Goal: Submit feedback/report problem: Submit feedback/report problem

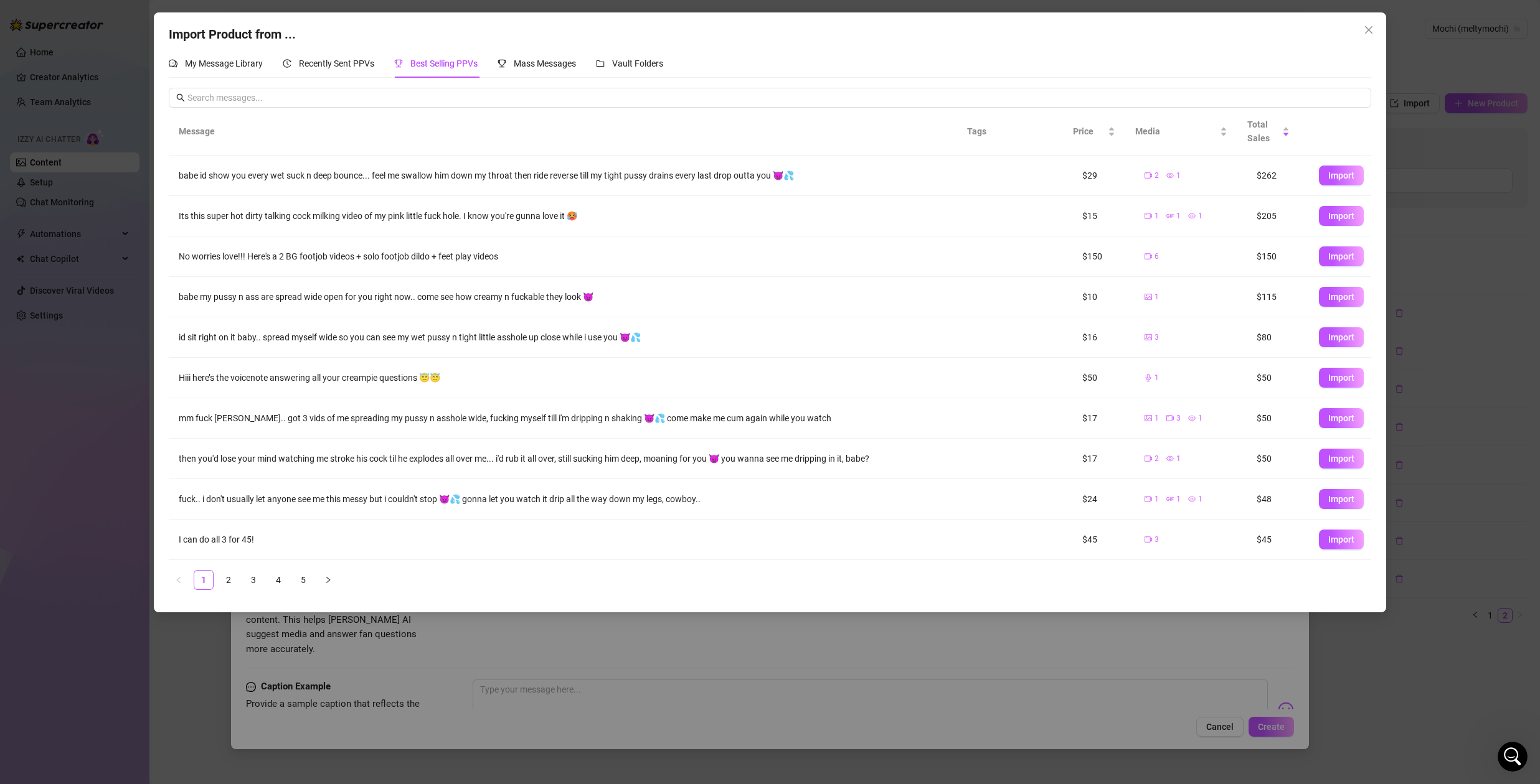
scroll to position [312, 0]
click at [11, 397] on div "Import Product from ... My Message Library Recently Sent PPVs Best Selling PPVs…" at bounding box center [770, 392] width 1540 height 784
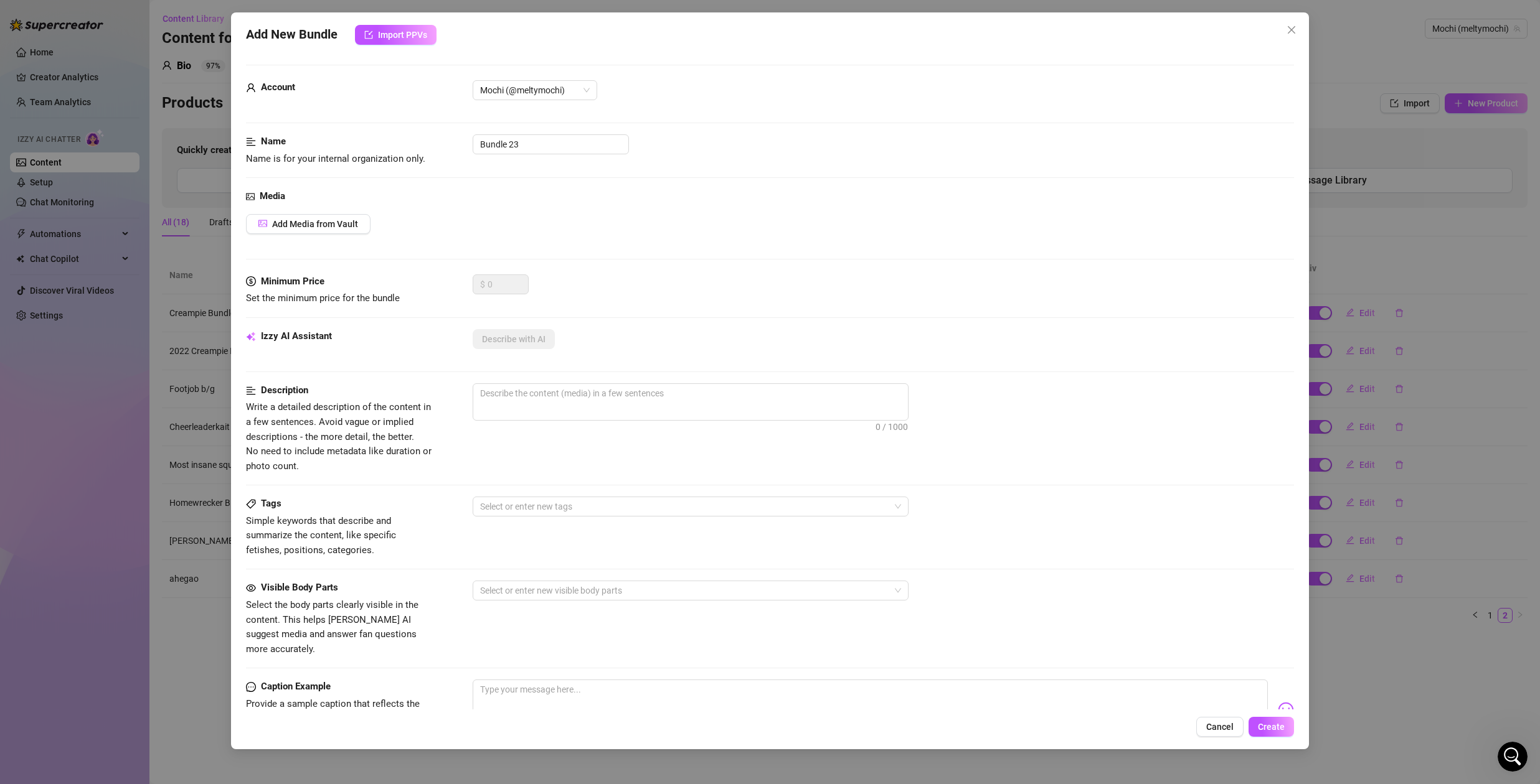
click at [38, 382] on div "Add New Bundle Import PPVs Account Mochi (@meltymochi) Name Name is for your in…" at bounding box center [770, 392] width 1540 height 784
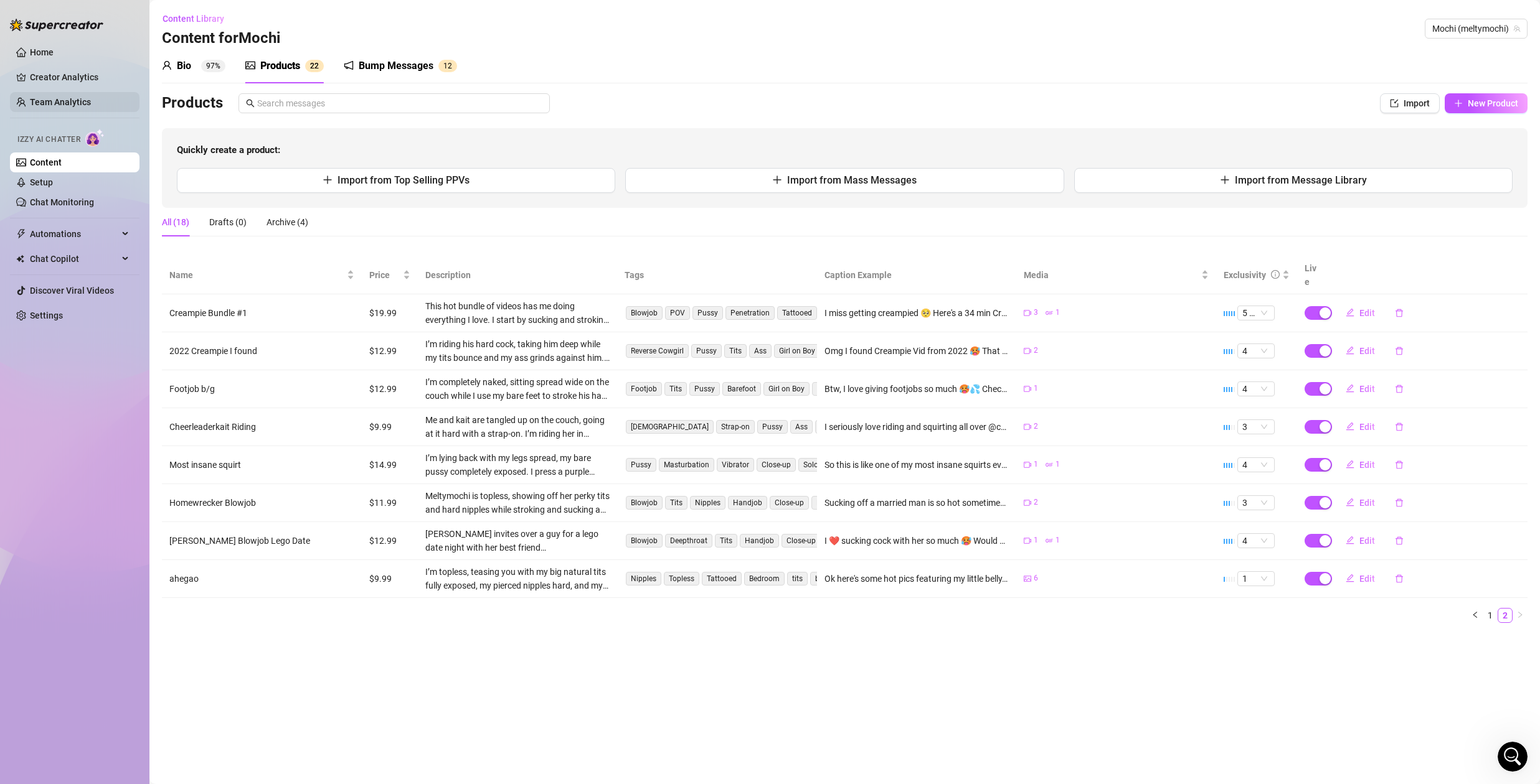
click at [52, 104] on link "Team Analytics" at bounding box center [60, 102] width 61 height 10
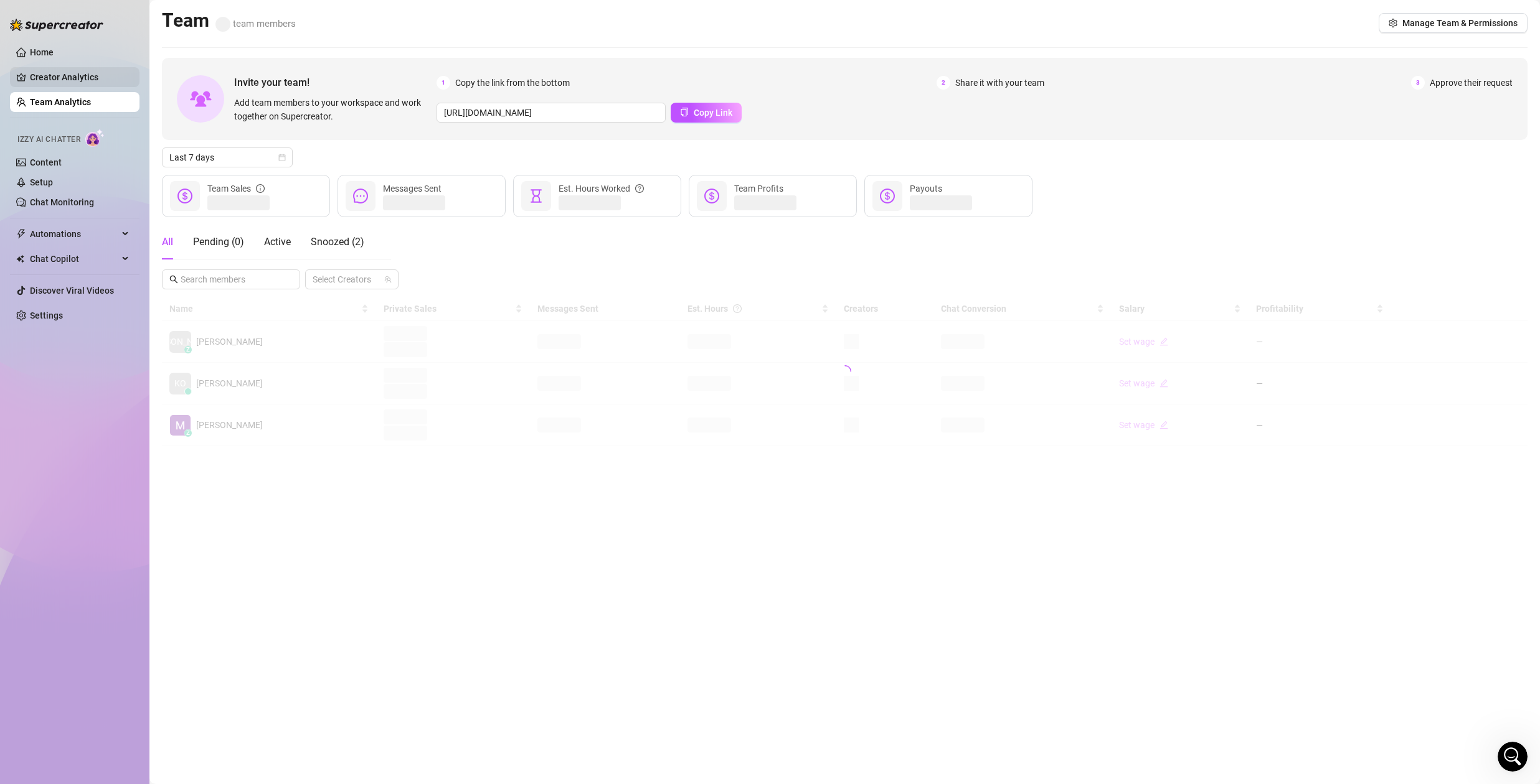
click at [59, 77] on link "Creator Analytics" at bounding box center [79, 77] width 100 height 20
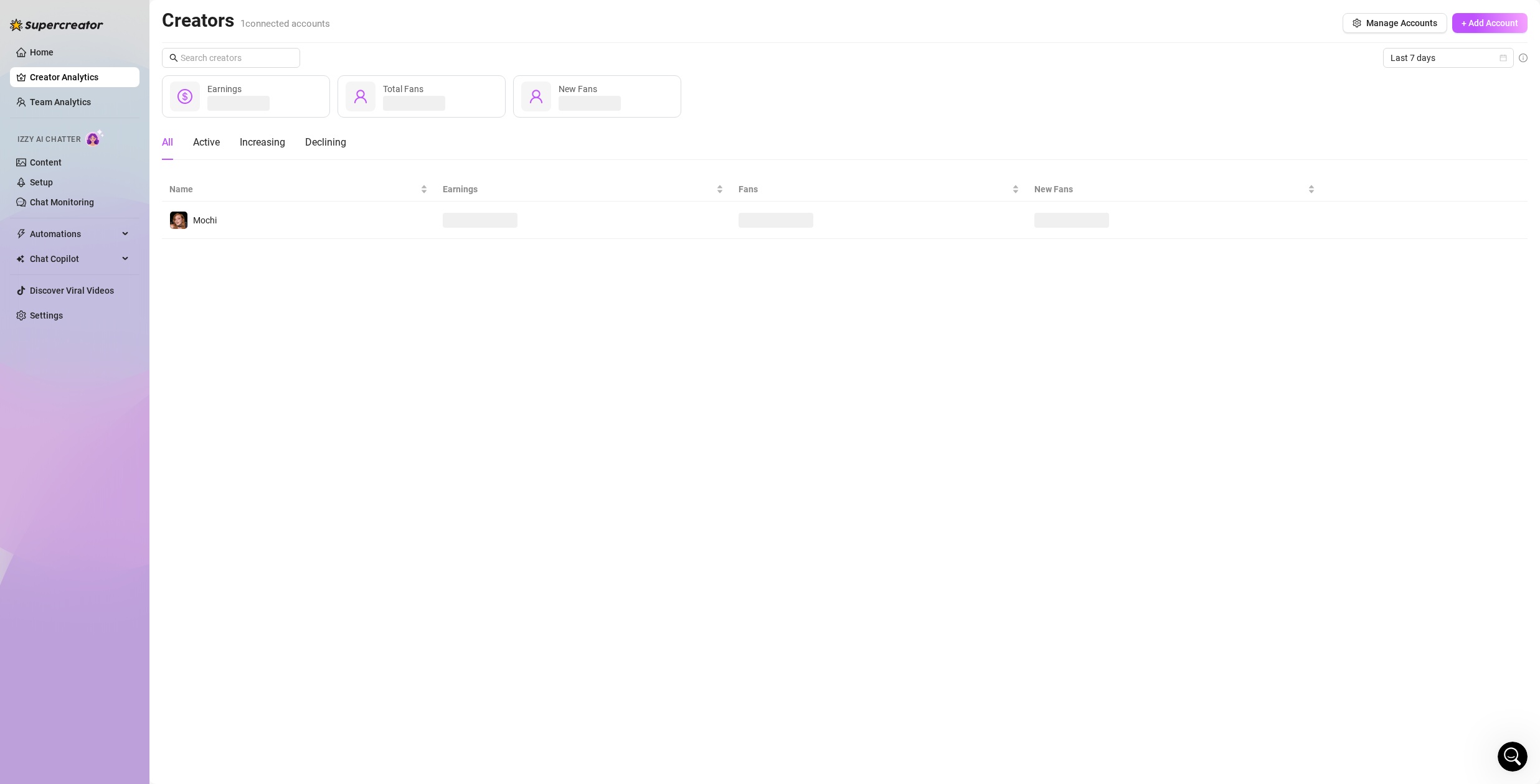
click at [57, 113] on ul "Home Creator Analytics Team Analytics Izzy AI Chatter Content Setup Chat Monito…" at bounding box center [74, 184] width 130 height 293
click at [60, 103] on link "Team Analytics" at bounding box center [60, 102] width 61 height 10
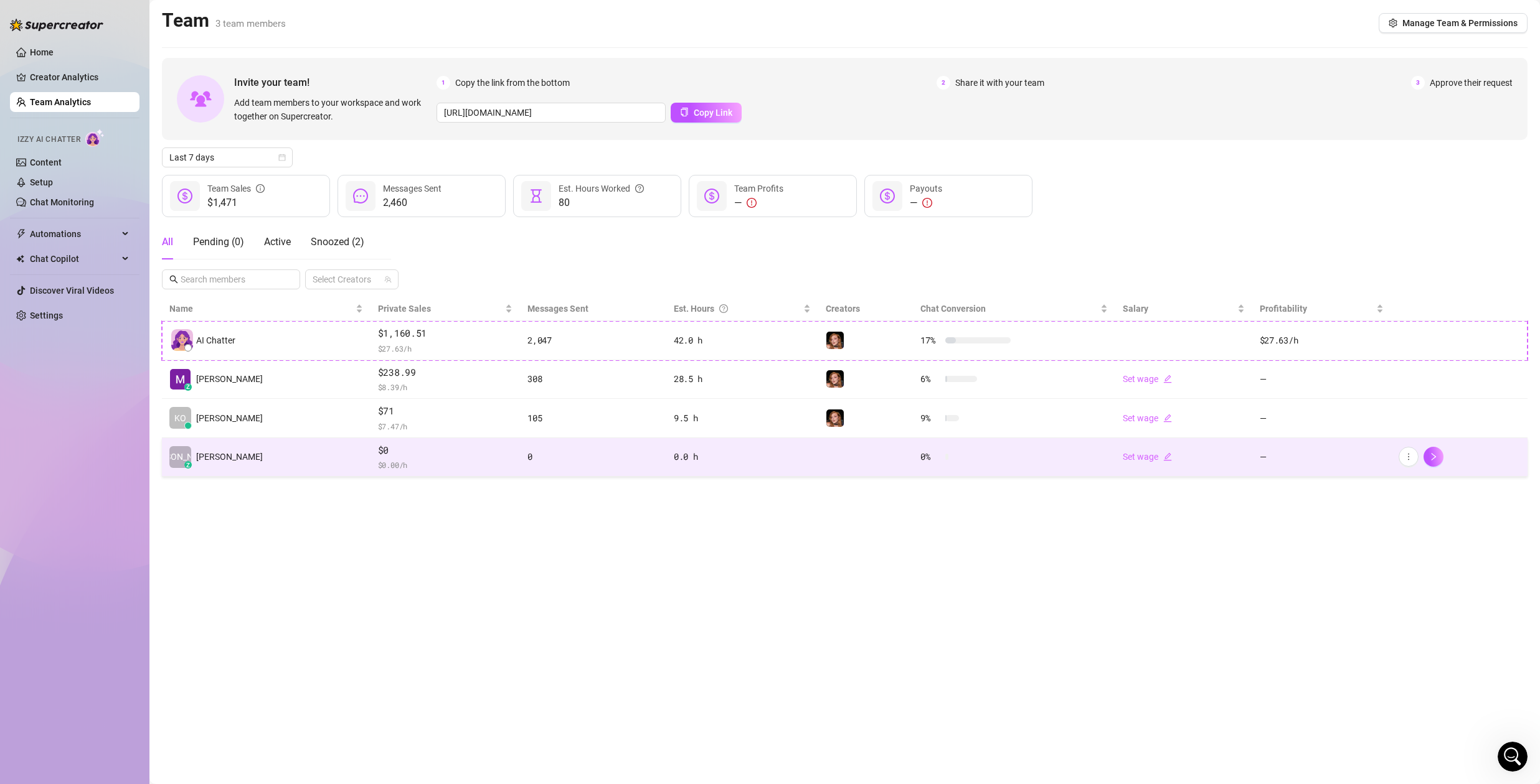
click at [527, 456] on div "0" at bounding box center [592, 457] width 131 height 14
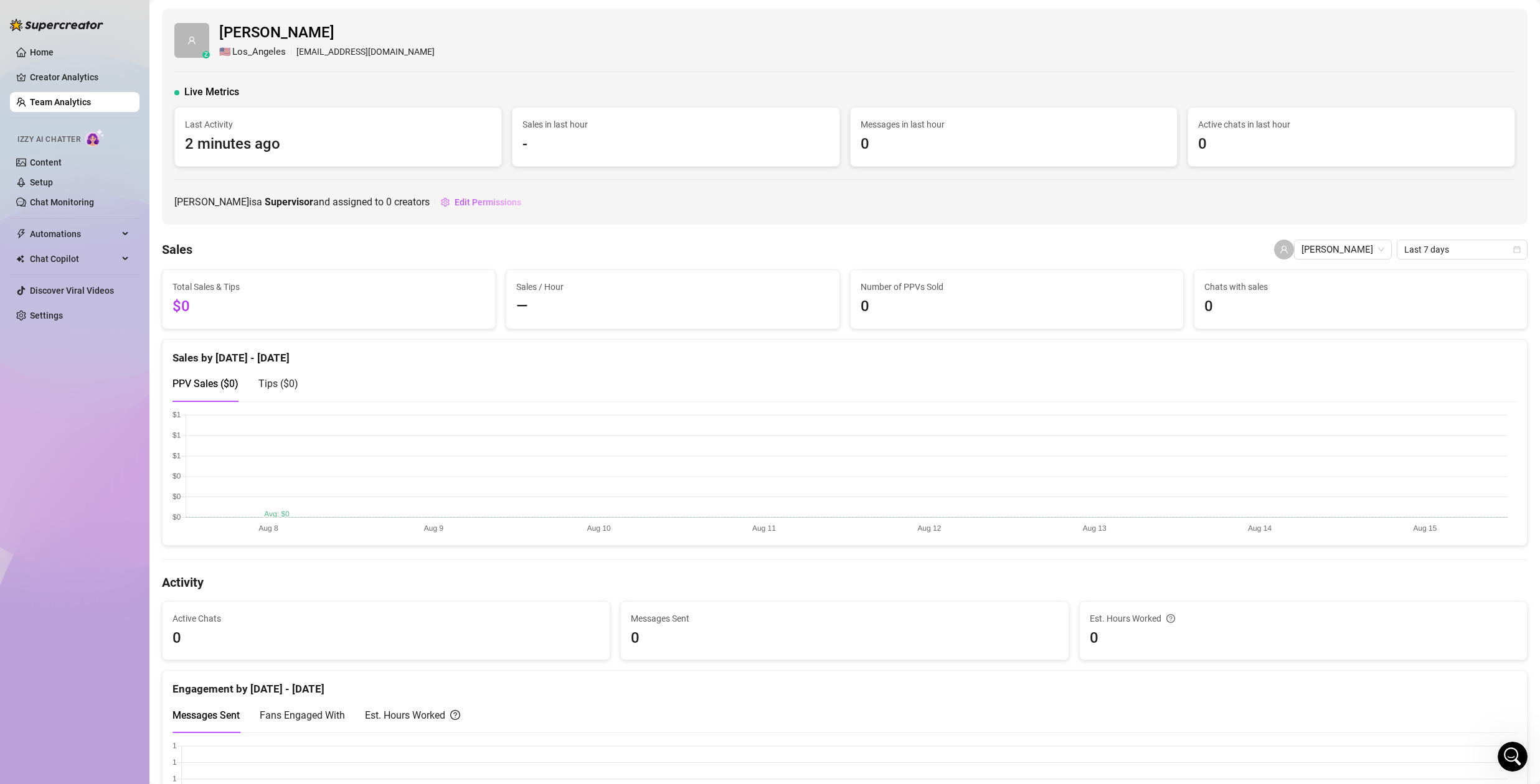
click at [66, 106] on link "Team Analytics" at bounding box center [60, 102] width 61 height 10
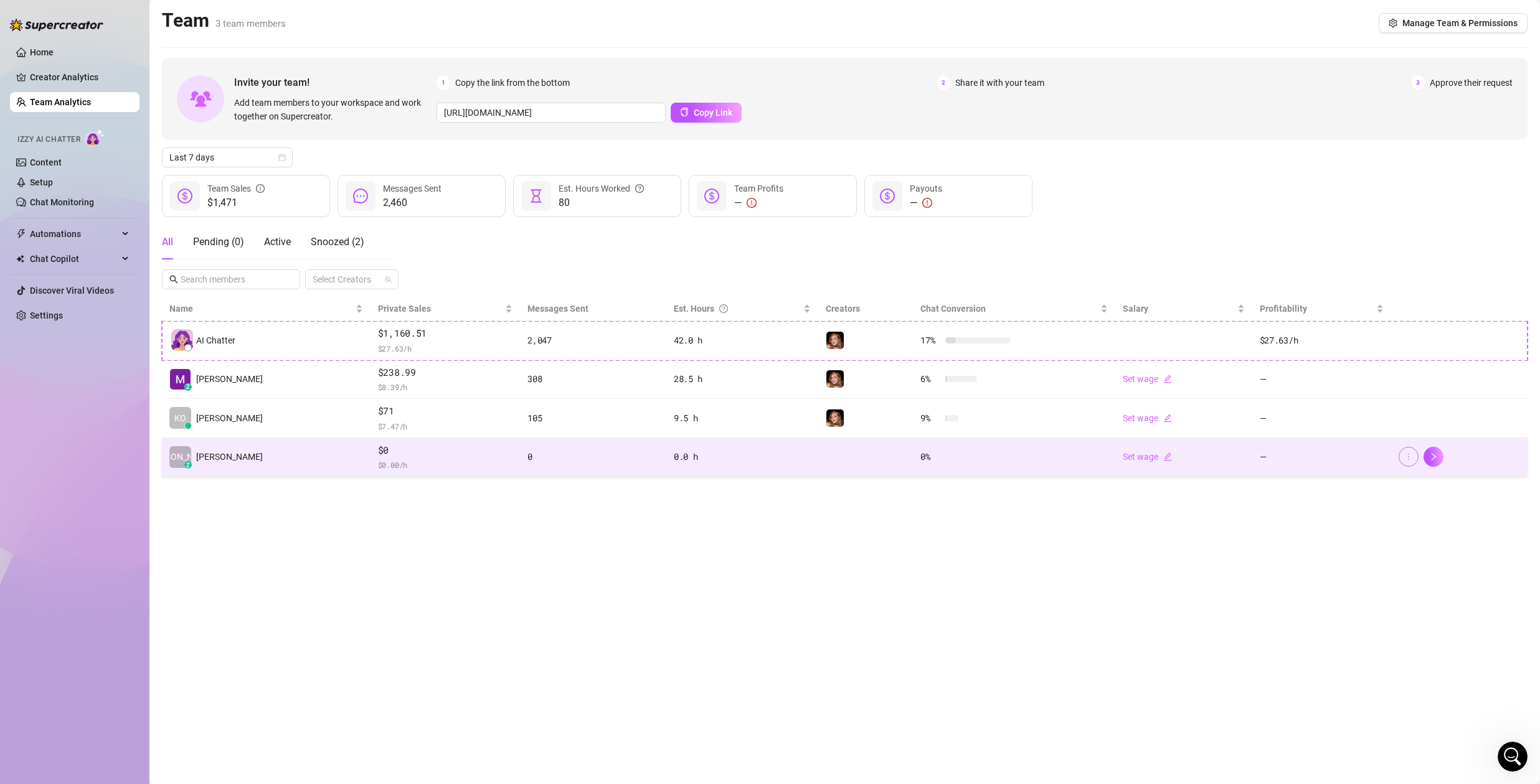
click at [1405, 455] on icon "more" at bounding box center [1408, 457] width 9 height 9
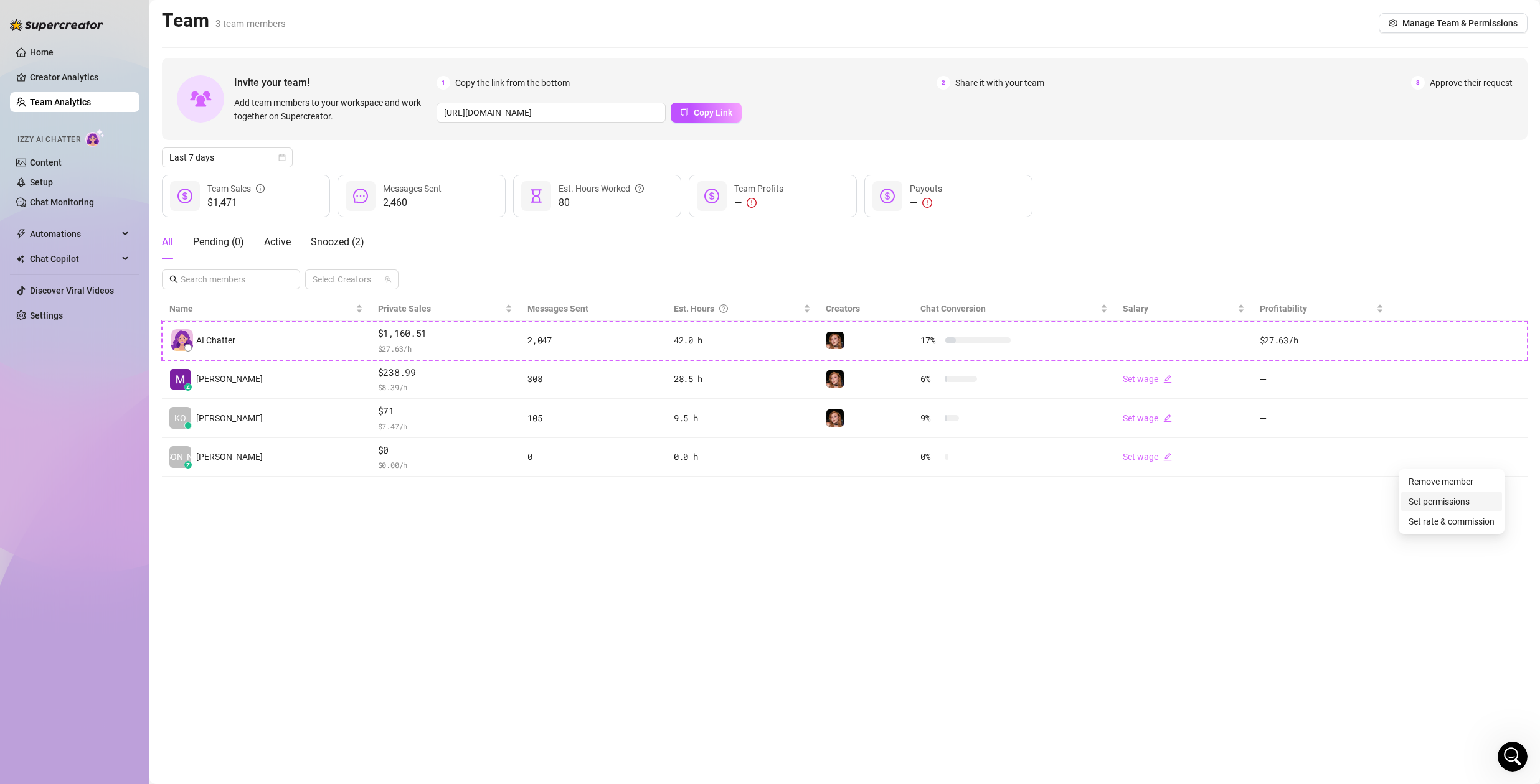
click at [1453, 499] on link "Set permissions" at bounding box center [1439, 501] width 61 height 10
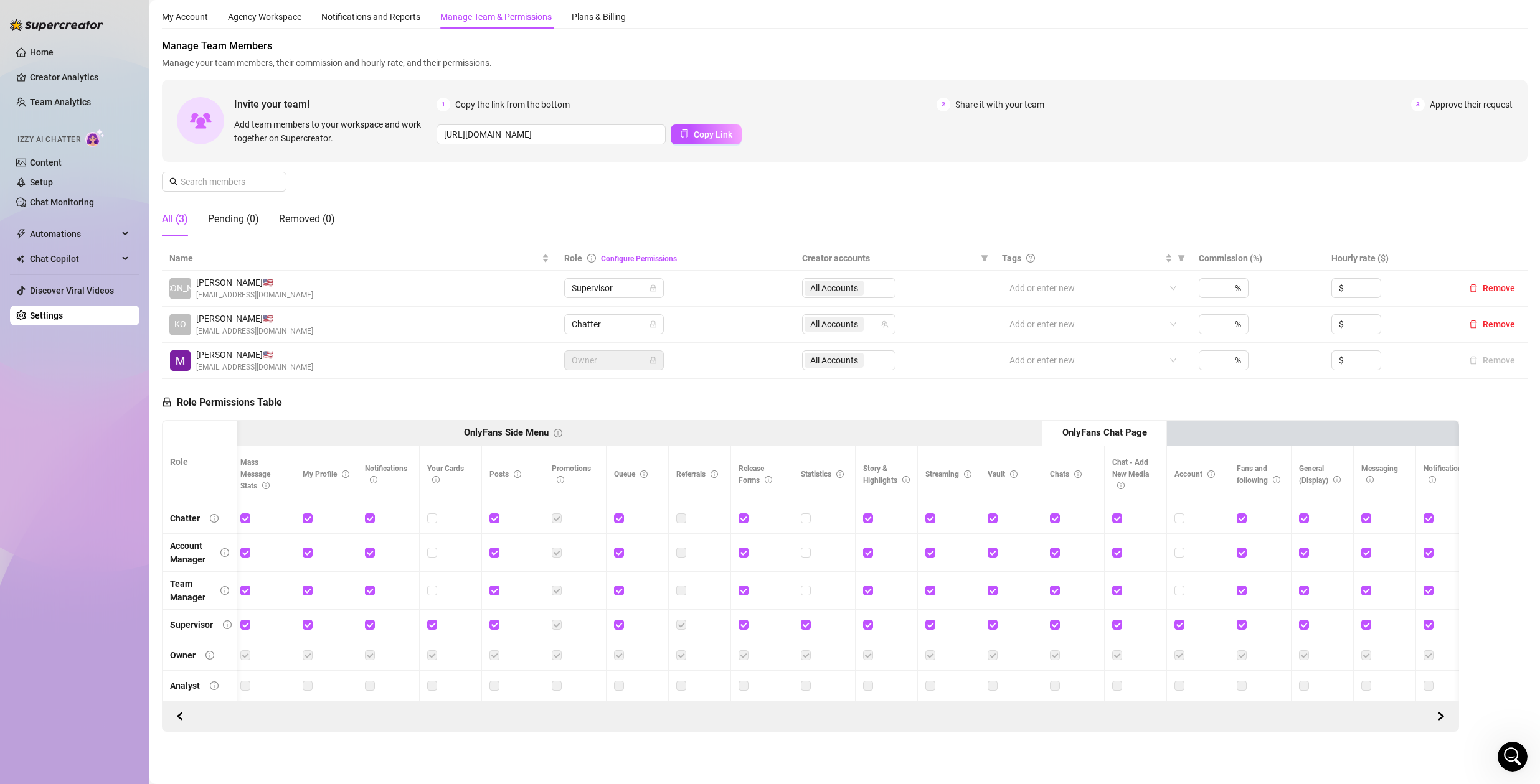
scroll to position [0, 940]
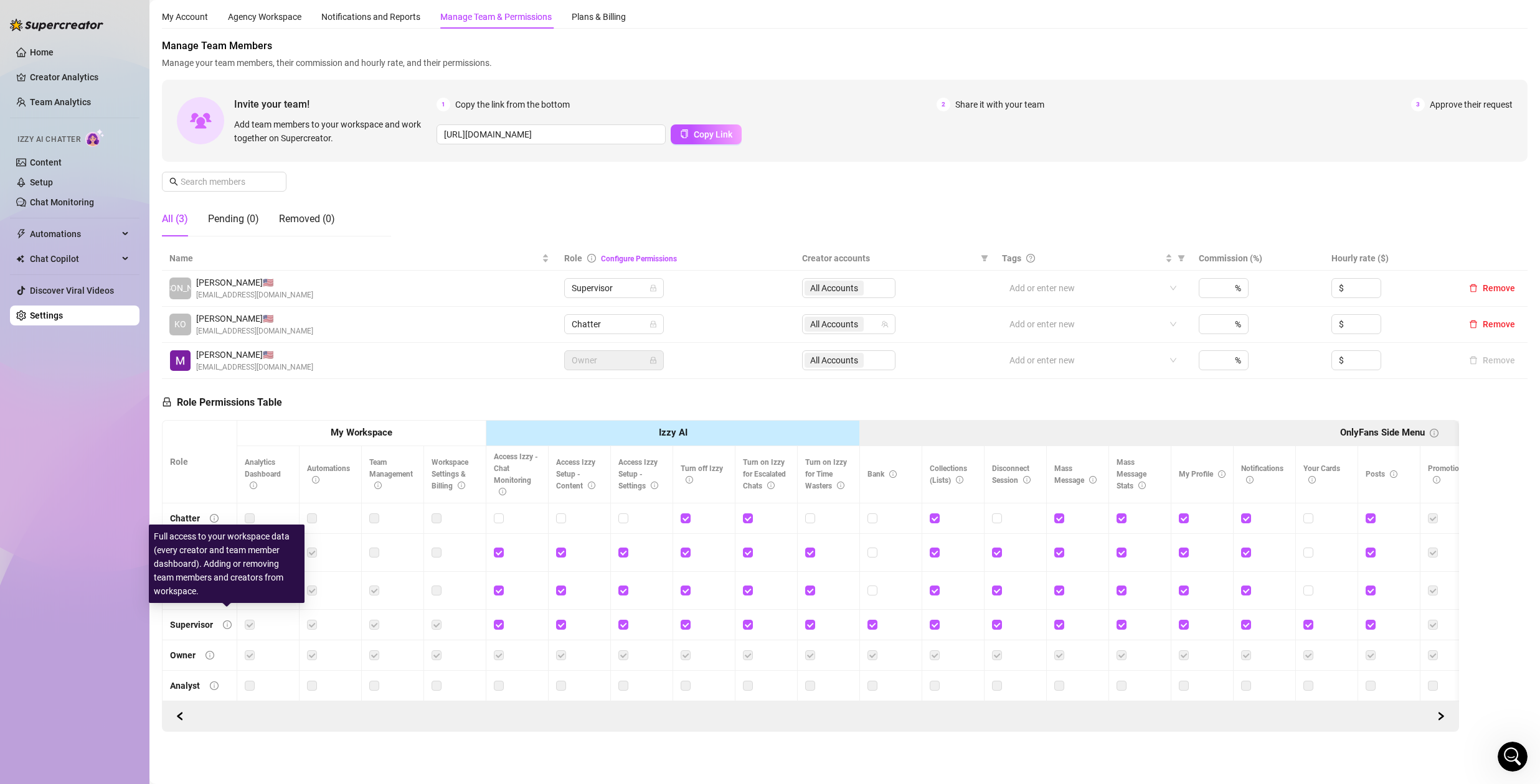
click at [225, 621] on icon "info-circle" at bounding box center [227, 625] width 9 height 9
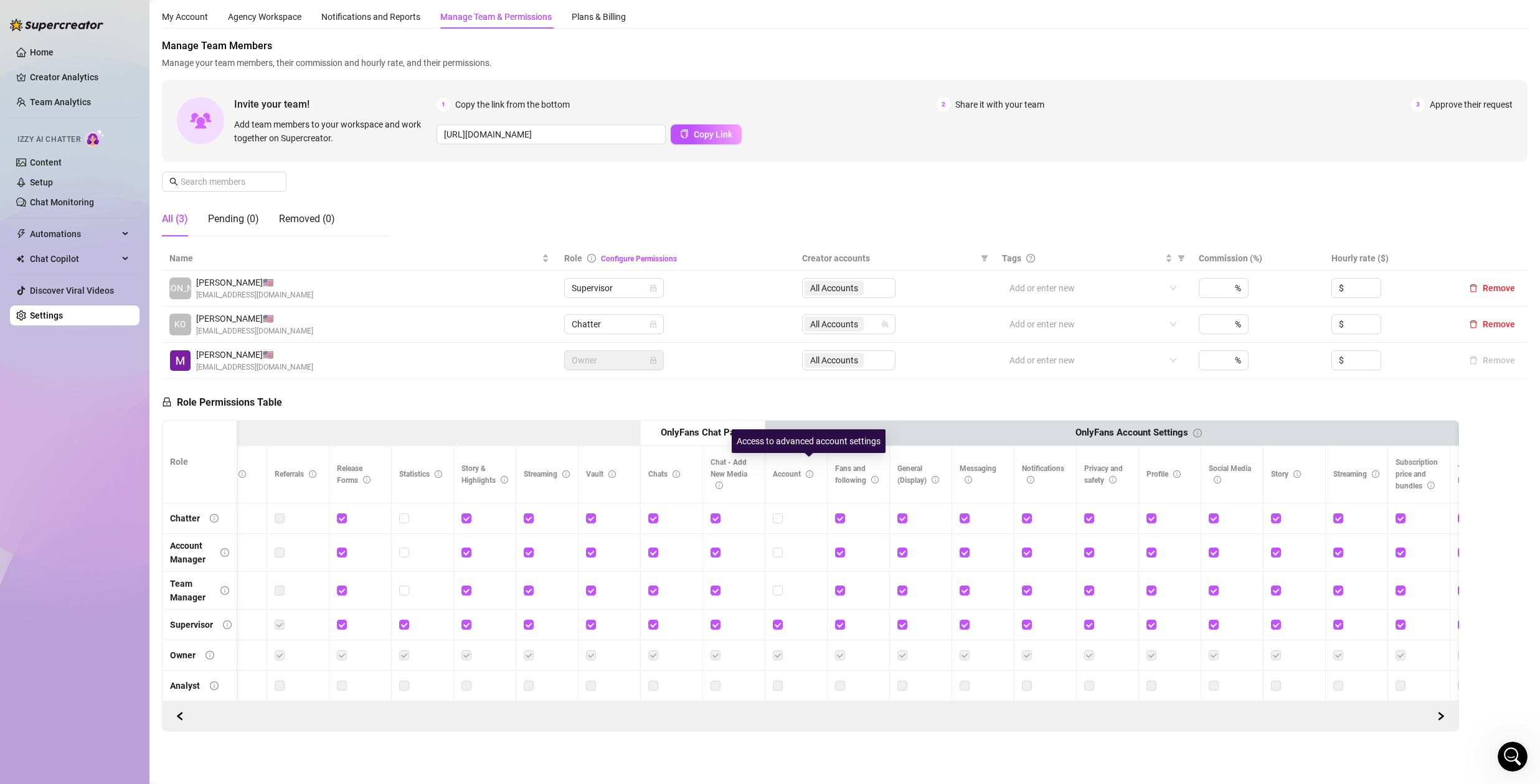
click at [809, 472] on icon "info-circle" at bounding box center [809, 474] width 1 height 4
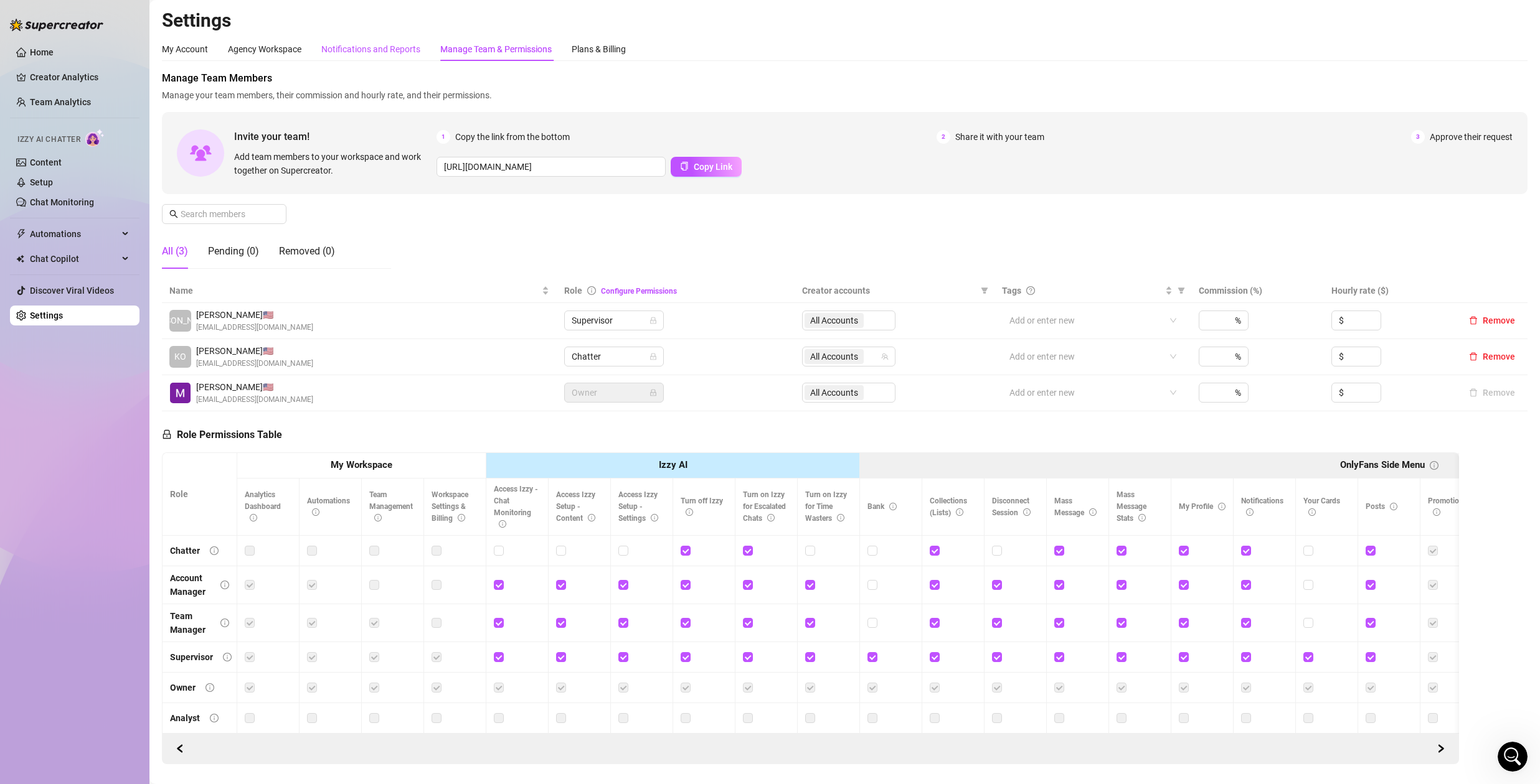
drag, startPoint x: 398, startPoint y: 45, endPoint x: 447, endPoint y: 63, distance: 52.2
click at [398, 45] on div "Notifications and Reports" at bounding box center [371, 49] width 99 height 14
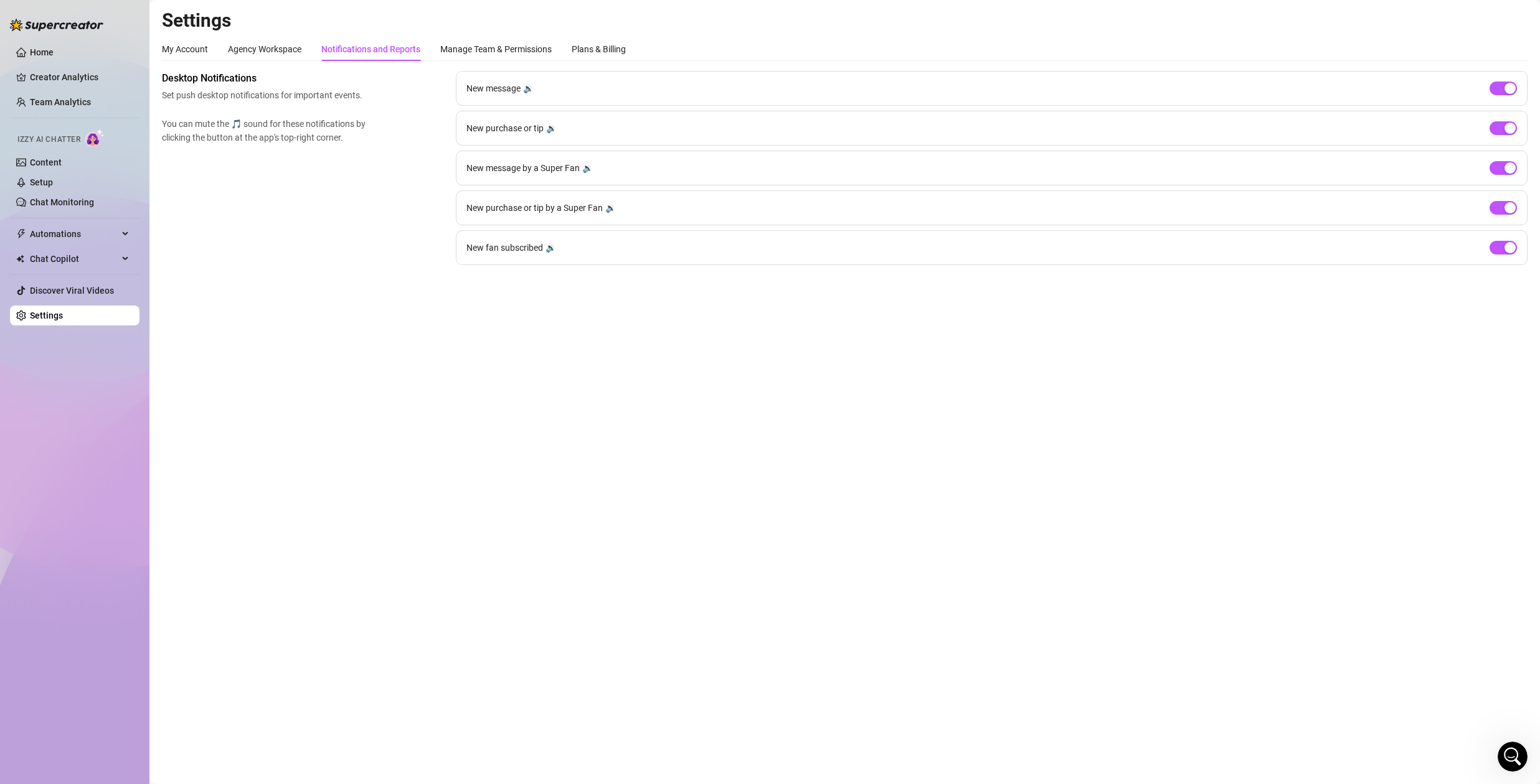
drag, startPoint x: 123, startPoint y: 491, endPoint x: 109, endPoint y: 453, distance: 40.5
click at [120, 482] on div "Home Creator Analytics Team Analytics Izzy AI Chatter Content Setup Chat Monito…" at bounding box center [74, 387] width 130 height 773
click at [61, 313] on link "Settings" at bounding box center [46, 316] width 33 height 10
click at [200, 48] on div "My Account" at bounding box center [185, 49] width 46 height 14
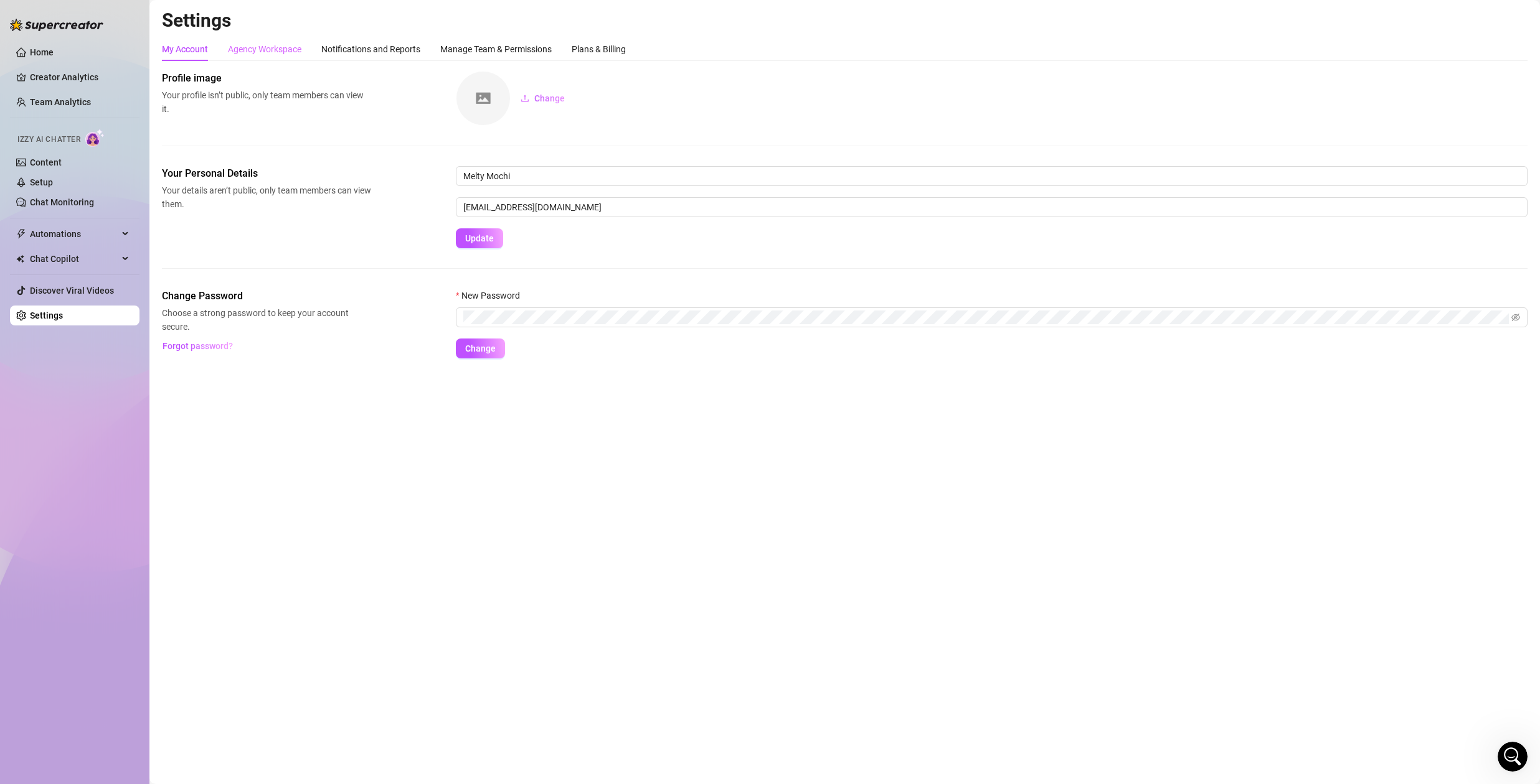
click at [259, 40] on div "Agency Workspace" at bounding box center [264, 49] width 73 height 24
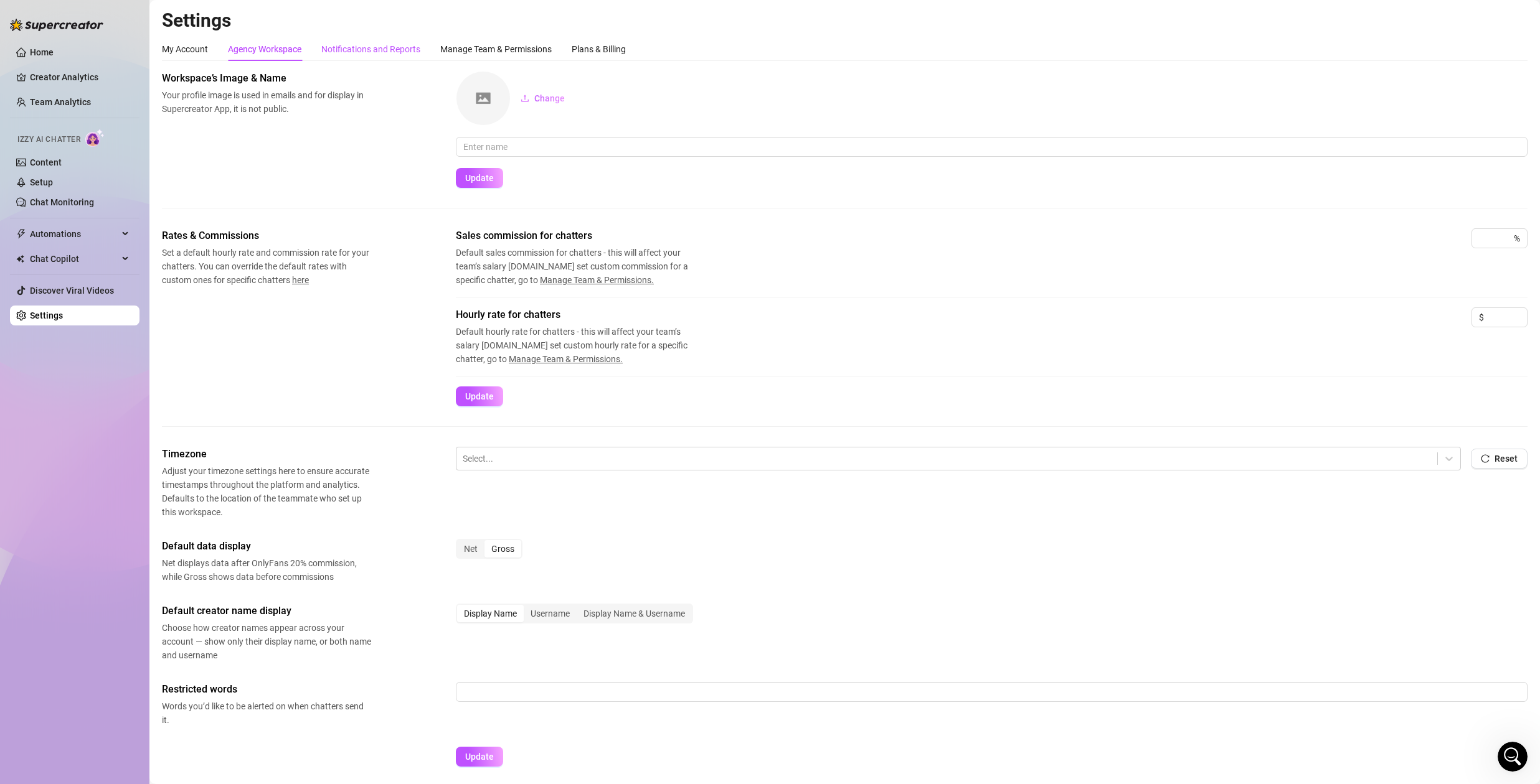
click at [385, 45] on div "Notifications and Reports" at bounding box center [371, 49] width 99 height 14
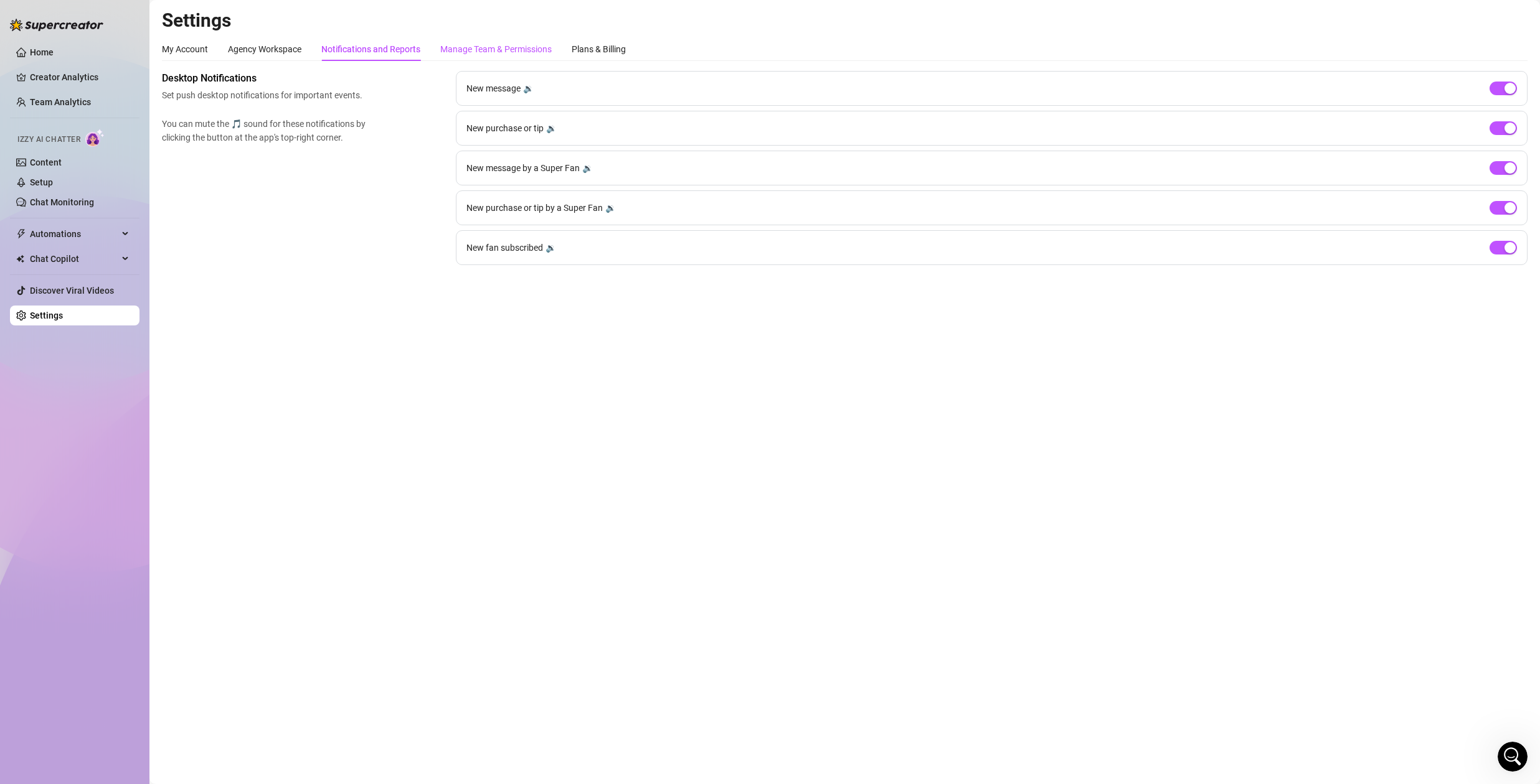
click at [507, 49] on div "Manage Team & Permissions" at bounding box center [496, 49] width 111 height 14
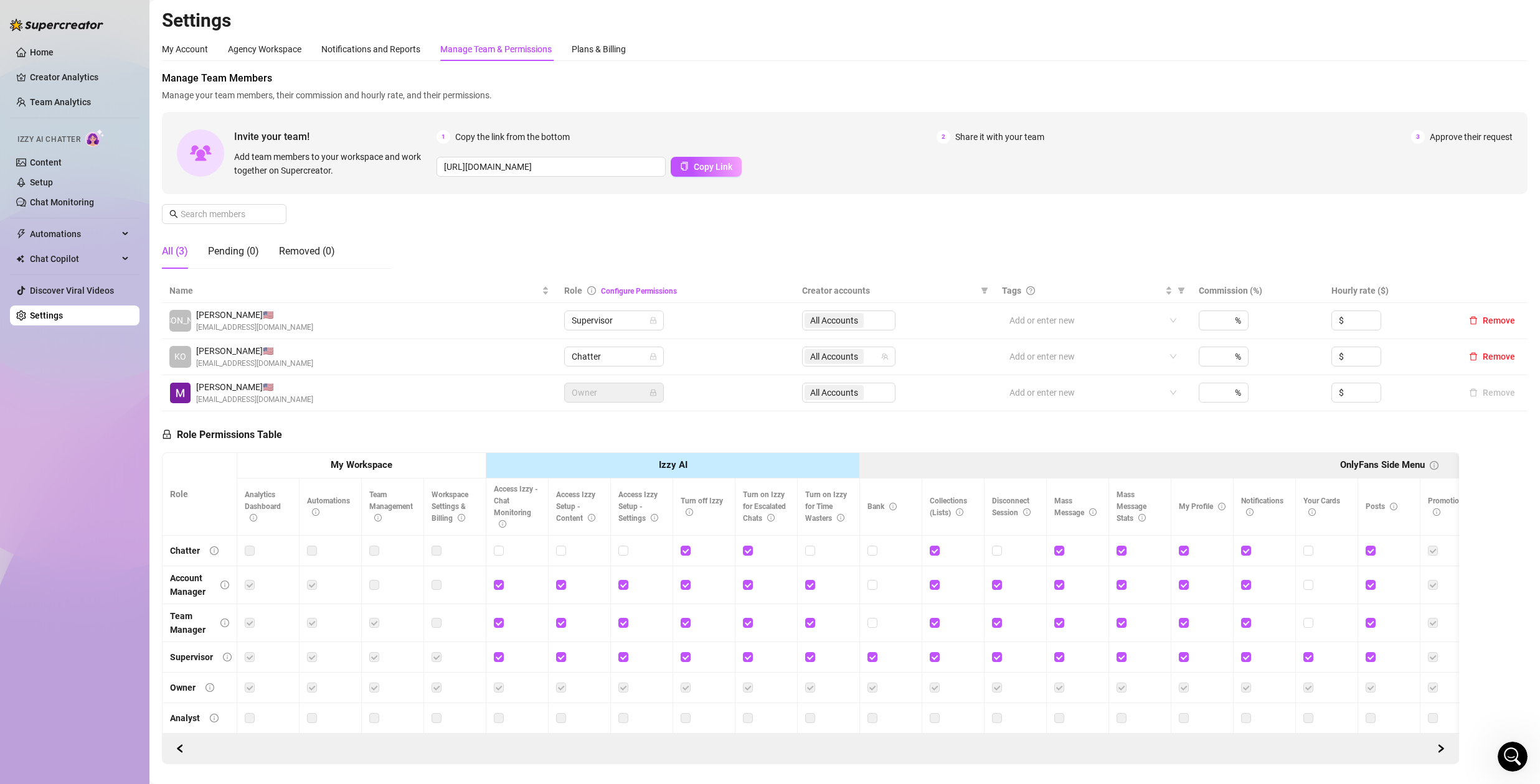
click at [1519, 749] on div "Open Intercom Messenger" at bounding box center [1513, 757] width 41 height 41
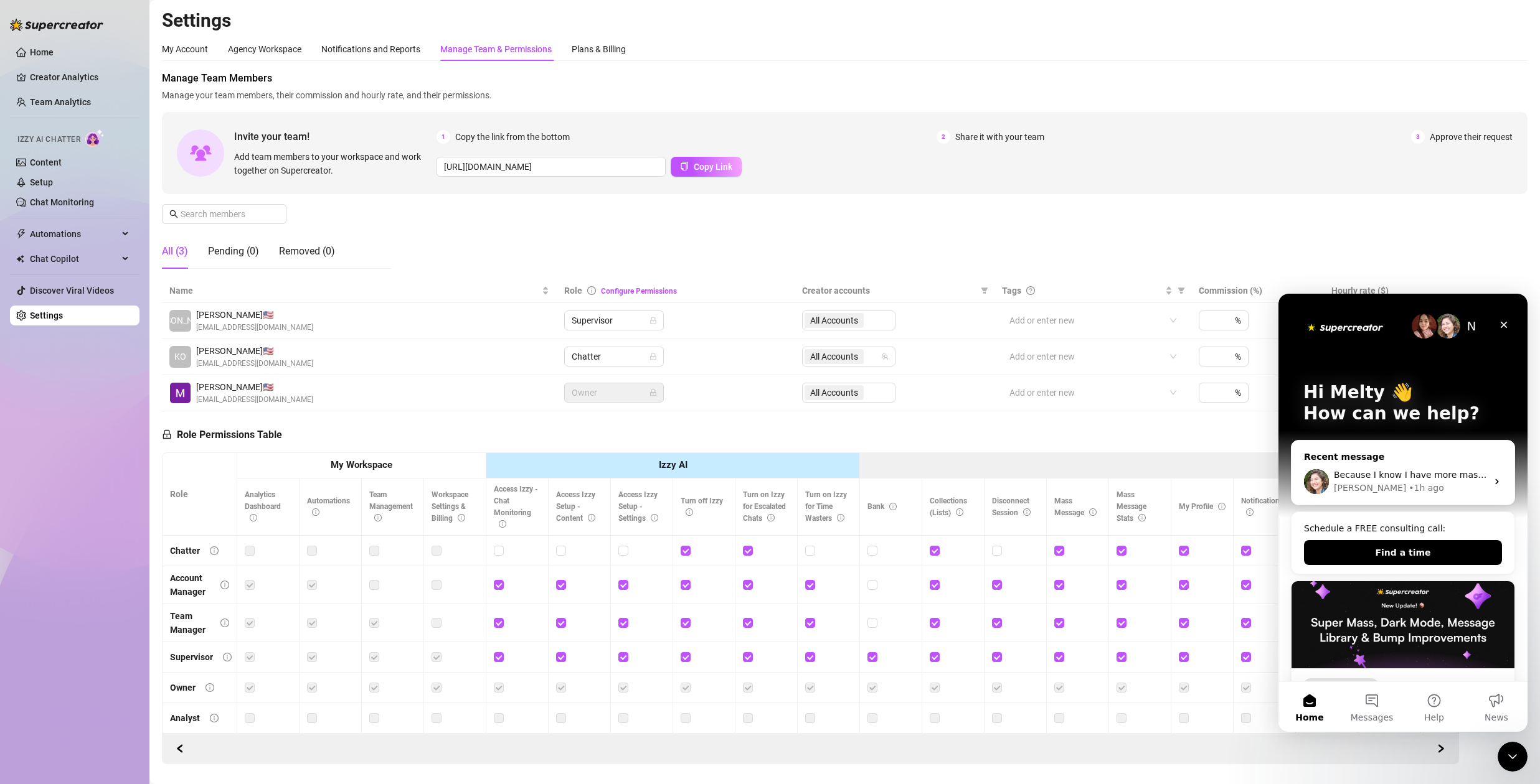
click at [1432, 474] on span "Because I know I have more mass messages I've sent out that are high sellers th…" at bounding box center [1553, 475] width 439 height 10
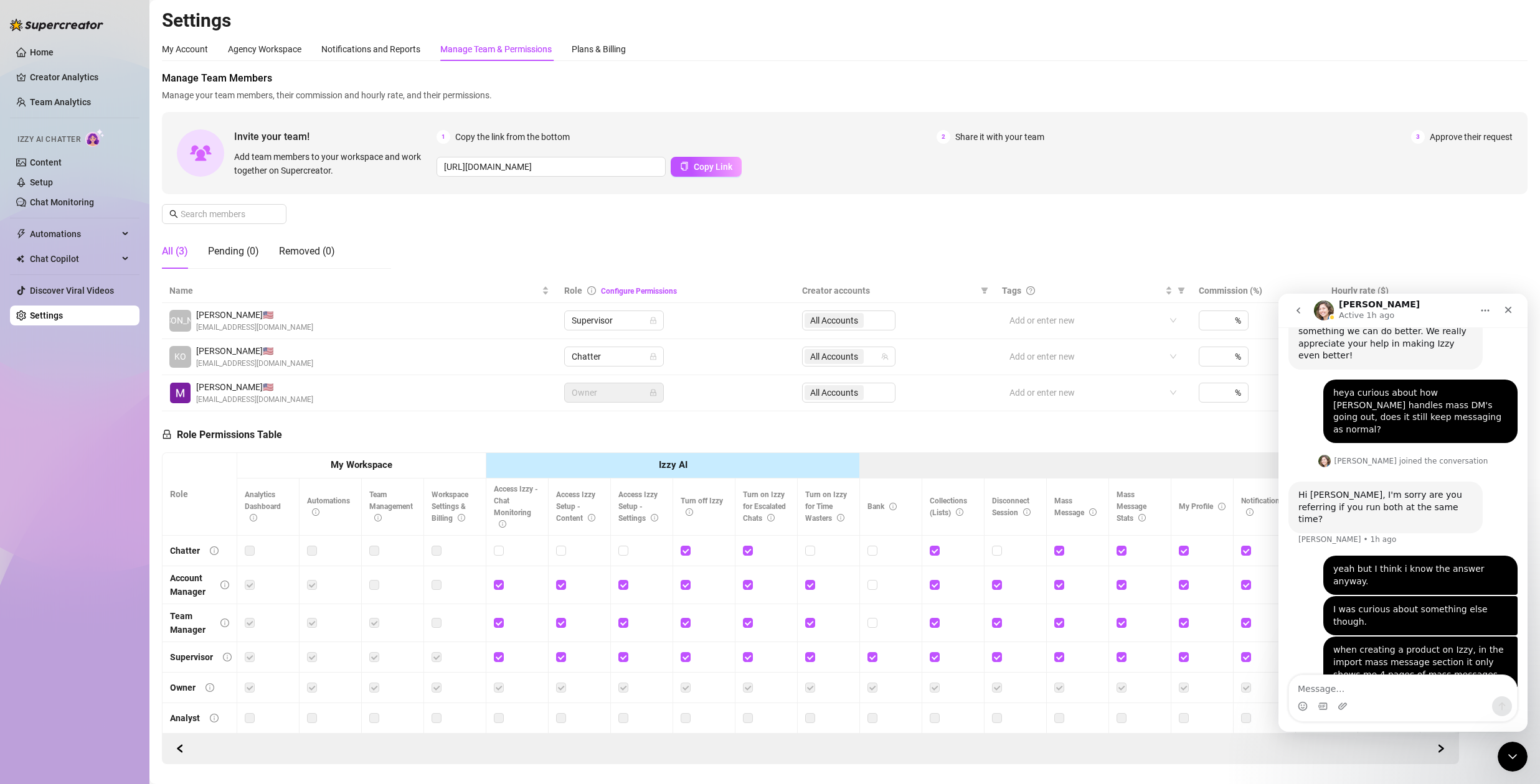
scroll to position [312, 0]
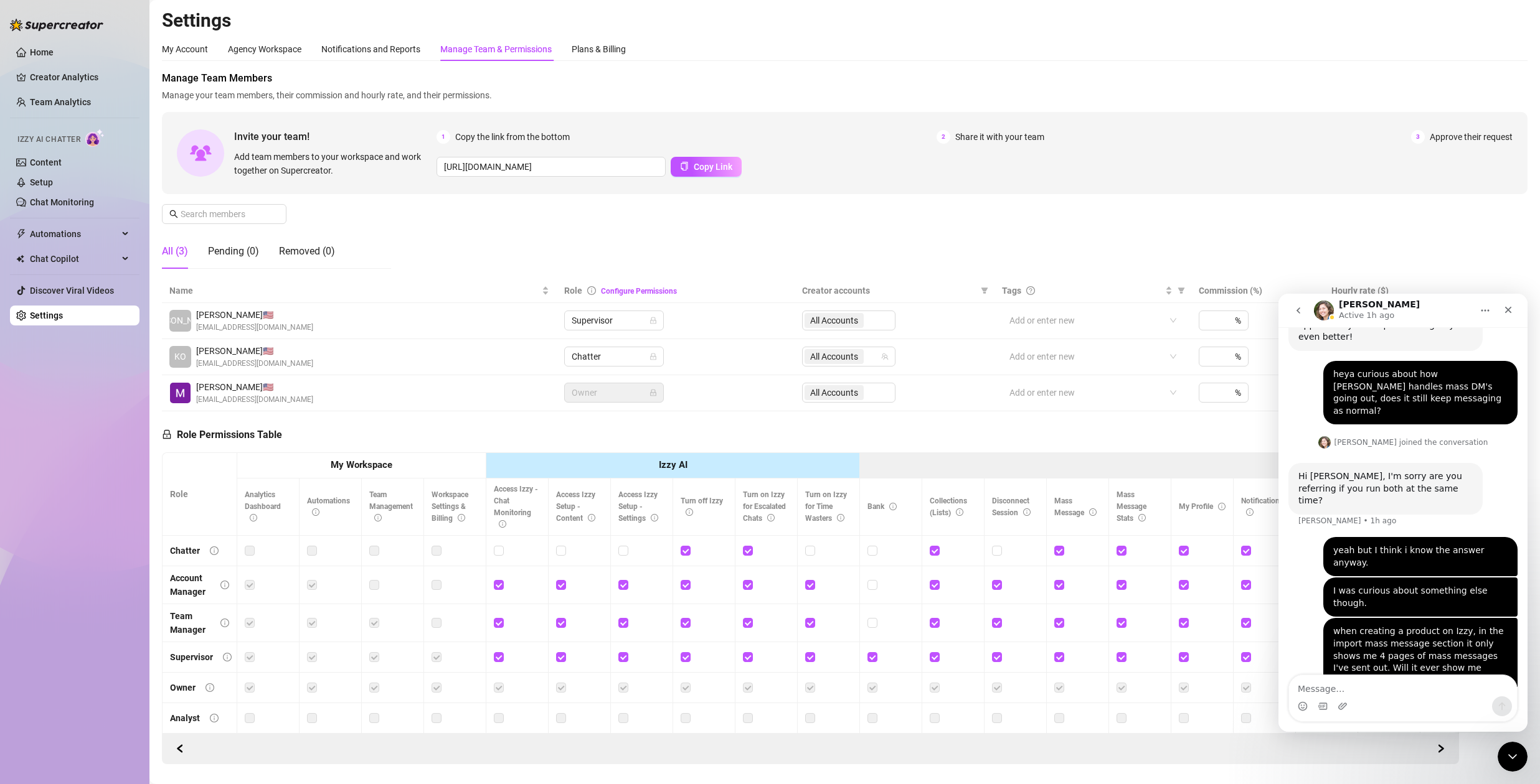
click at [1328, 692] on textarea "Message…" at bounding box center [1403, 686] width 228 height 21
click at [820, 40] on div "My Account Agency Workspace Notifications and Reports Manage Team & Permissions…" at bounding box center [845, 49] width 1366 height 24
click at [385, 43] on div "Notifications and Reports" at bounding box center [371, 49] width 99 height 14
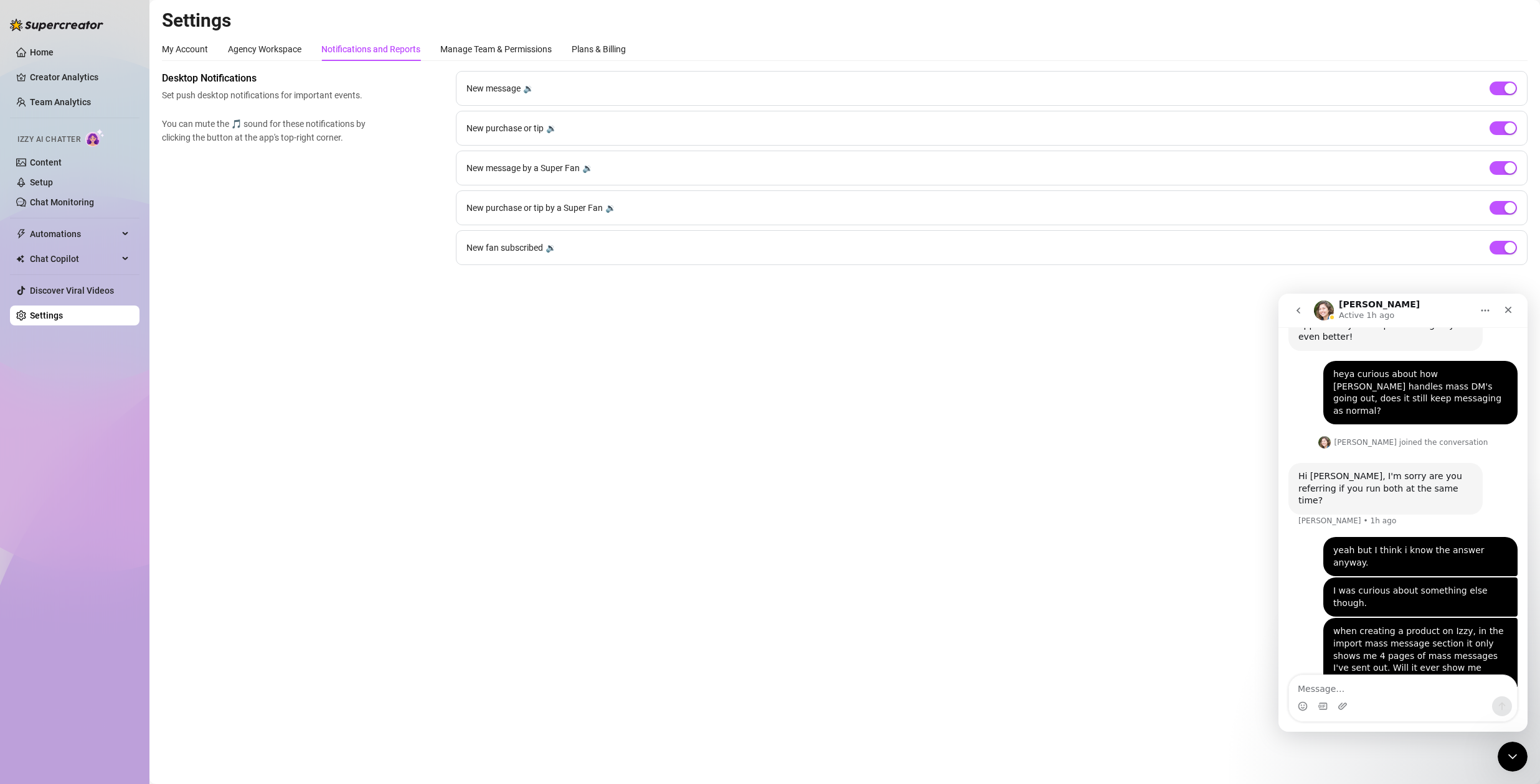
drag, startPoint x: 1514, startPoint y: 749, endPoint x: 3002, endPoint y: 1459, distance: 1648.7
click at [1514, 749] on icon "Close Intercom Messenger" at bounding box center [1513, 757] width 15 height 15
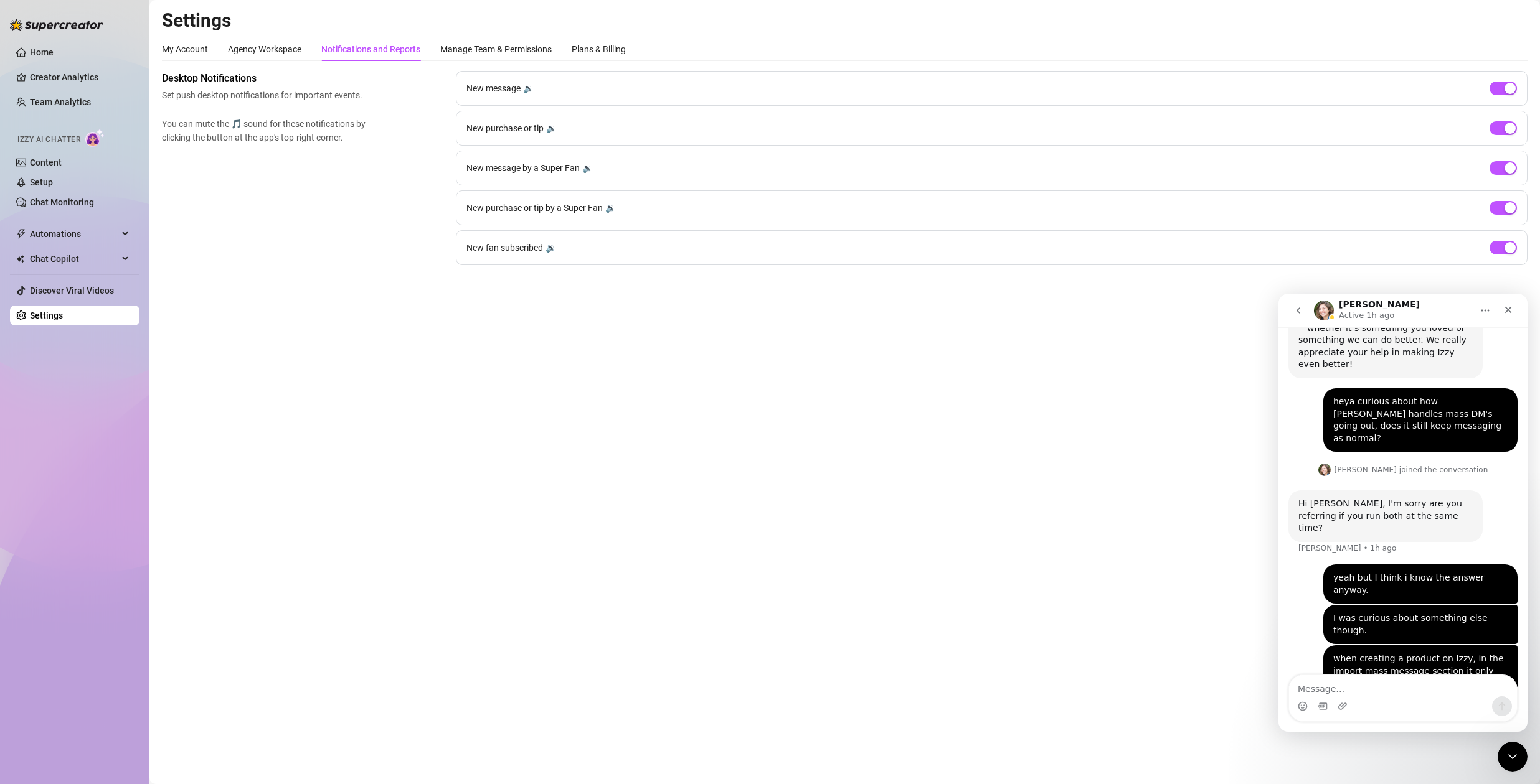
scroll to position [312, 0]
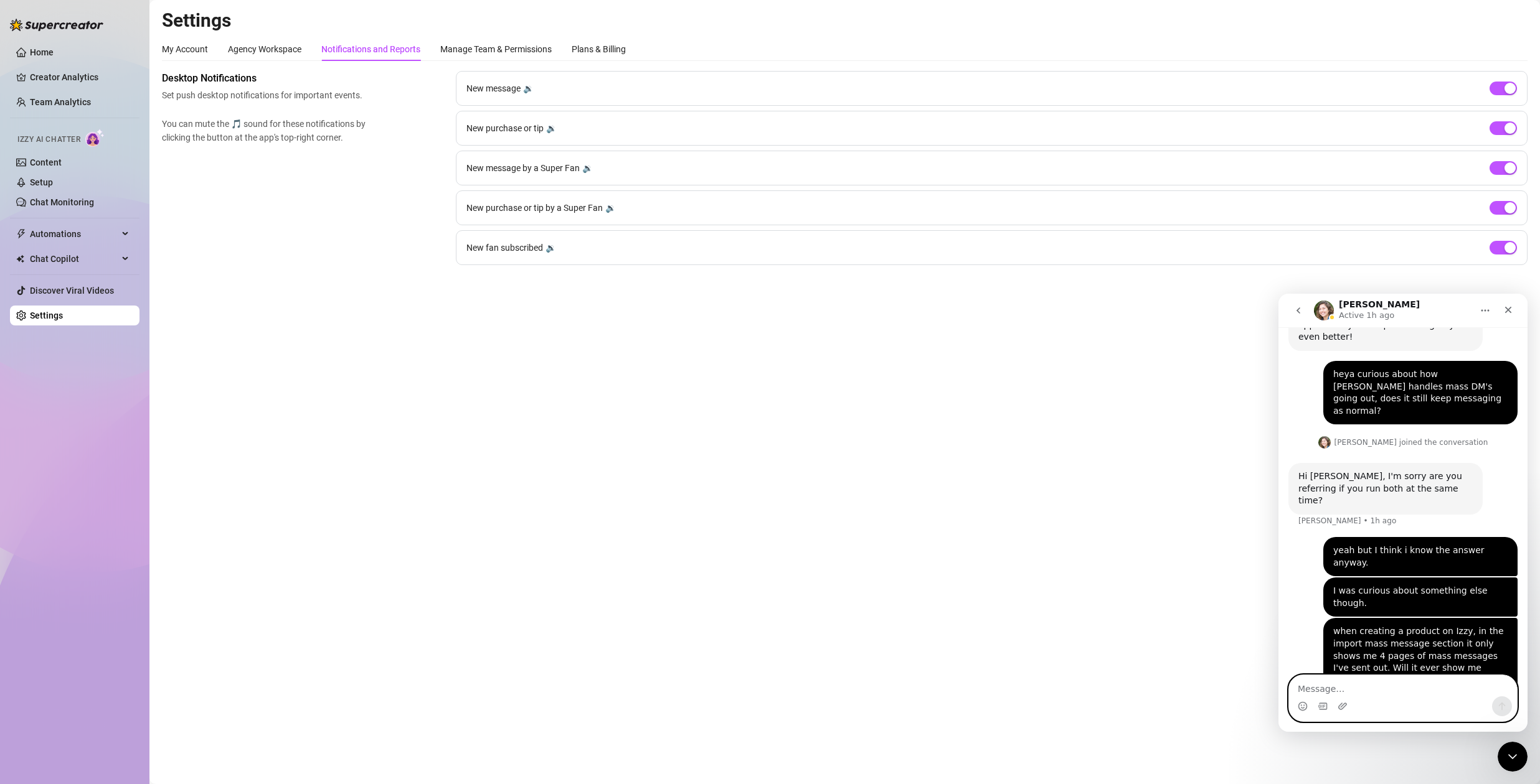
click at [1379, 683] on textarea "Message…" at bounding box center [1403, 686] width 228 height 21
click at [1512, 307] on icon "Close" at bounding box center [1509, 310] width 10 height 10
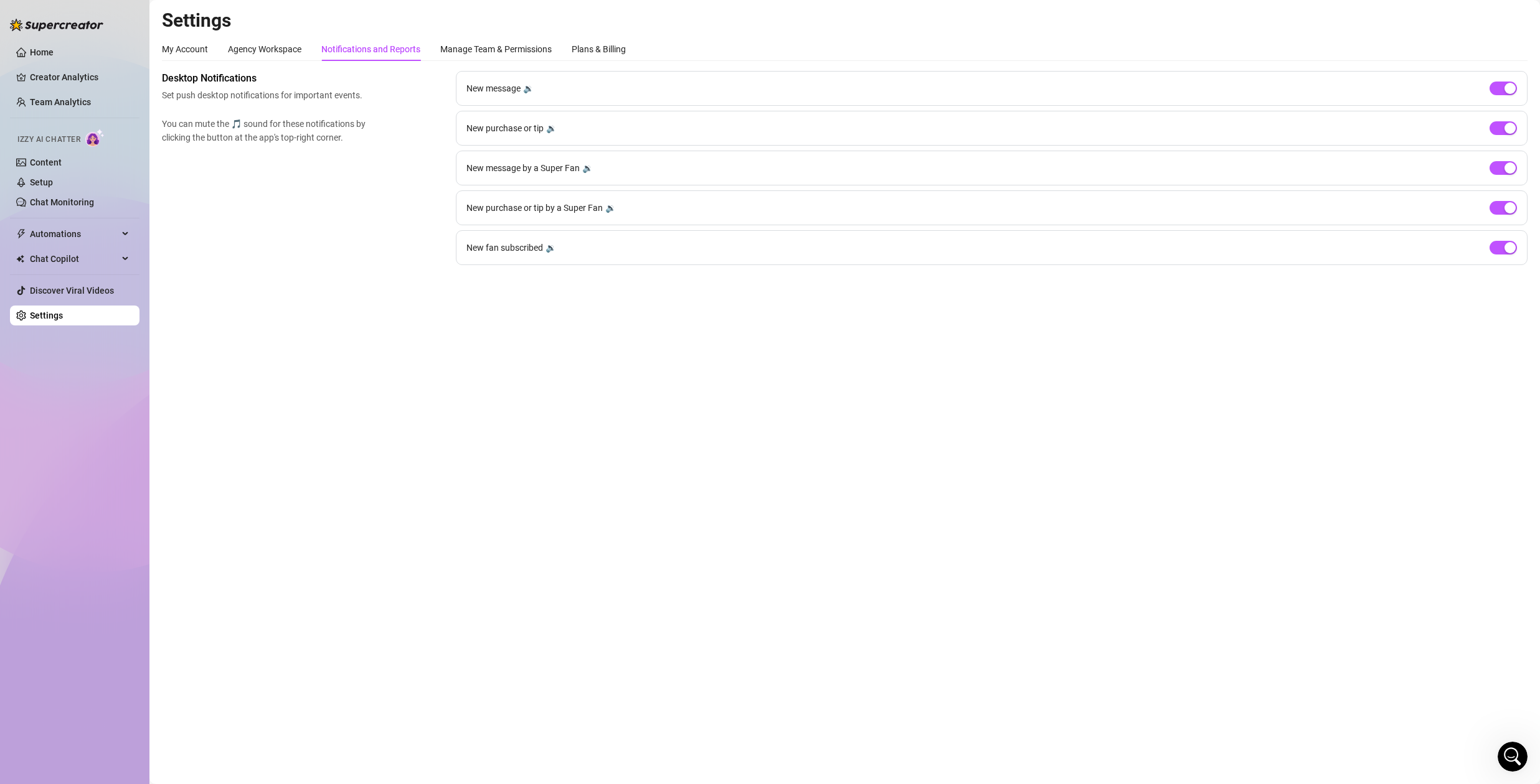
click at [764, 442] on main "Settings My Account Agency Workspace Notifications and Reports Manage Team & Pe…" at bounding box center [845, 392] width 1391 height 784
click at [60, 78] on link "Creator Analytics" at bounding box center [79, 77] width 100 height 20
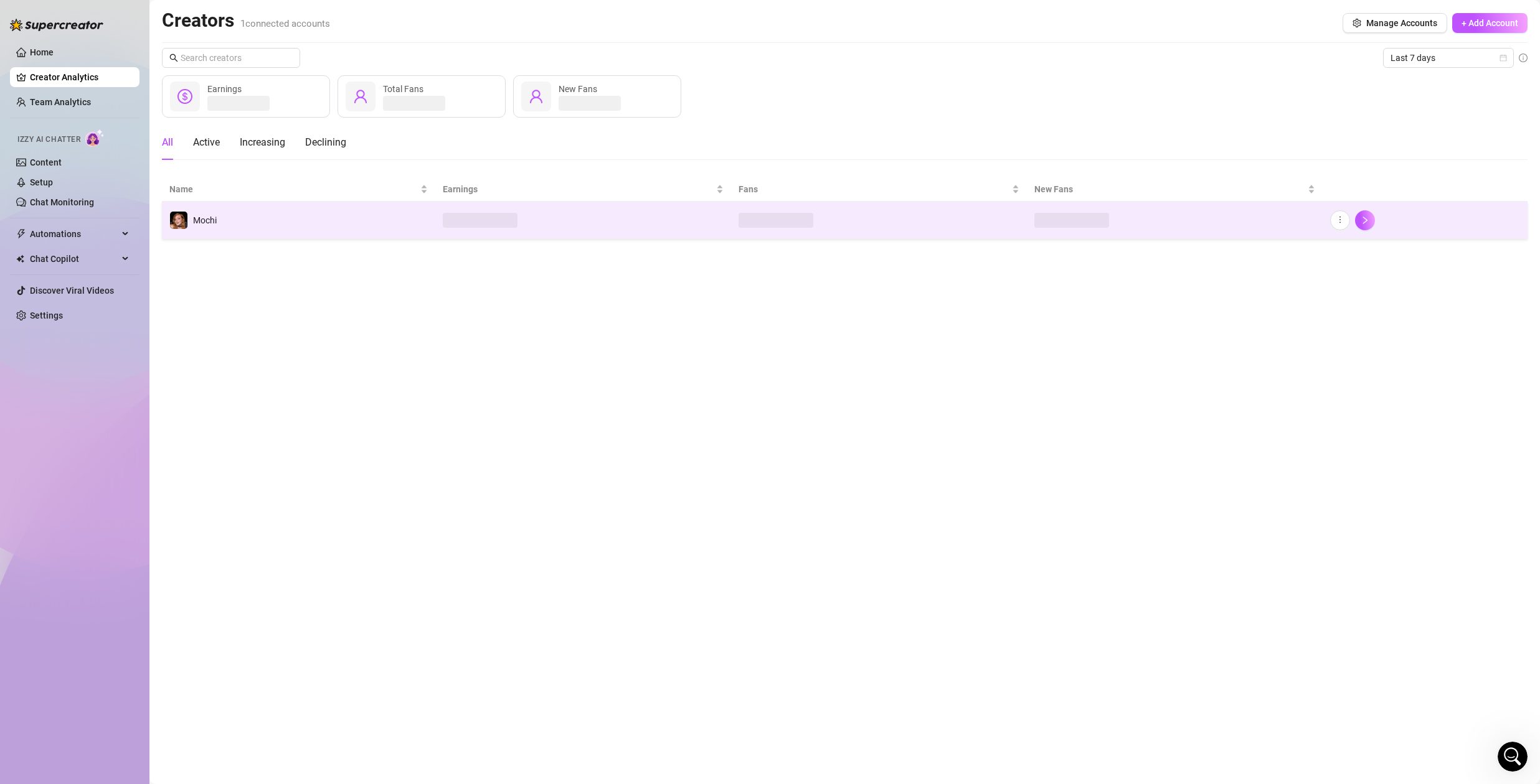
click at [364, 223] on td "Mochi" at bounding box center [298, 220] width 273 height 37
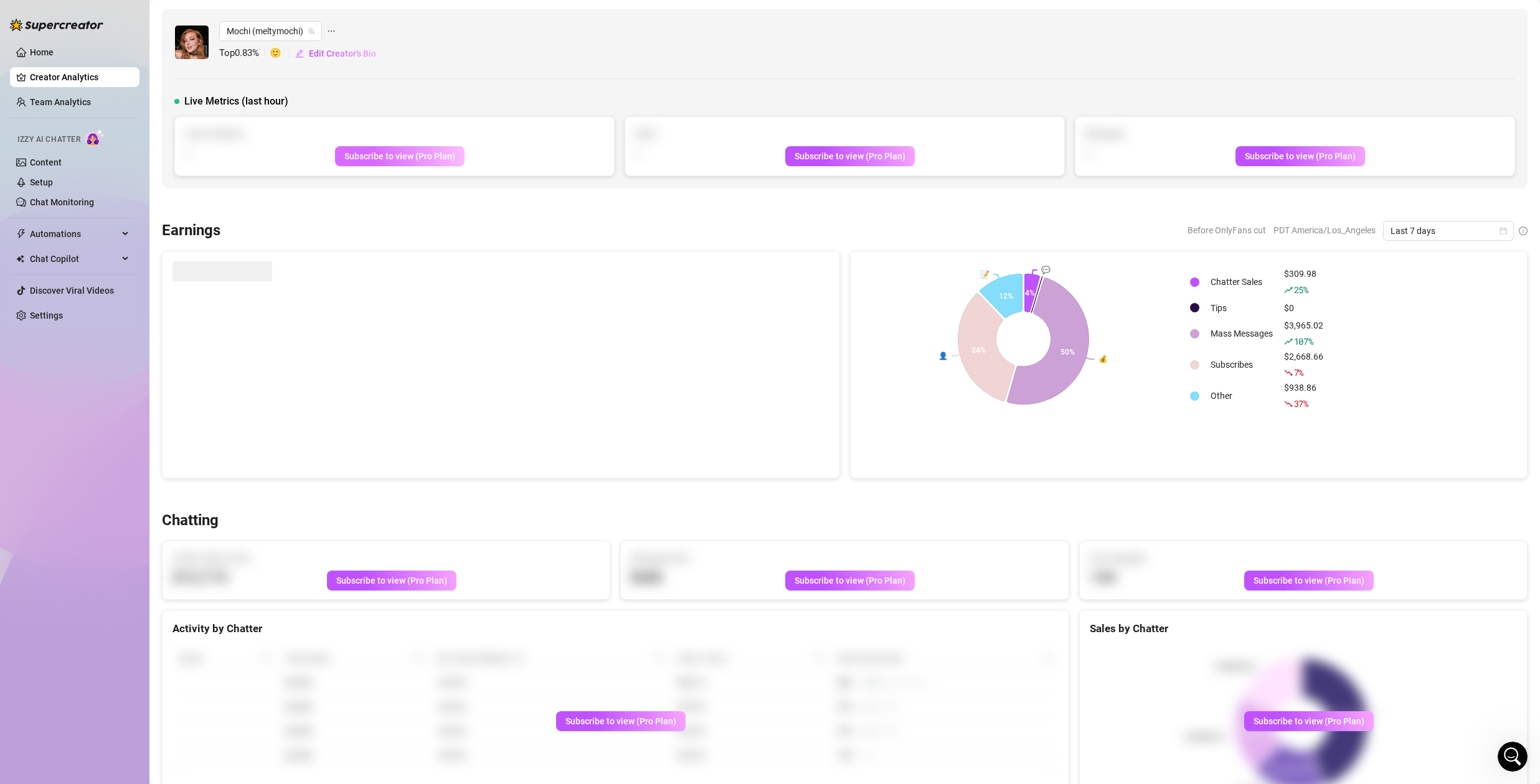
click at [425, 157] on span "Subscribe to view (Pro Plan)" at bounding box center [400, 156] width 111 height 10
click at [62, 314] on link "Settings" at bounding box center [46, 316] width 33 height 10
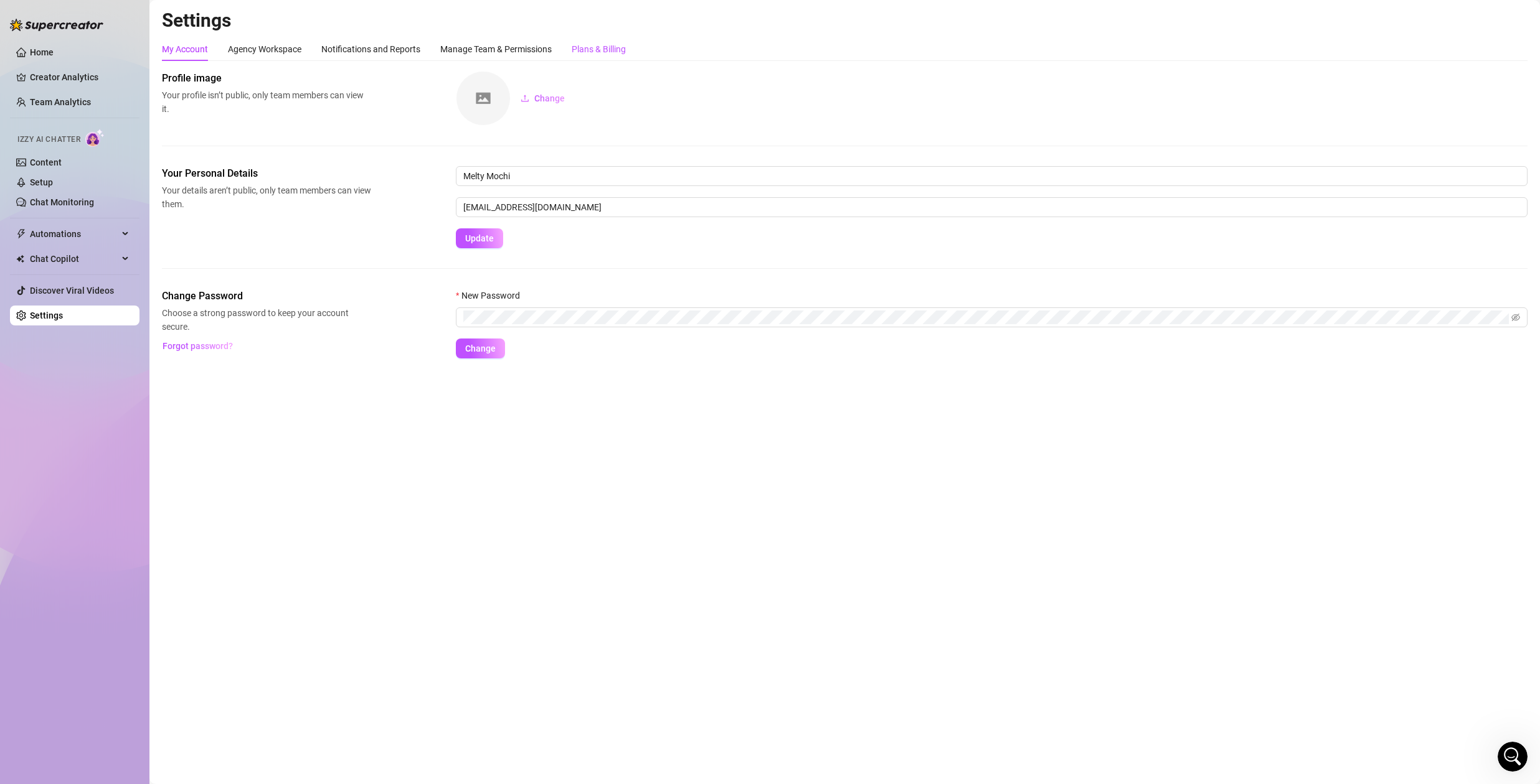
click at [586, 47] on div "Plans & Billing" at bounding box center [599, 49] width 54 height 14
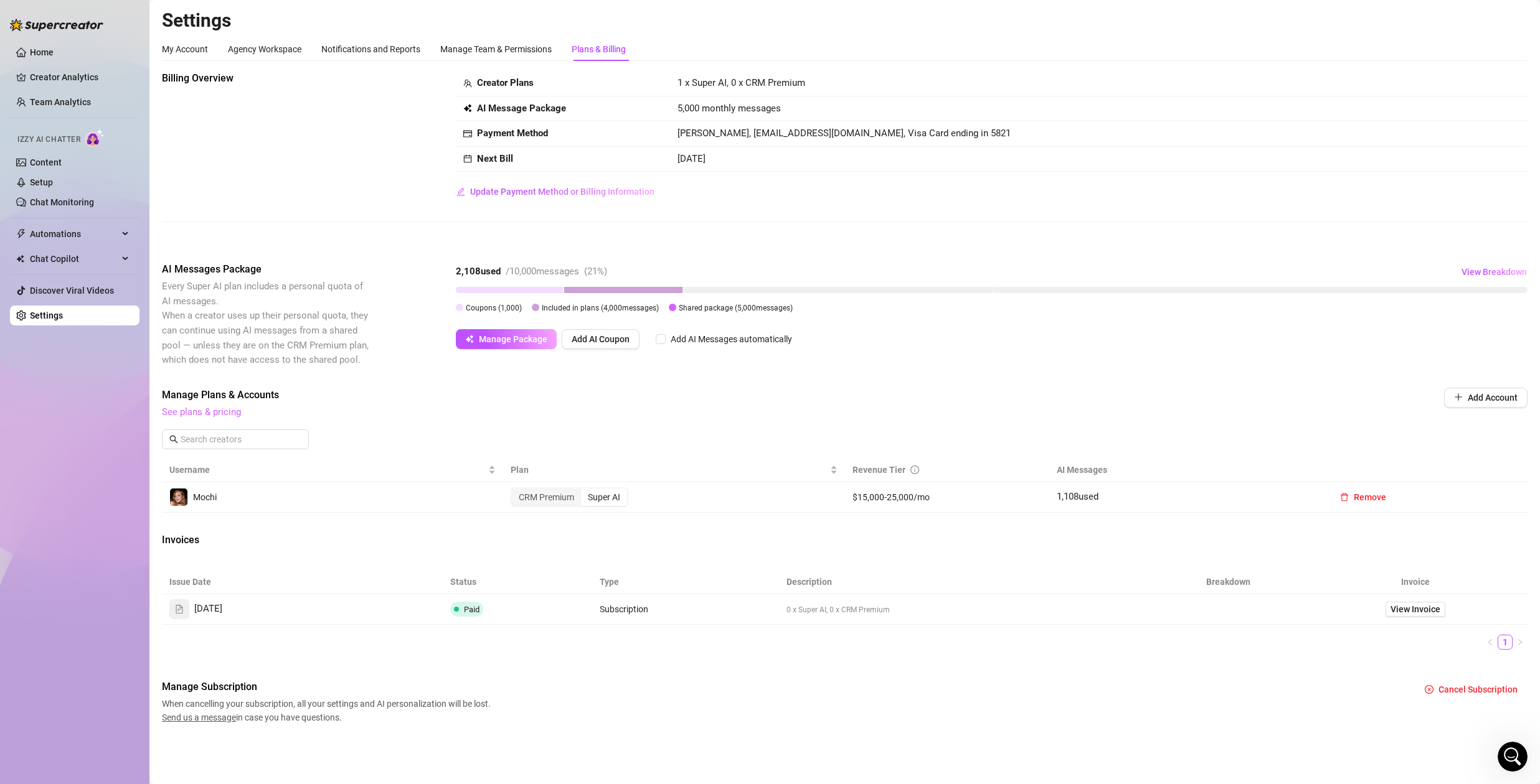
click at [221, 415] on link "See plans & pricing" at bounding box center [201, 412] width 79 height 12
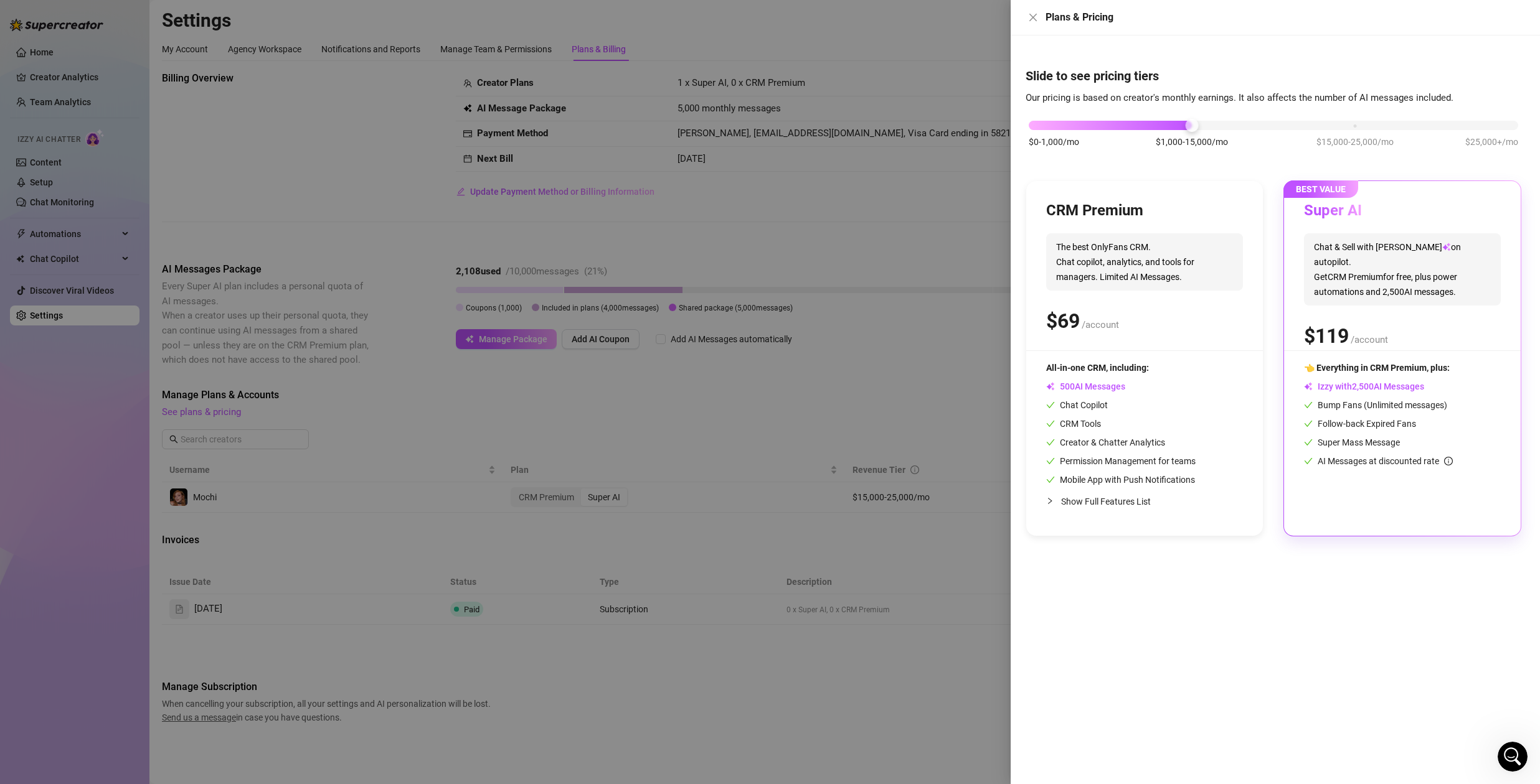
drag, startPoint x: 1039, startPoint y: 20, endPoint x: 1032, endPoint y: 25, distance: 8.6
click at [1038, 20] on button "Close" at bounding box center [1033, 17] width 15 height 15
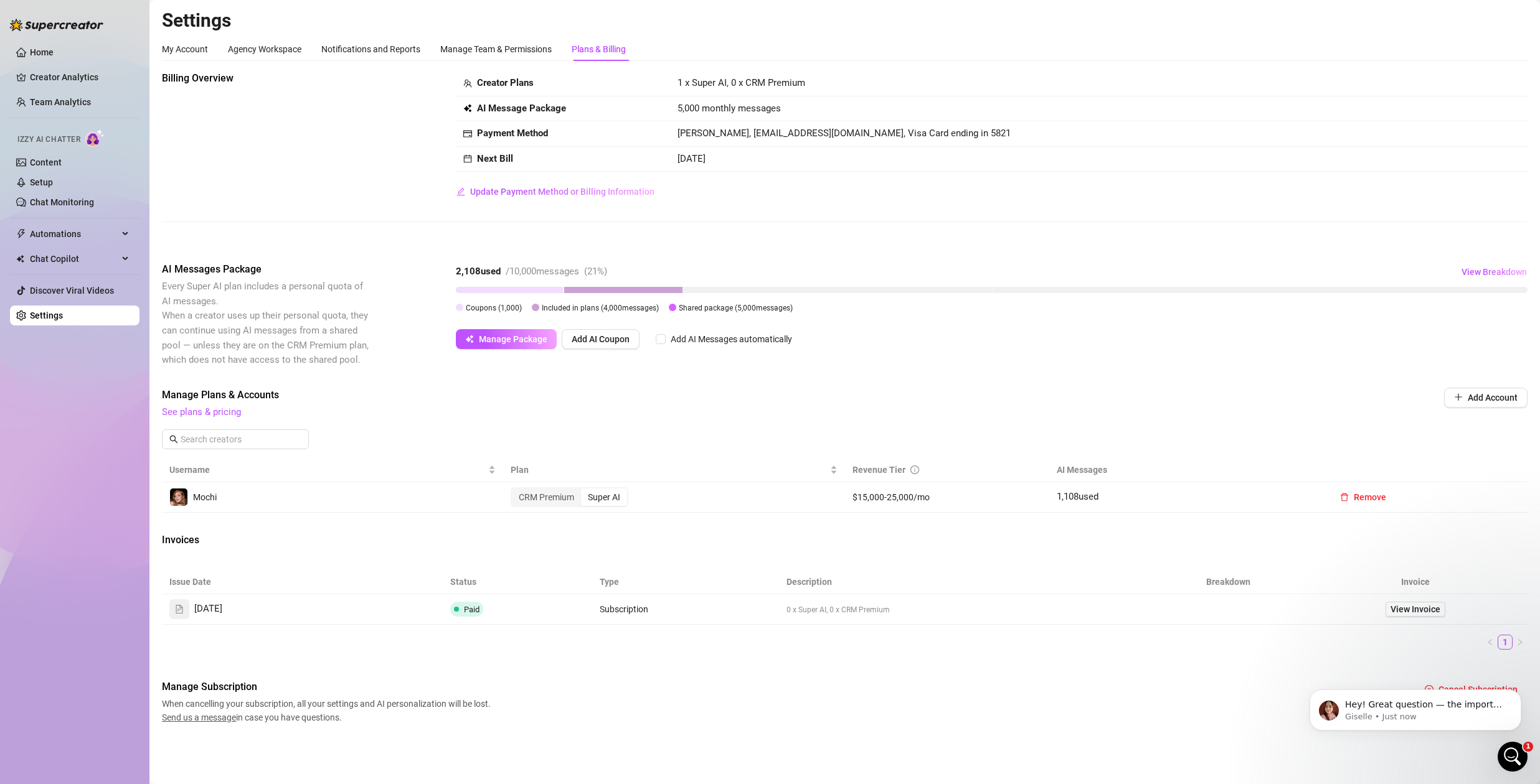
scroll to position [561, 0]
click at [1509, 762] on icon "Open Intercom Messenger" at bounding box center [1513, 757] width 21 height 21
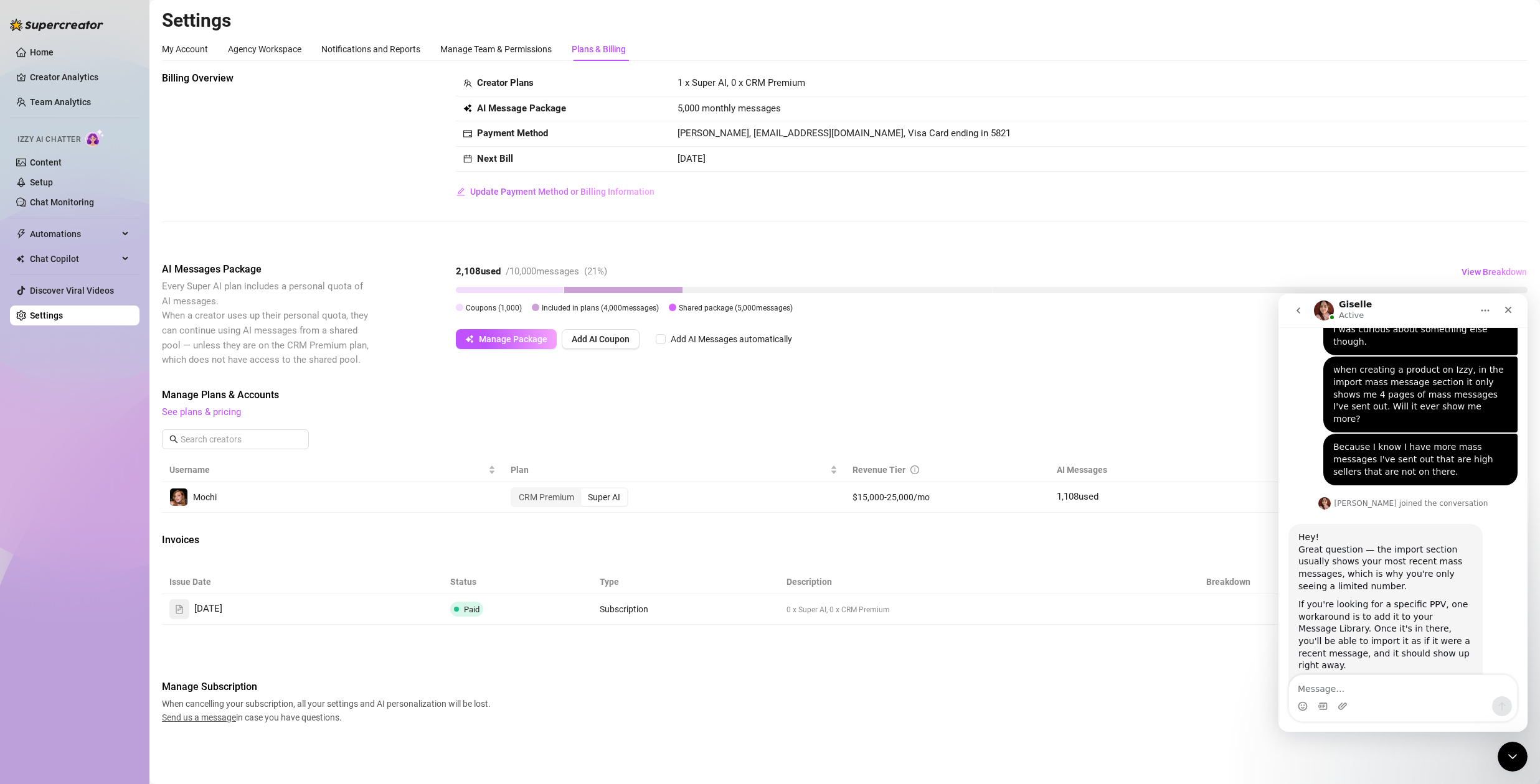
click at [1335, 681] on textarea "Message…" at bounding box center [1403, 686] width 228 height 21
type textarea "yeah its not showing me only recent ones"
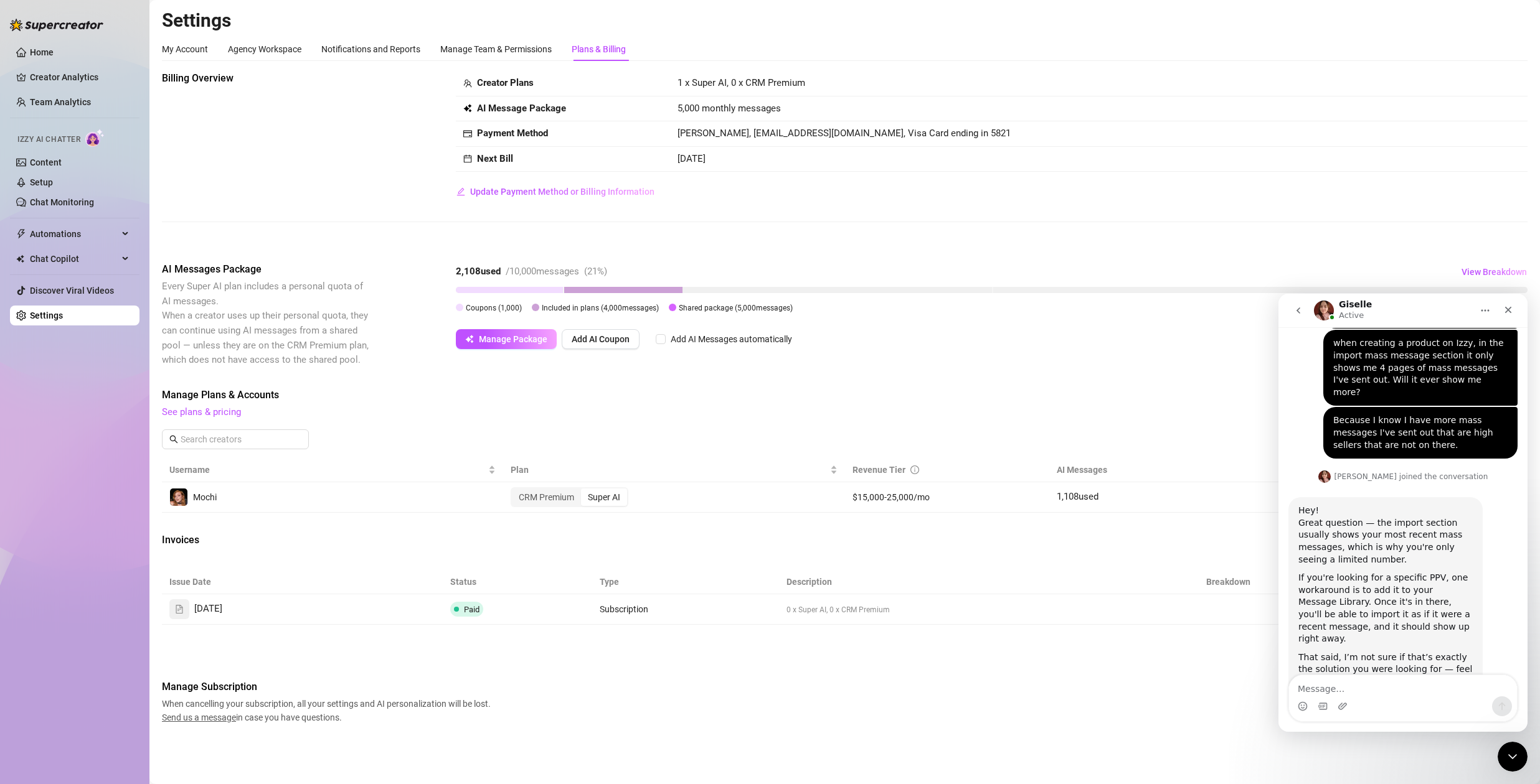
scroll to position [598, 0]
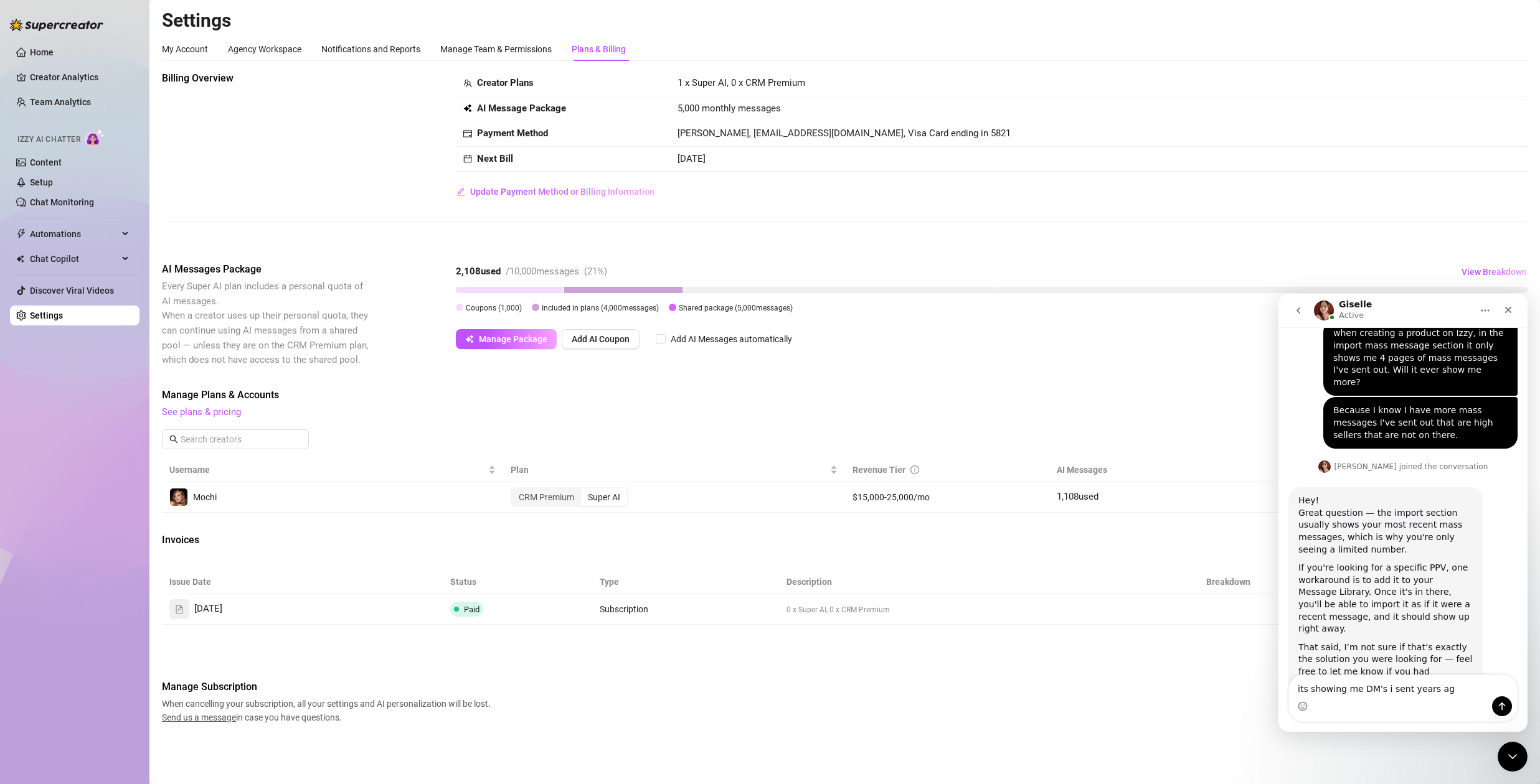
type textarea "its showing me DM's i sent years ago"
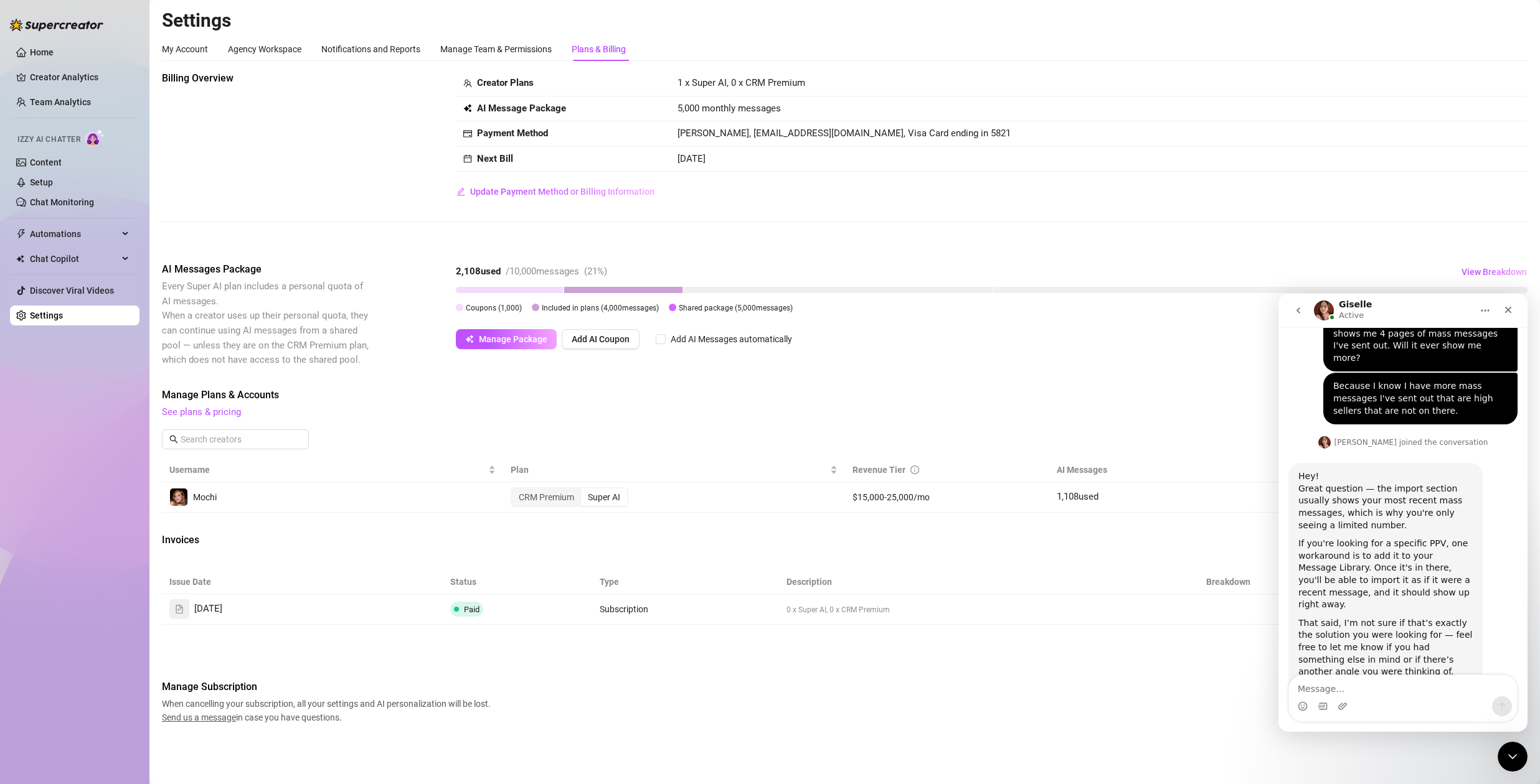
scroll to position [627, 0]
type textarea "but stuck on only 4 pages."
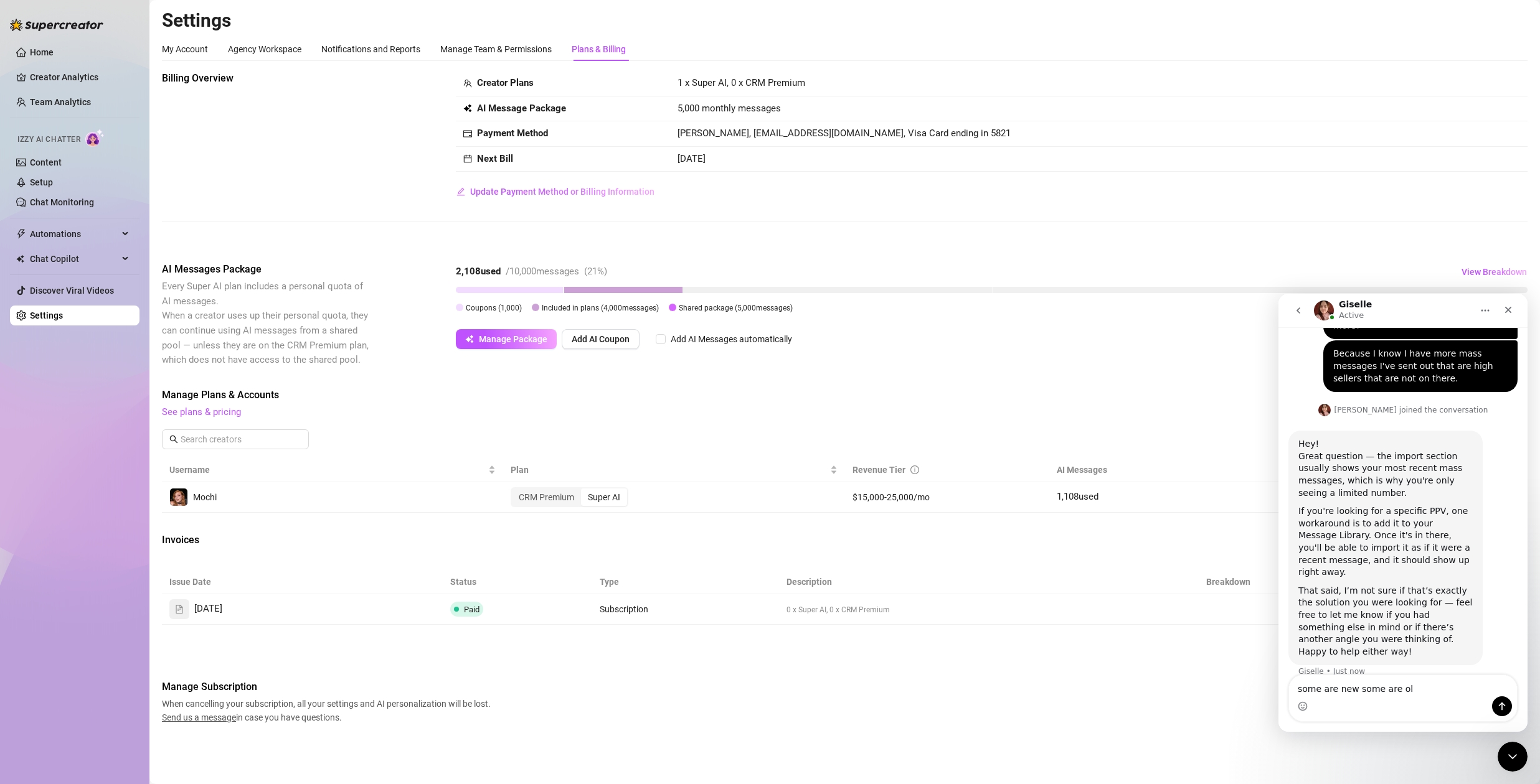
type textarea "some are new some are old"
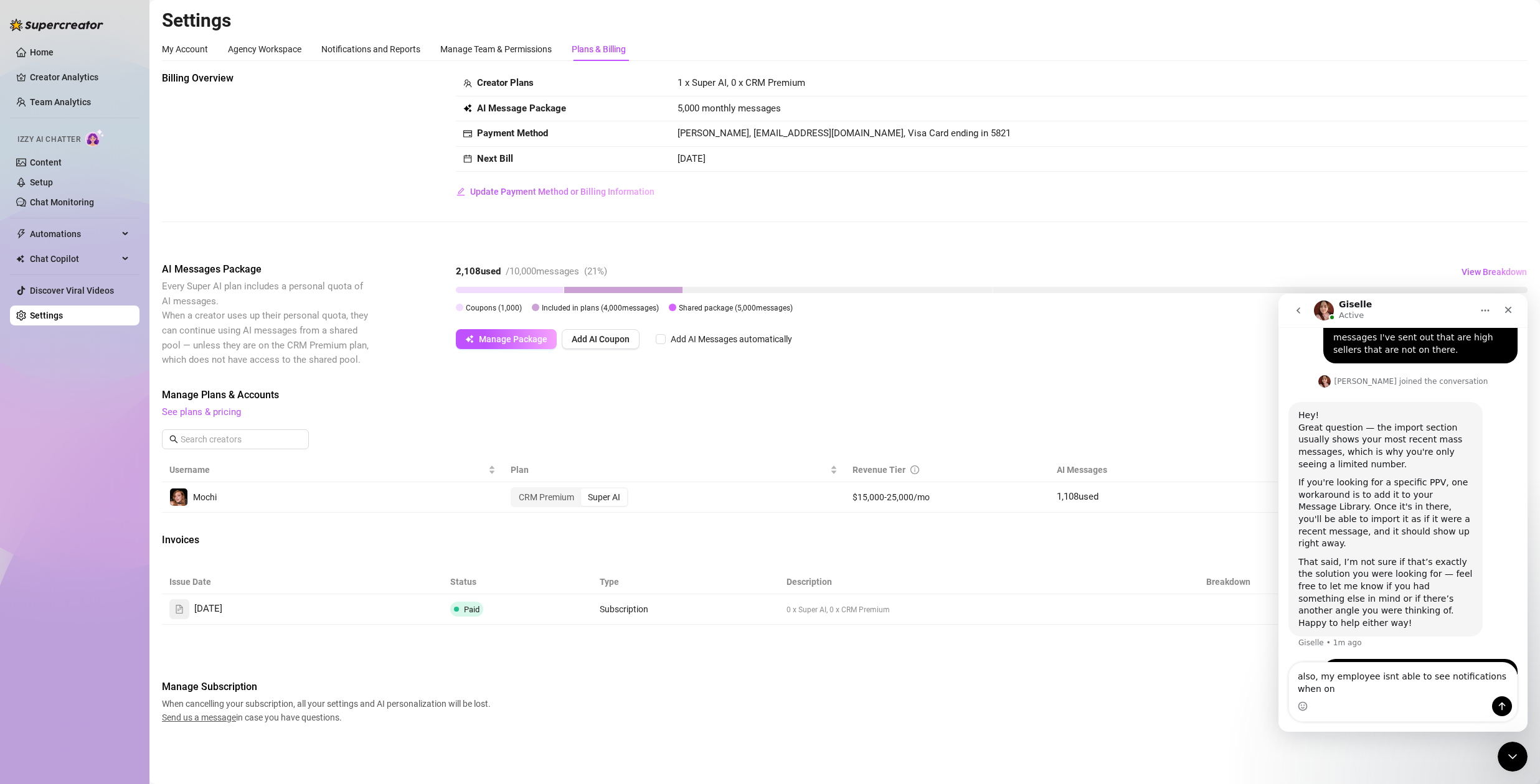
scroll to position [695, 0]
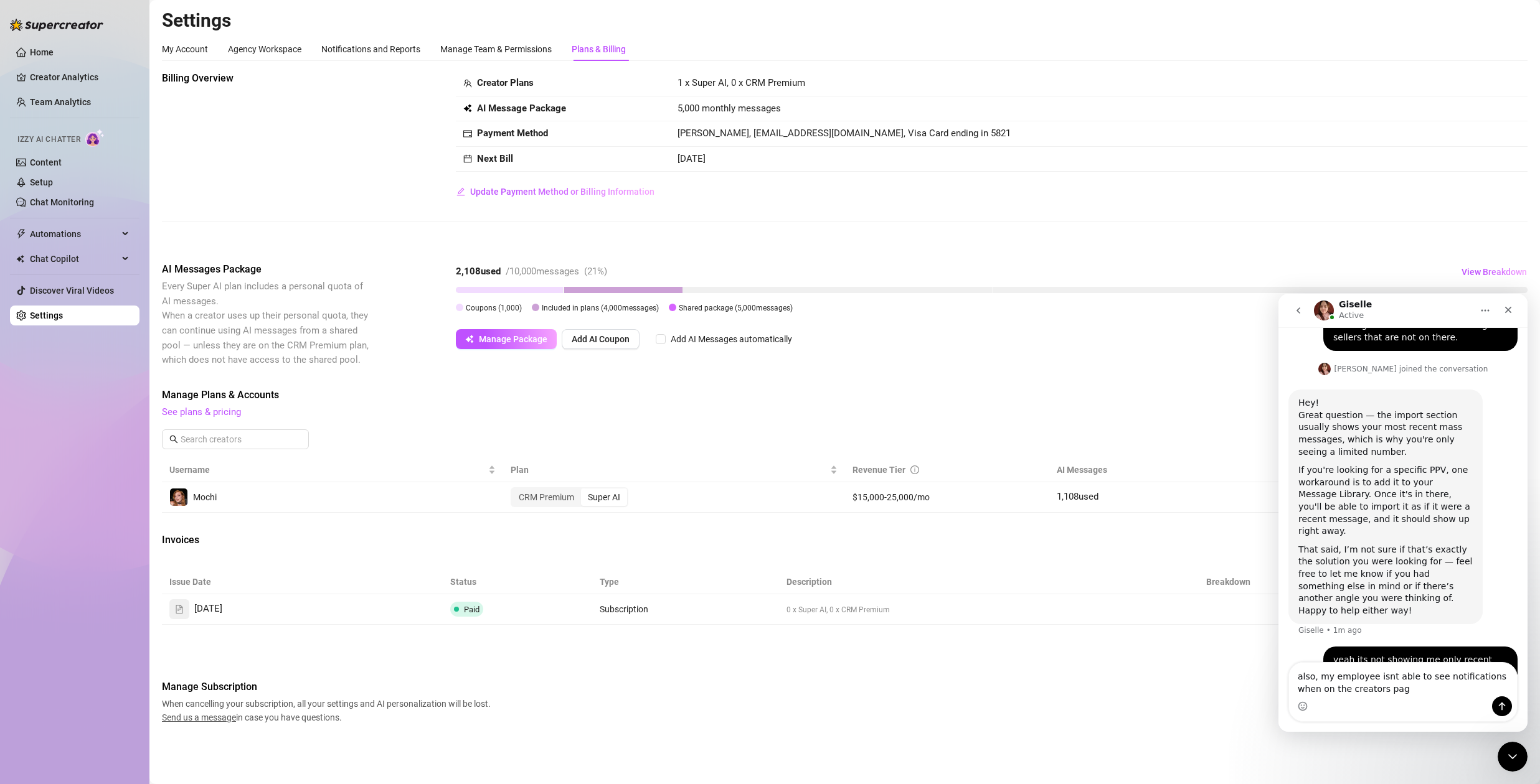
type textarea "also, my employee isnt able to see notifications when on the creators page"
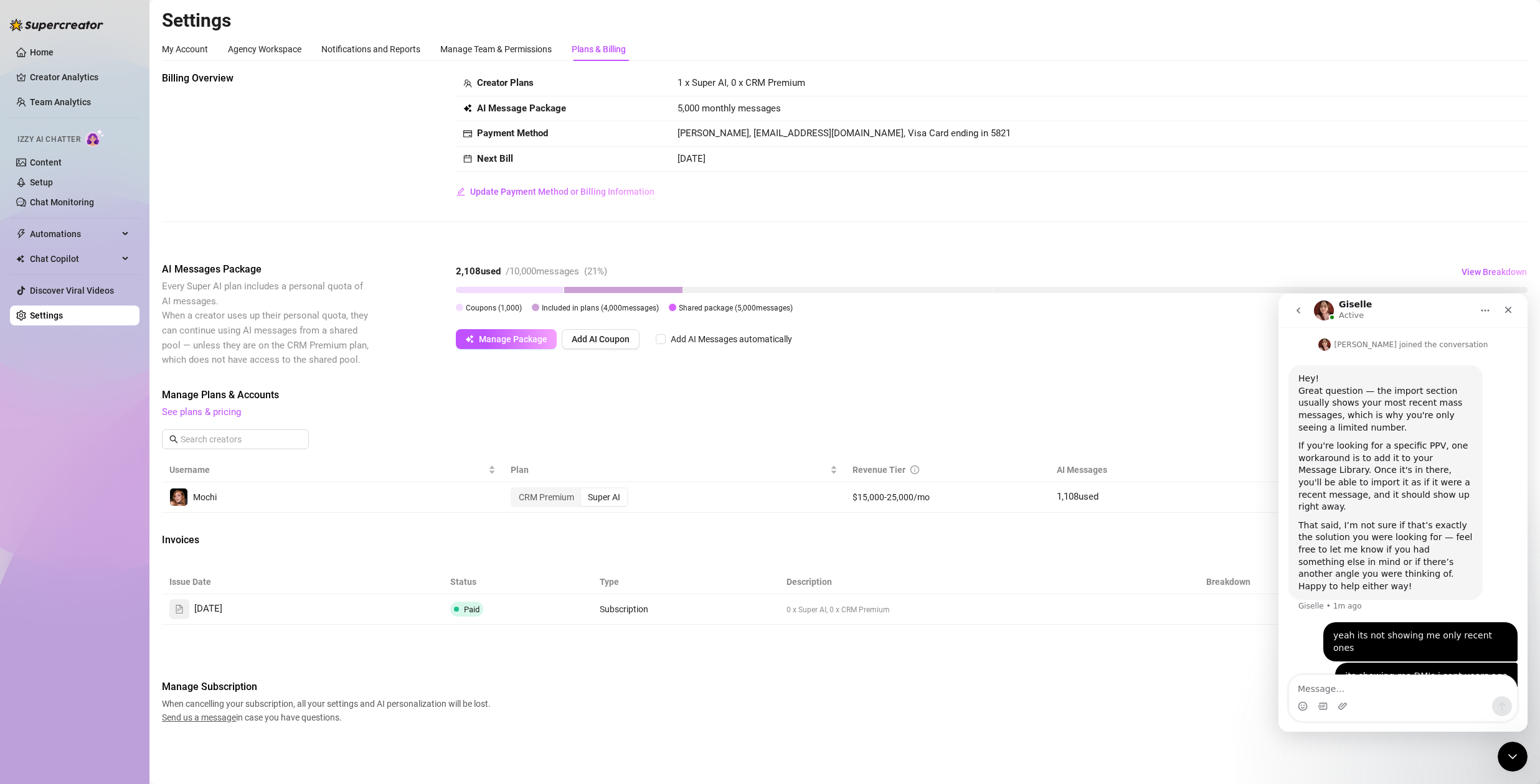
scroll to position [723, 0]
type textarea "the one on the right top corner"
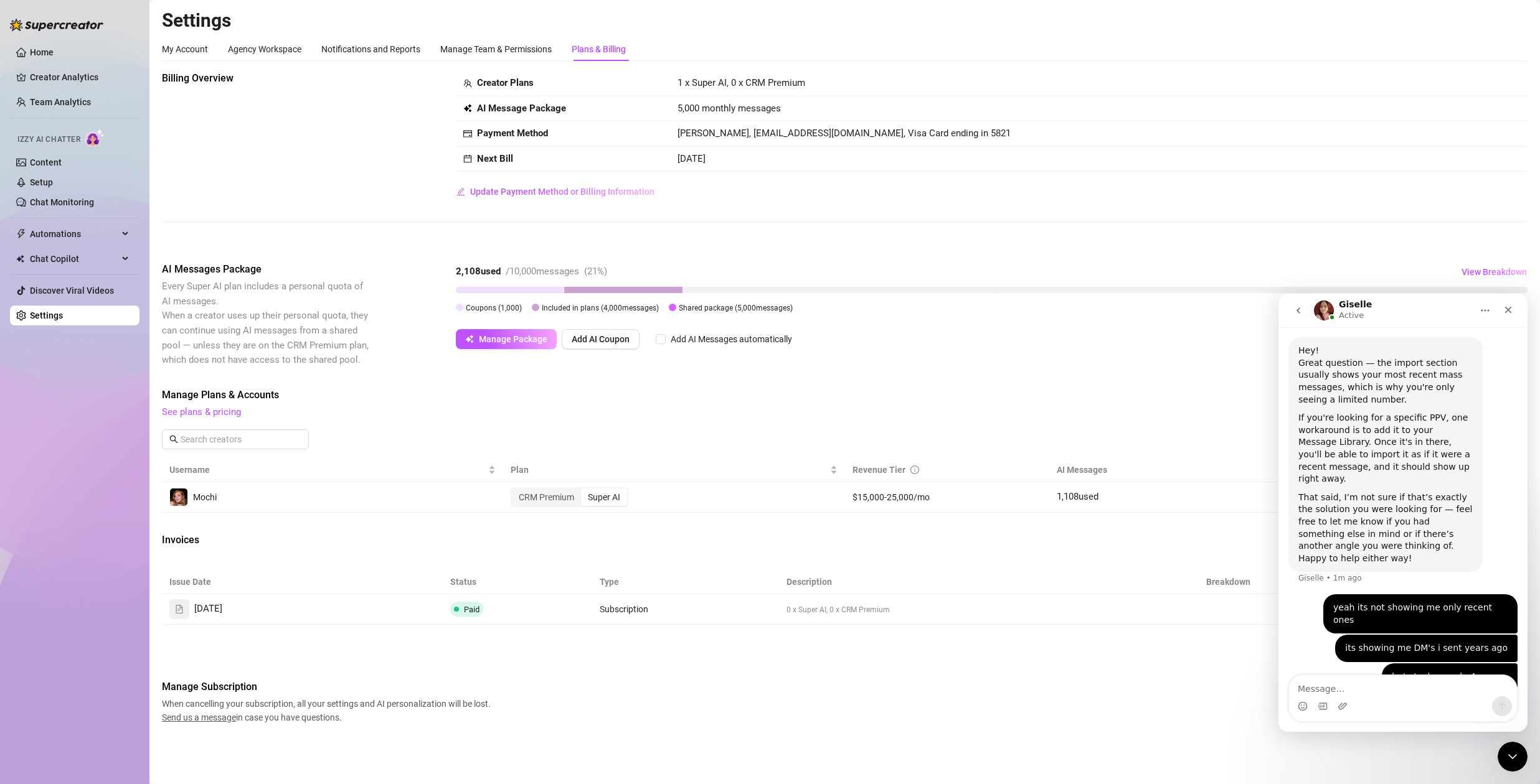
scroll to position [752, 0]
type textarea "so he cant see when something is ecalated."
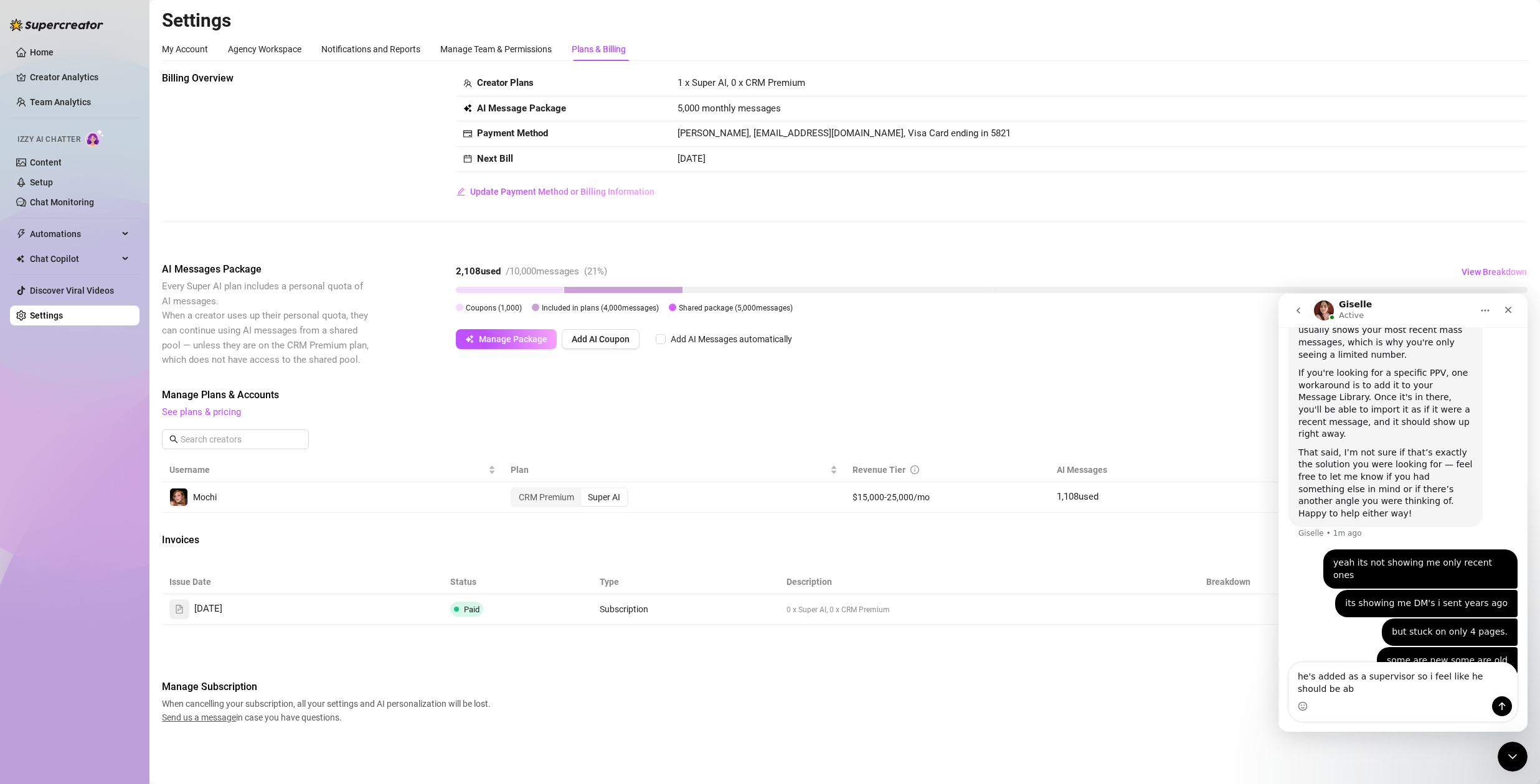
scroll to position [805, 0]
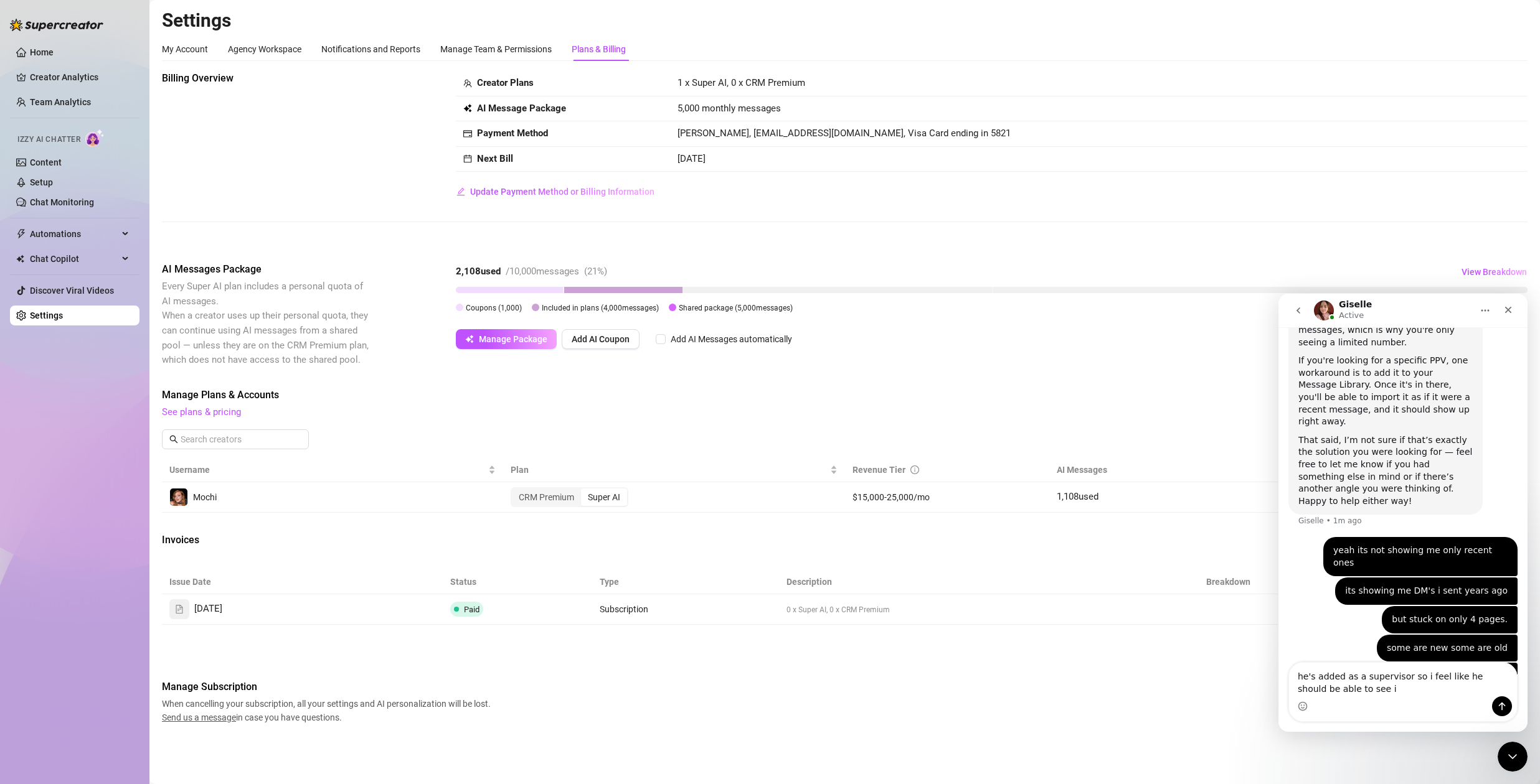
type textarea "he's added as a supervisor so i feel like he should be able to see it"
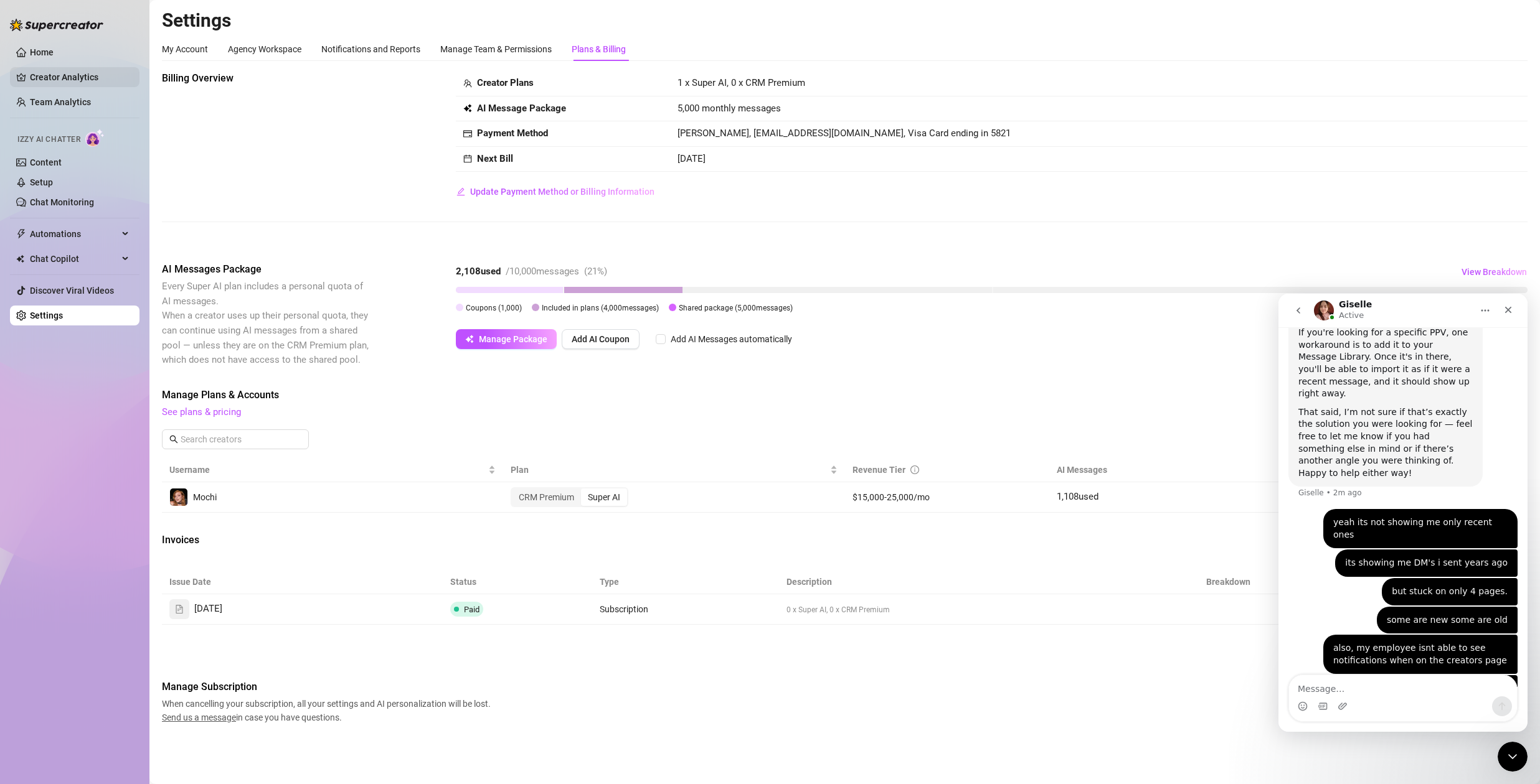
click at [63, 73] on link "Creator Analytics" at bounding box center [79, 77] width 100 height 20
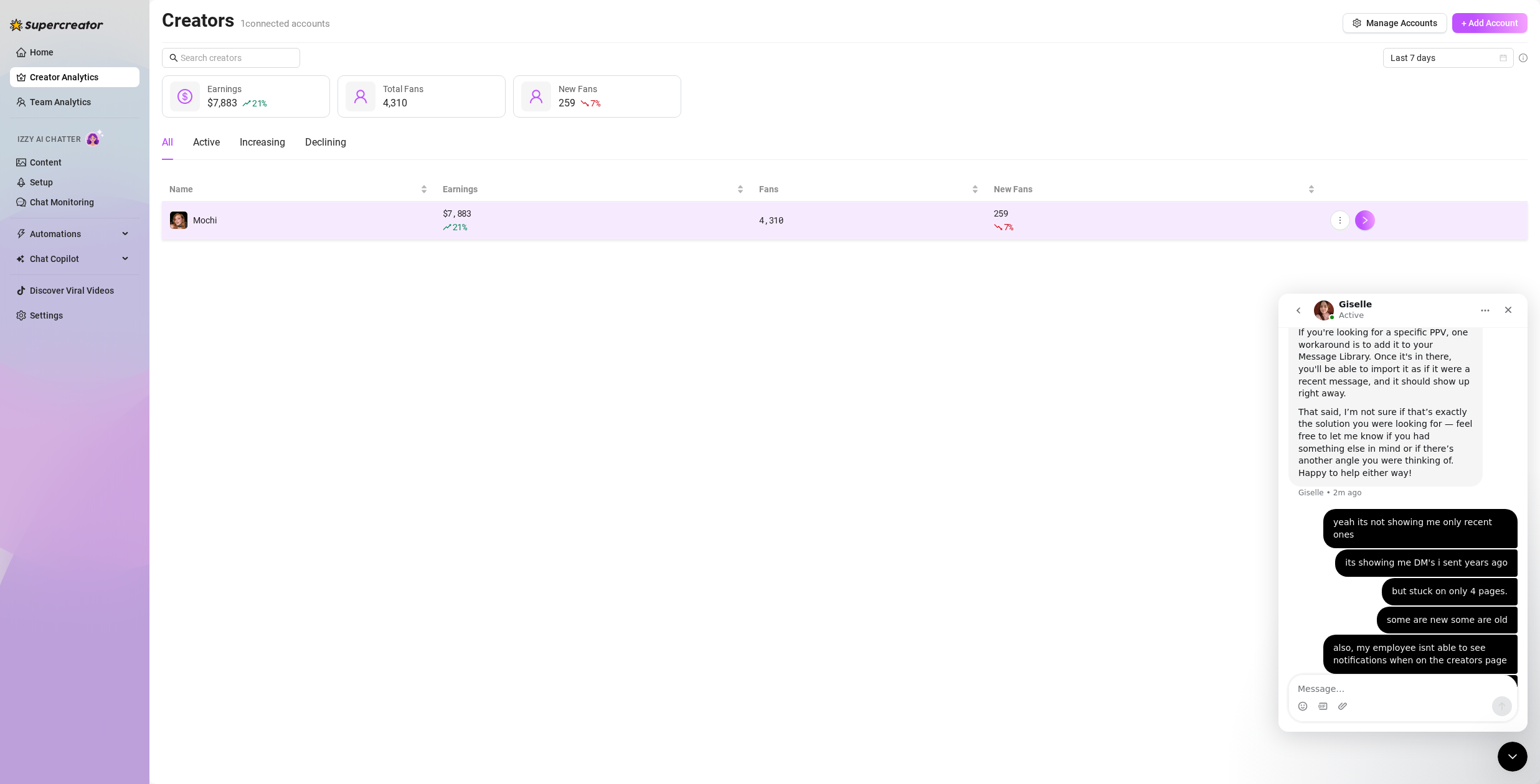
click at [481, 223] on div "21 %" at bounding box center [594, 227] width 302 height 14
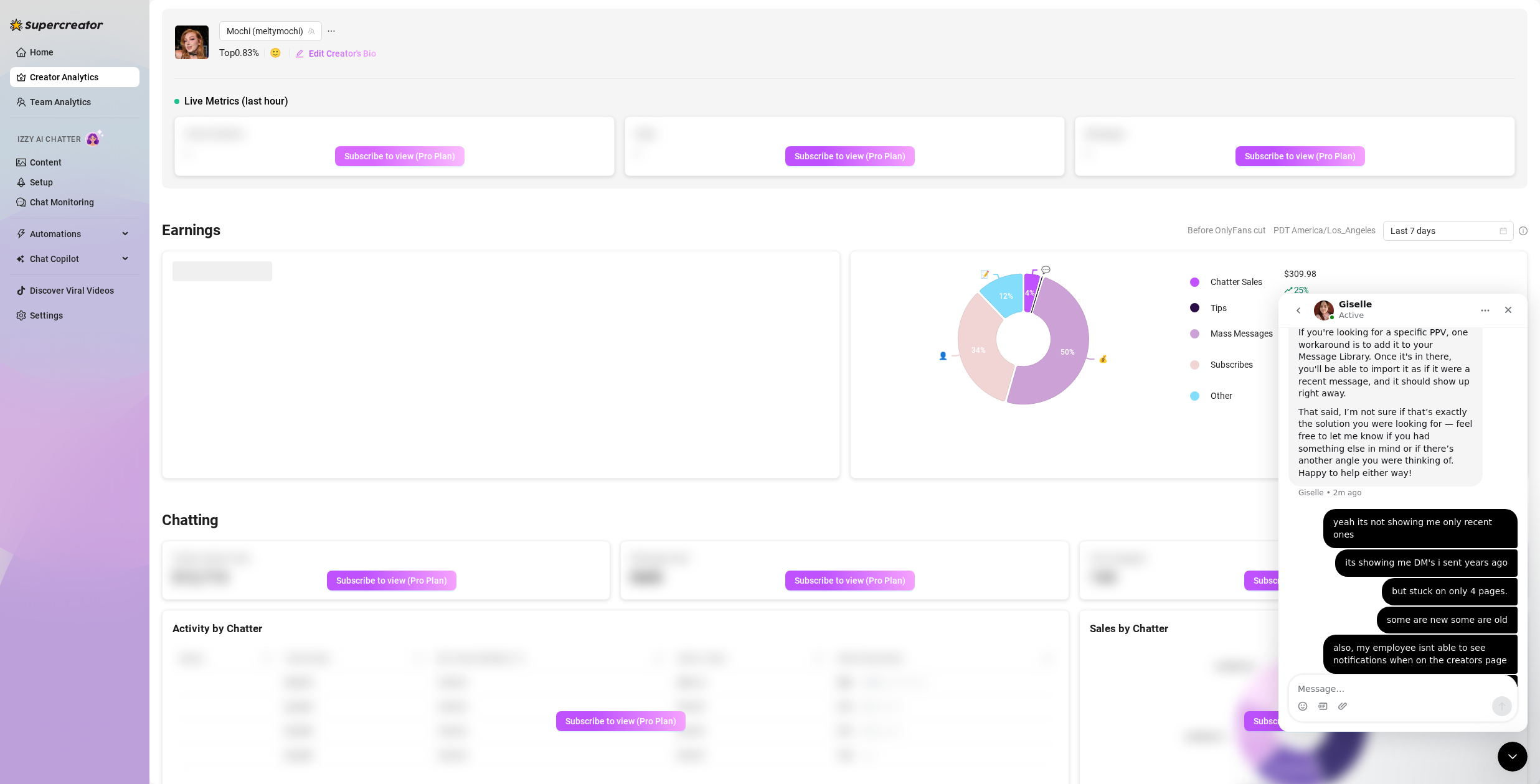
click at [421, 154] on span "Subscribe to view (Pro Plan)" at bounding box center [400, 156] width 111 height 10
click at [426, 157] on span "Subscribe to view (Pro Plan)" at bounding box center [400, 156] width 111 height 10
click at [828, 152] on span "Subscribe to view (Pro Plan)" at bounding box center [850, 156] width 111 height 10
click at [56, 320] on link "Settings" at bounding box center [46, 316] width 33 height 10
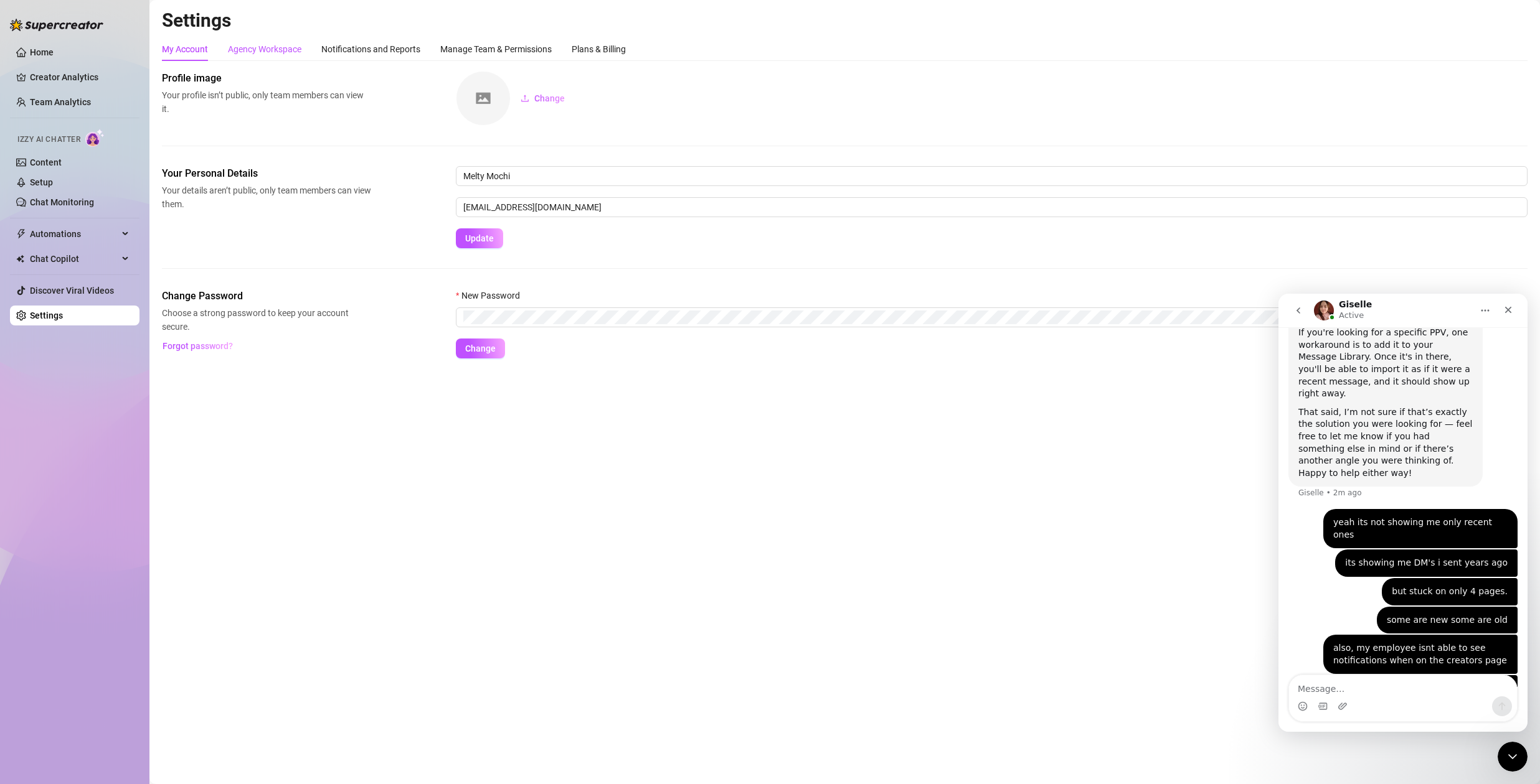
click at [255, 49] on div "Agency Workspace" at bounding box center [264, 49] width 73 height 14
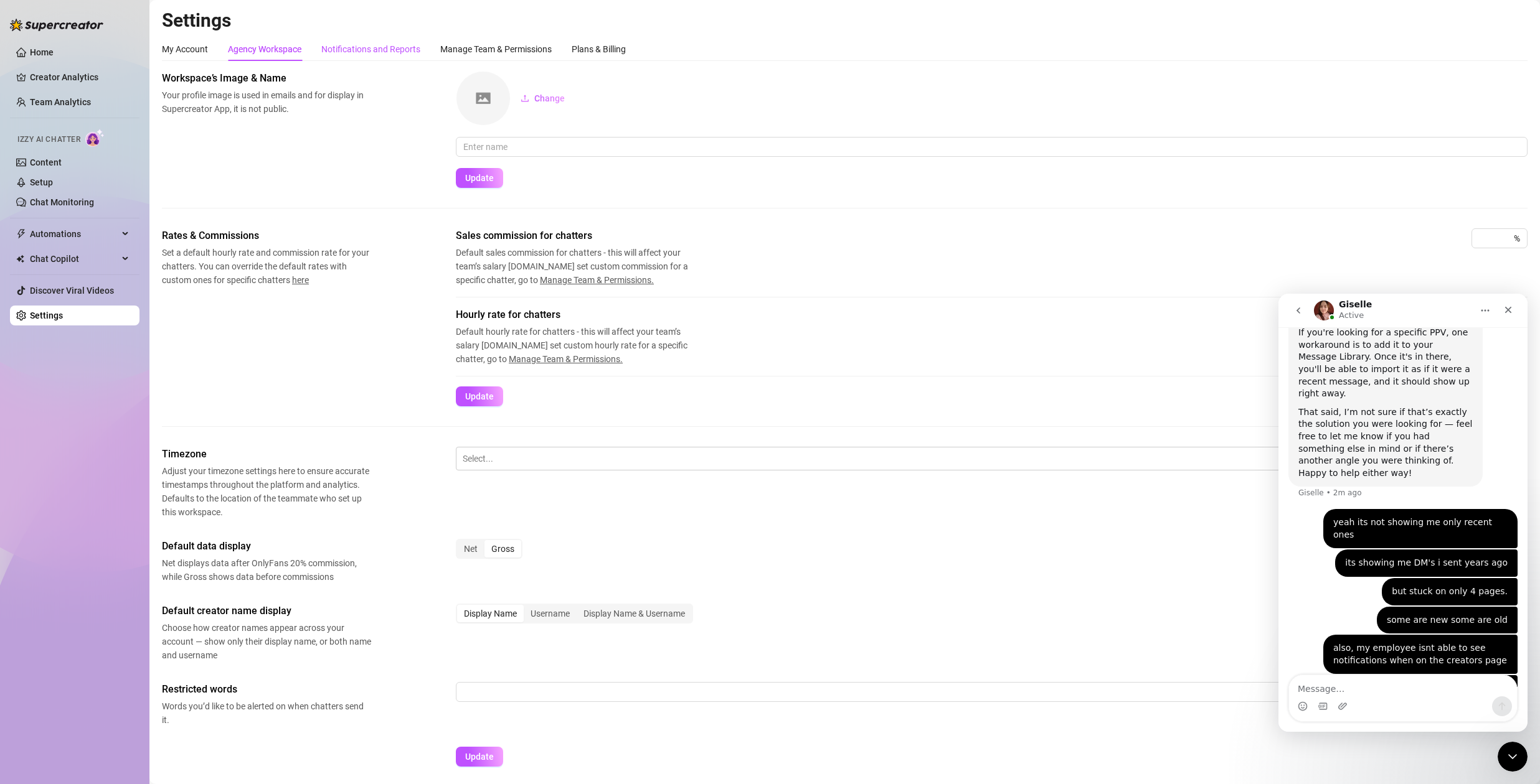
click at [345, 46] on div "Notifications and Reports" at bounding box center [371, 49] width 99 height 14
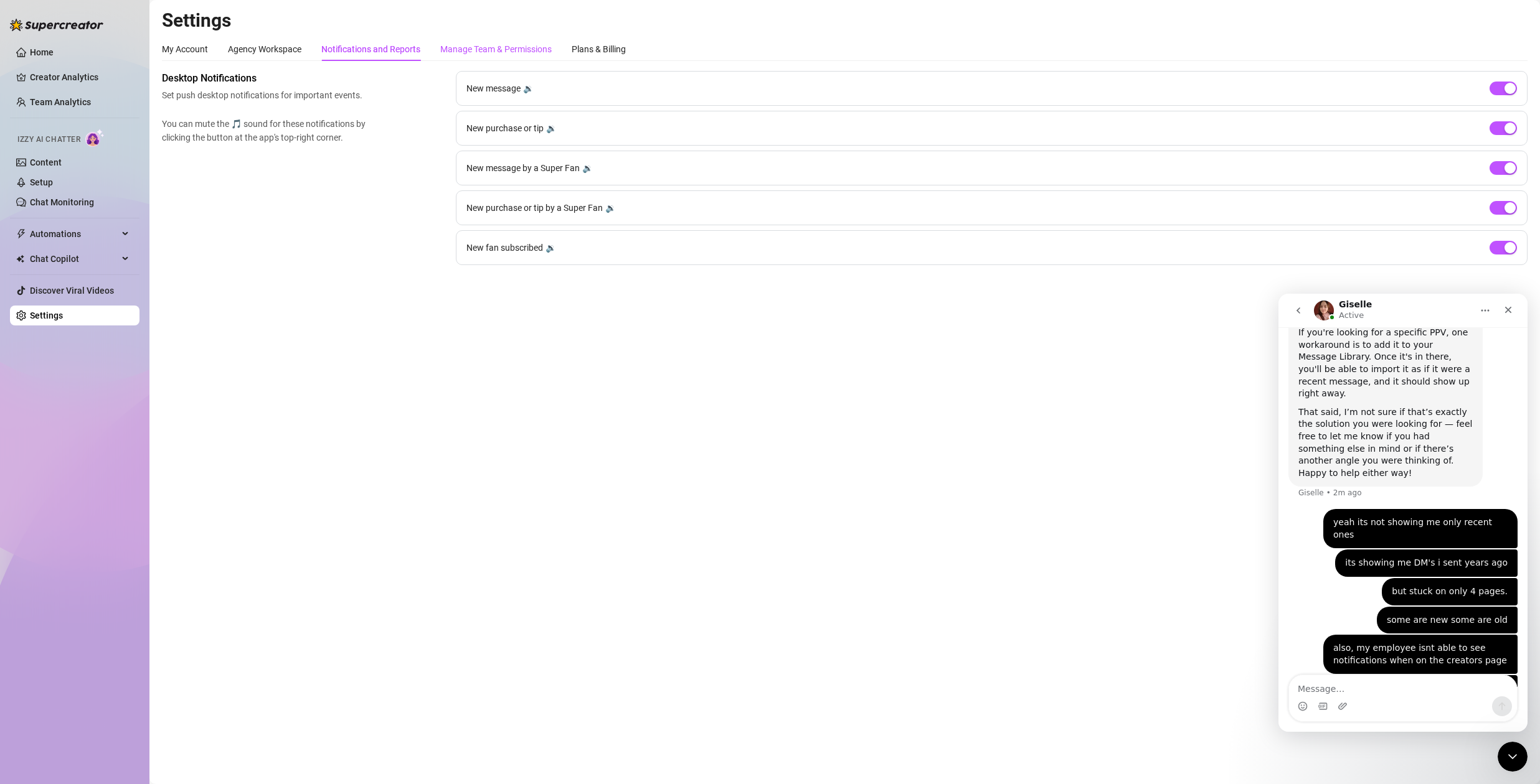
click at [483, 49] on div "Manage Team & Permissions" at bounding box center [496, 49] width 111 height 14
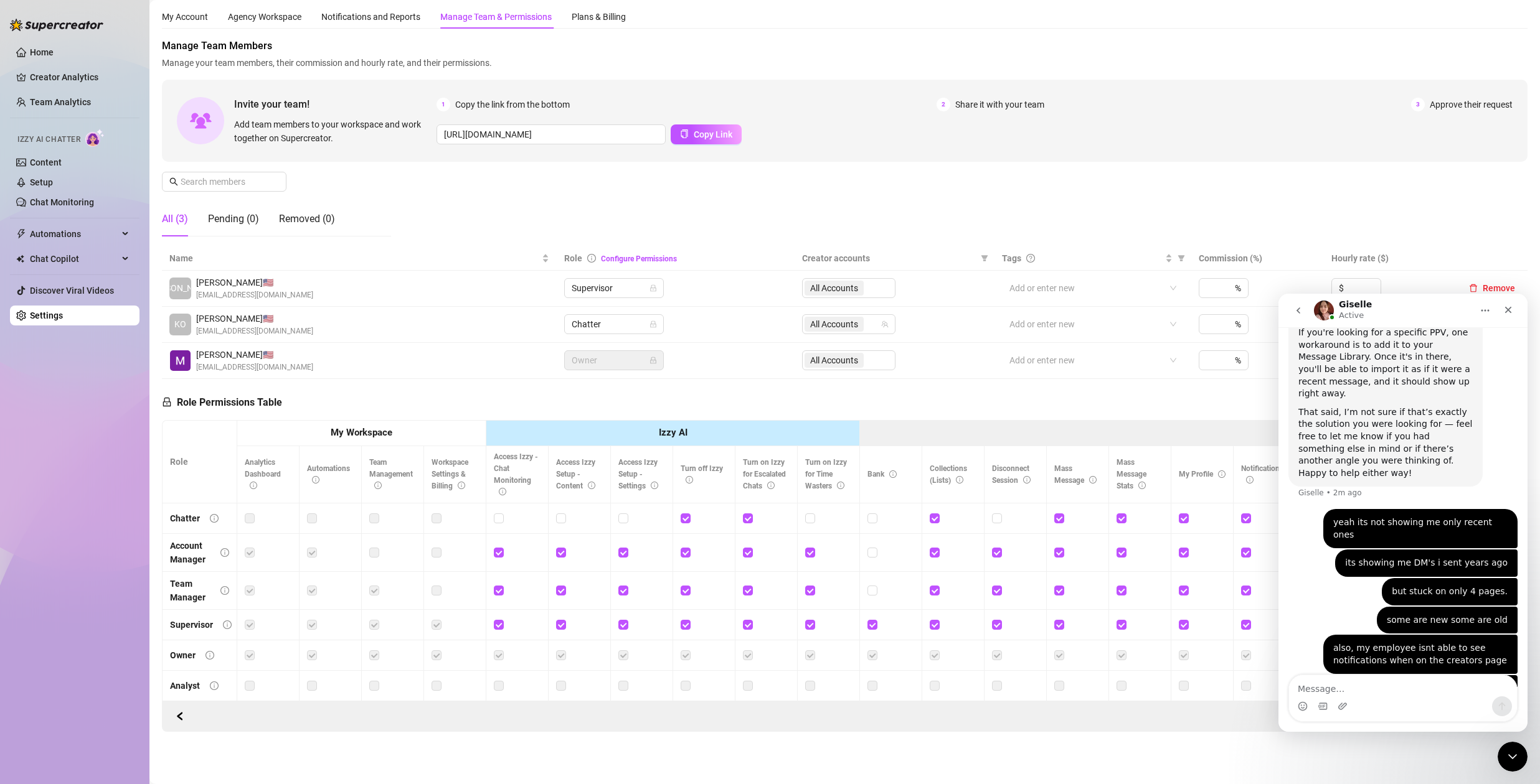
scroll to position [42, 0]
click at [621, 279] on span "Supervisor" at bounding box center [614, 288] width 85 height 19
click at [746, 209] on div "Manage Team Members Manage your team members, their commission and hourly rate,…" at bounding box center [845, 143] width 1366 height 208
drag, startPoint x: 1513, startPoint y: 758, endPoint x: 1506, endPoint y: 756, distance: 7.3
click at [1513, 758] on icon "Close Intercom Messenger" at bounding box center [1513, 757] width 15 height 15
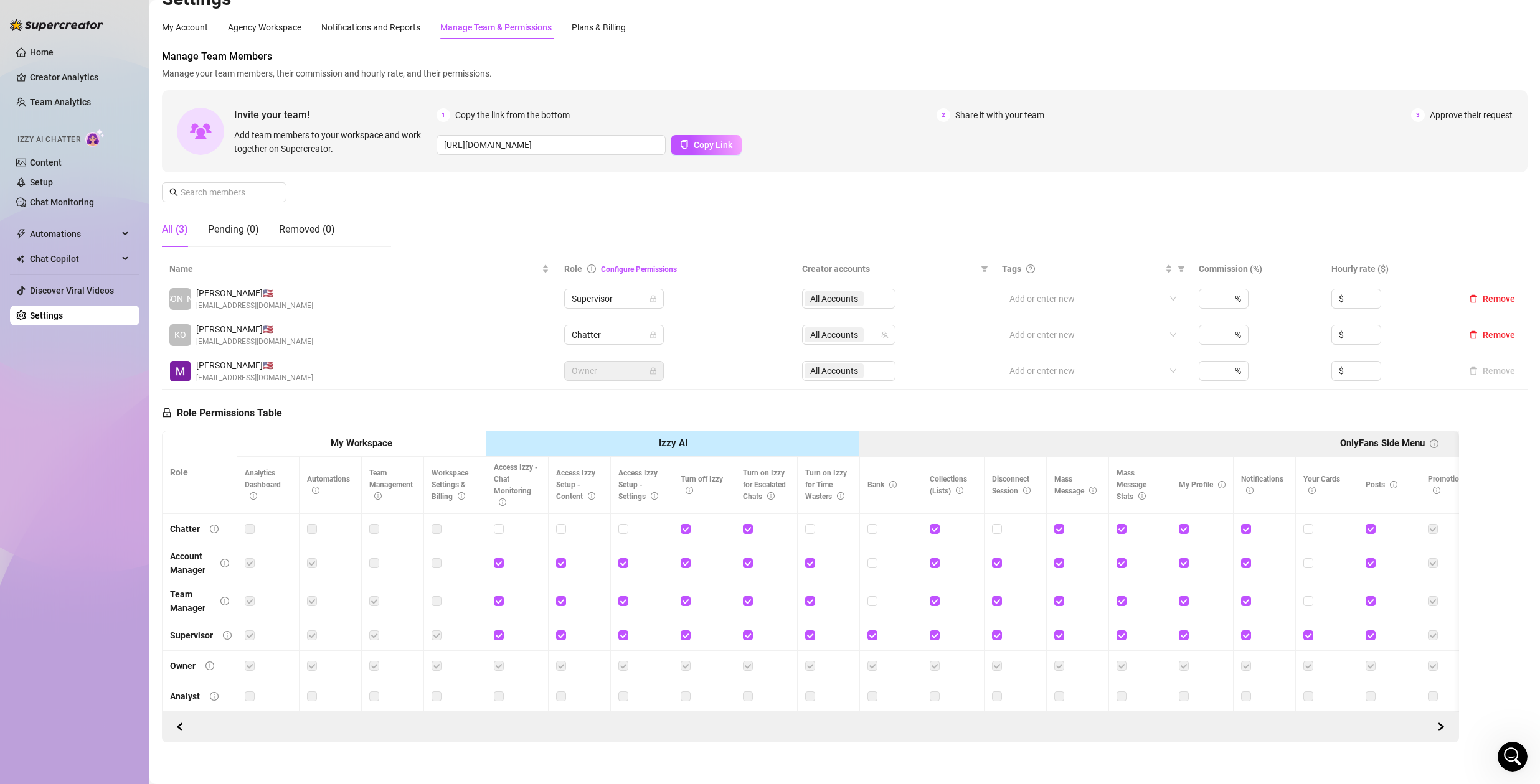
scroll to position [0, 0]
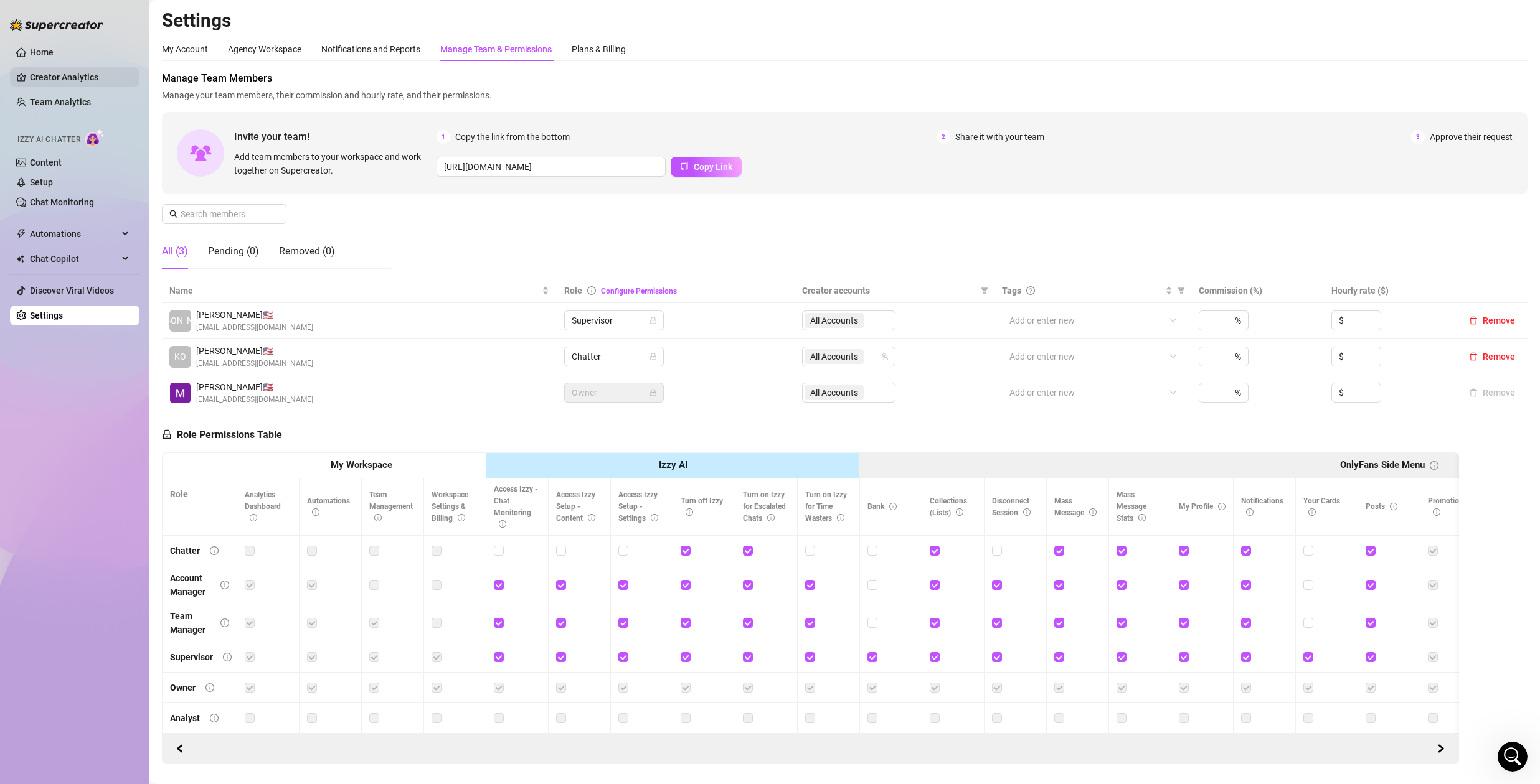
click at [65, 80] on link "Creator Analytics" at bounding box center [79, 77] width 100 height 20
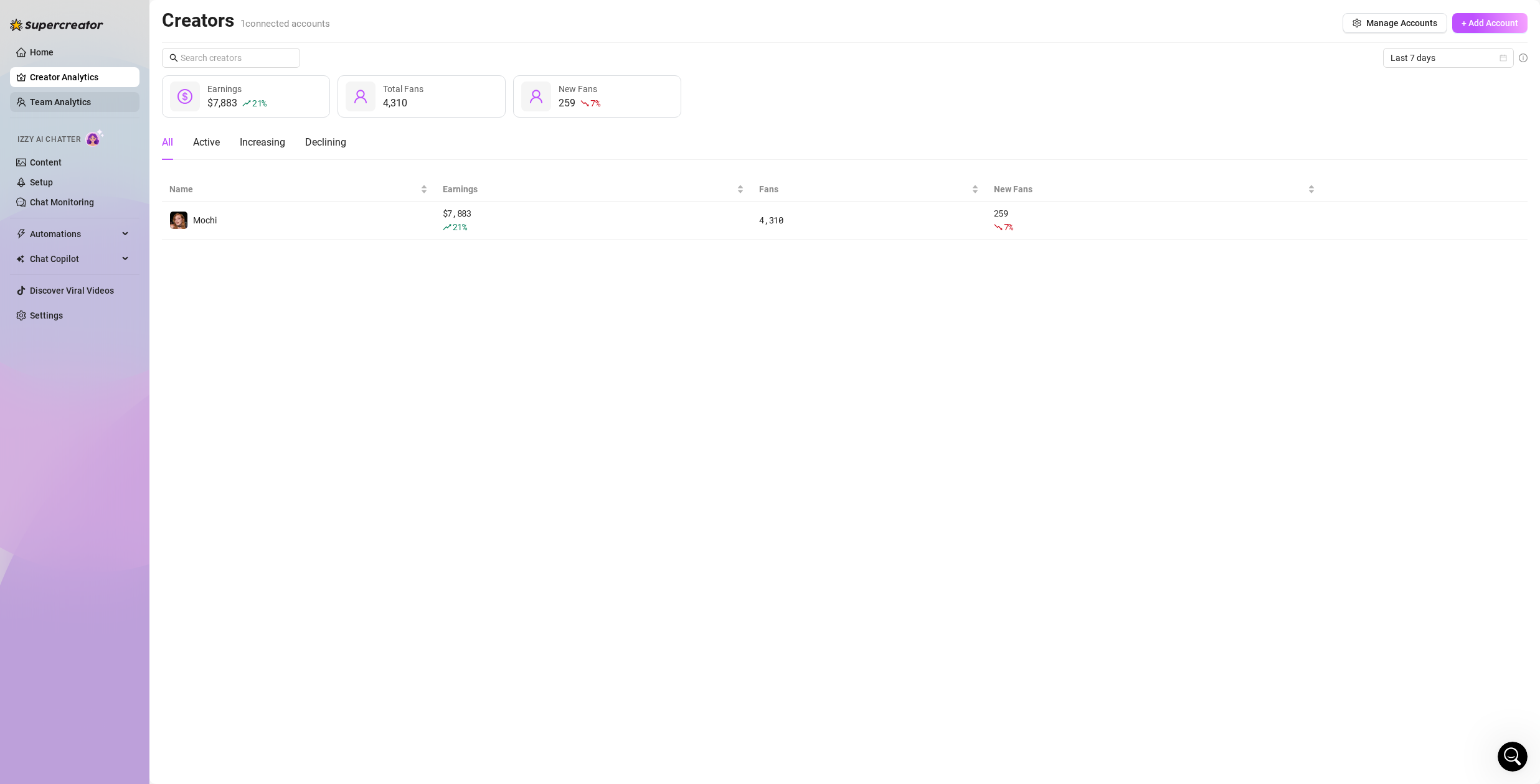
drag, startPoint x: 75, startPoint y: 102, endPoint x: 84, endPoint y: 104, distance: 9.2
click at [76, 102] on link "Team Analytics" at bounding box center [60, 102] width 61 height 10
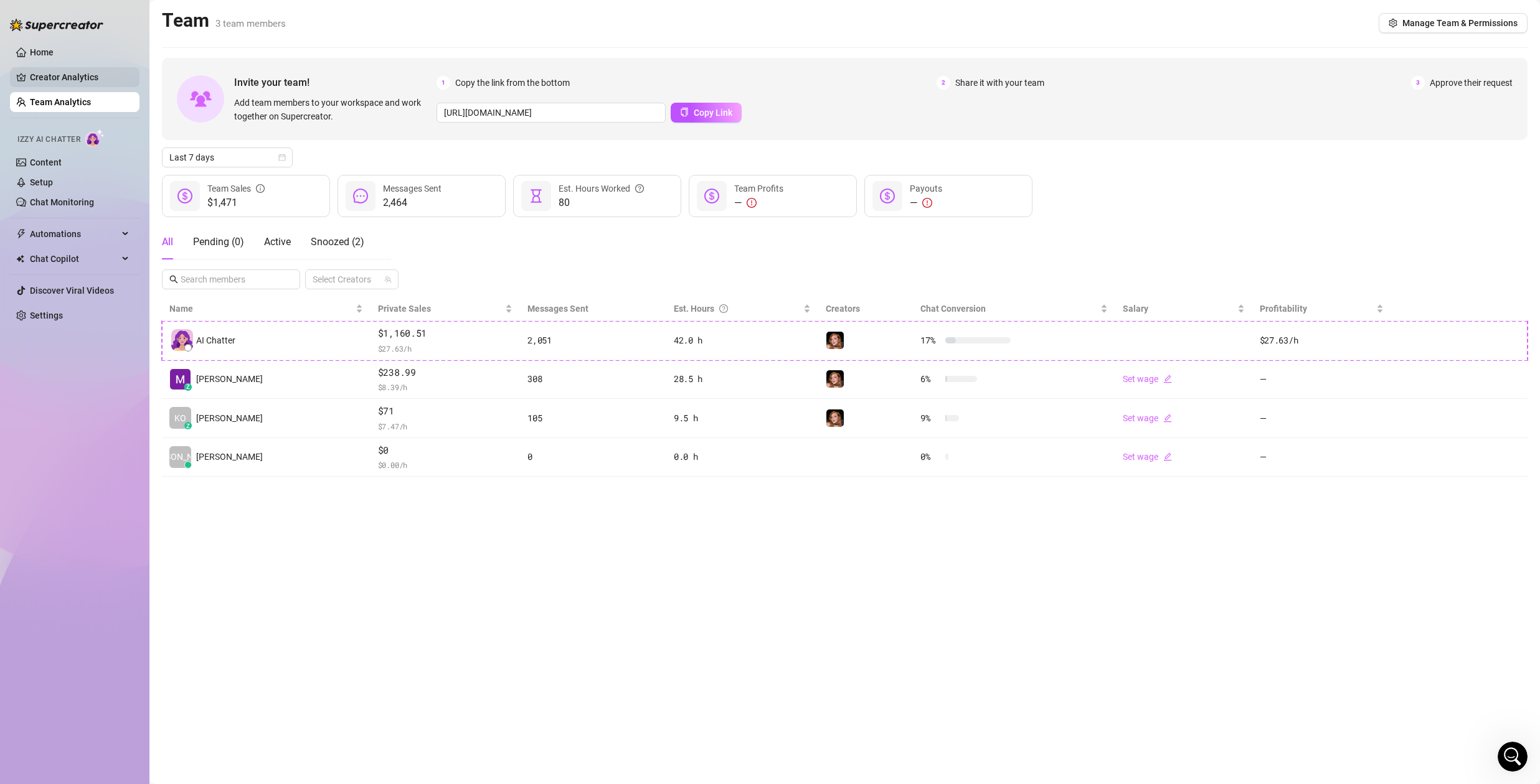
click at [78, 80] on link "Creator Analytics" at bounding box center [79, 77] width 100 height 20
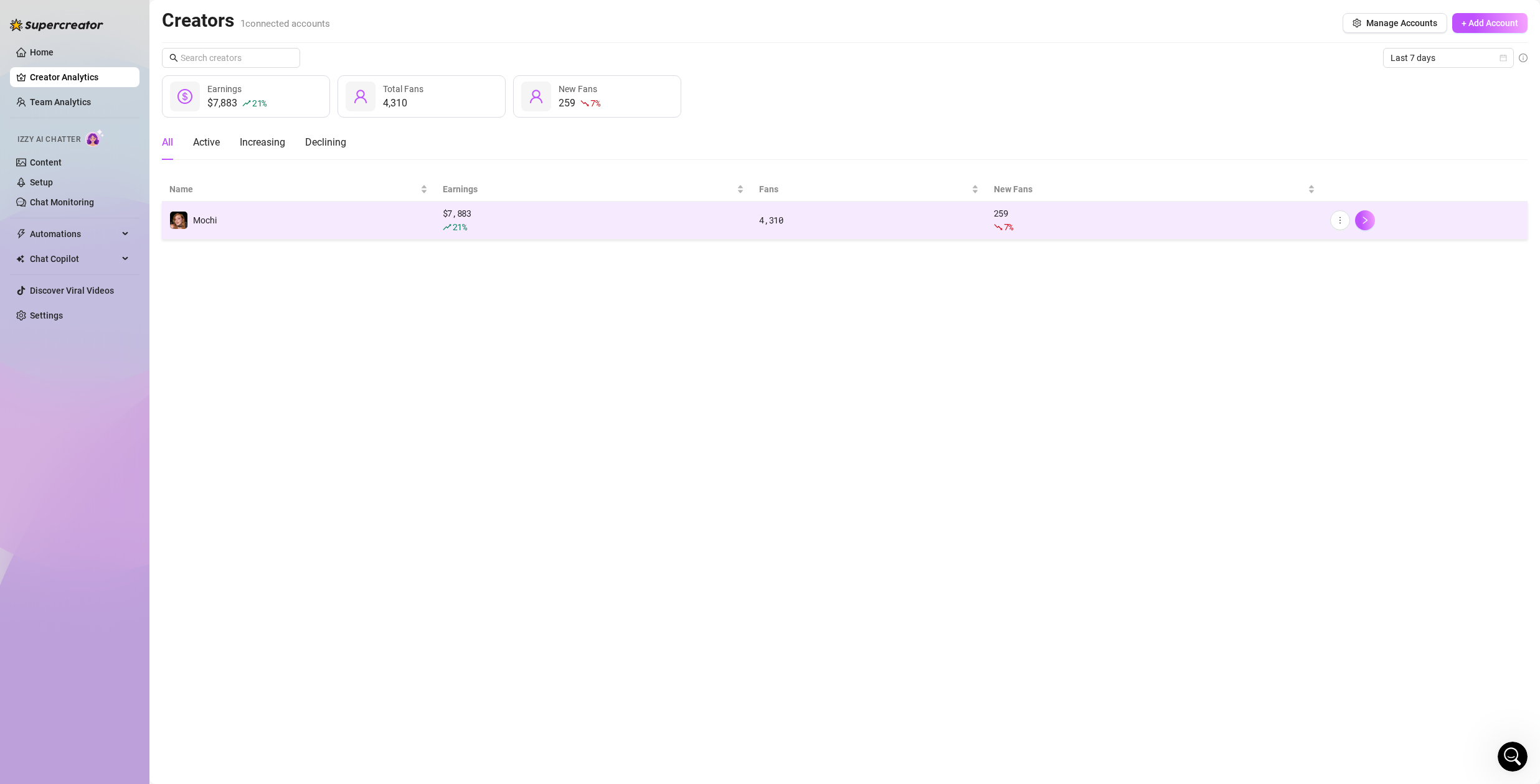
click at [499, 223] on div "21 %" at bounding box center [594, 227] width 302 height 14
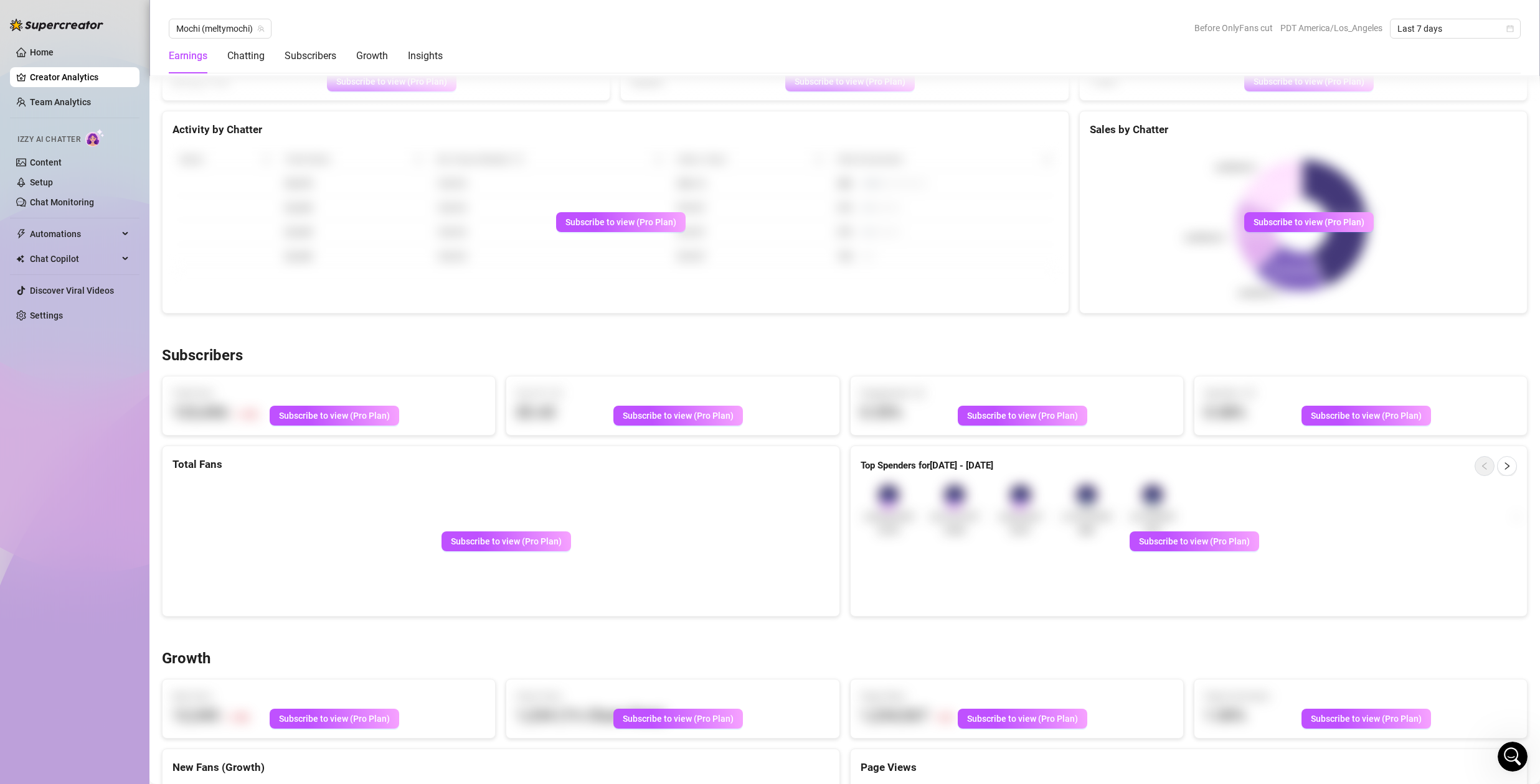
scroll to position [833, 0]
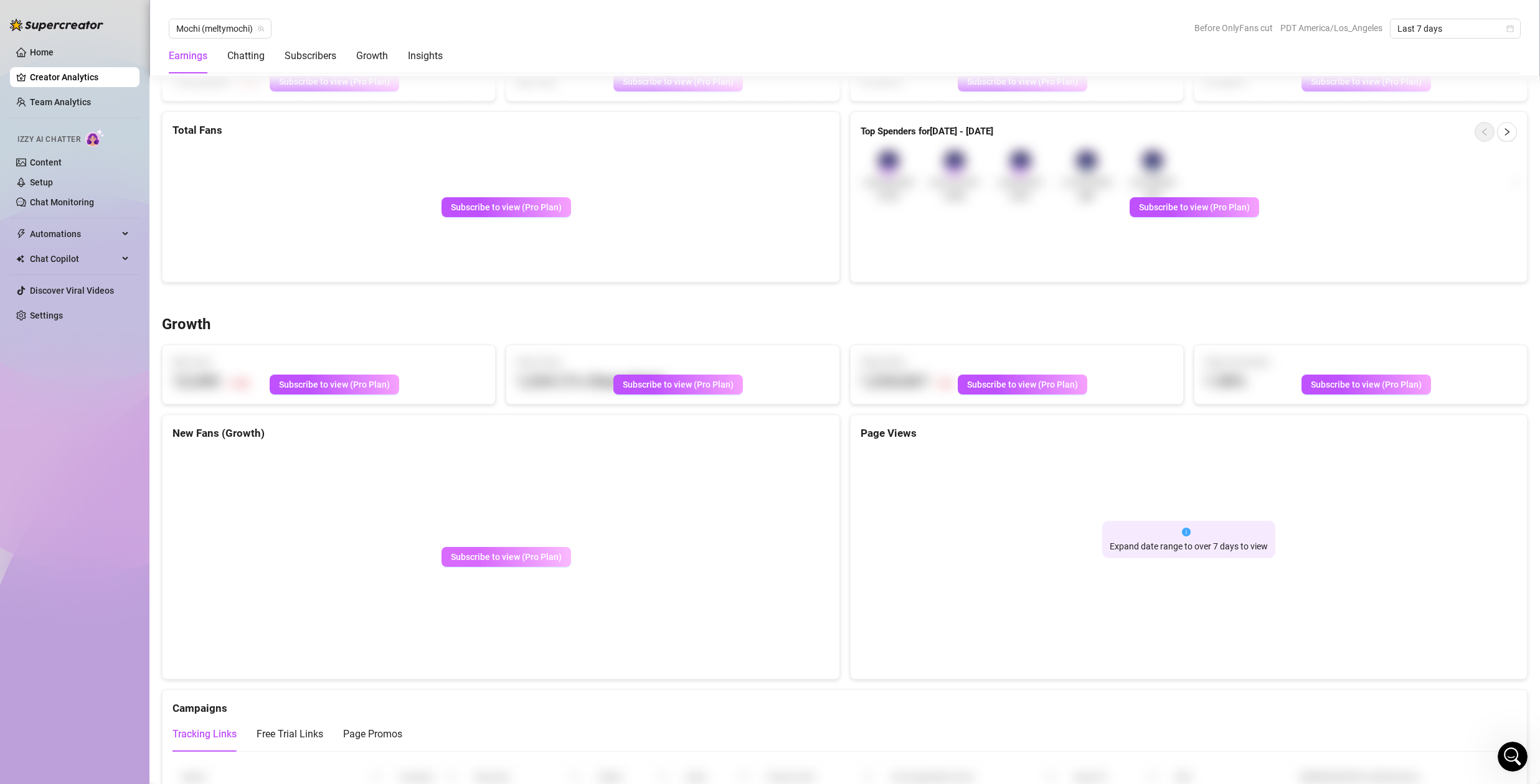
click at [497, 557] on span "Subscribe to view (Pro Plan)" at bounding box center [506, 557] width 111 height 10
click at [58, 317] on link "Settings" at bounding box center [46, 316] width 33 height 10
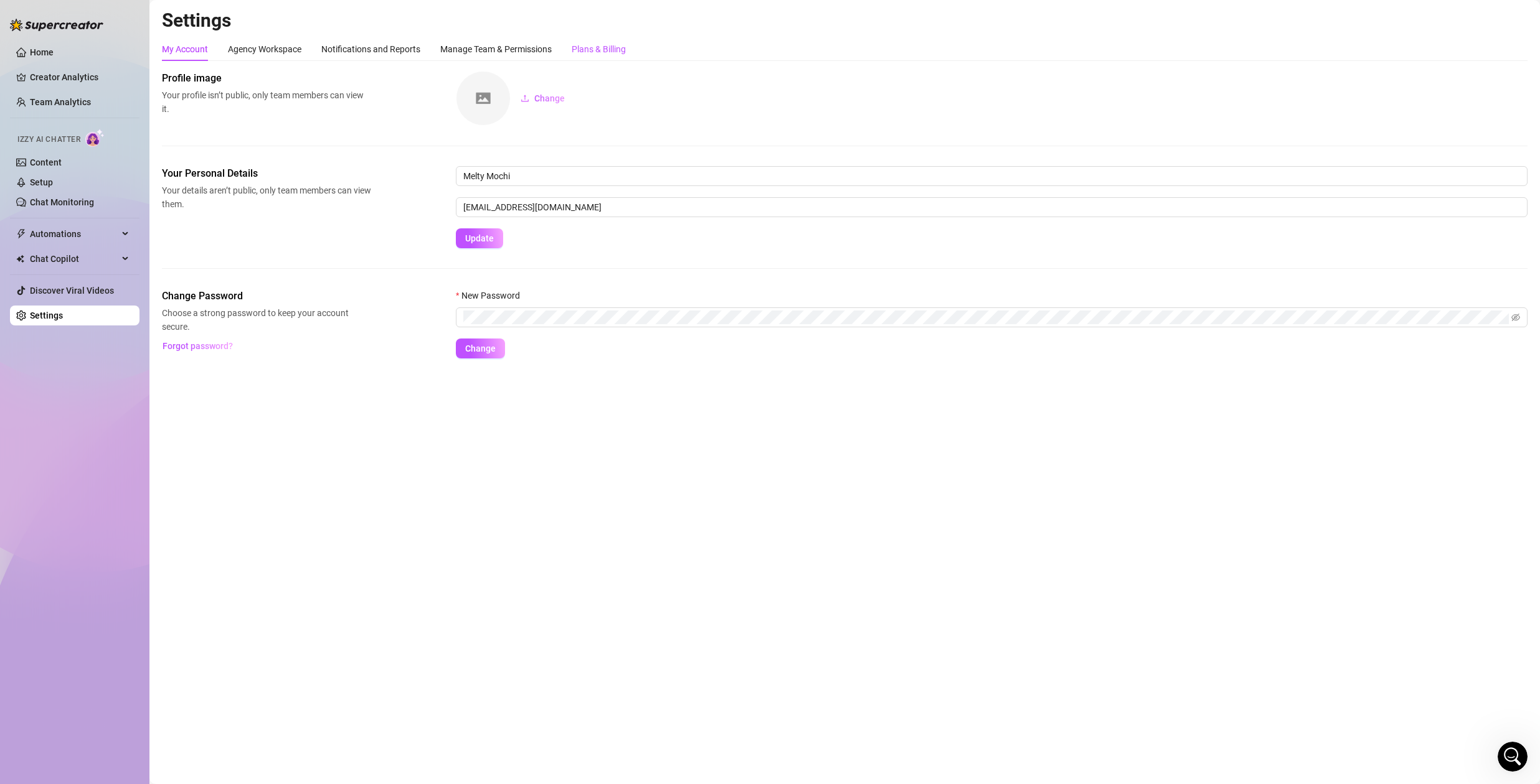
click at [596, 45] on div "Plans & Billing" at bounding box center [599, 49] width 54 height 14
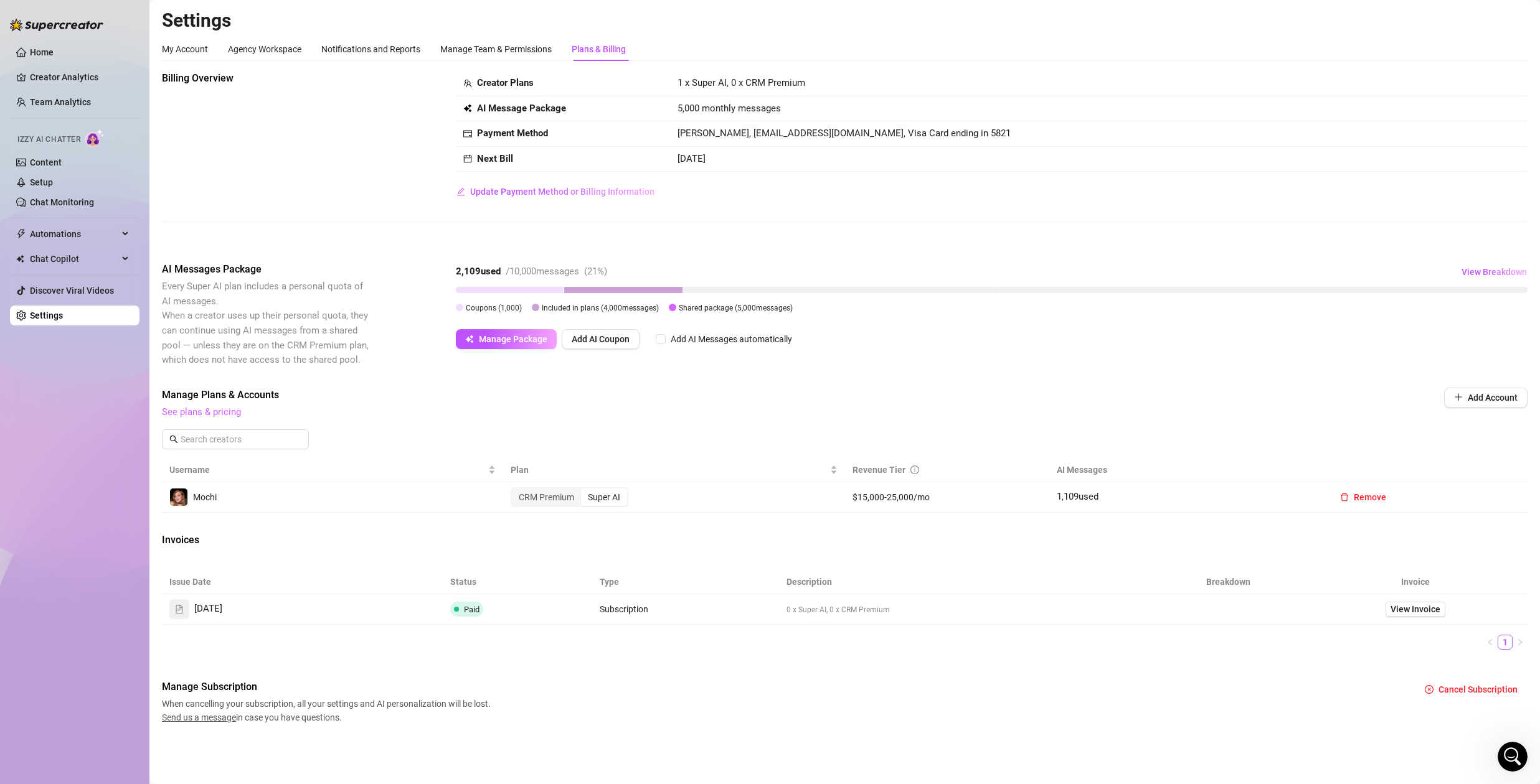
click at [192, 406] on link "See plans & pricing" at bounding box center [201, 412] width 79 height 12
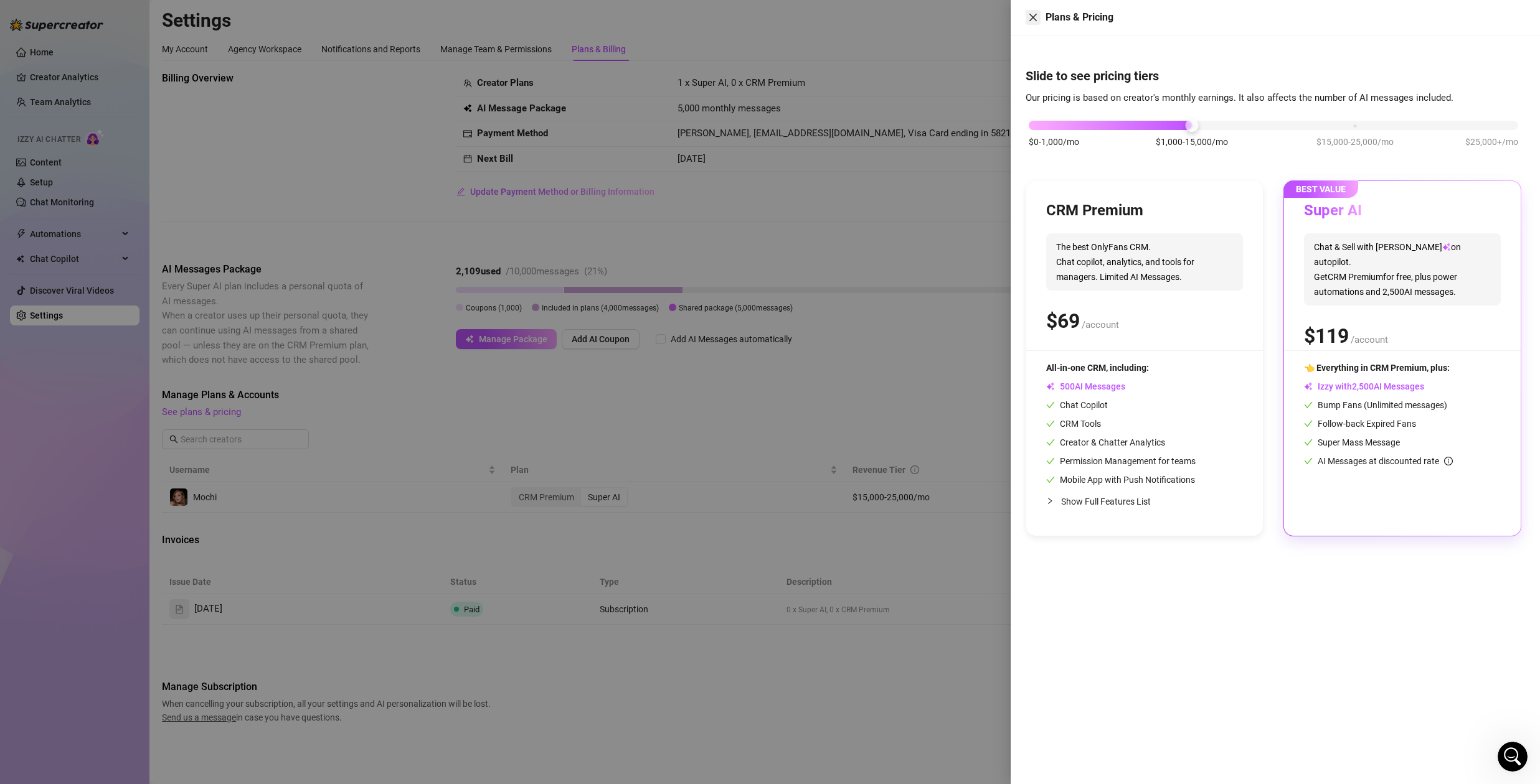
click at [1033, 17] on icon "close" at bounding box center [1033, 17] width 7 height 7
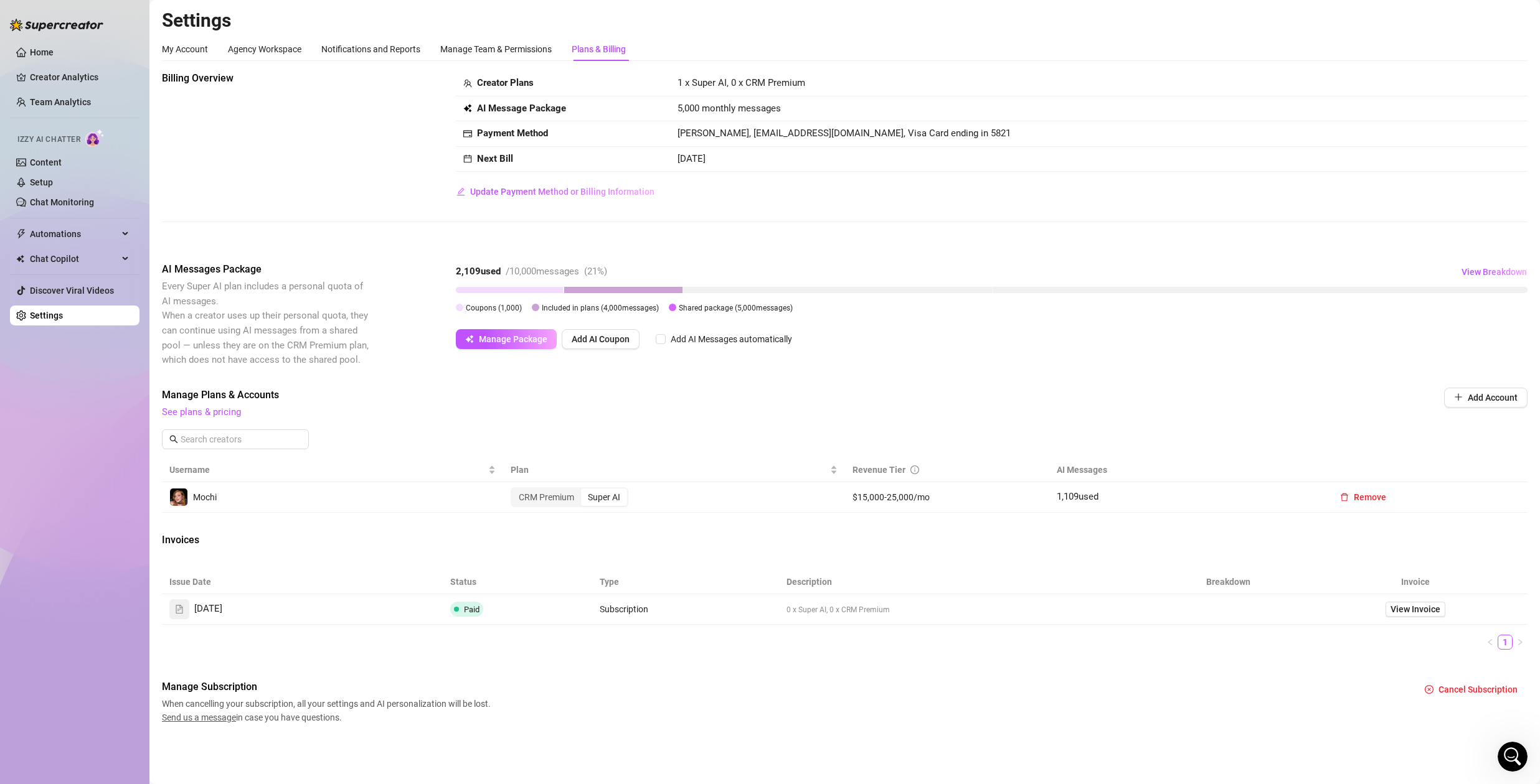
click at [1516, 756] on icon "Open Intercom Messenger" at bounding box center [1513, 757] width 21 height 21
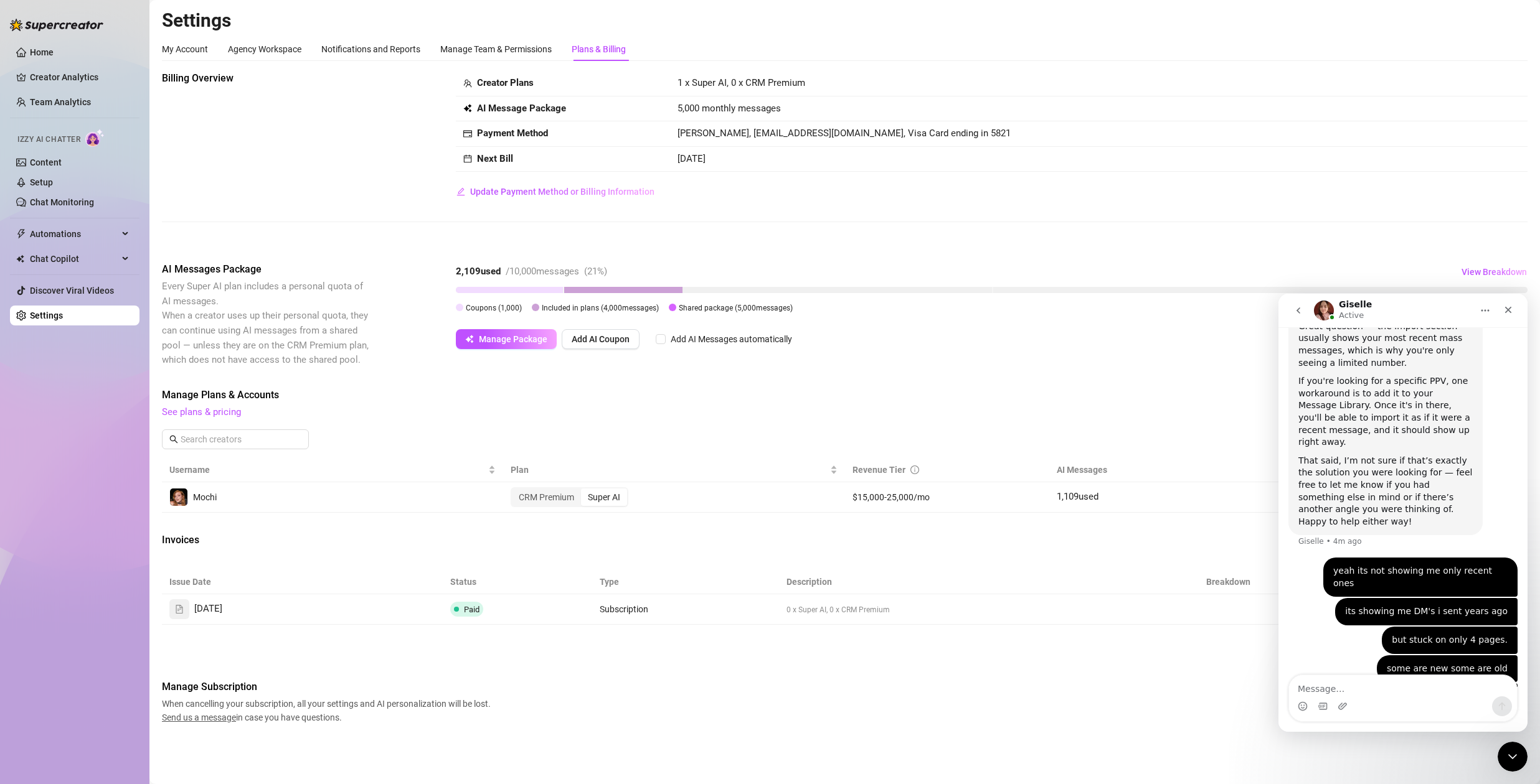
scroll to position [833, 0]
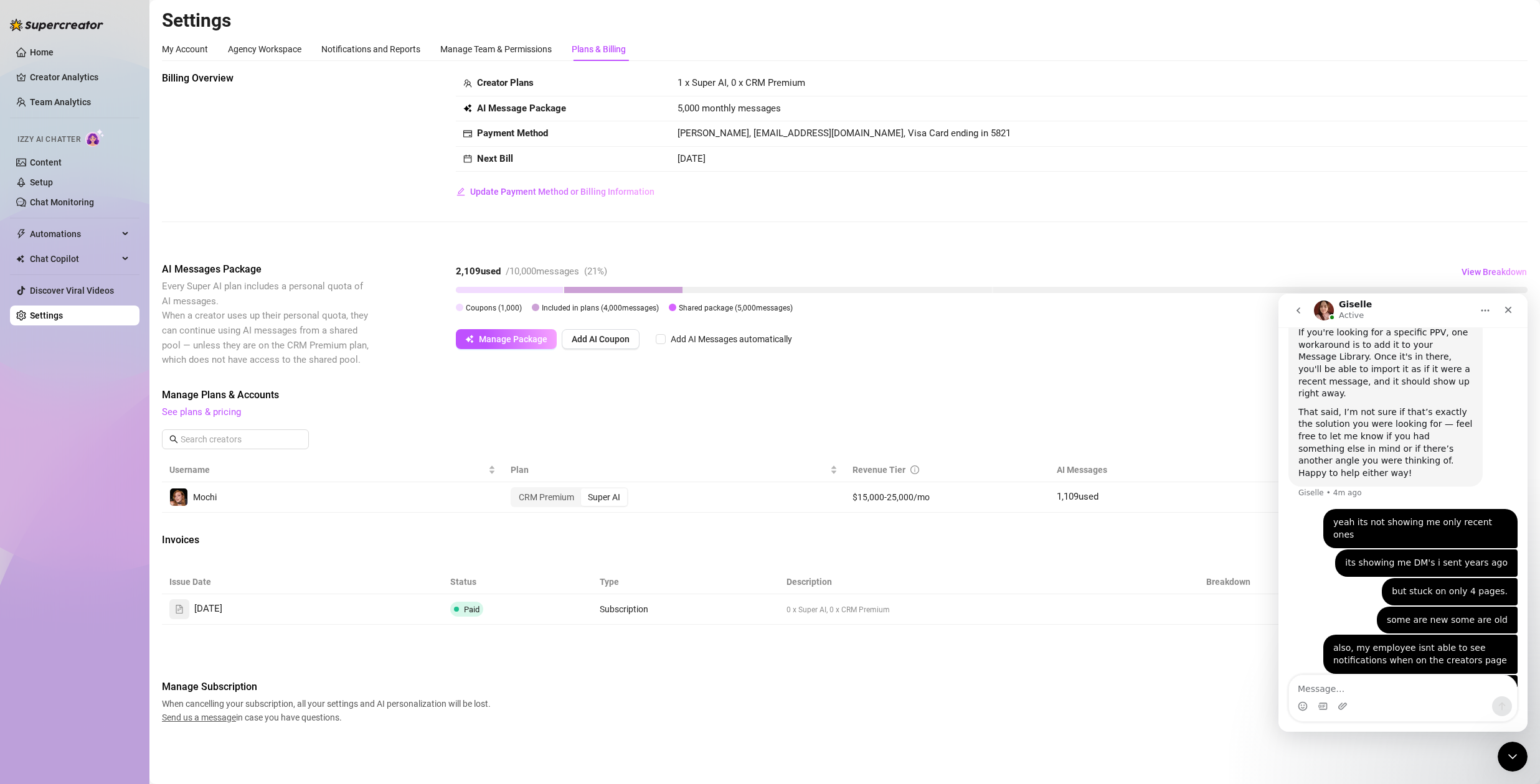
click at [1391, 692] on textarea "Message…" at bounding box center [1403, 686] width 228 height 21
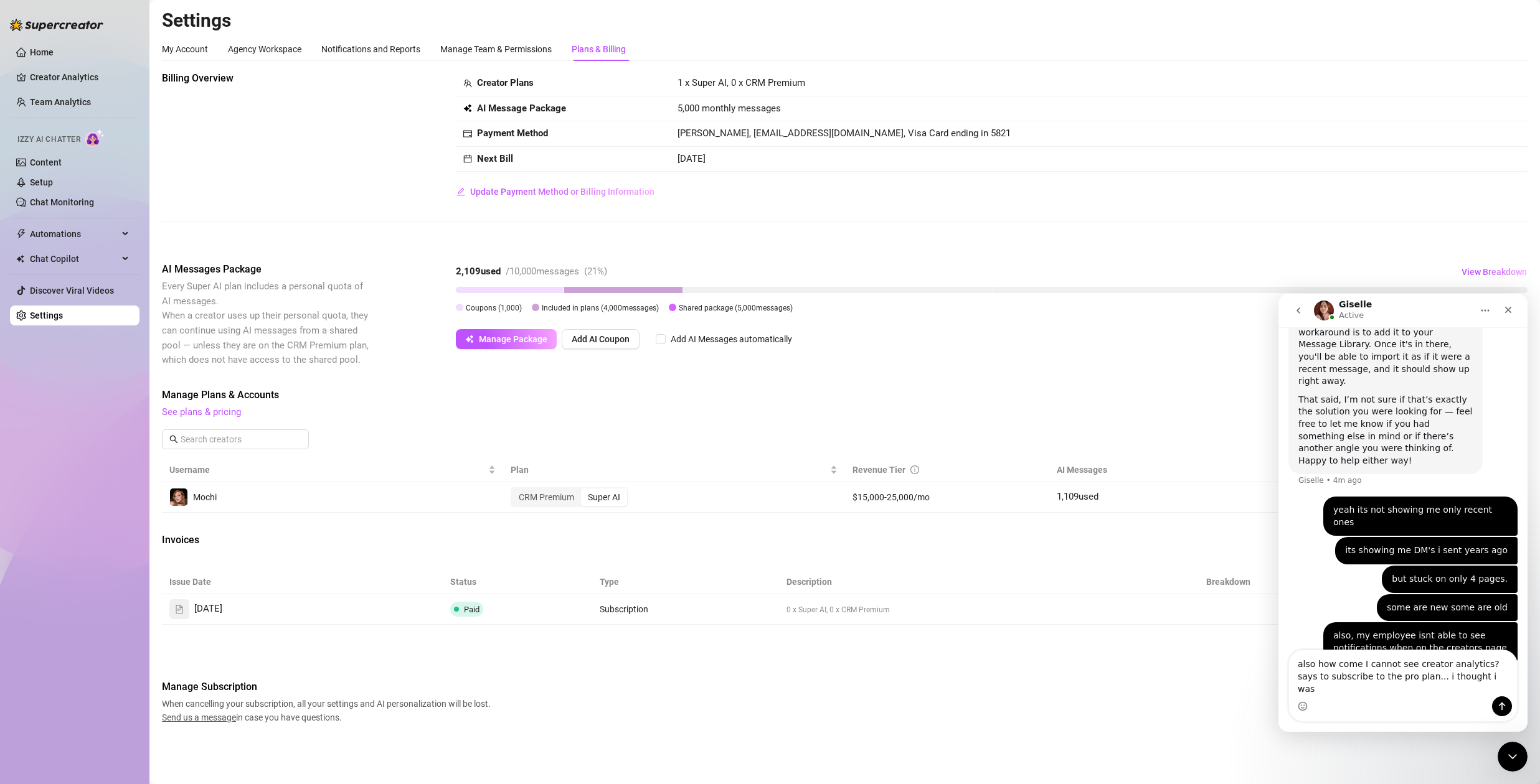
type textarea "also how come I cannot see creator analytics? says to subscribe to the pro plan…"
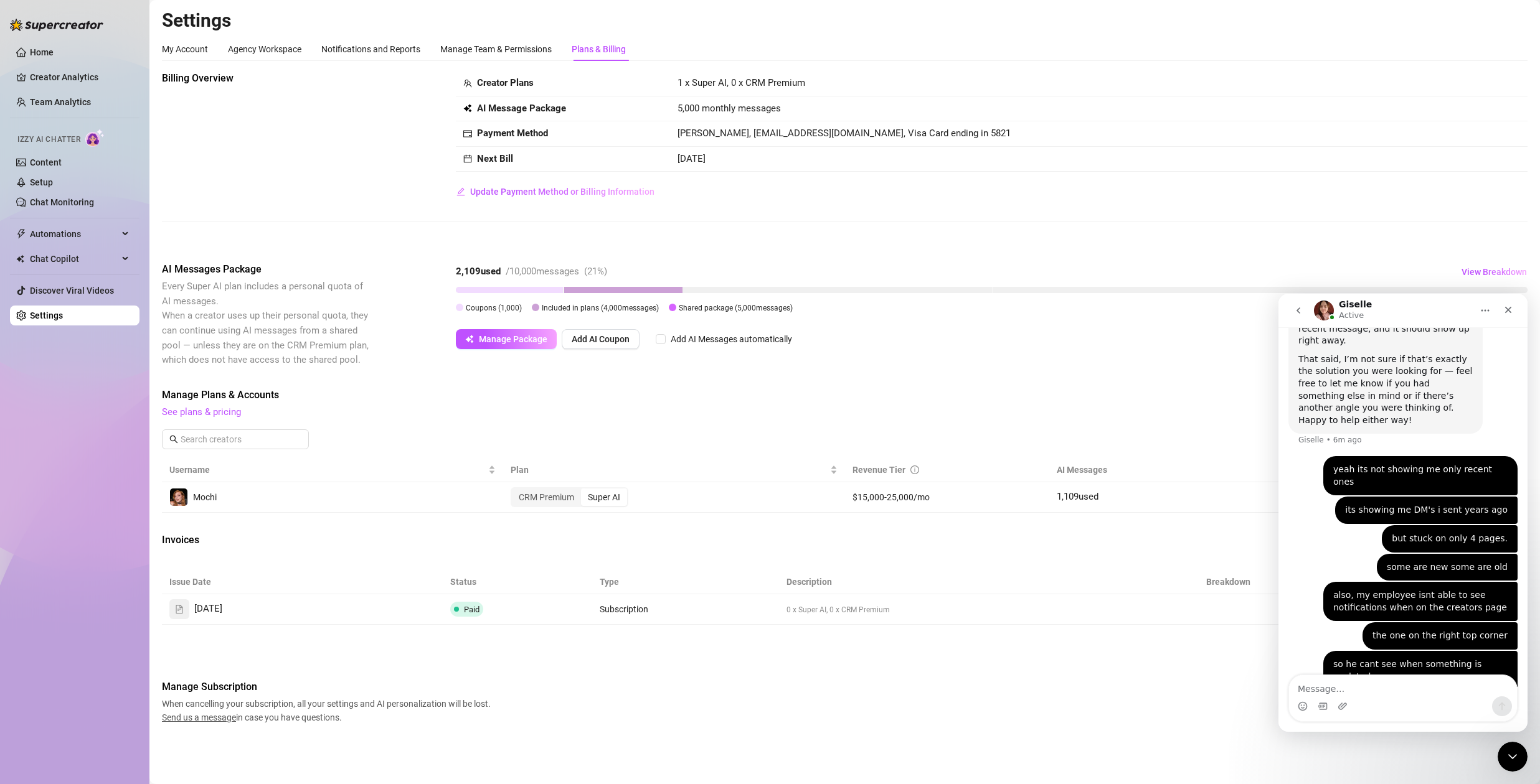
click at [1509, 753] on icon "Close Intercom Messenger" at bounding box center [1513, 757] width 15 height 15
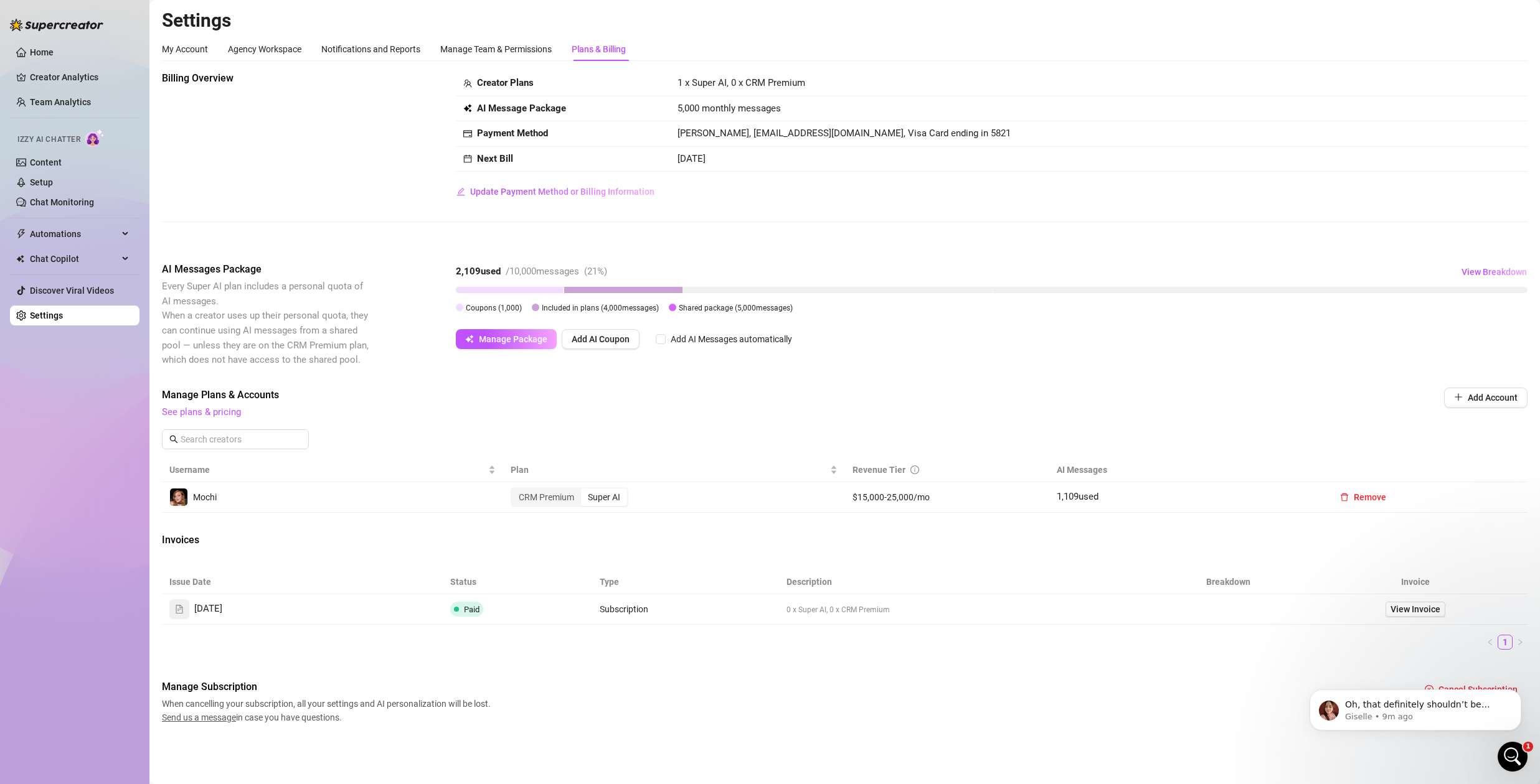
scroll to position [1161, 0]
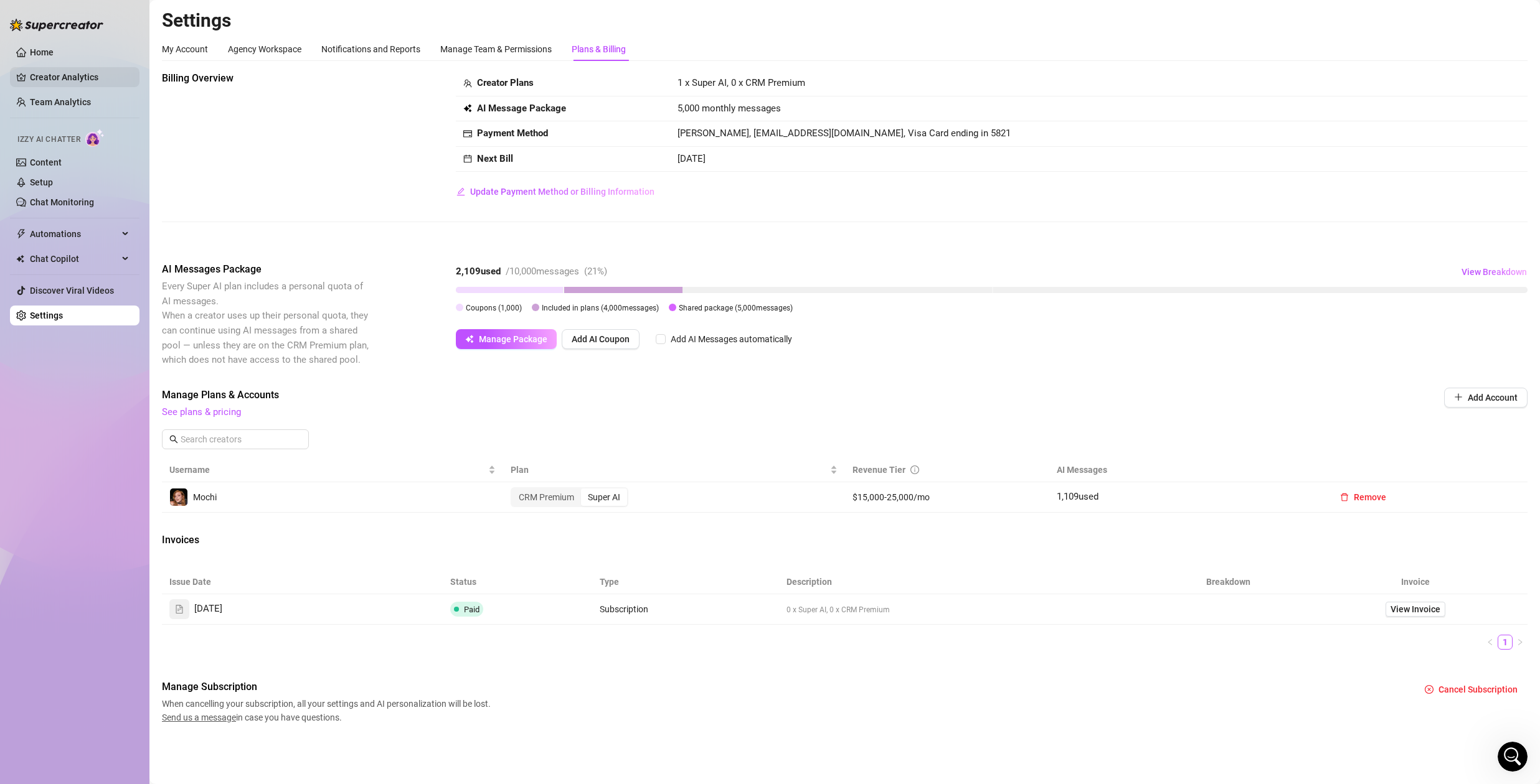
click at [80, 78] on link "Creator Analytics" at bounding box center [79, 77] width 100 height 20
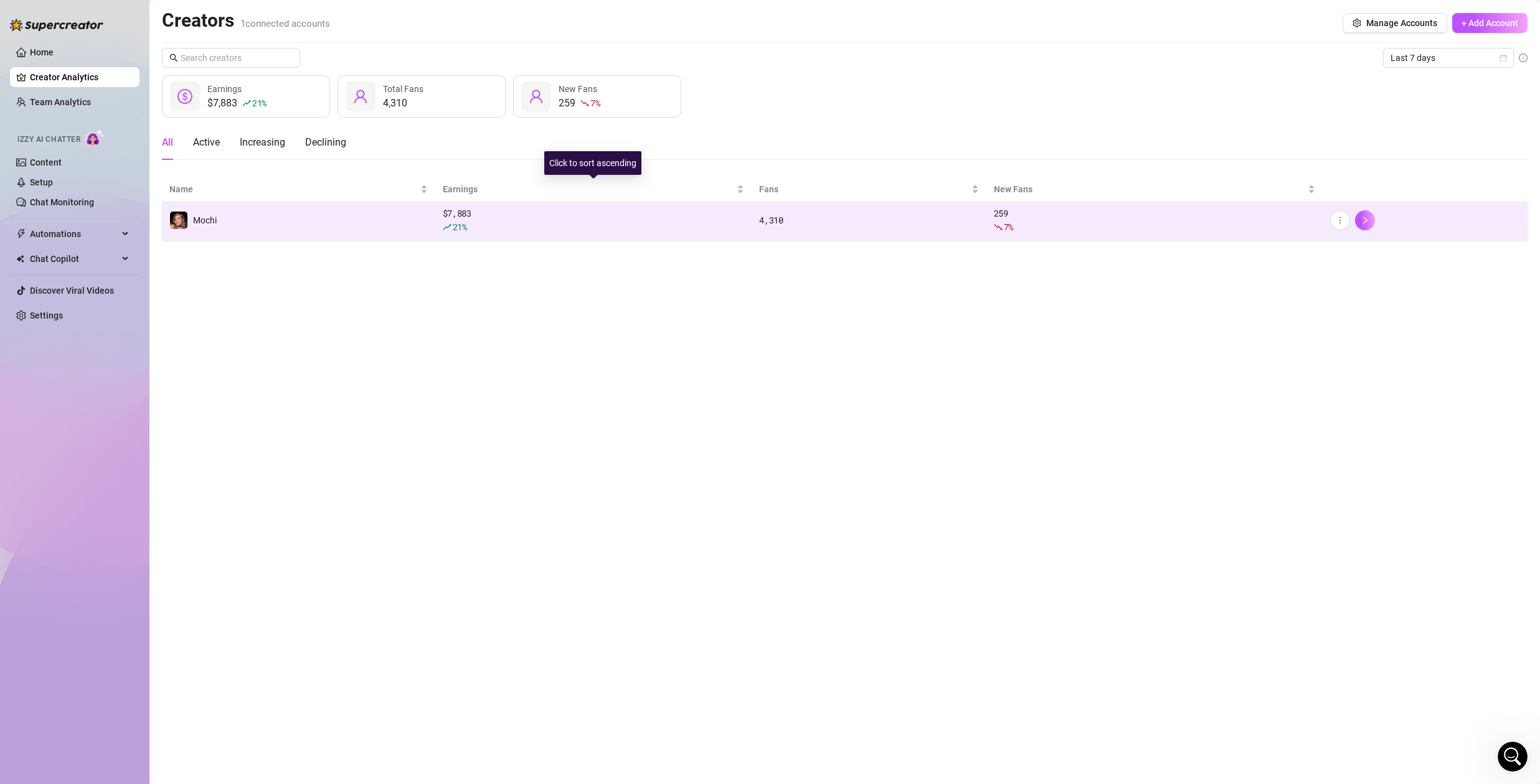
click at [408, 218] on td "Mochi" at bounding box center [298, 221] width 273 height 38
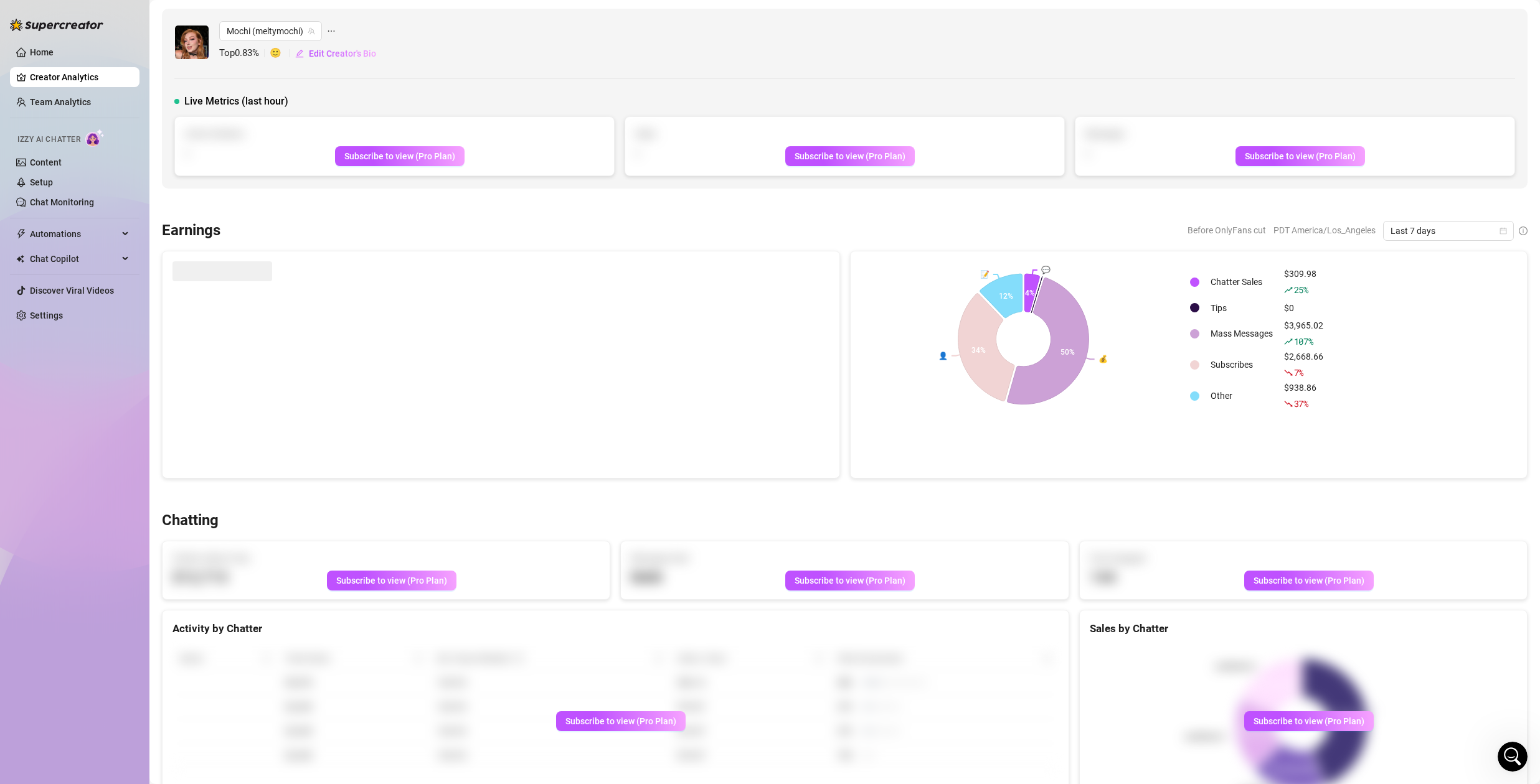
click at [1506, 755] on icon "Open Intercom Messenger" at bounding box center [1513, 757] width 21 height 21
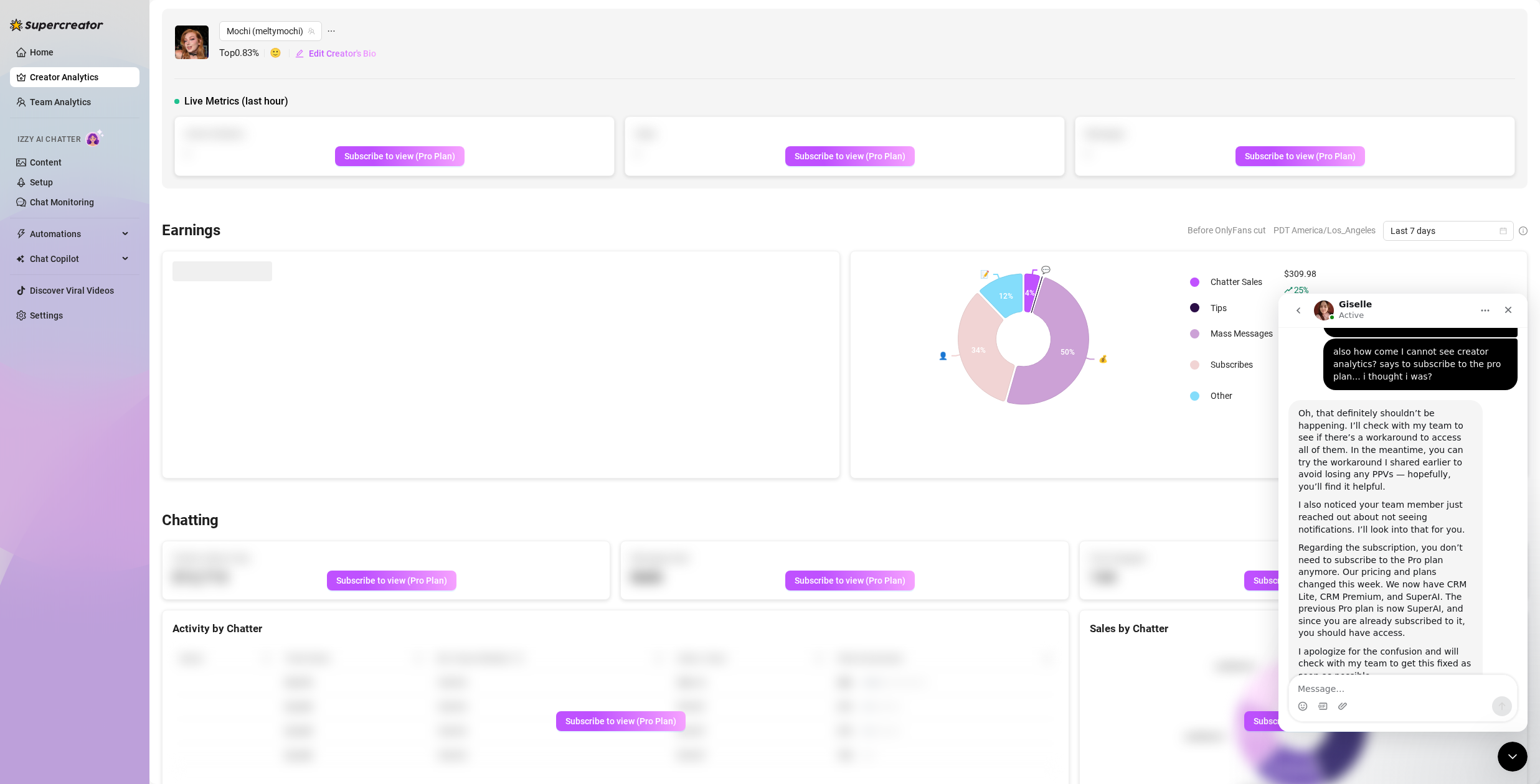
scroll to position [1279, 0]
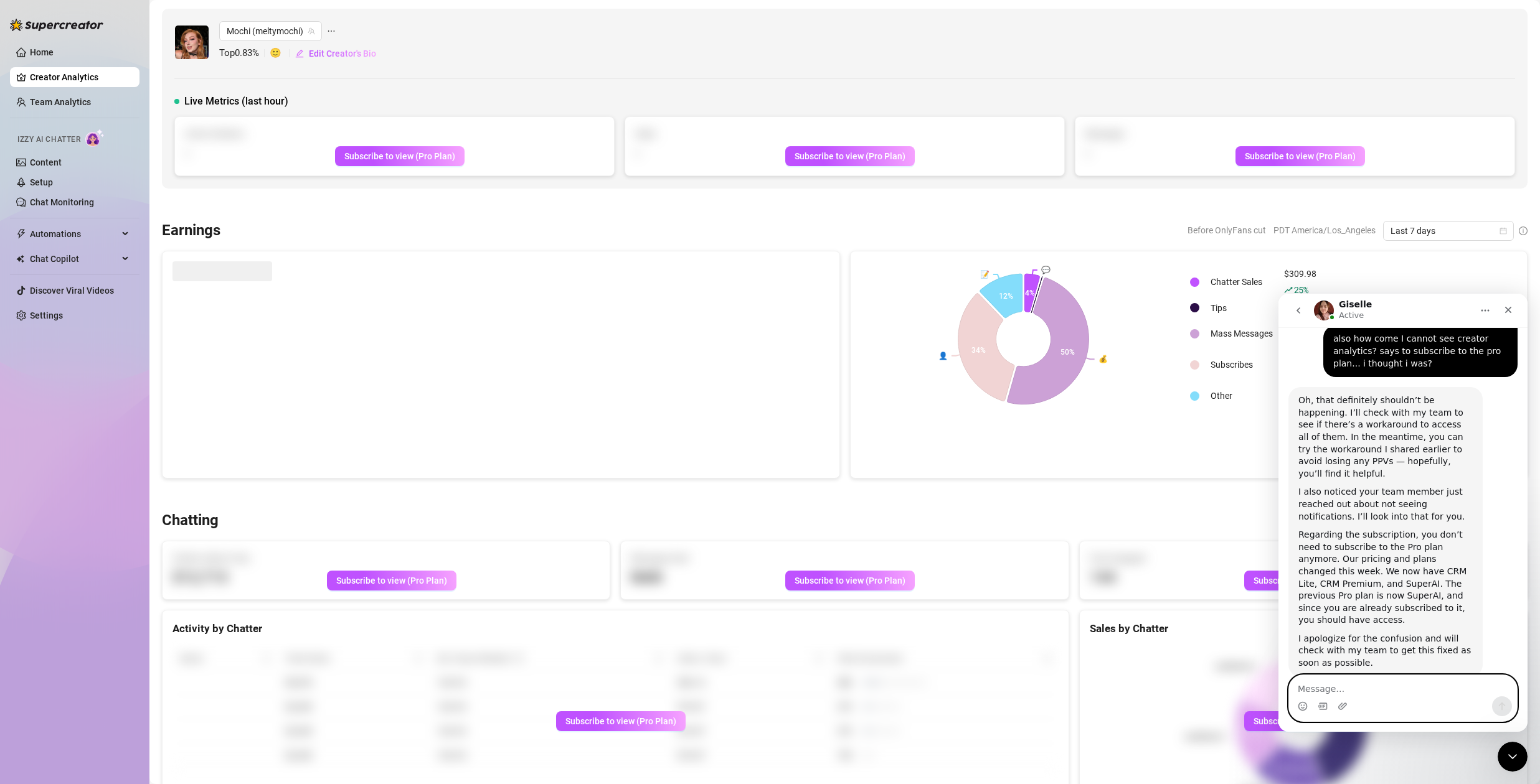
click at [1394, 692] on textarea "Message…" at bounding box center [1403, 686] width 228 height 21
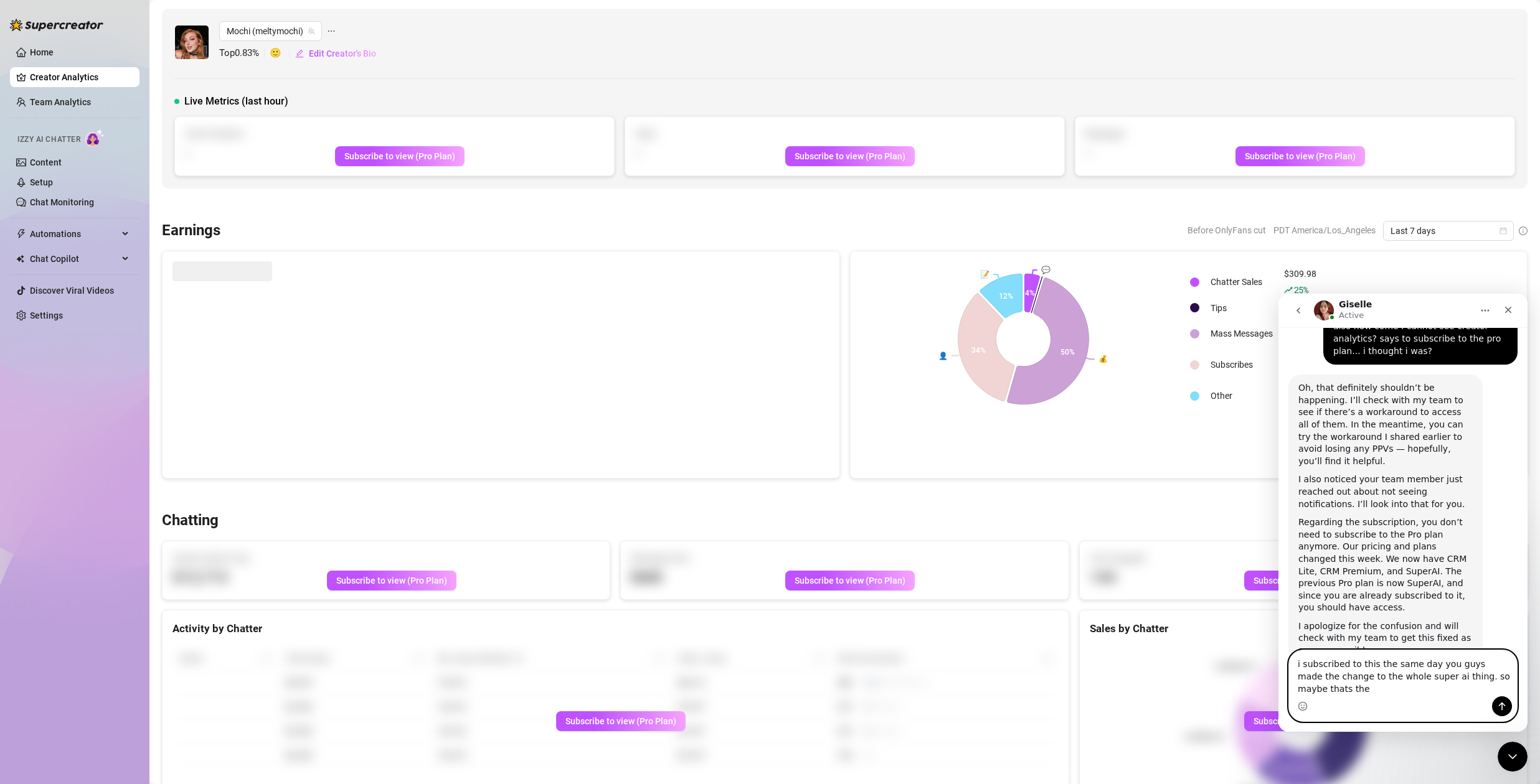
scroll to position [1304, 0]
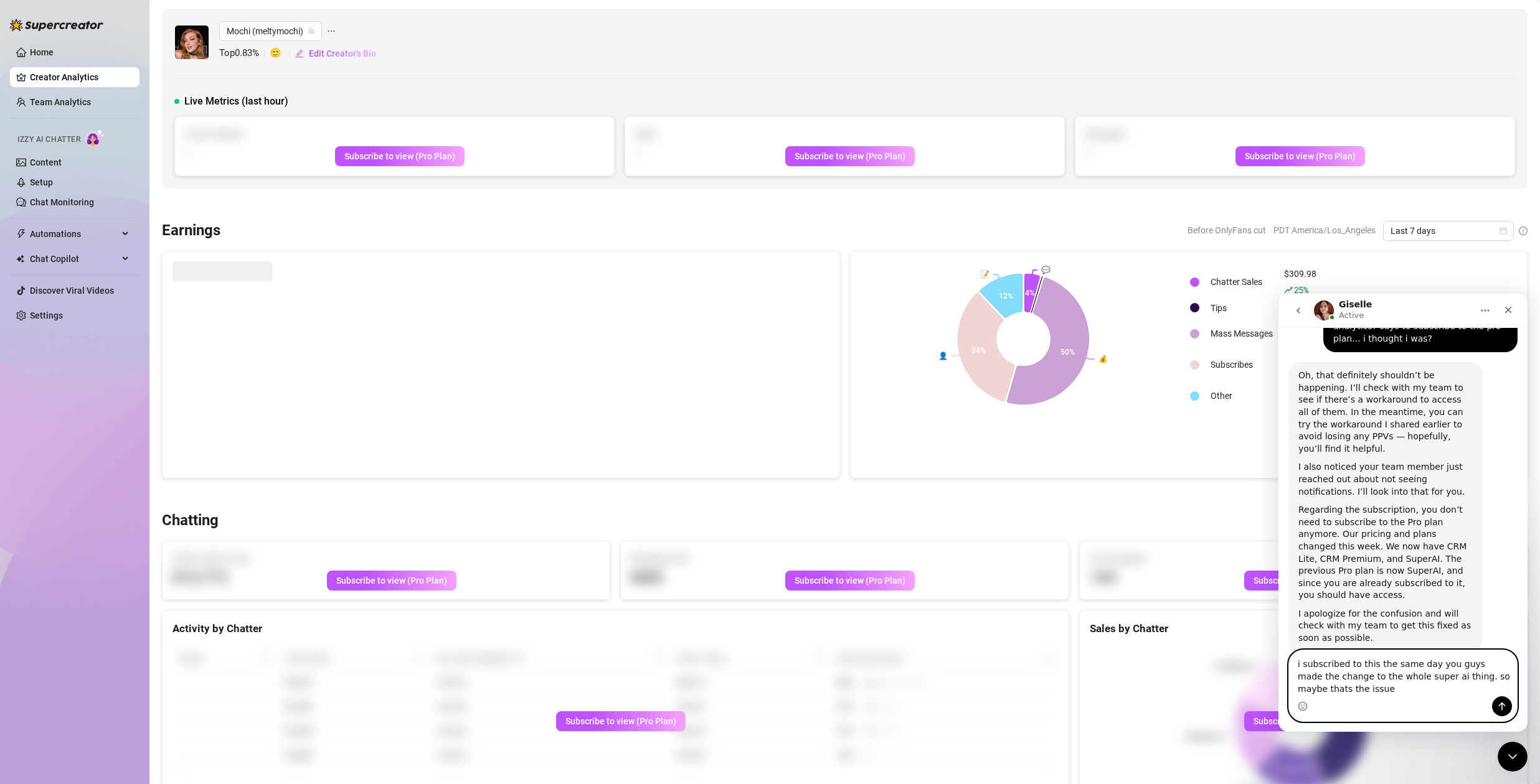
type textarea "i subscribed to this the same day you guys made the change to the whole super a…"
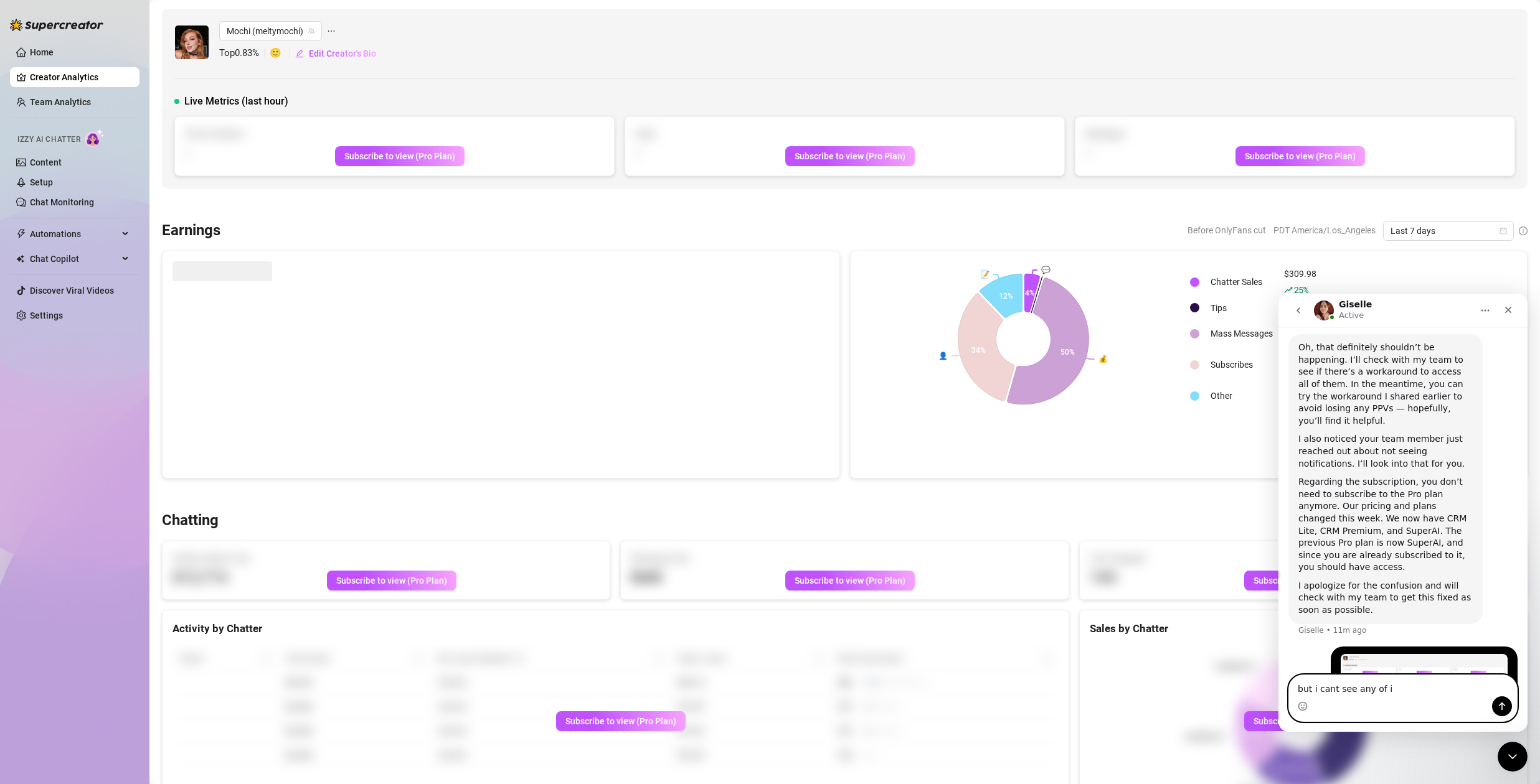
type textarea "but i cant see any of it"
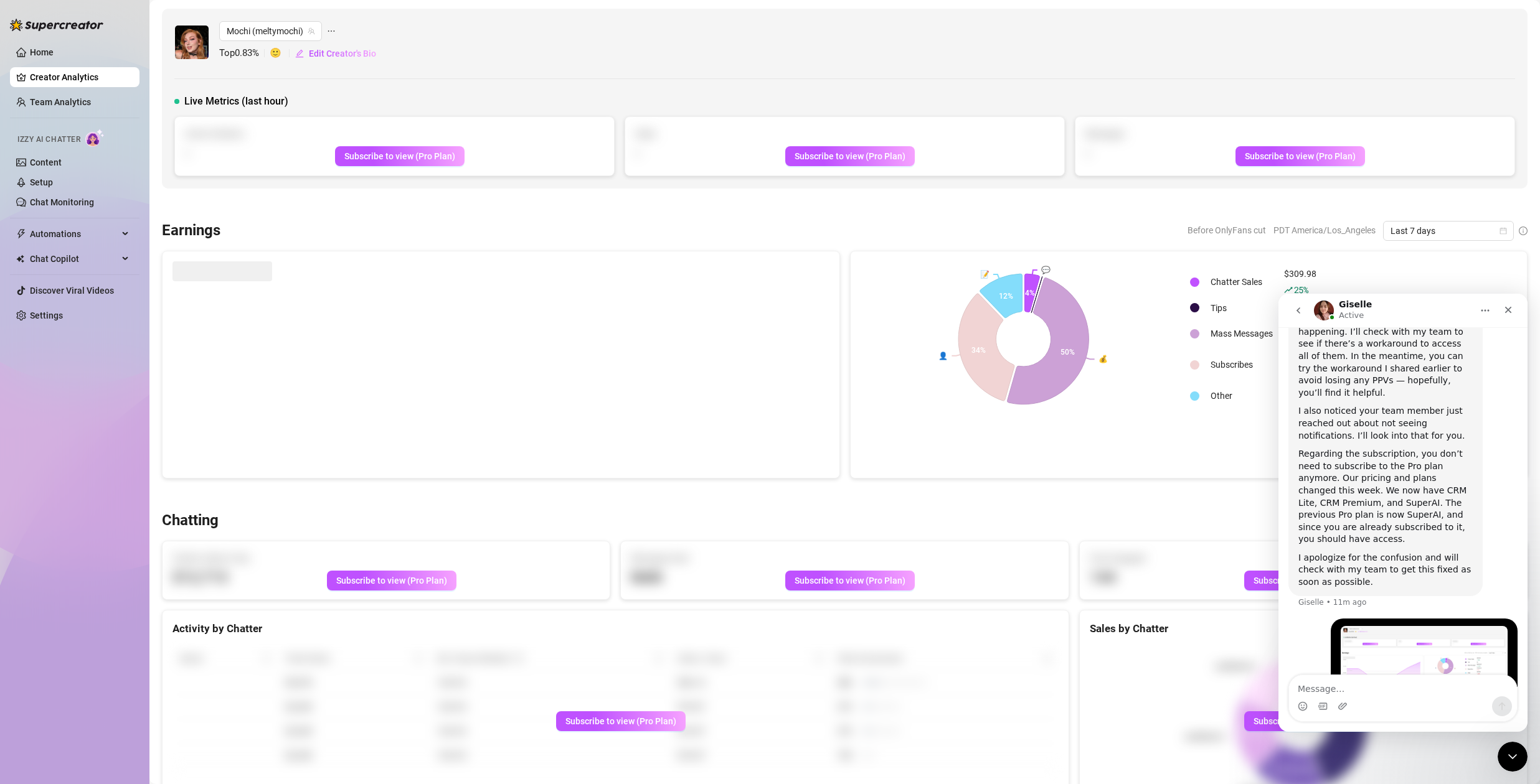
click at [1515, 756] on icon "Close Intercom Messenger" at bounding box center [1513, 757] width 9 height 5
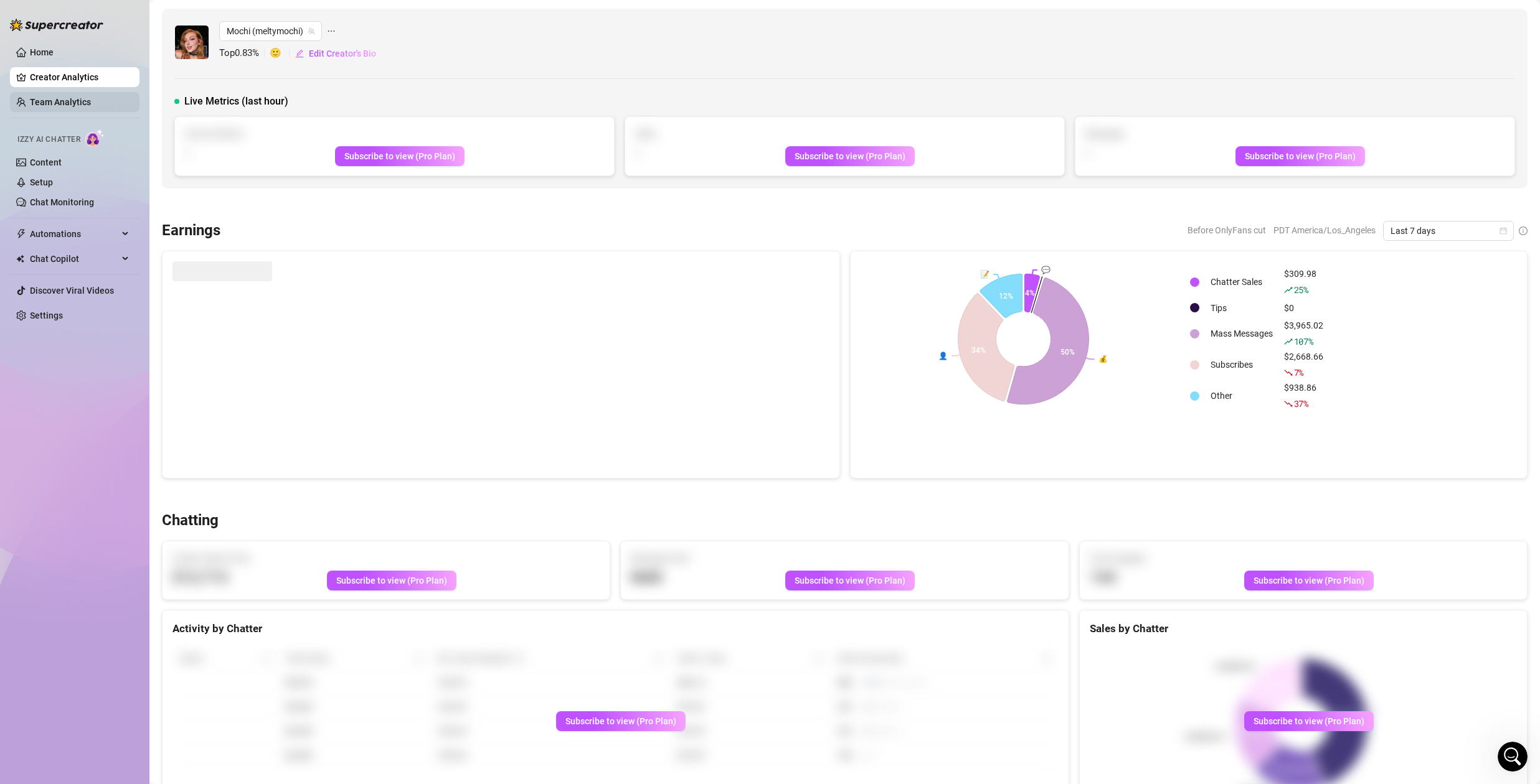
click at [77, 97] on link "Team Analytics" at bounding box center [60, 102] width 61 height 10
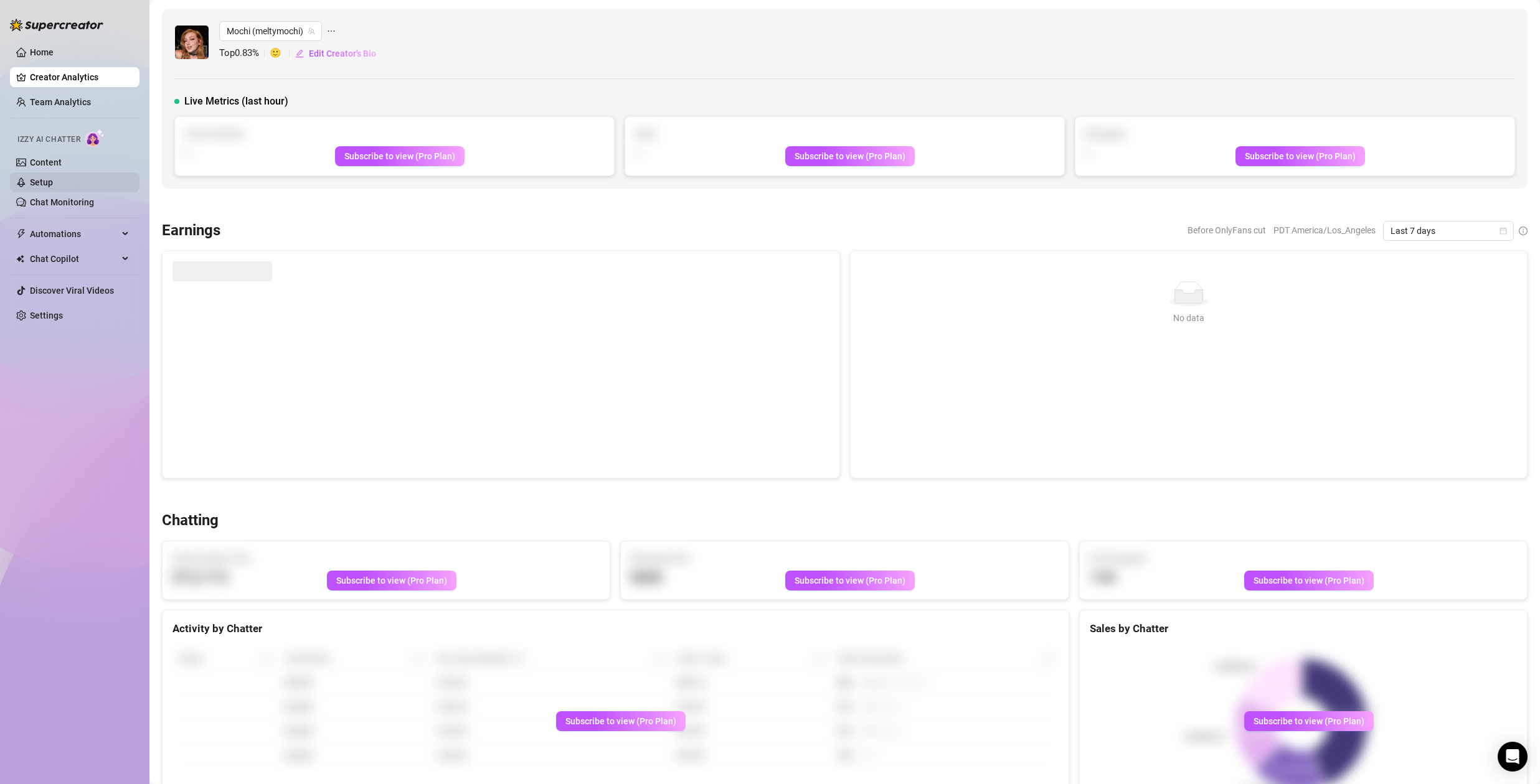
click at [46, 178] on link "Setup" at bounding box center [41, 182] width 23 height 10
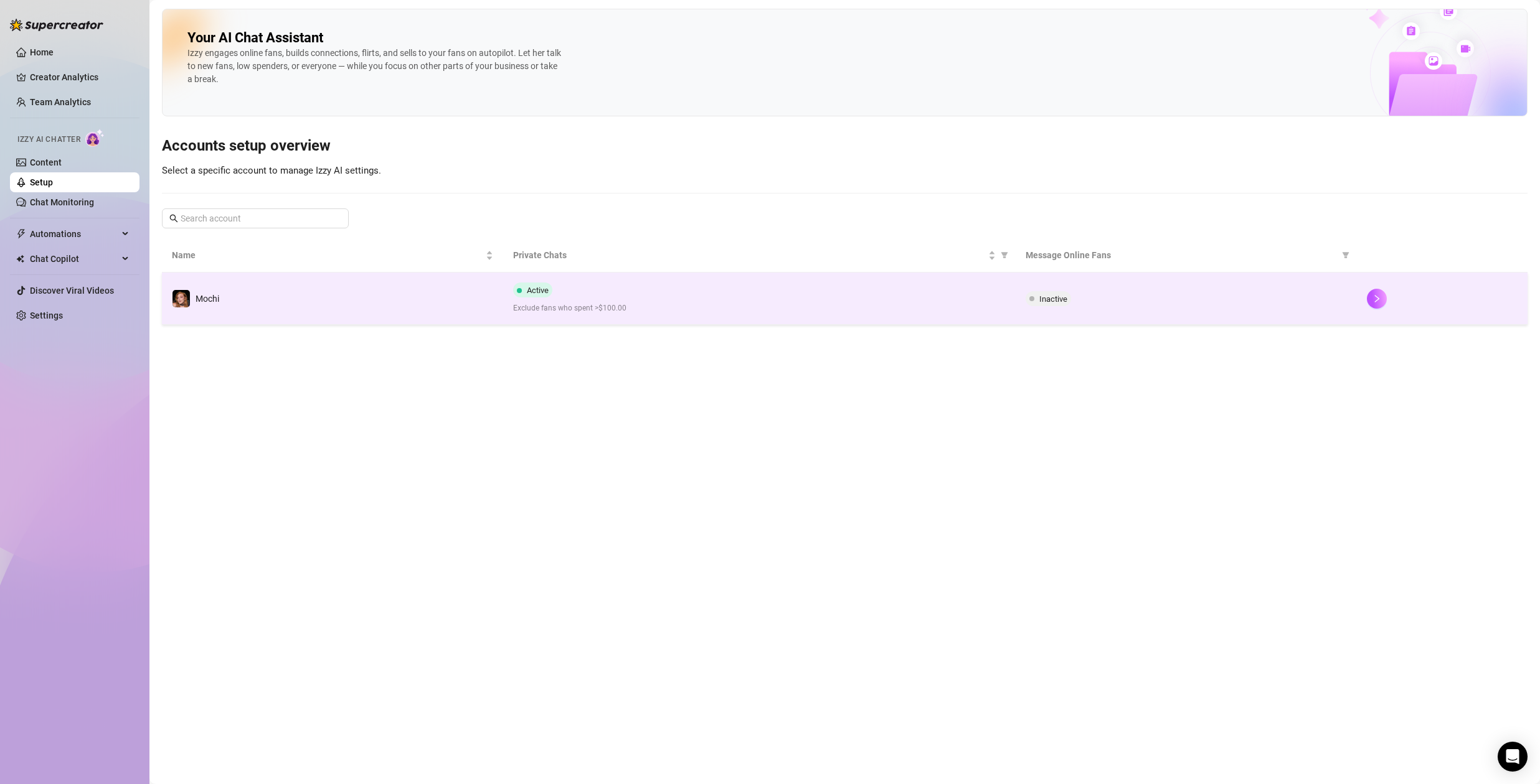
click at [576, 293] on div "Active Exclude fans who spent >$100.00" at bounding box center [759, 298] width 492 height 32
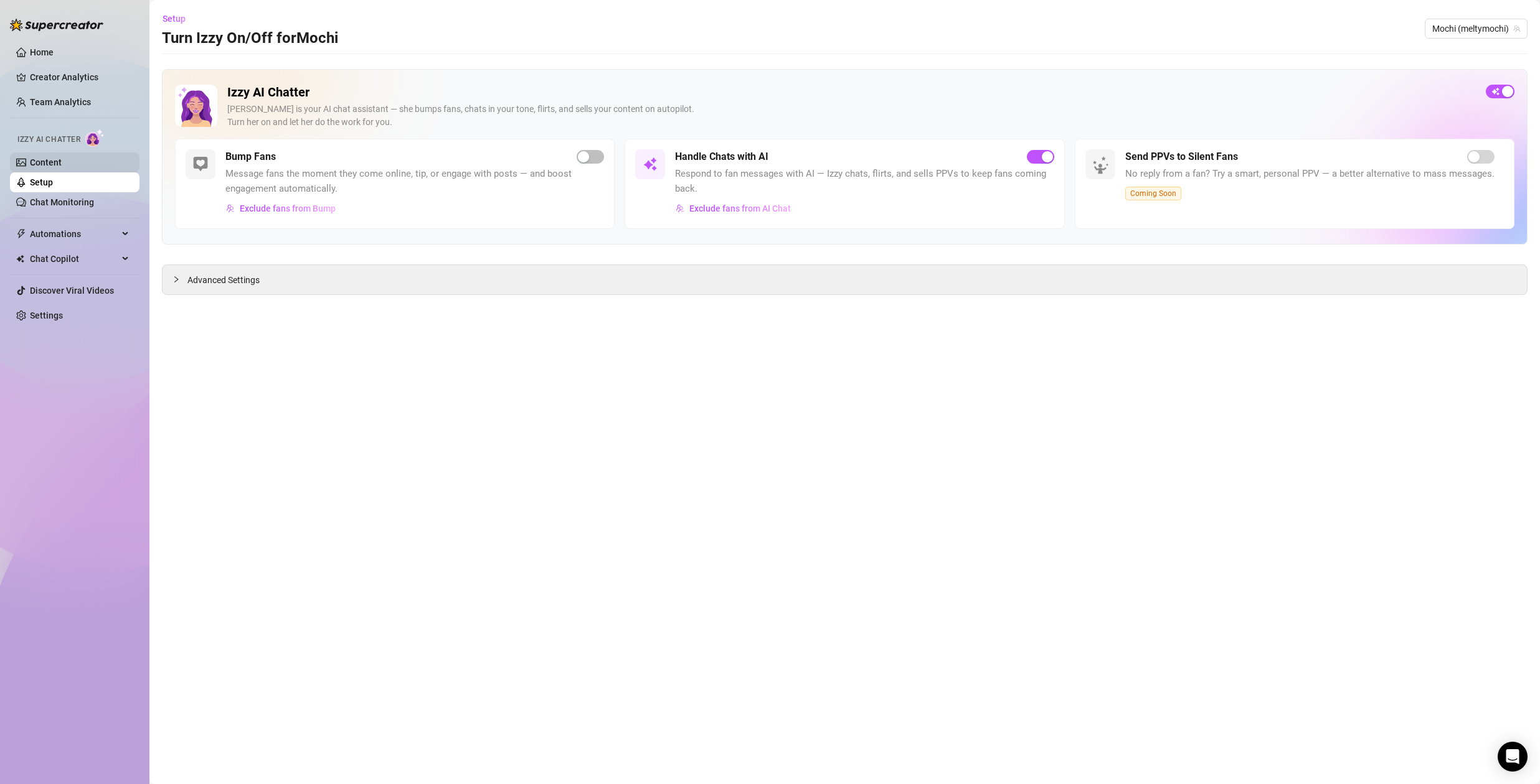
click at [42, 165] on link "Content" at bounding box center [45, 162] width 32 height 10
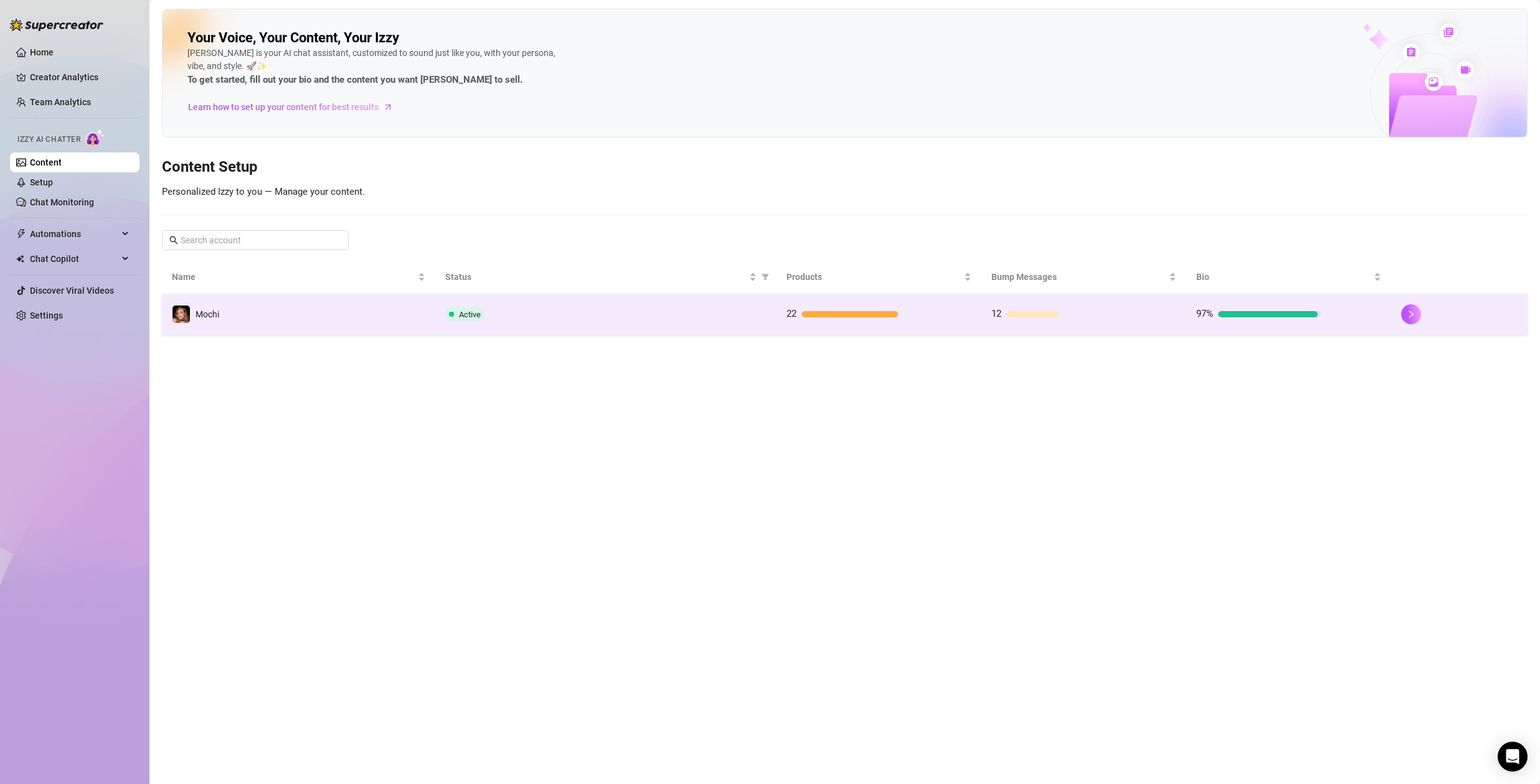
click at [761, 306] on td "Active" at bounding box center [606, 314] width 341 height 40
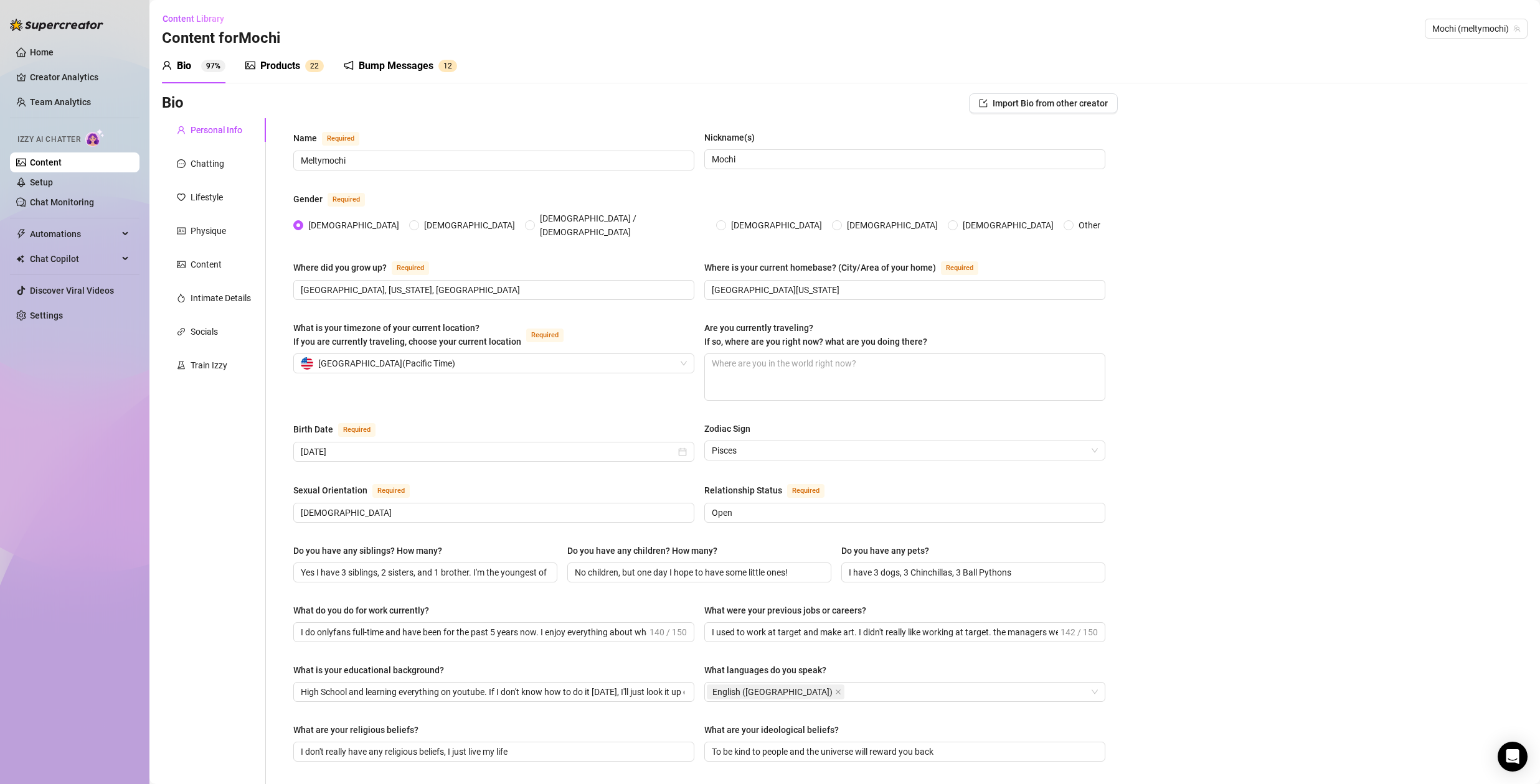
click at [280, 65] on div "Products" at bounding box center [280, 66] width 40 height 15
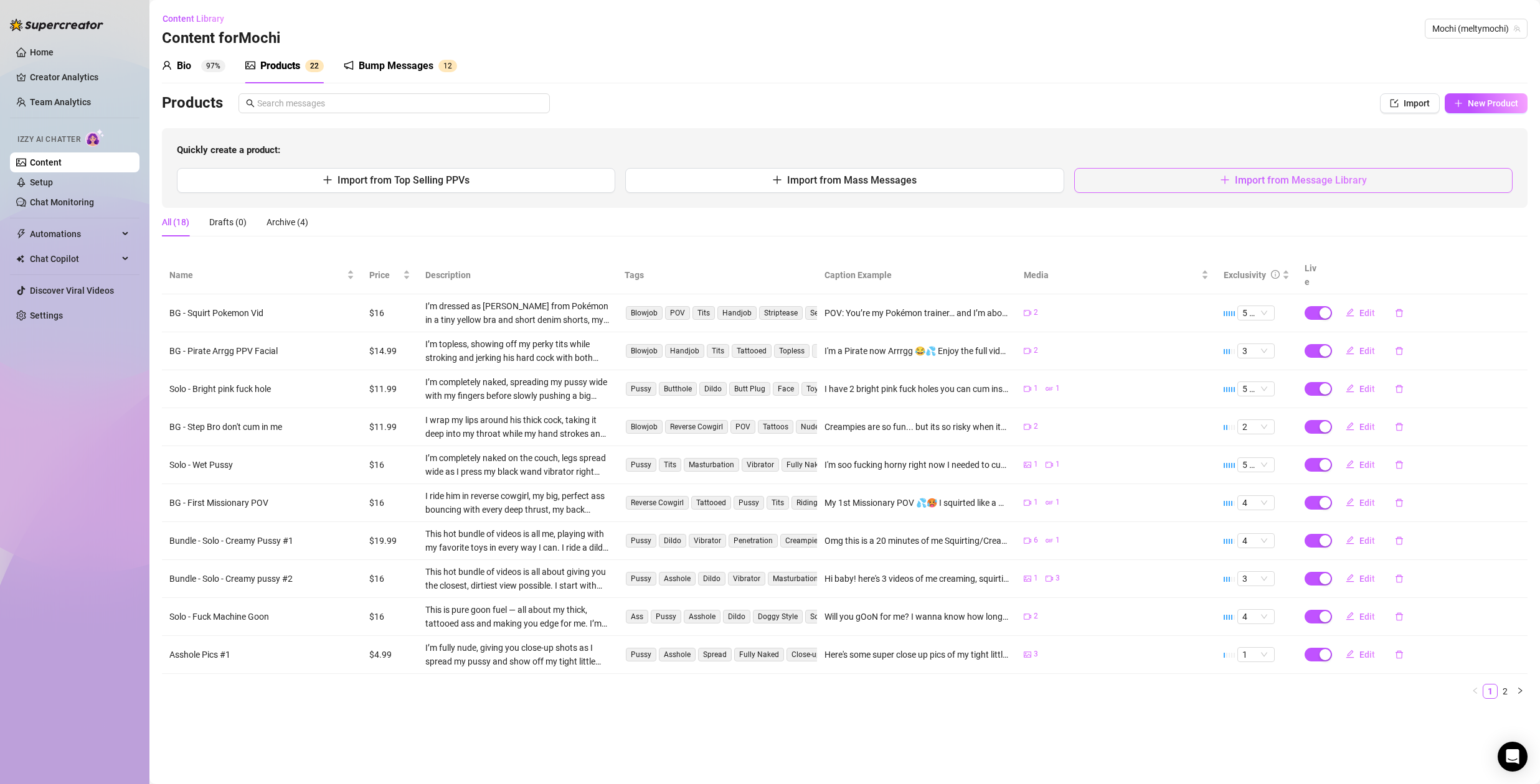
click at [1335, 181] on span "Import from Message Library" at bounding box center [1301, 180] width 132 height 12
type textarea "Type your message here..."
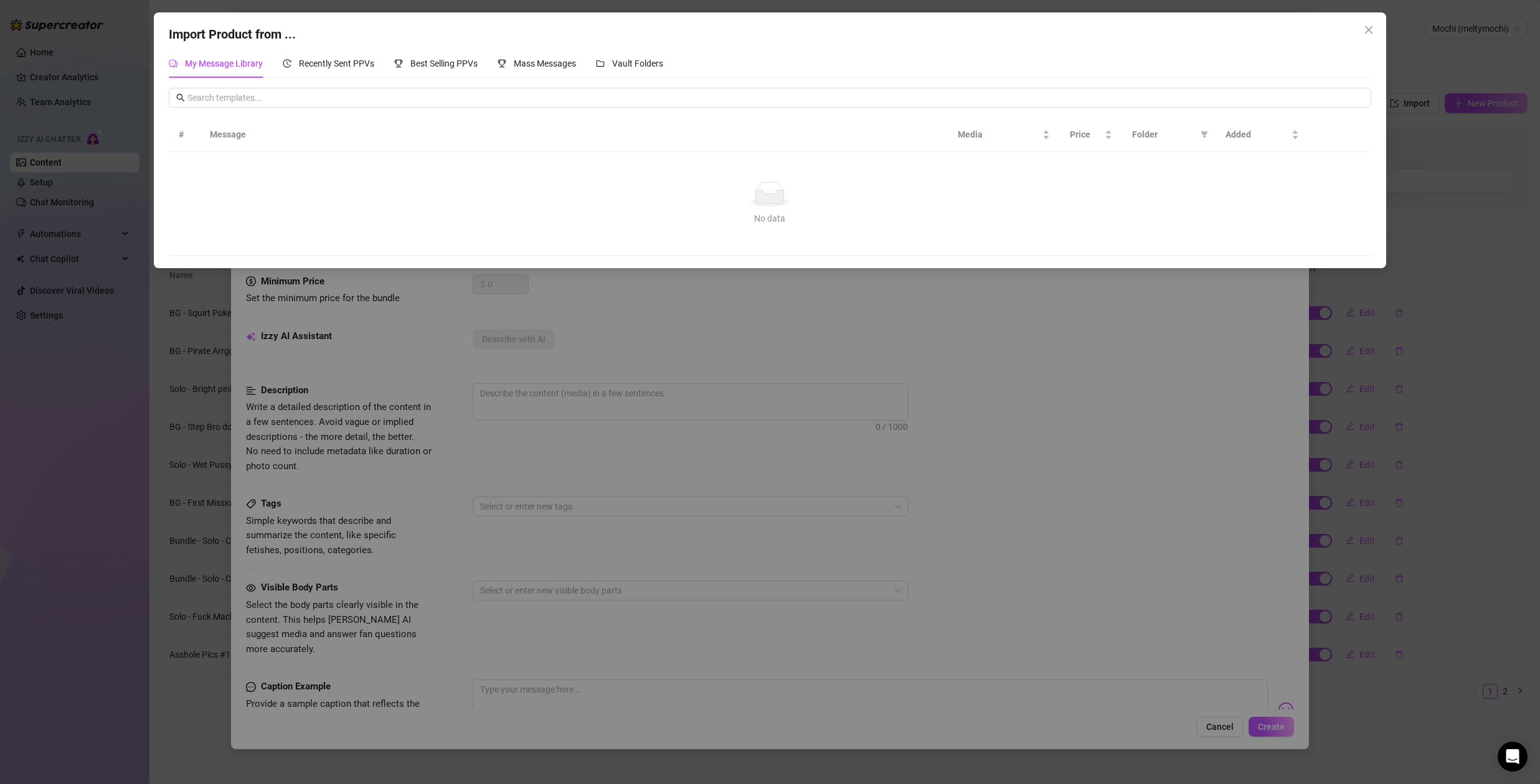
click at [666, 167] on td "No data No data" at bounding box center [770, 204] width 1202 height 104
click at [761, 197] on icon at bounding box center [770, 197] width 28 height 13
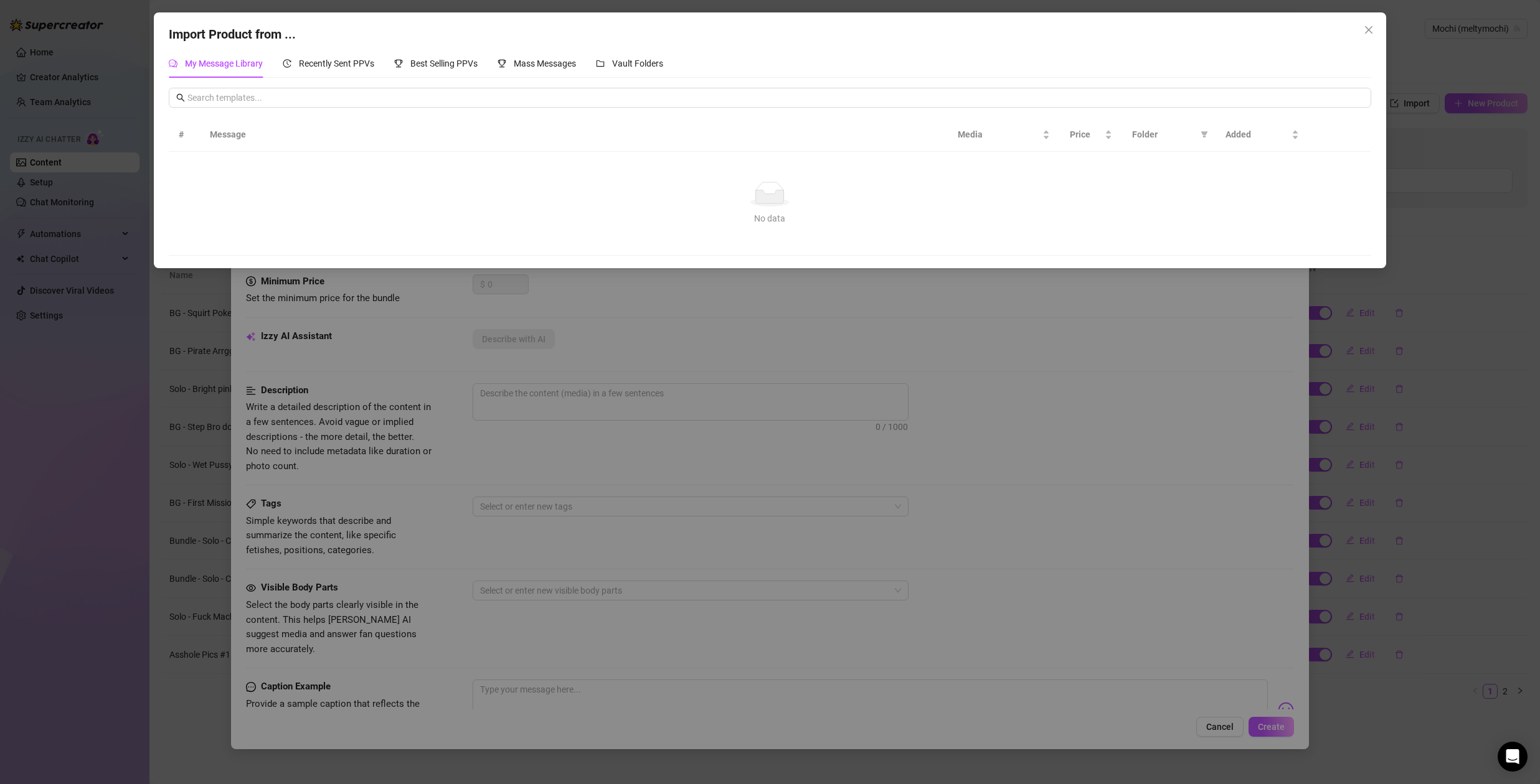
click at [789, 182] on icon "No data" at bounding box center [770, 194] width 40 height 25
click at [217, 134] on th "Message" at bounding box center [573, 135] width 747 height 35
drag, startPoint x: 217, startPoint y: 134, endPoint x: 199, endPoint y: 134, distance: 18.0
click at [217, 134] on th "Message" at bounding box center [573, 135] width 747 height 35
click at [180, 132] on th "#" at bounding box center [185, 135] width 31 height 35
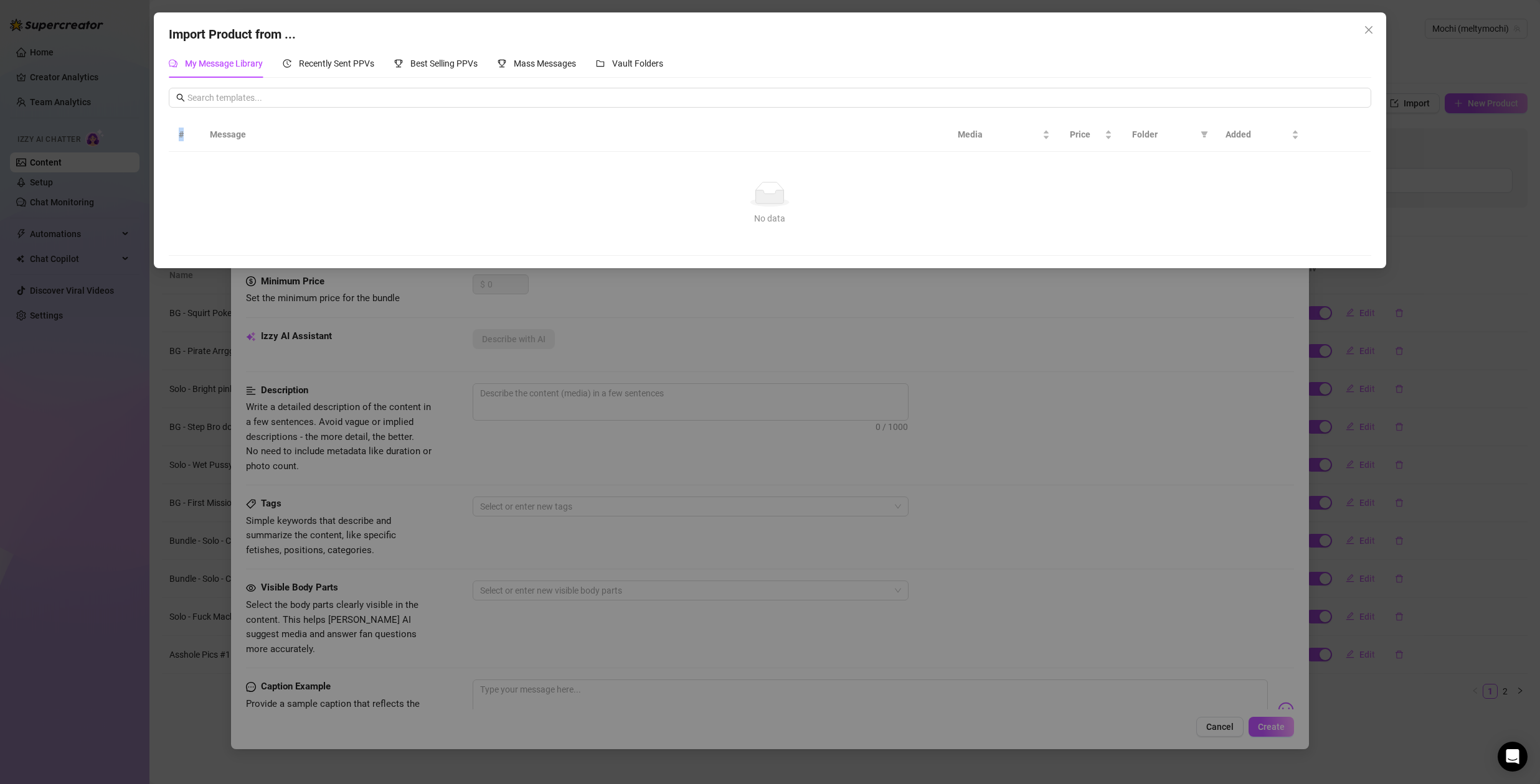
click at [180, 132] on th "#" at bounding box center [185, 135] width 31 height 35
click at [244, 136] on th "Message" at bounding box center [573, 135] width 747 height 35
click at [987, 139] on span "Media" at bounding box center [999, 134] width 82 height 14
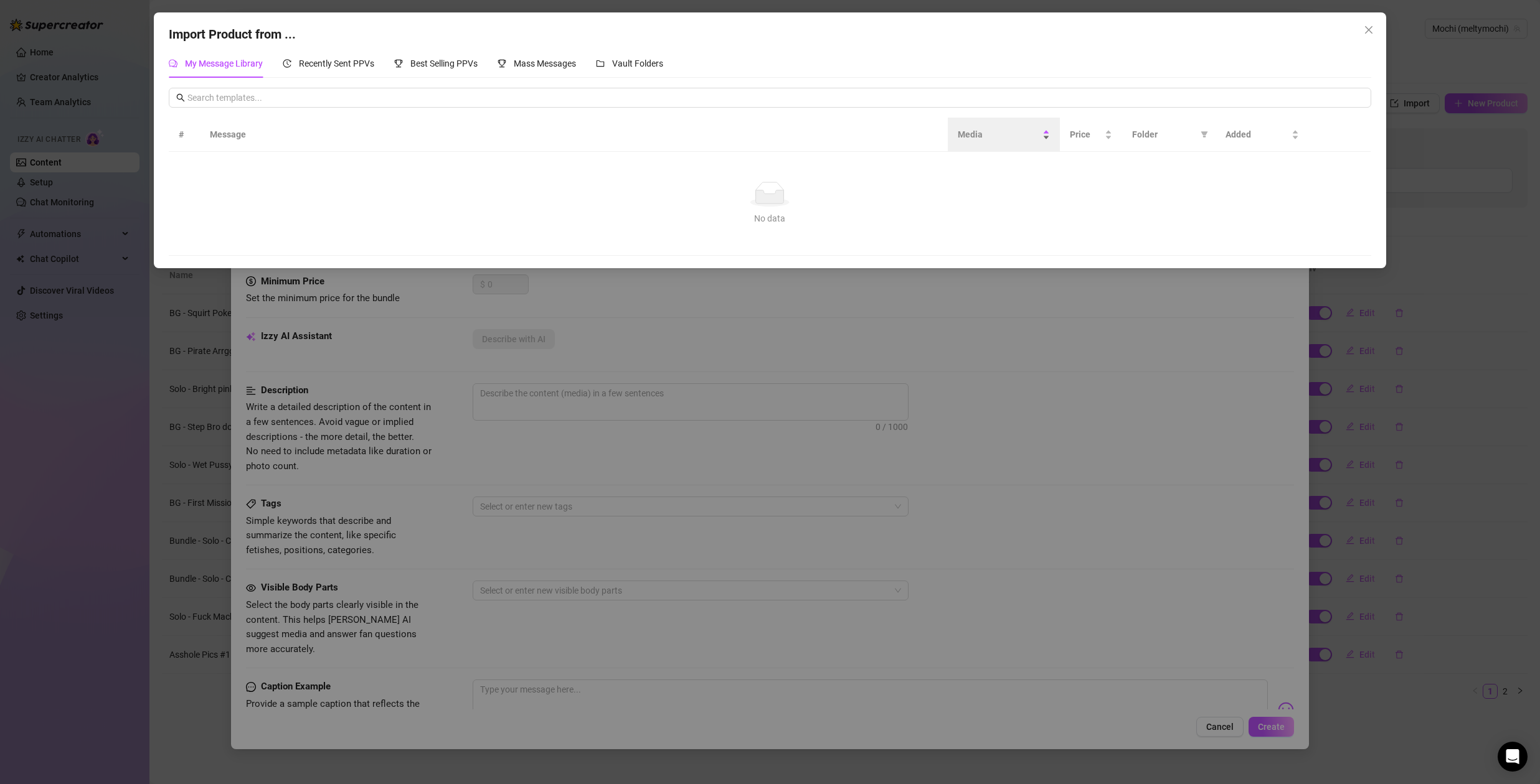
click at [1005, 141] on div "Media" at bounding box center [1004, 134] width 92 height 14
click at [771, 195] on icon at bounding box center [770, 197] width 28 height 13
click at [1368, 30] on icon "close" at bounding box center [1368, 30] width 7 height 7
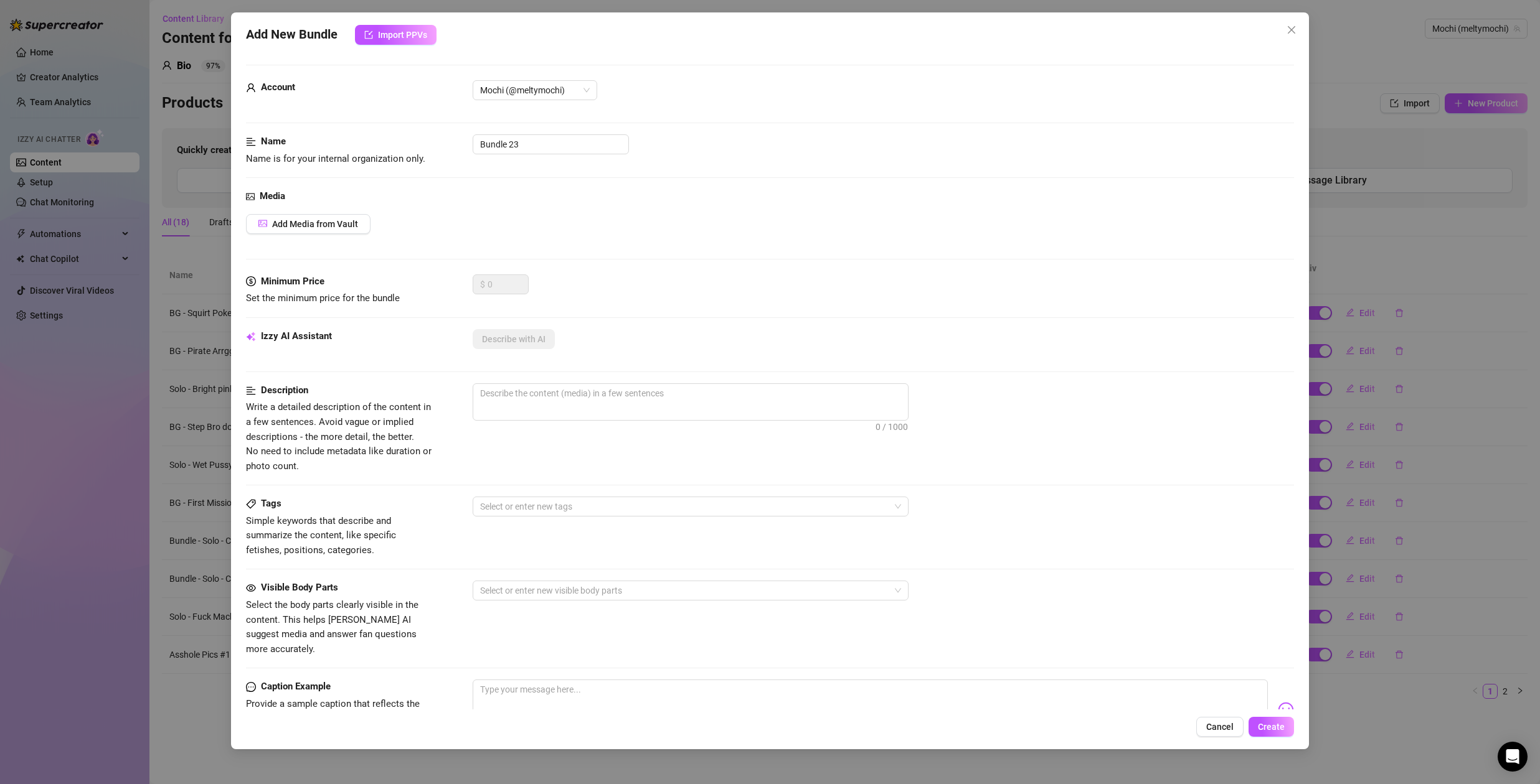
click at [192, 138] on div "Add New Bundle Import PPVs Account Mochi (@meltymochi) Name Name is for your in…" at bounding box center [770, 392] width 1540 height 784
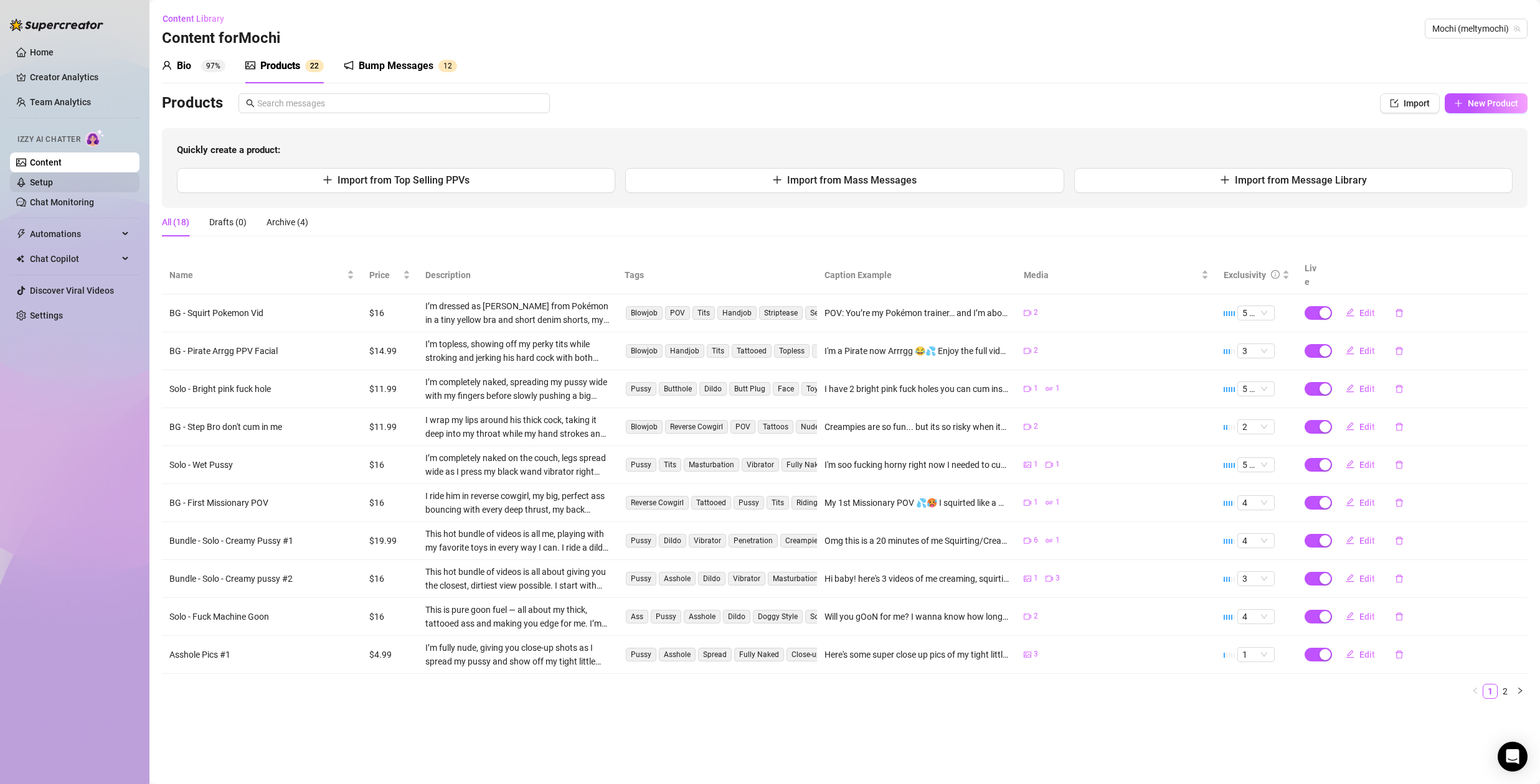
click at [39, 184] on link "Setup" at bounding box center [41, 182] width 23 height 10
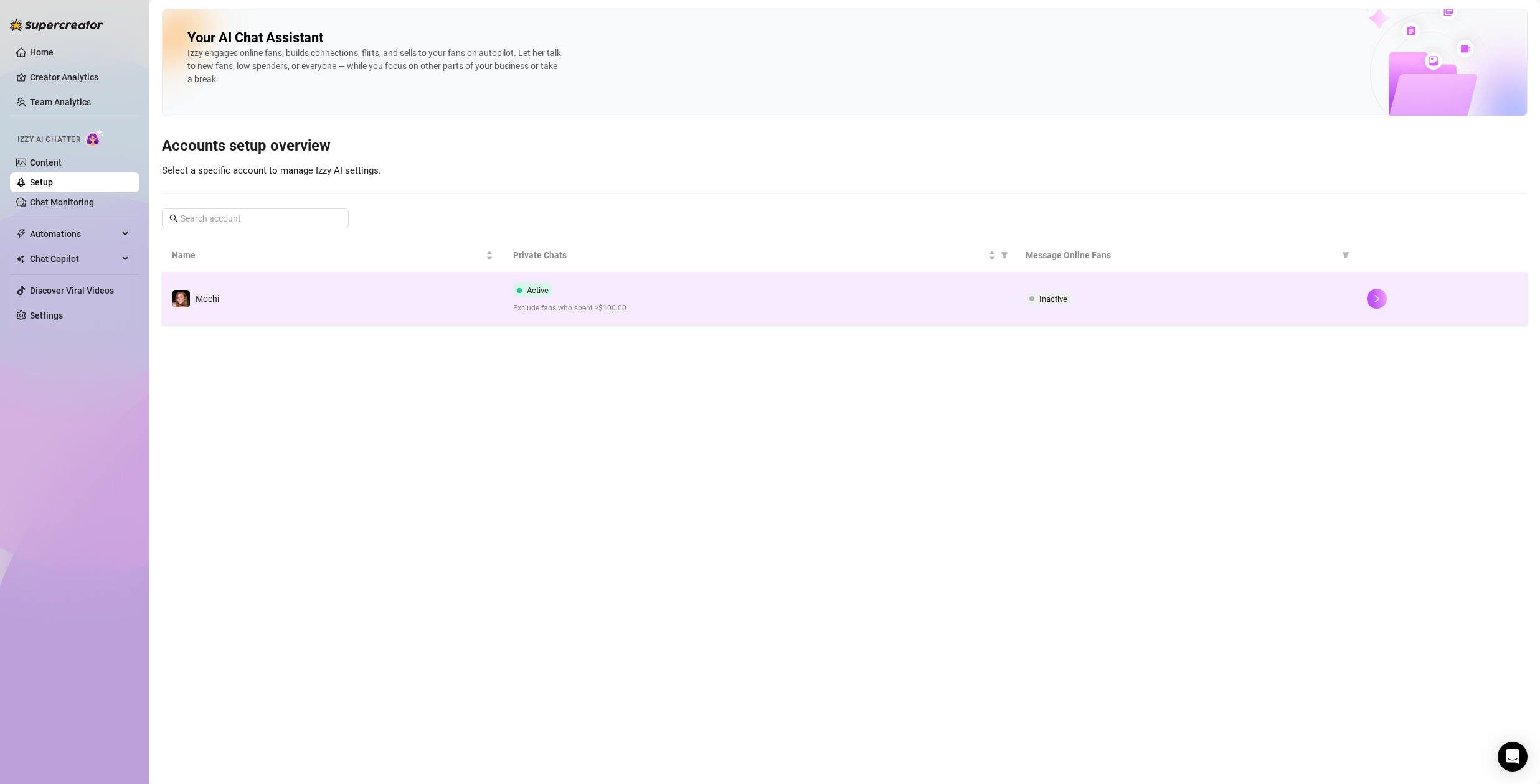
click at [967, 299] on div "Active Exclude fans who spent >$100.00" at bounding box center [759, 298] width 492 height 32
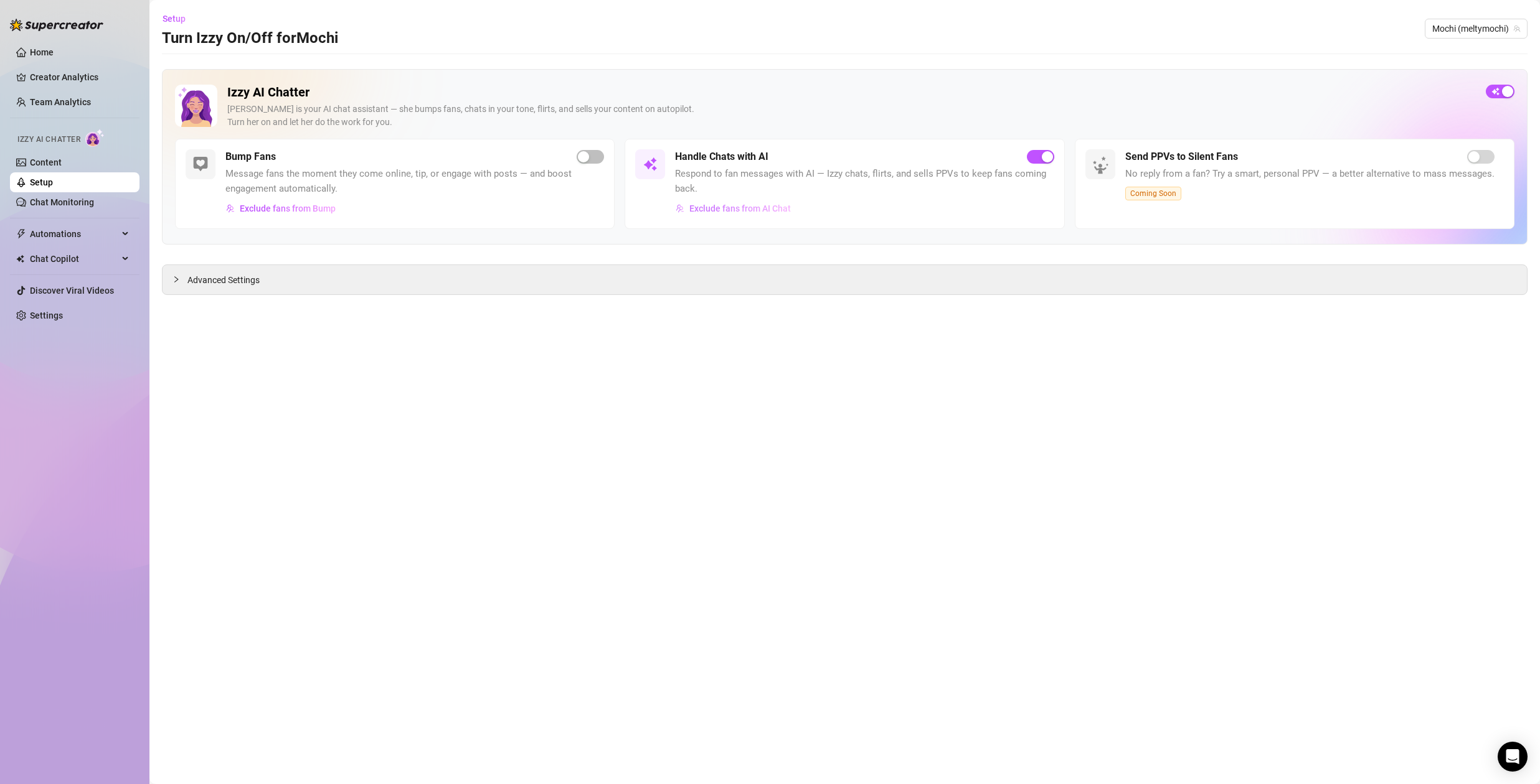
click at [725, 209] on span "Exclude fans from AI Chat" at bounding box center [740, 209] width 101 height 10
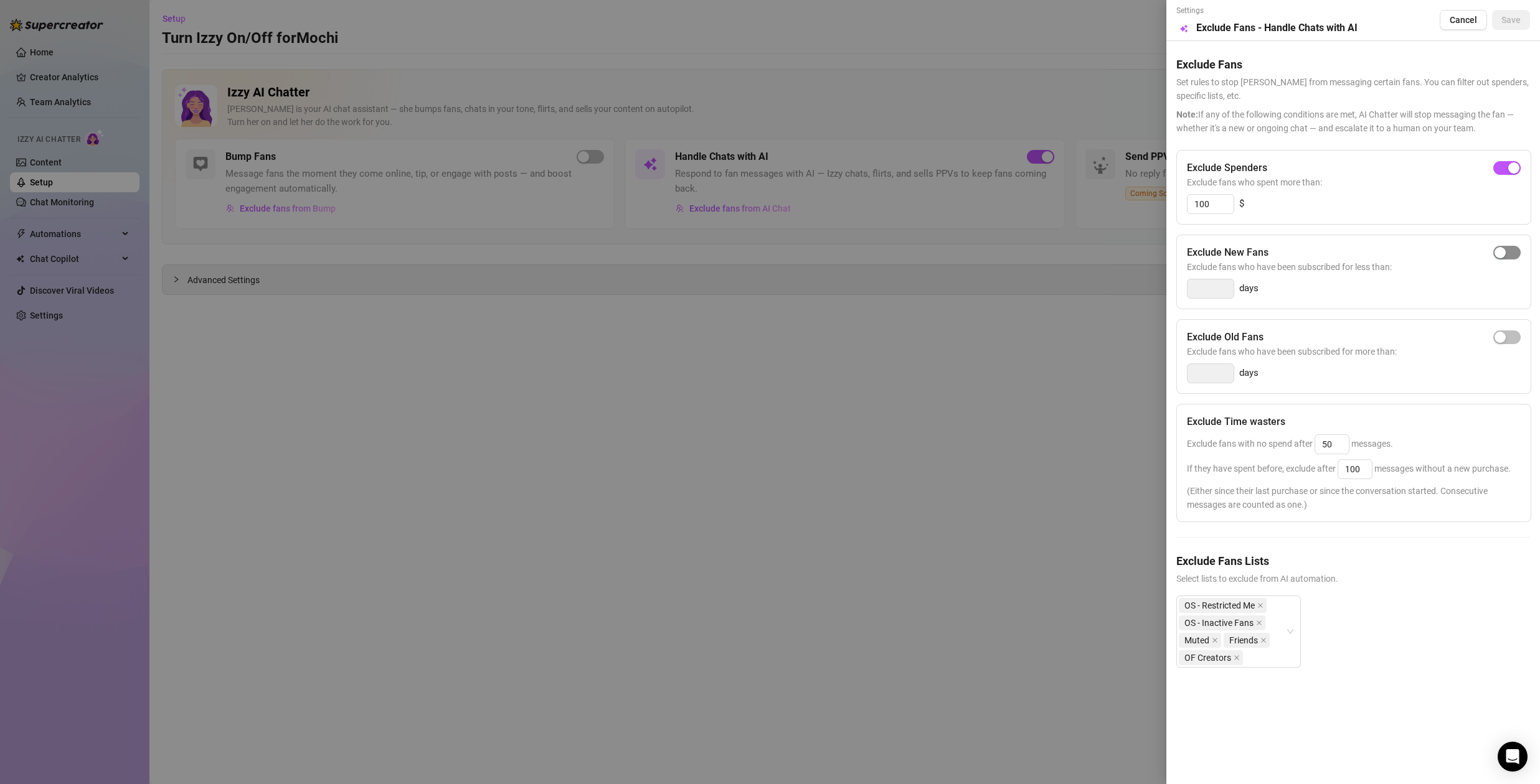
click at [1504, 251] on div "button" at bounding box center [1500, 253] width 12 height 12
type input "3"
click at [1208, 288] on input "3" at bounding box center [1211, 289] width 46 height 19
click at [1326, 265] on span "Exclude fans who have been subscribed for less than:" at bounding box center [1354, 267] width 334 height 14
click at [1359, 284] on div "3 days" at bounding box center [1354, 289] width 334 height 20
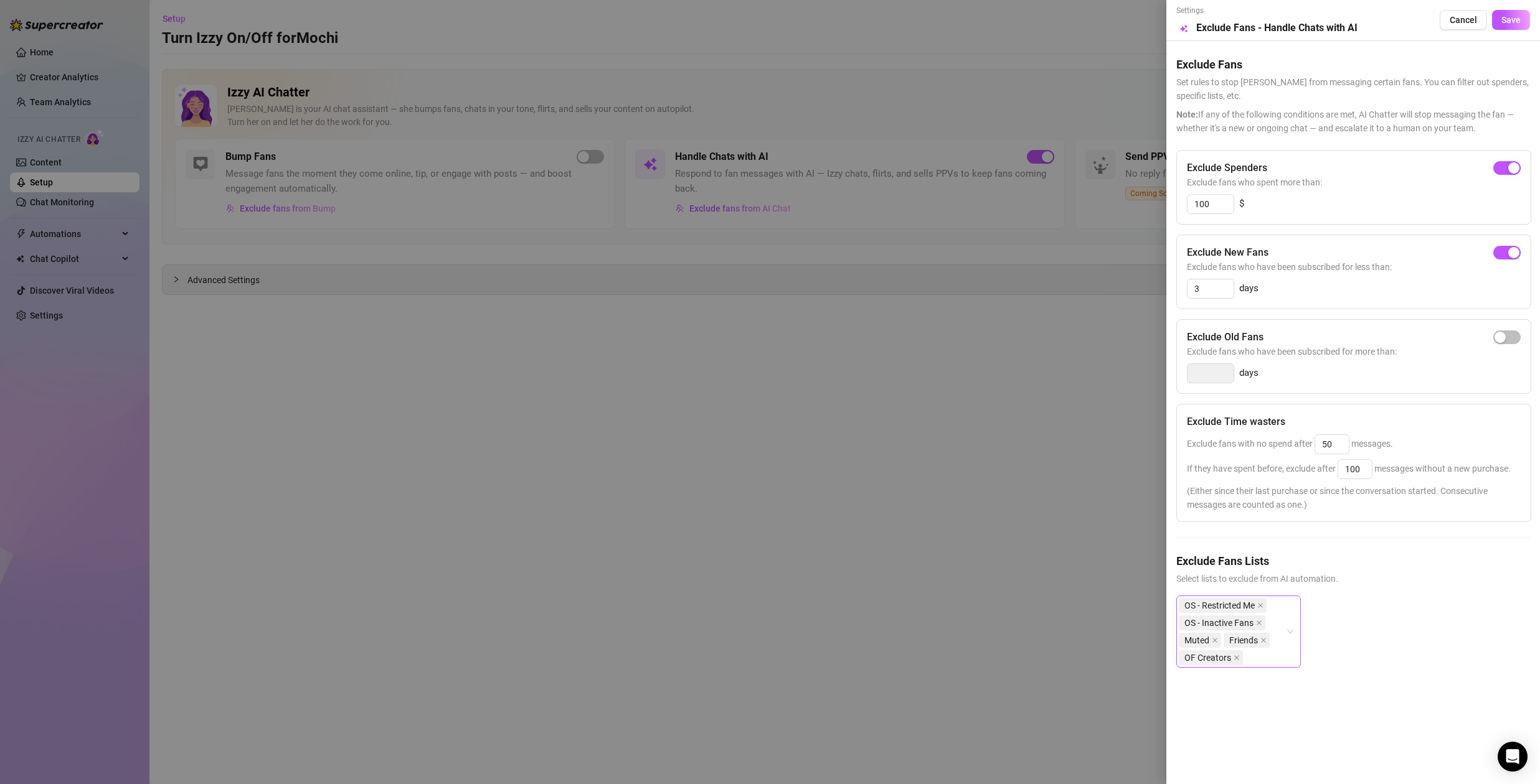
click at [1292, 631] on div "OS - Restricted Me OS - Inactive Fans Muted Friends OF Creators" at bounding box center [1238, 632] width 125 height 73
click at [92, 355] on div at bounding box center [770, 392] width 1540 height 784
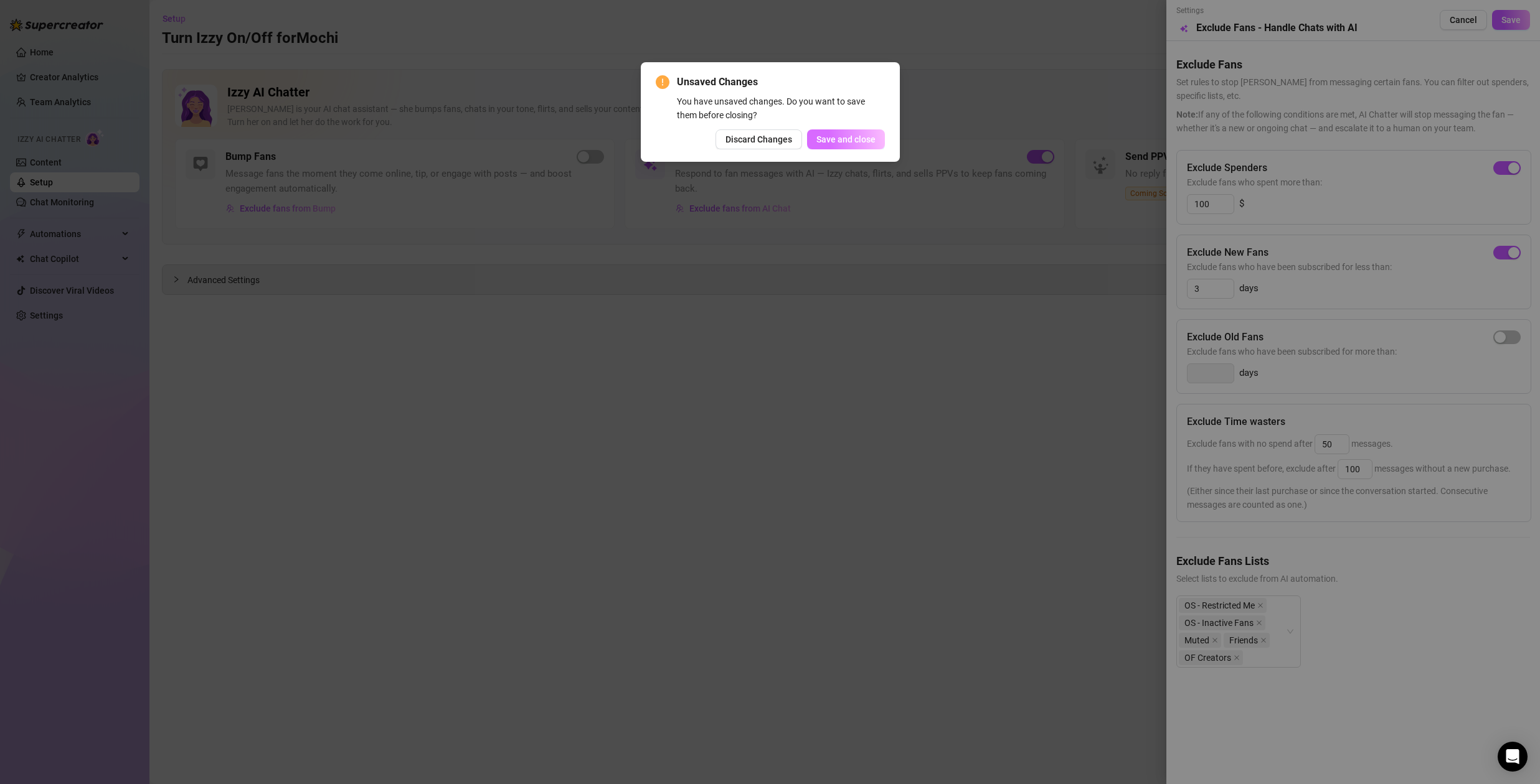
click at [837, 138] on span "Save and close" at bounding box center [846, 139] width 59 height 10
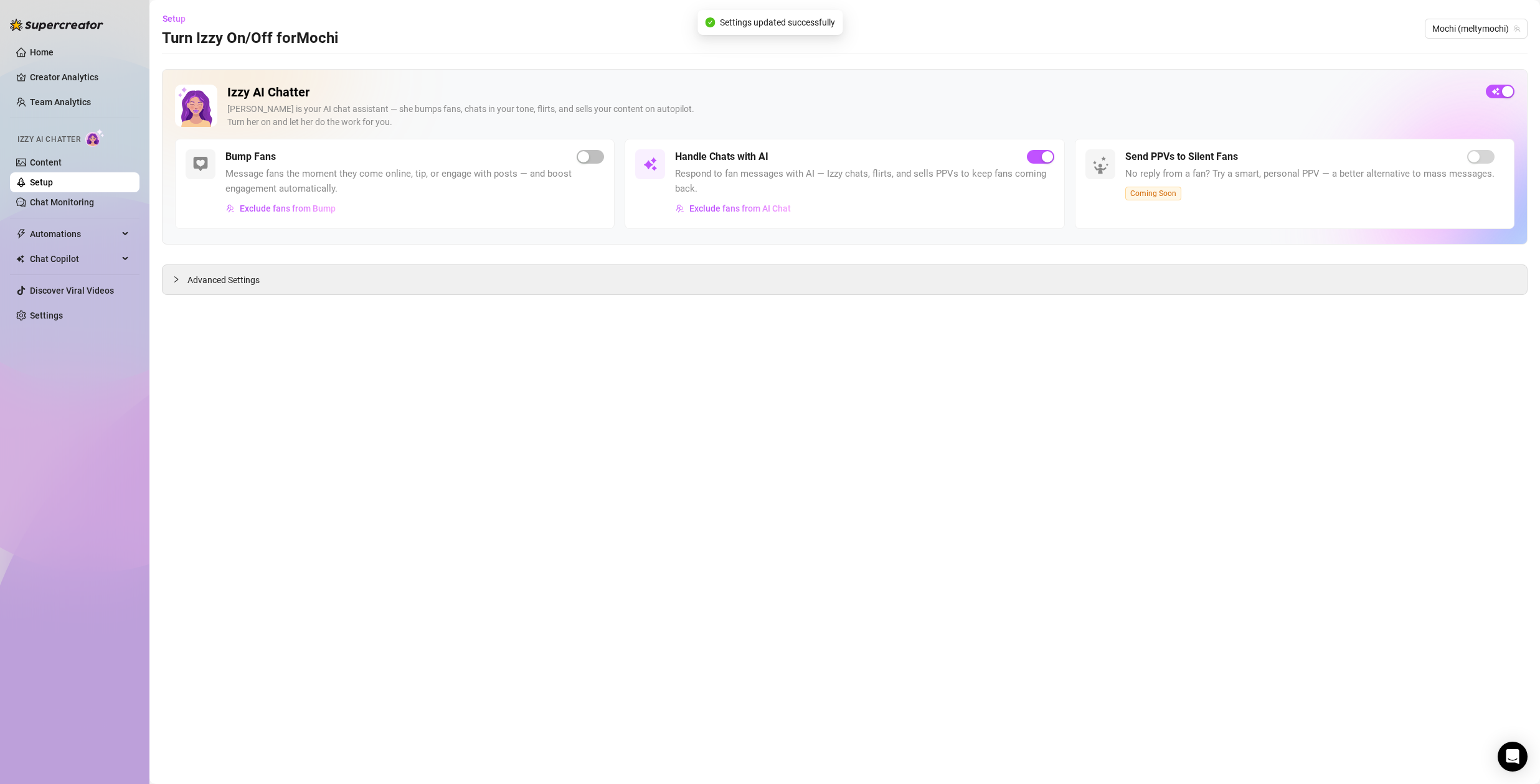
drag, startPoint x: 54, startPoint y: 200, endPoint x: 146, endPoint y: 204, distance: 92.1
click at [54, 200] on link "Chat Monitoring" at bounding box center [62, 202] width 64 height 10
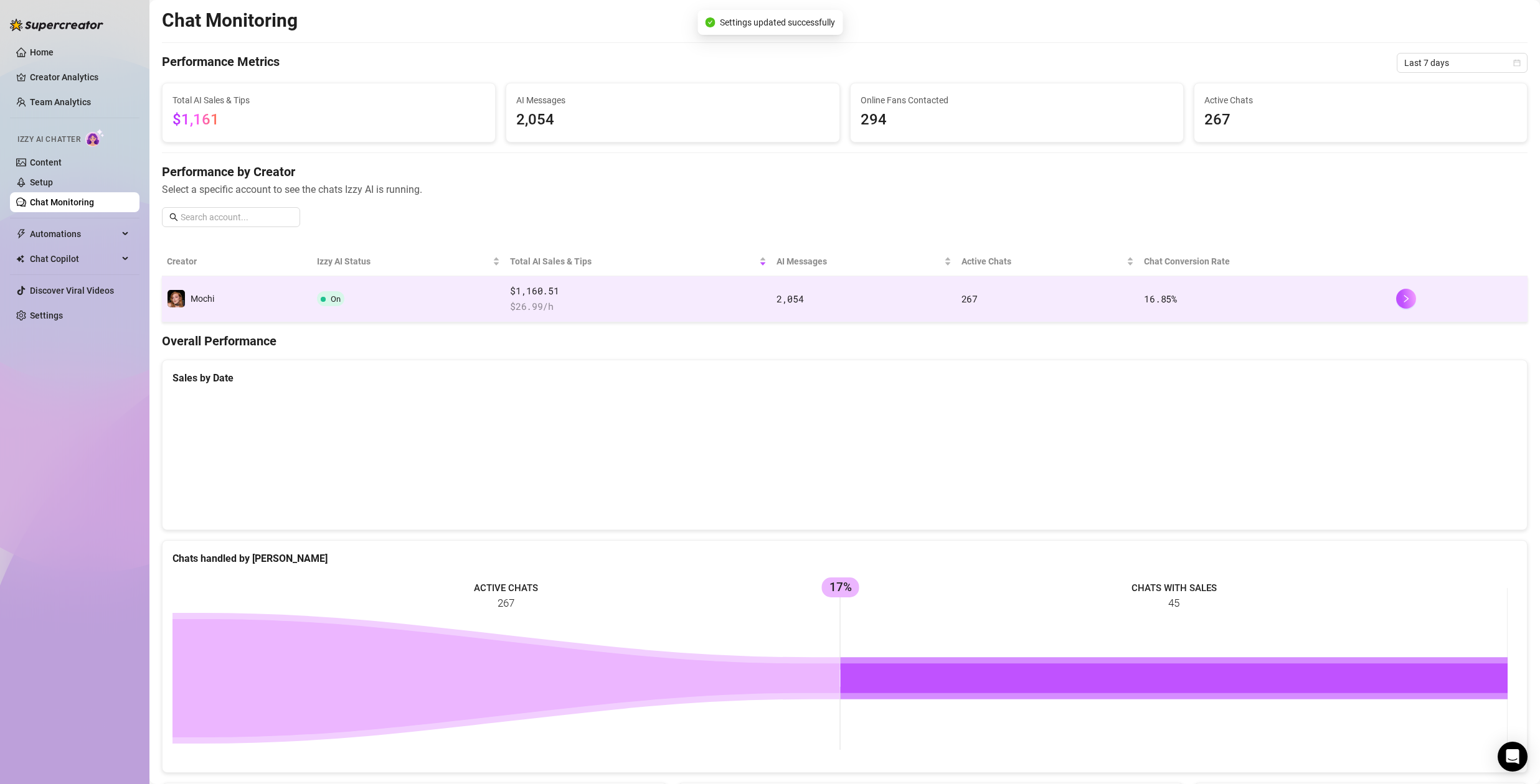
click at [653, 293] on span "$1,160.51" at bounding box center [638, 291] width 257 height 15
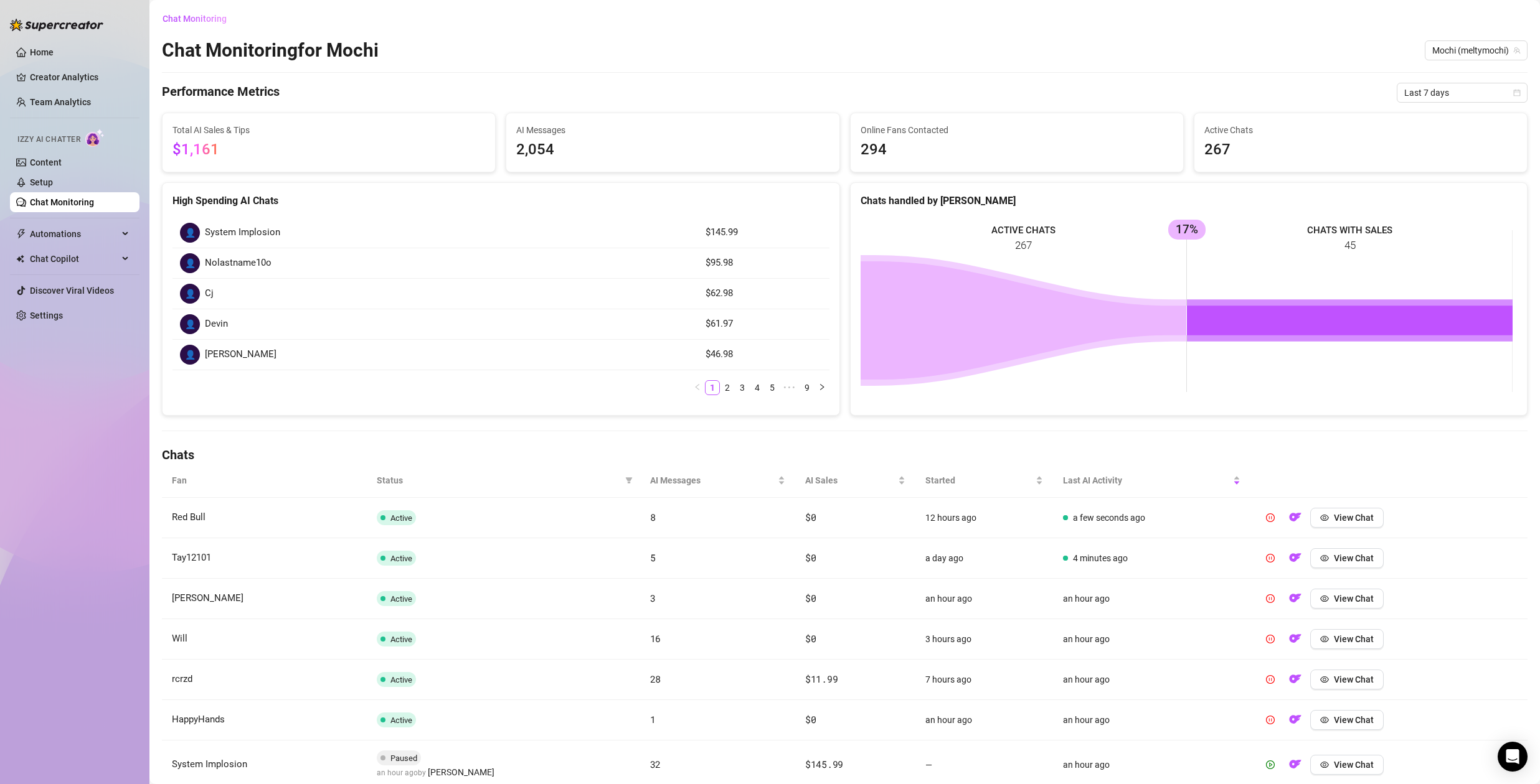
click at [71, 200] on link "Chat Monitoring" at bounding box center [62, 202] width 64 height 10
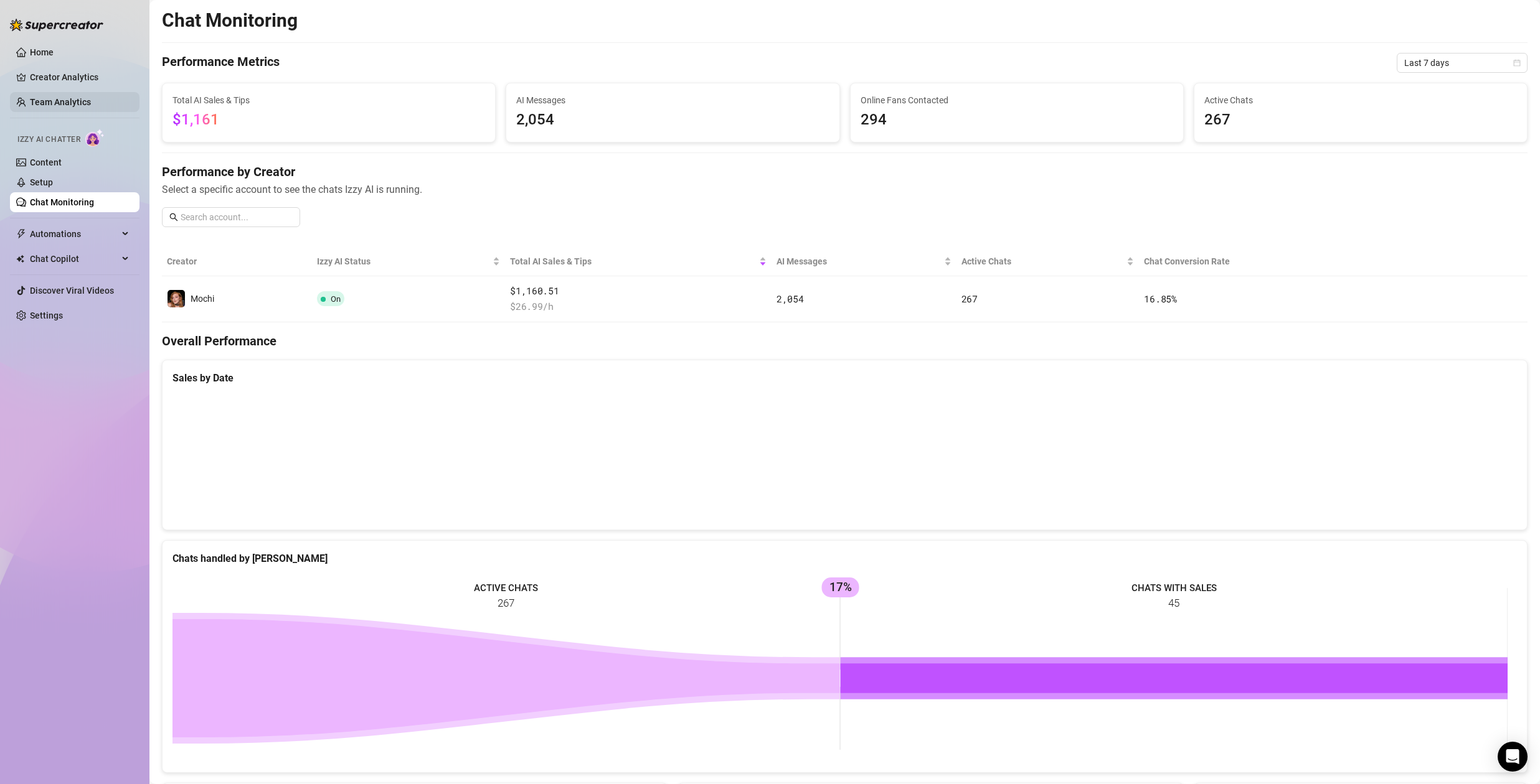
click at [69, 101] on link "Team Analytics" at bounding box center [60, 102] width 61 height 10
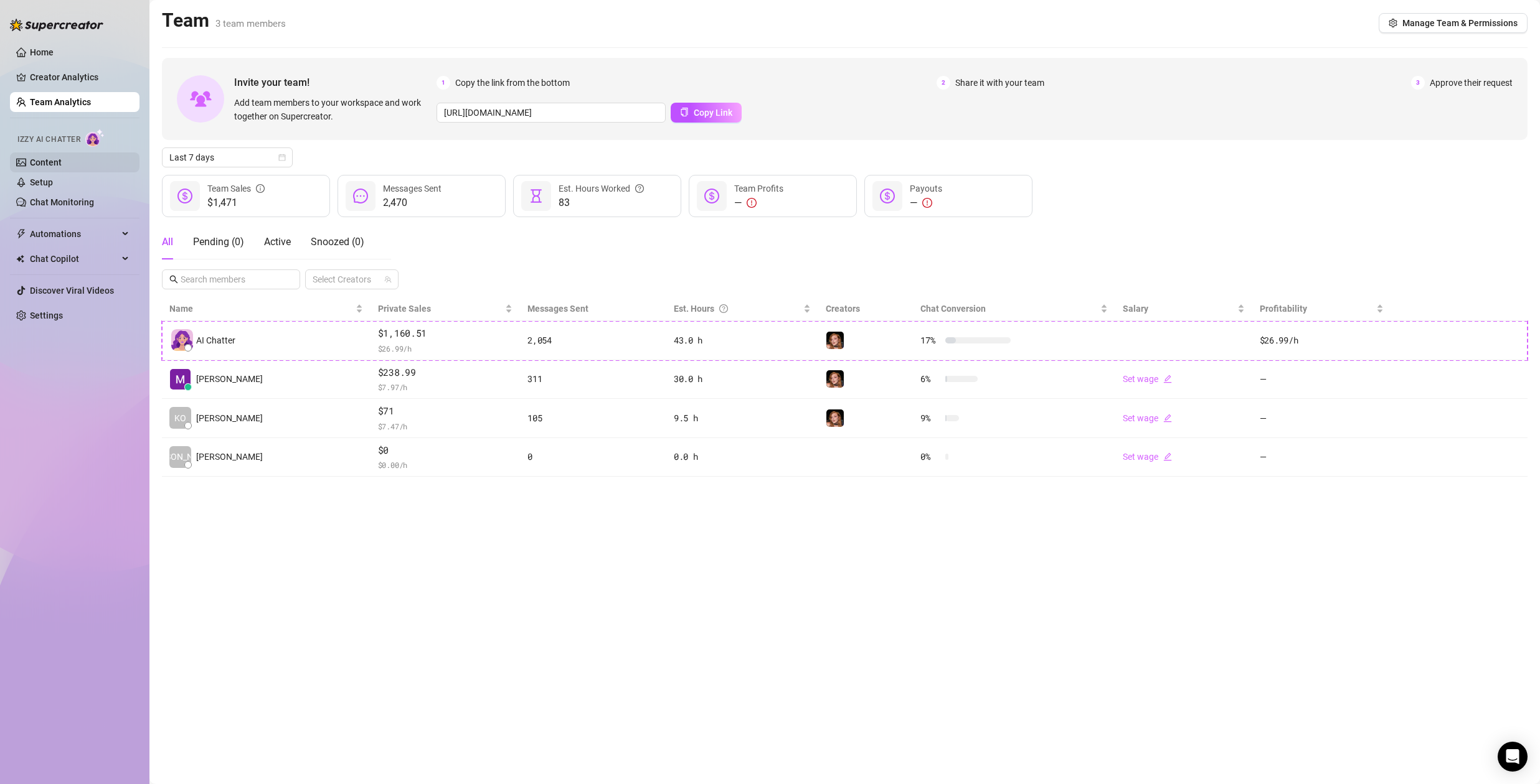
click at [58, 164] on link "Content" at bounding box center [45, 162] width 32 height 10
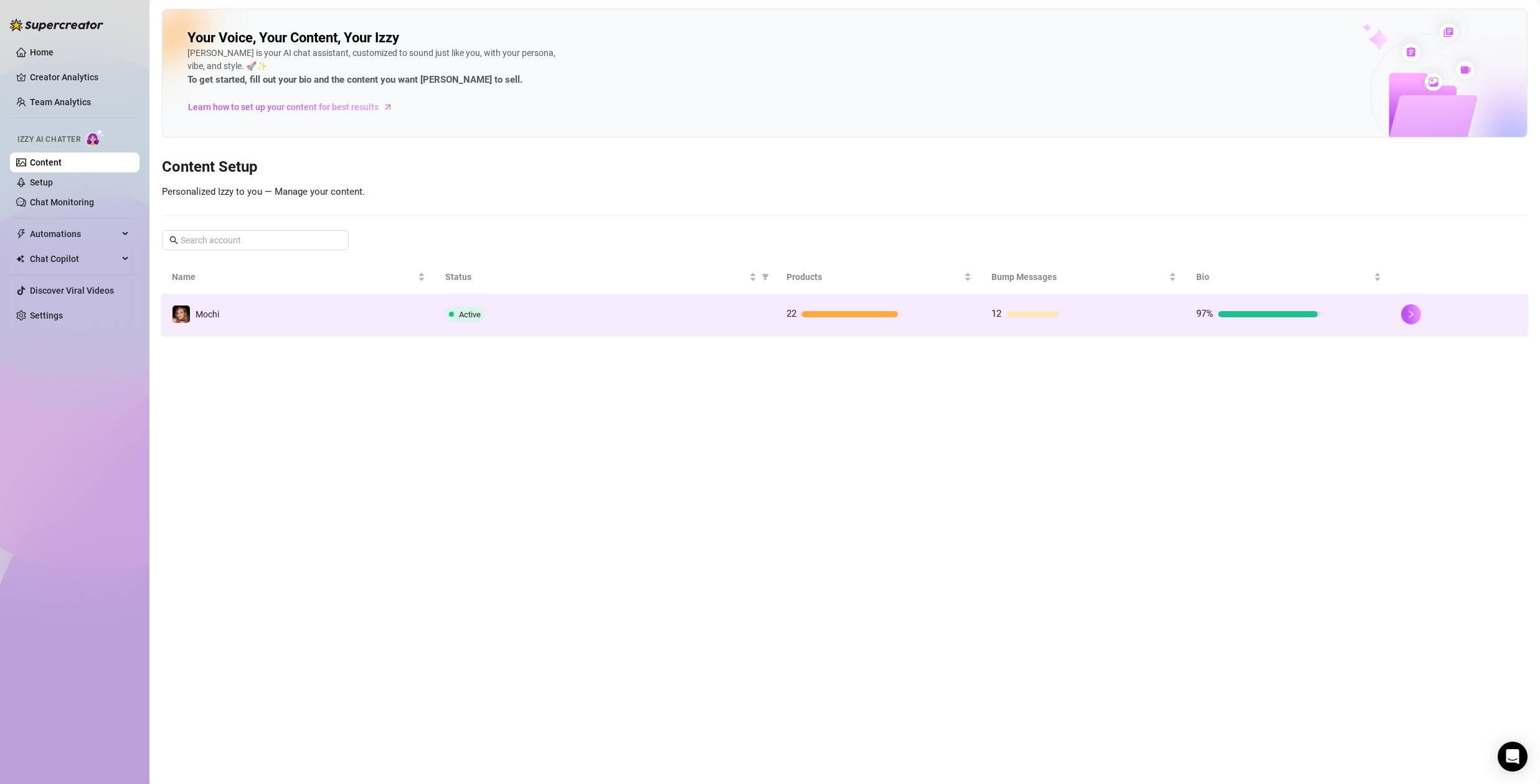
click at [815, 315] on div at bounding box center [850, 314] width 97 height 7
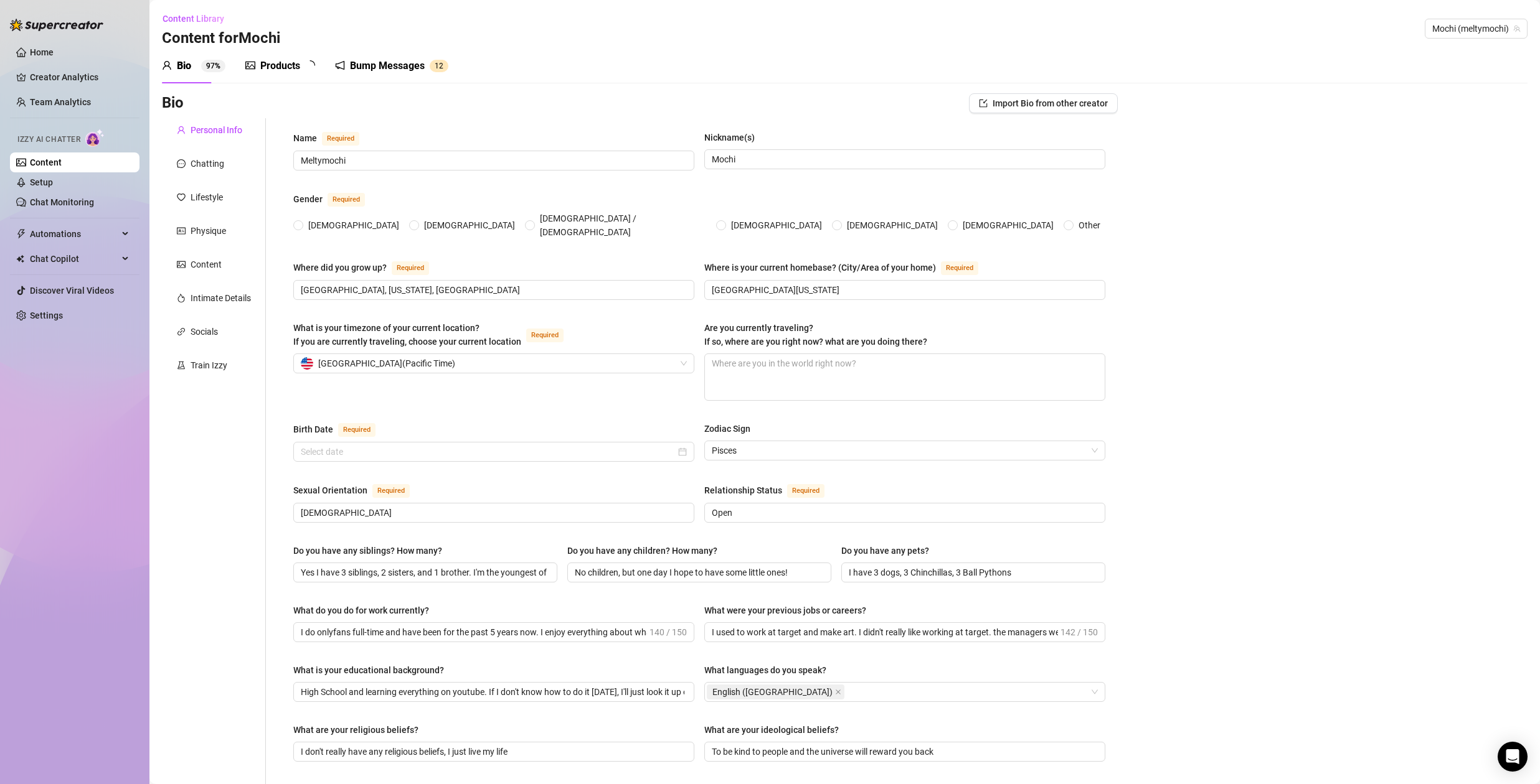
radio input "true"
type input "[DATE]"
click at [286, 65] on div "Products" at bounding box center [280, 66] width 40 height 15
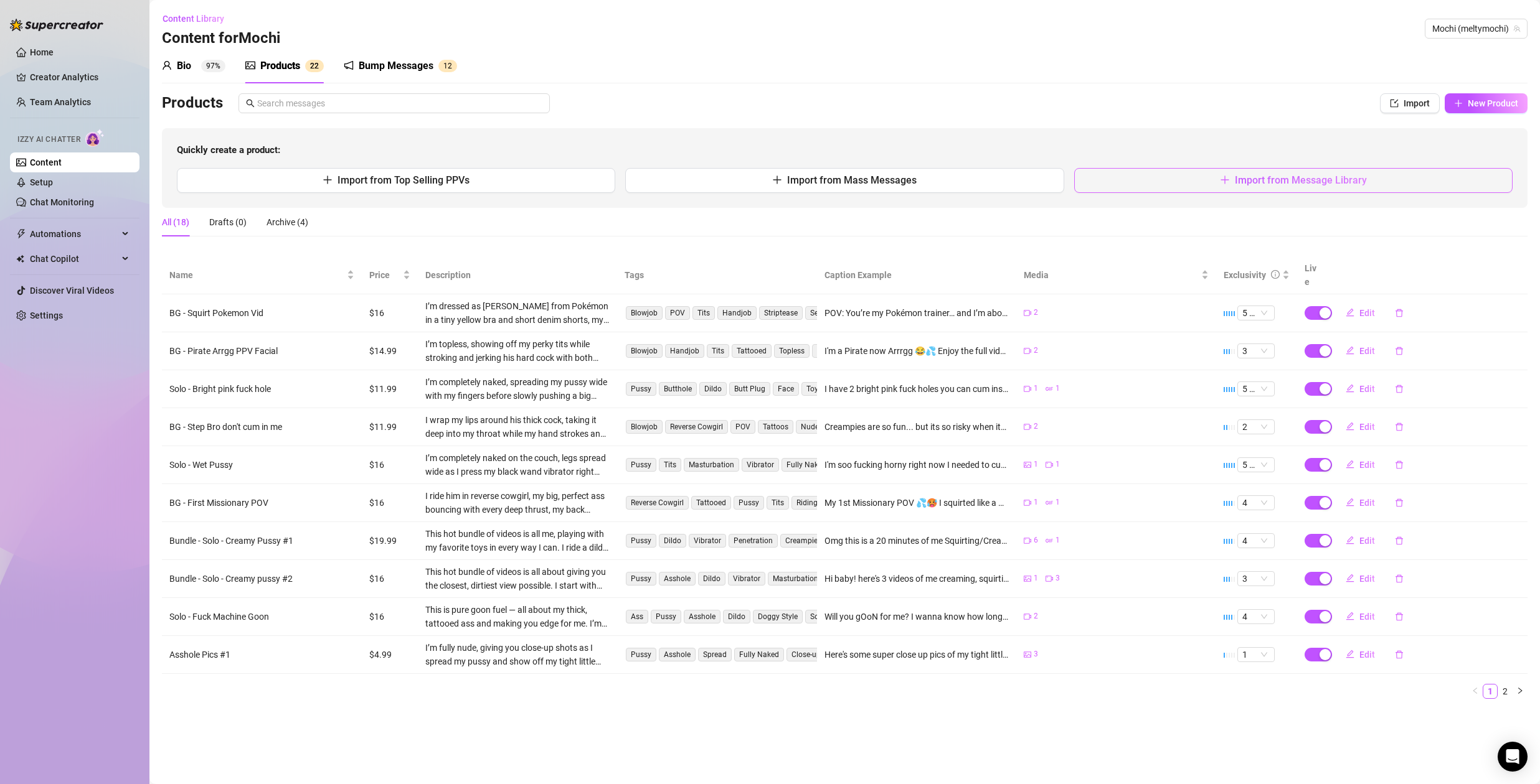
click at [1279, 180] on span "Import from Message Library" at bounding box center [1301, 180] width 132 height 12
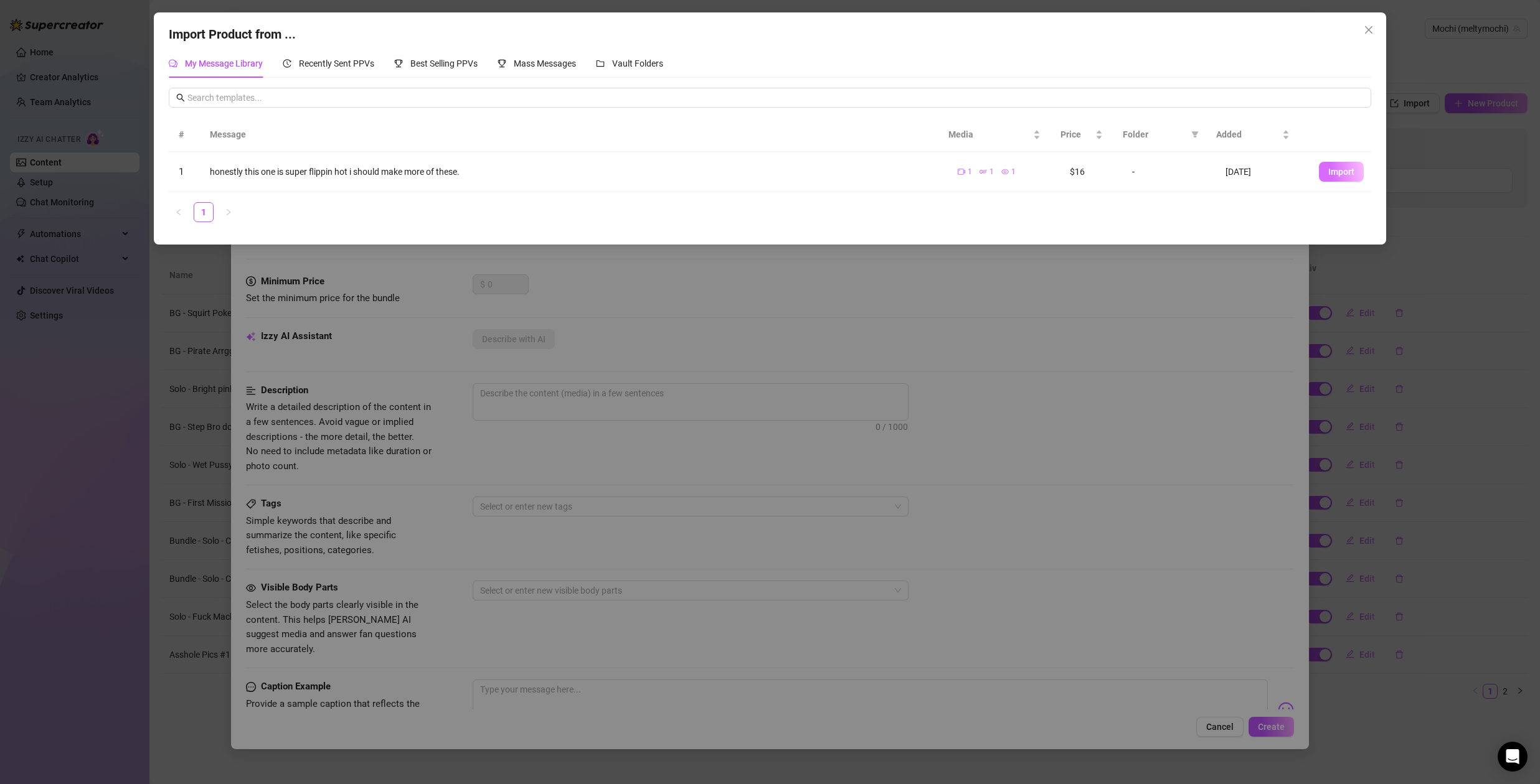
click at [1336, 174] on span "Import" at bounding box center [1341, 171] width 26 height 10
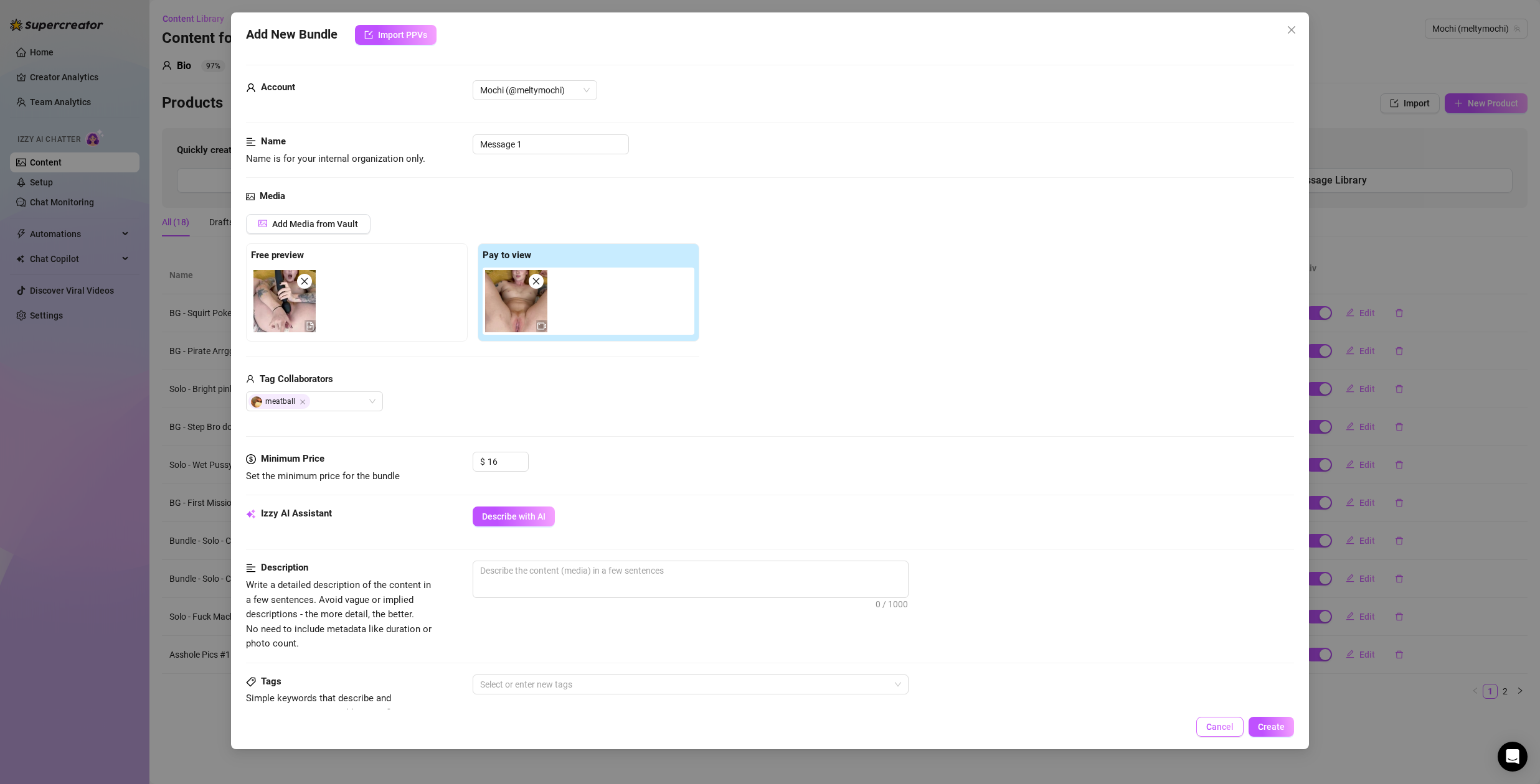
click at [1216, 727] on span "Cancel" at bounding box center [1219, 727] width 27 height 10
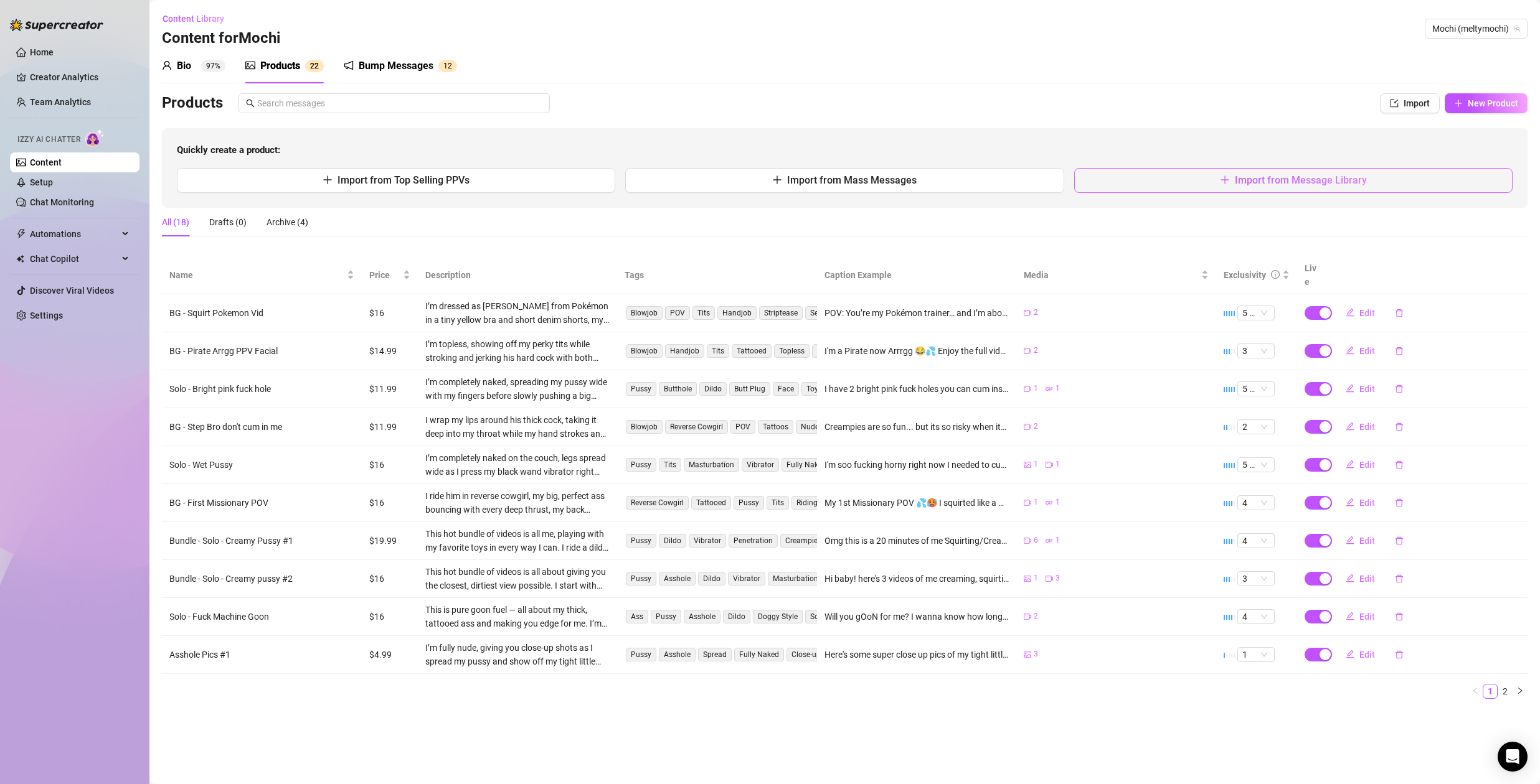
click at [1307, 181] on span "Import from Message Library" at bounding box center [1301, 180] width 132 height 12
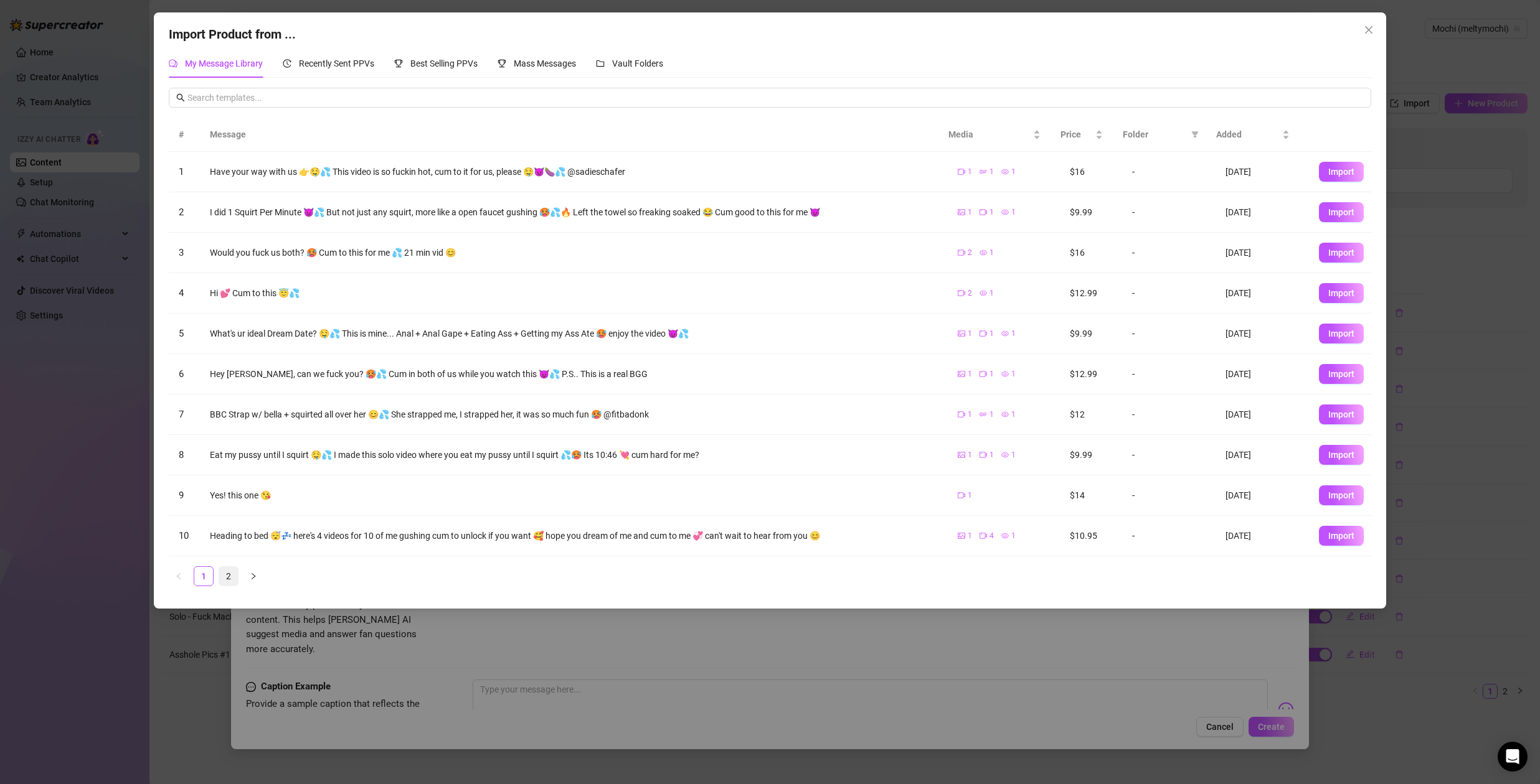
click at [233, 579] on link "2" at bounding box center [228, 576] width 19 height 19
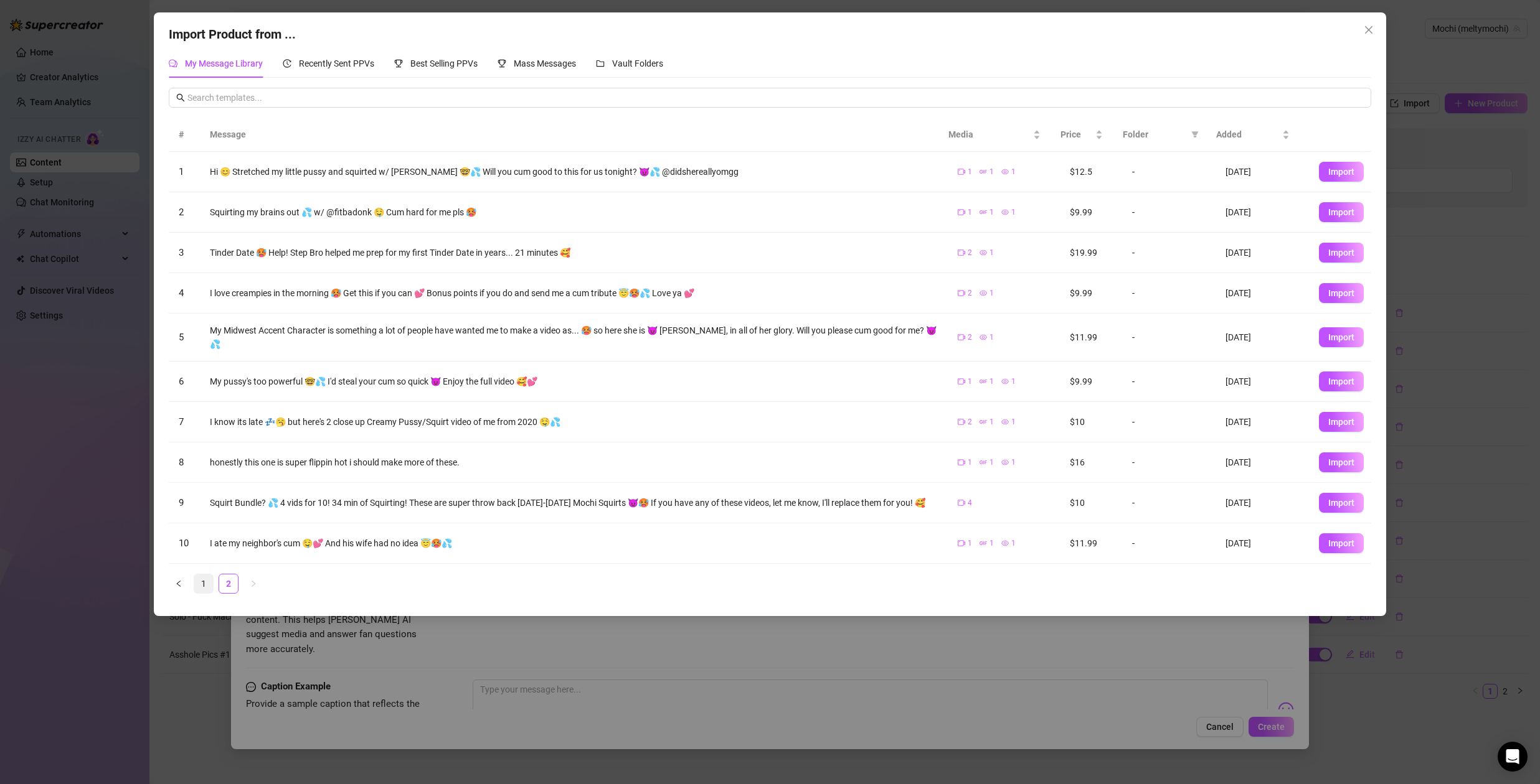
click at [207, 575] on link "1" at bounding box center [204, 584] width 19 height 19
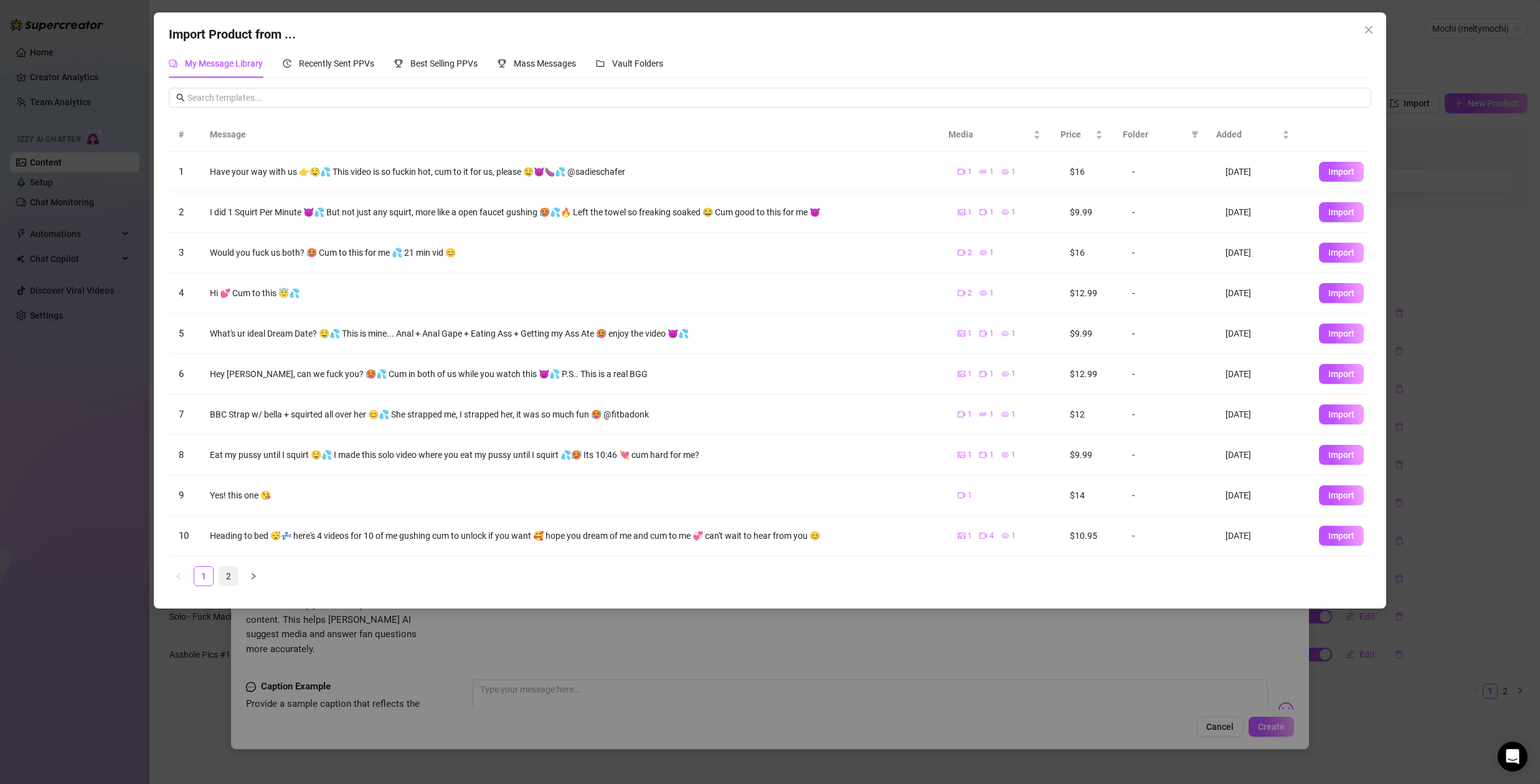
click at [232, 578] on link "2" at bounding box center [228, 576] width 19 height 19
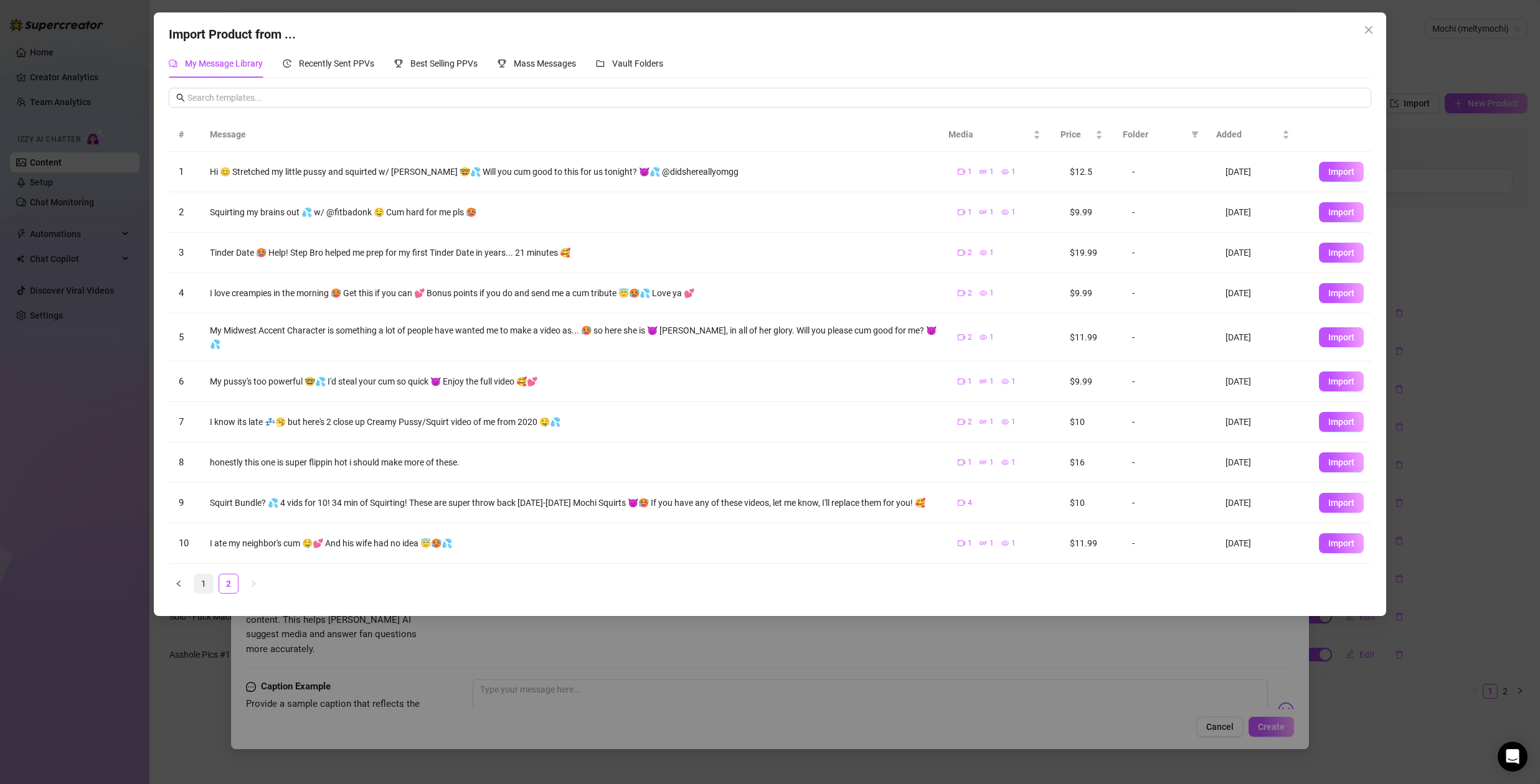
click at [206, 577] on link "1" at bounding box center [204, 584] width 19 height 19
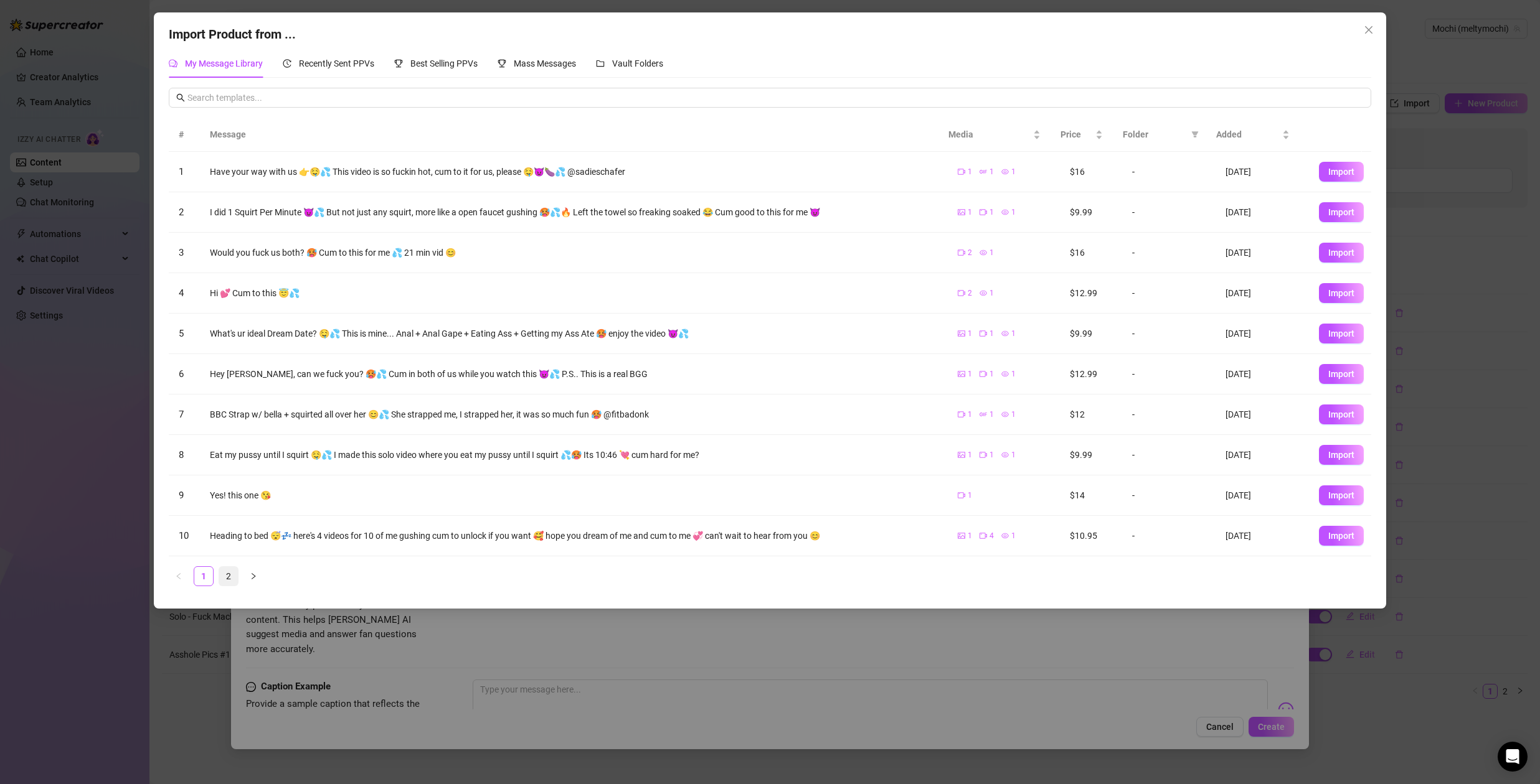
click at [225, 578] on link "2" at bounding box center [228, 576] width 19 height 19
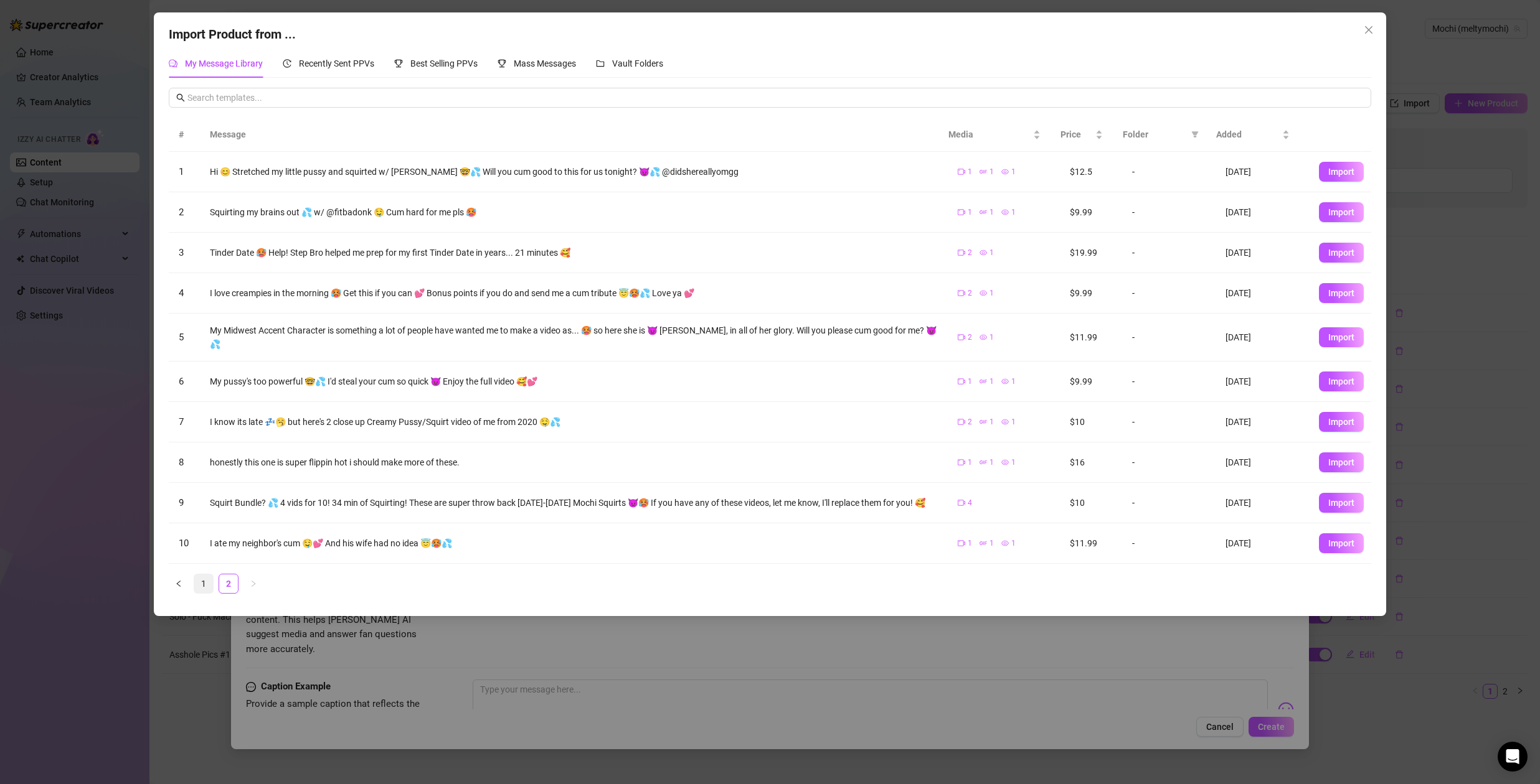
click at [202, 577] on link "1" at bounding box center [204, 584] width 19 height 19
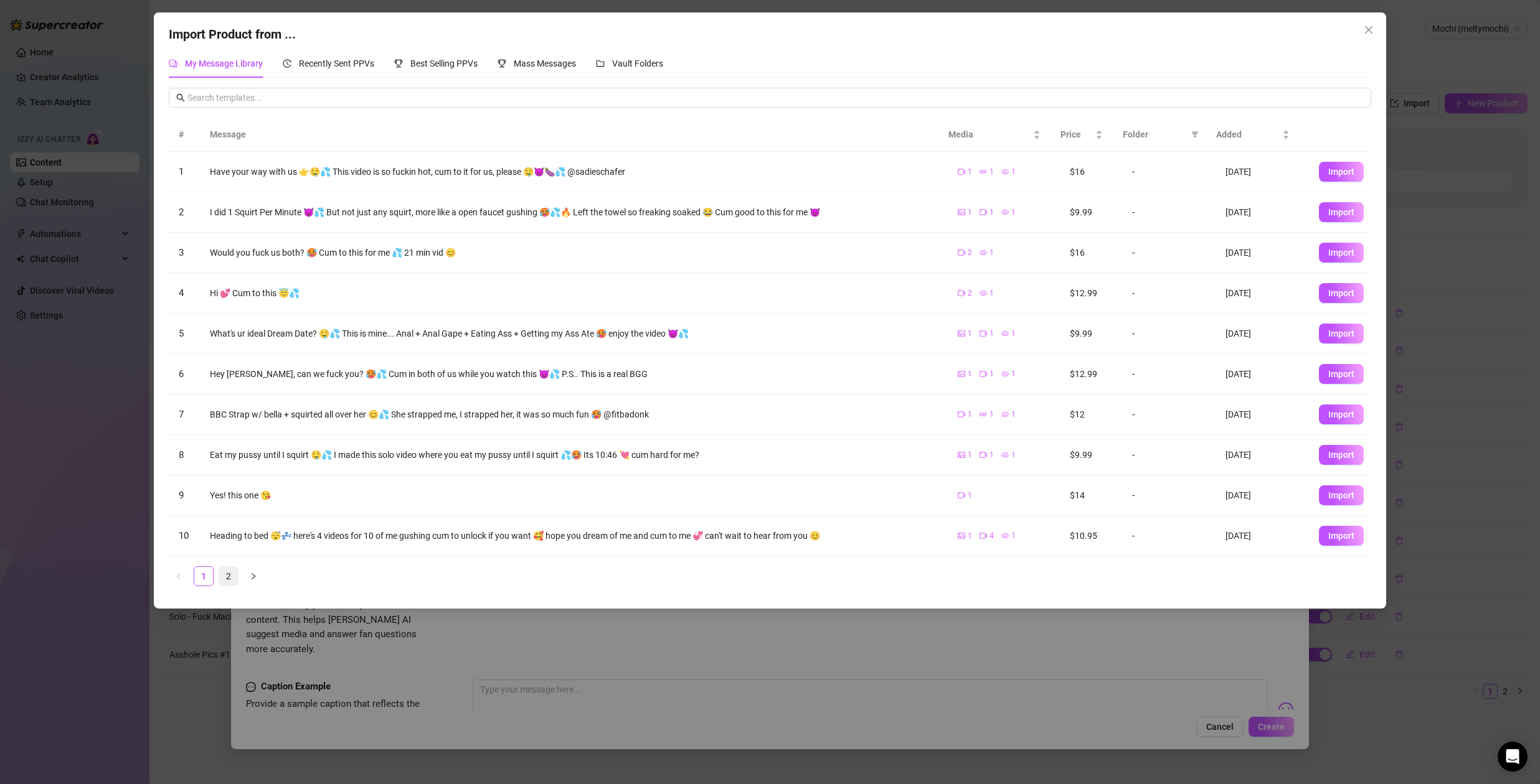
click at [229, 578] on link "2" at bounding box center [228, 576] width 19 height 19
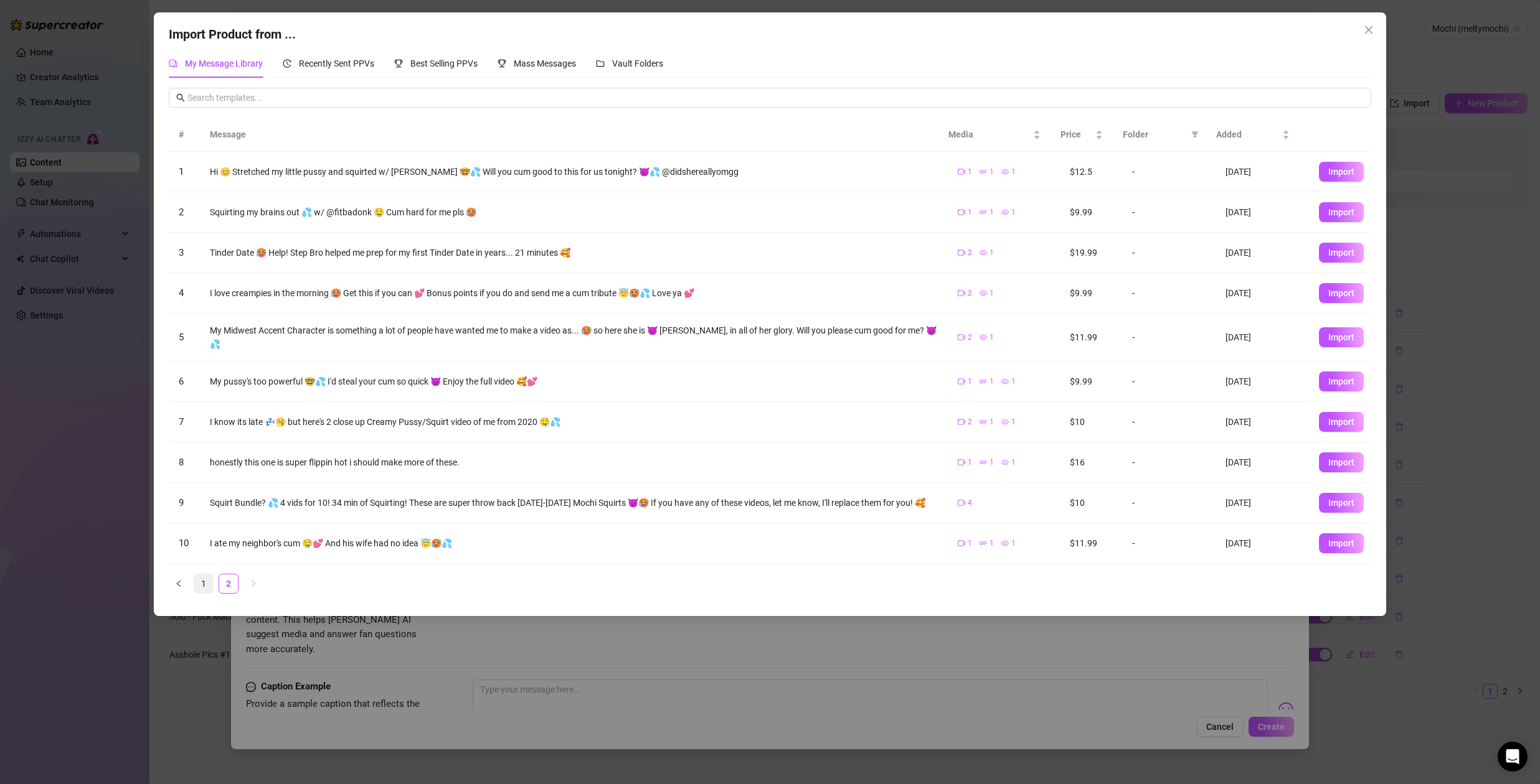
click at [205, 576] on link "1" at bounding box center [204, 584] width 19 height 19
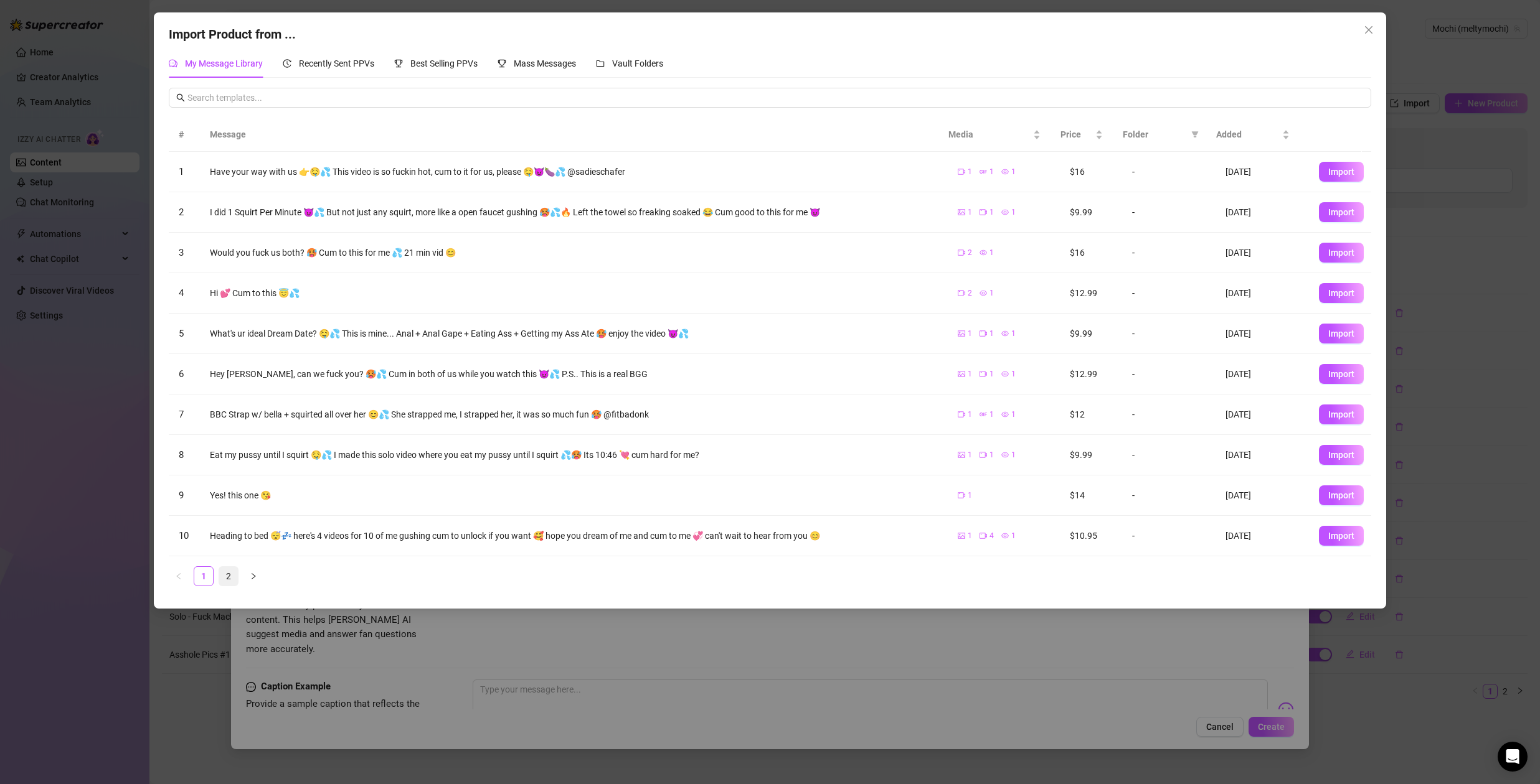
click at [222, 575] on link "2" at bounding box center [228, 576] width 19 height 19
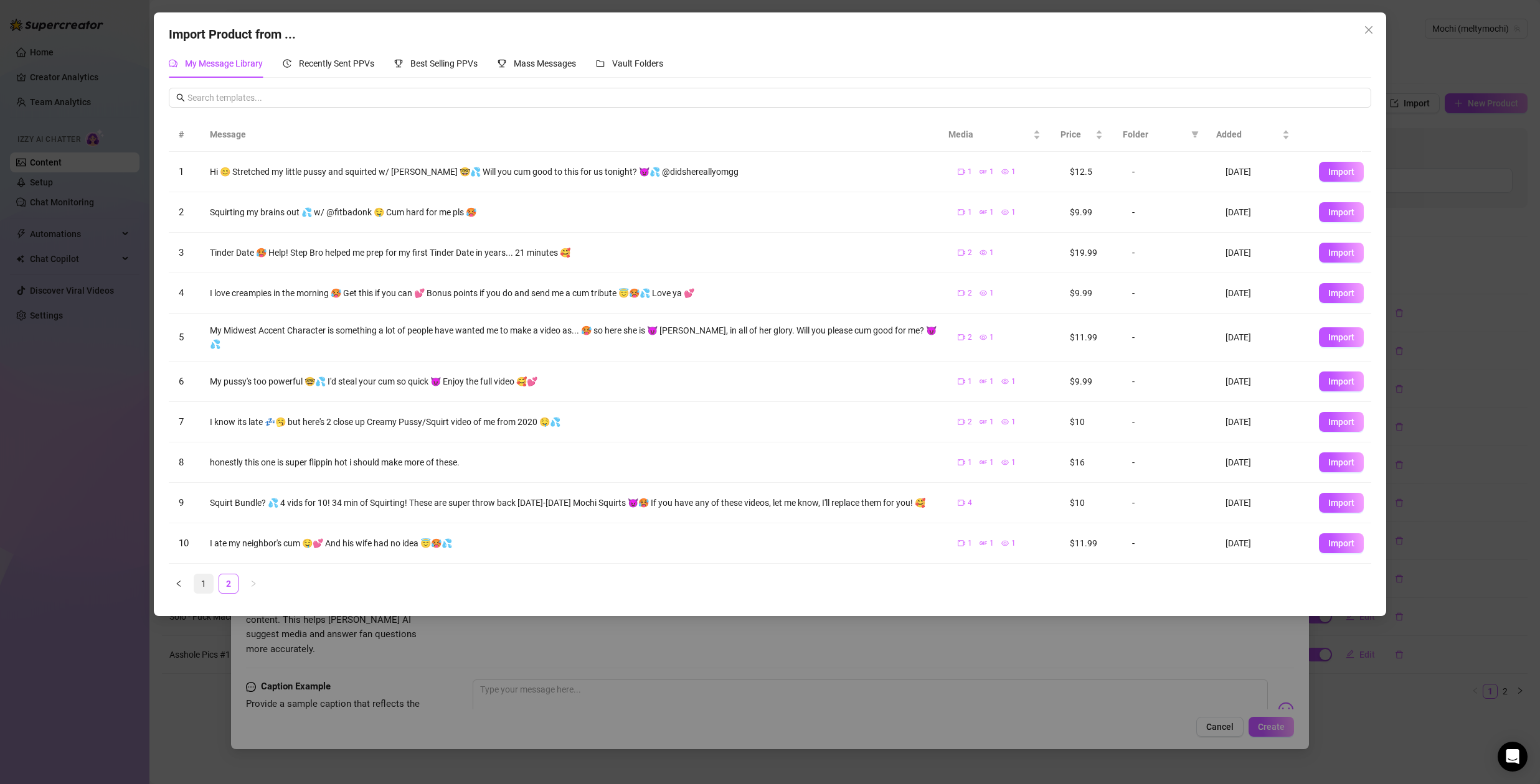
click at [203, 577] on link "1" at bounding box center [204, 584] width 19 height 19
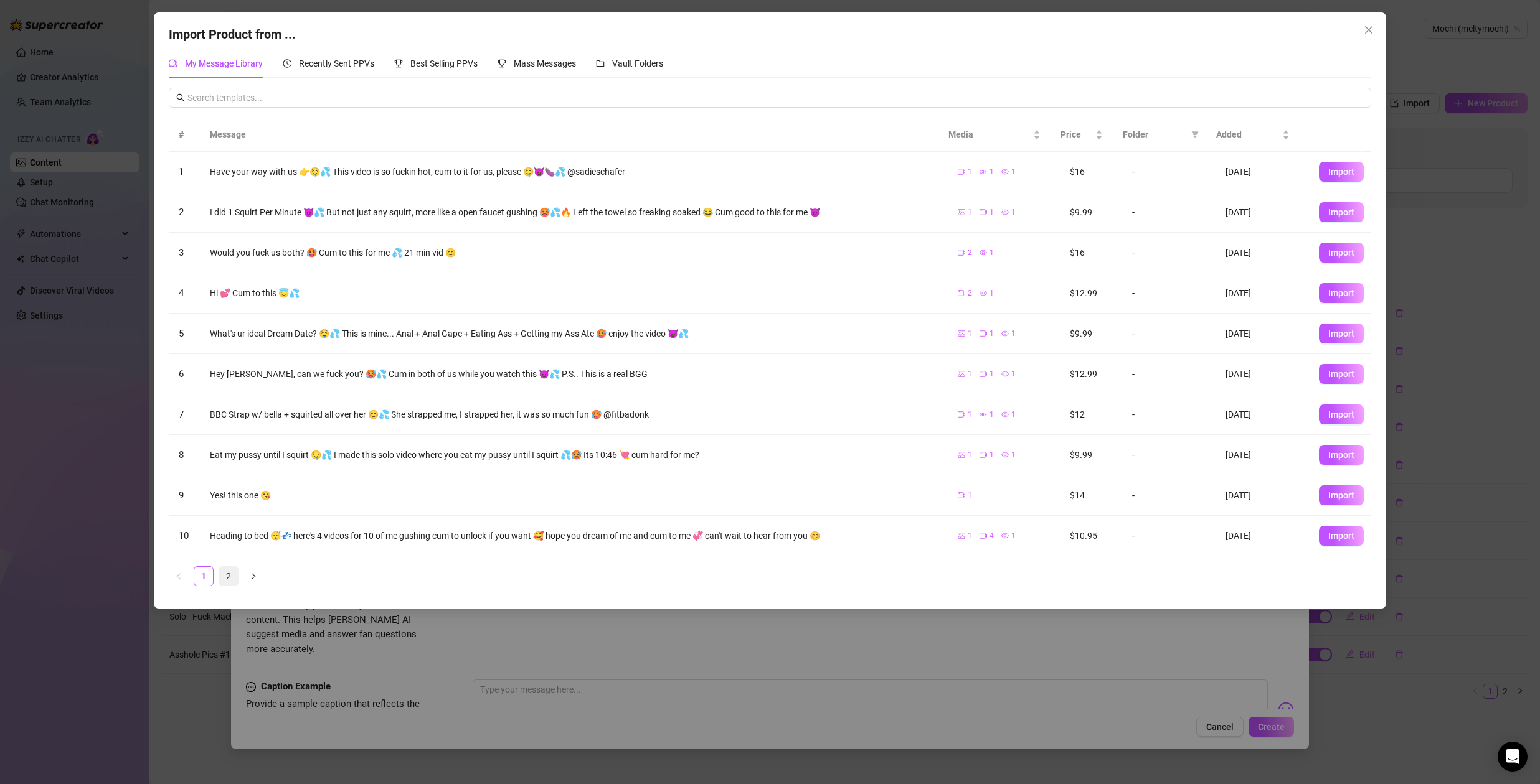
click at [232, 578] on link "2" at bounding box center [228, 576] width 19 height 19
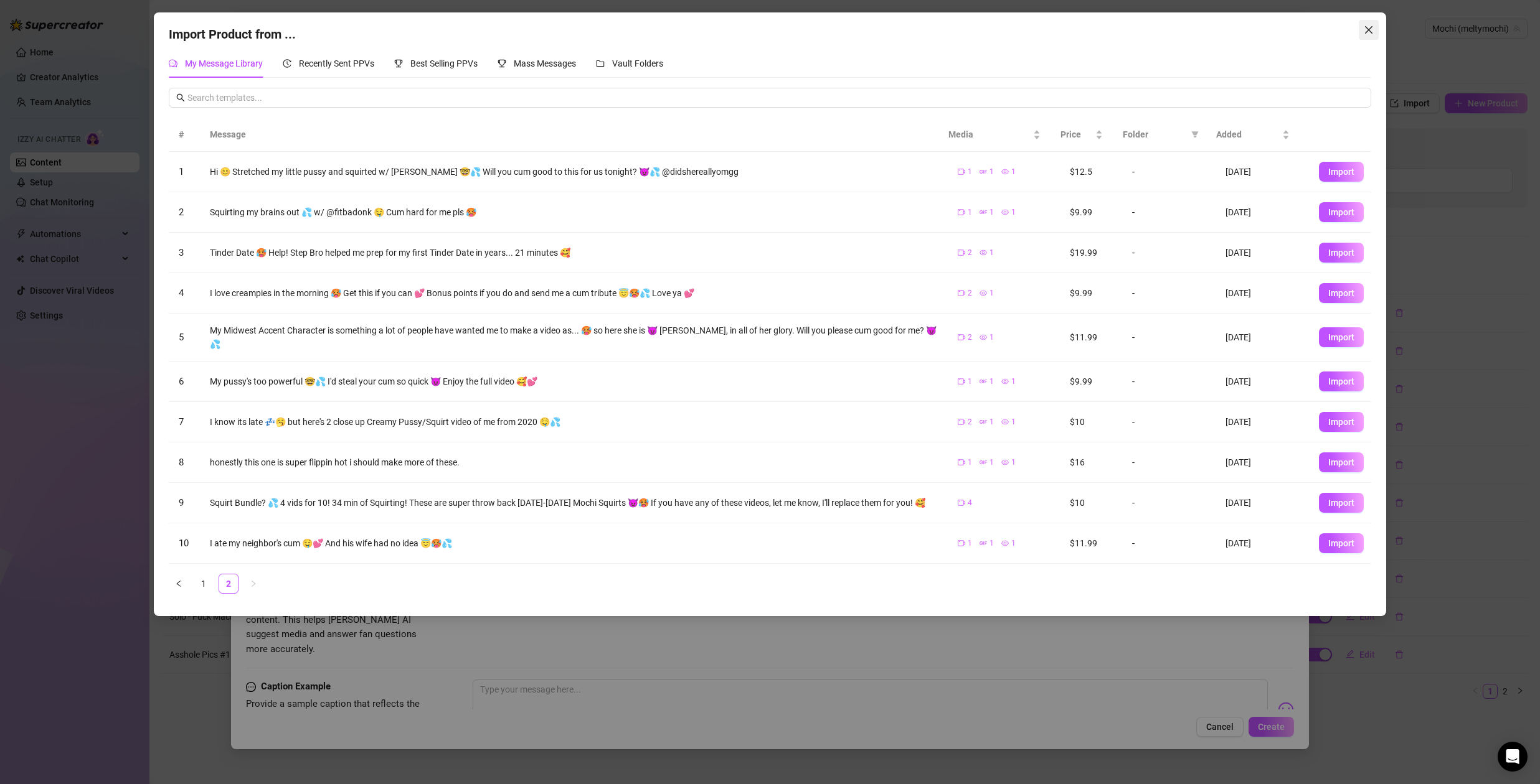
click at [1366, 32] on icon "close" at bounding box center [1368, 30] width 10 height 10
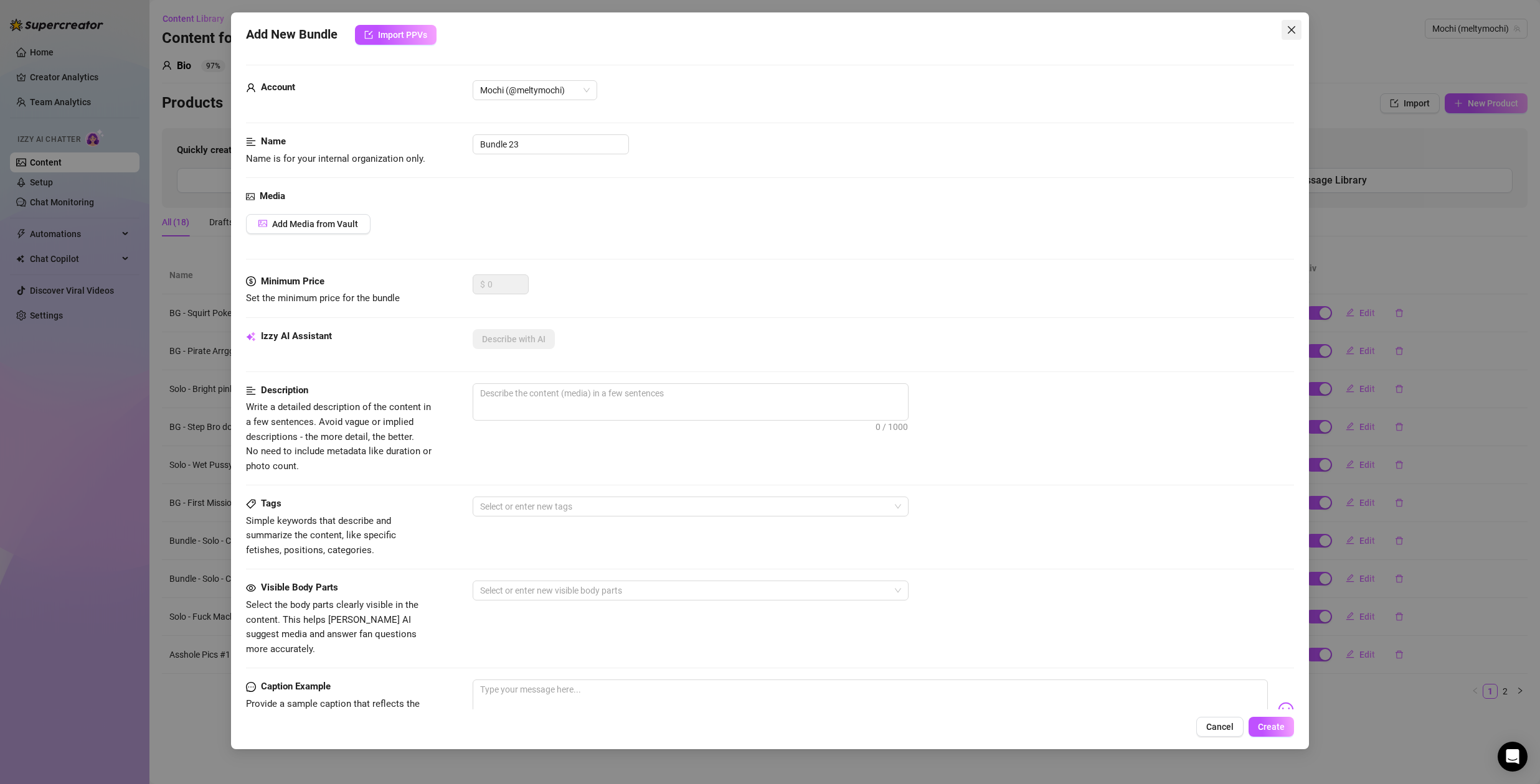
click at [1291, 30] on icon "close" at bounding box center [1291, 30] width 7 height 7
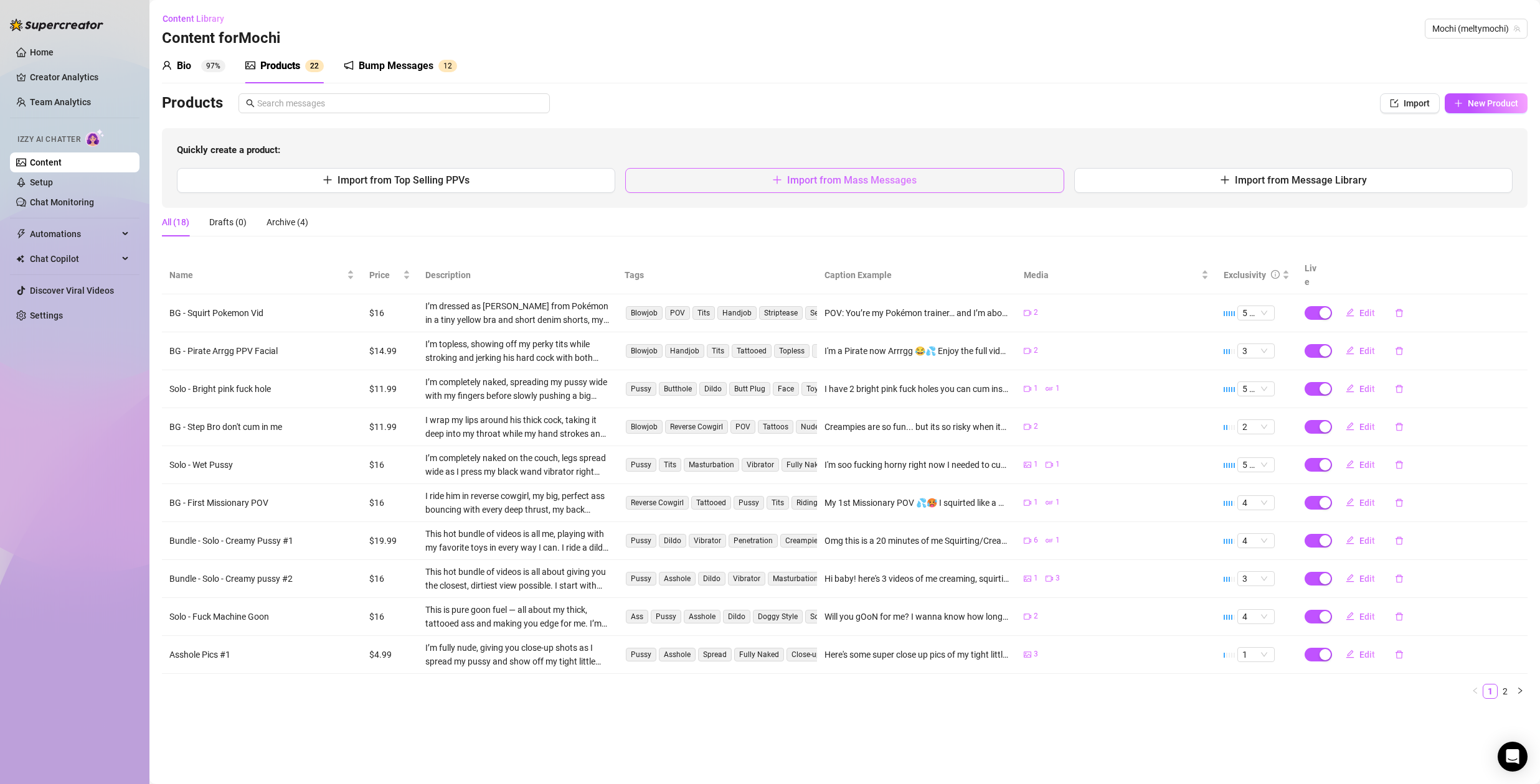
click at [835, 183] on span "Import from Mass Messages" at bounding box center [851, 180] width 130 height 12
type textarea "Type your message here..."
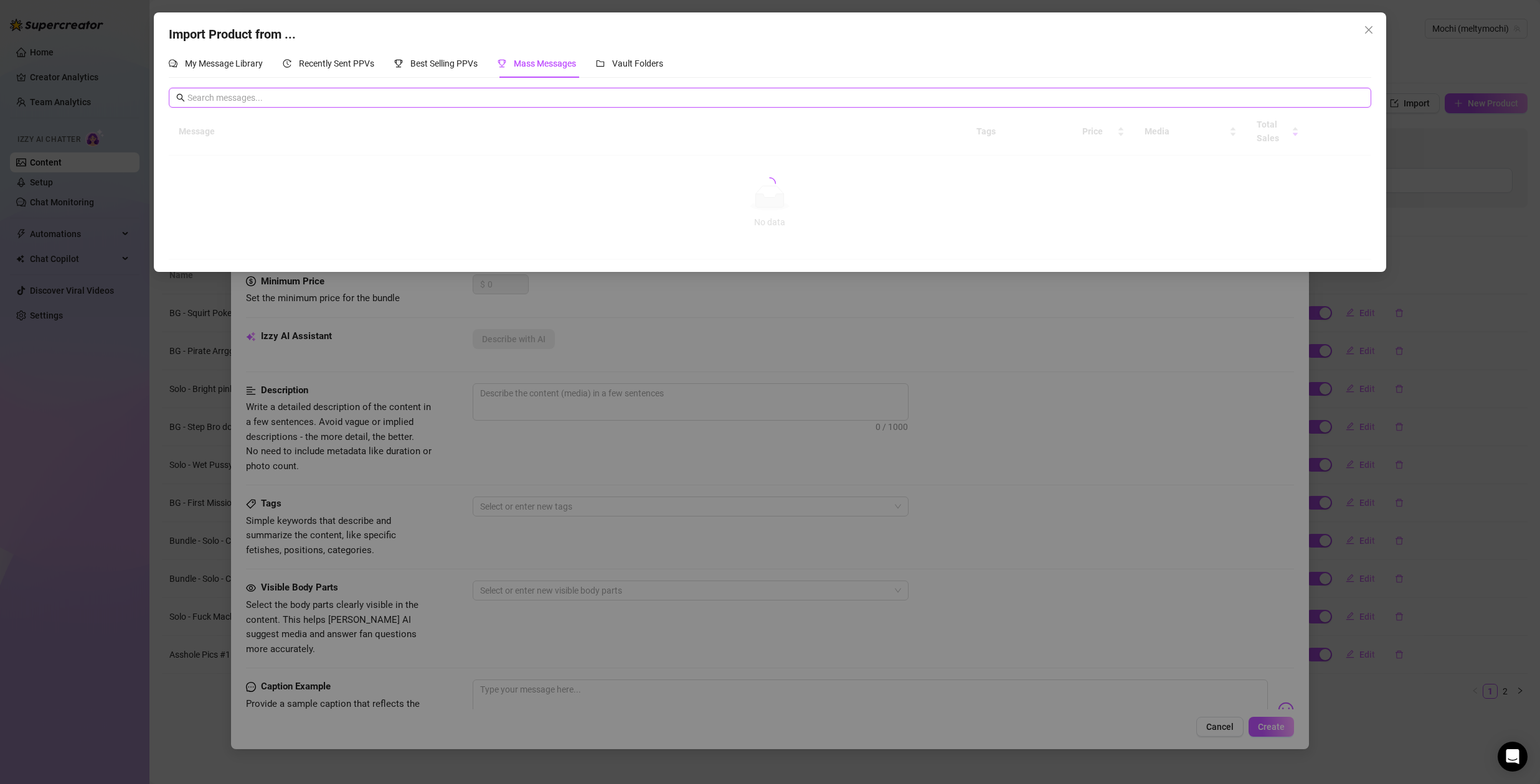
click at [502, 98] on input "text" at bounding box center [775, 97] width 1175 height 14
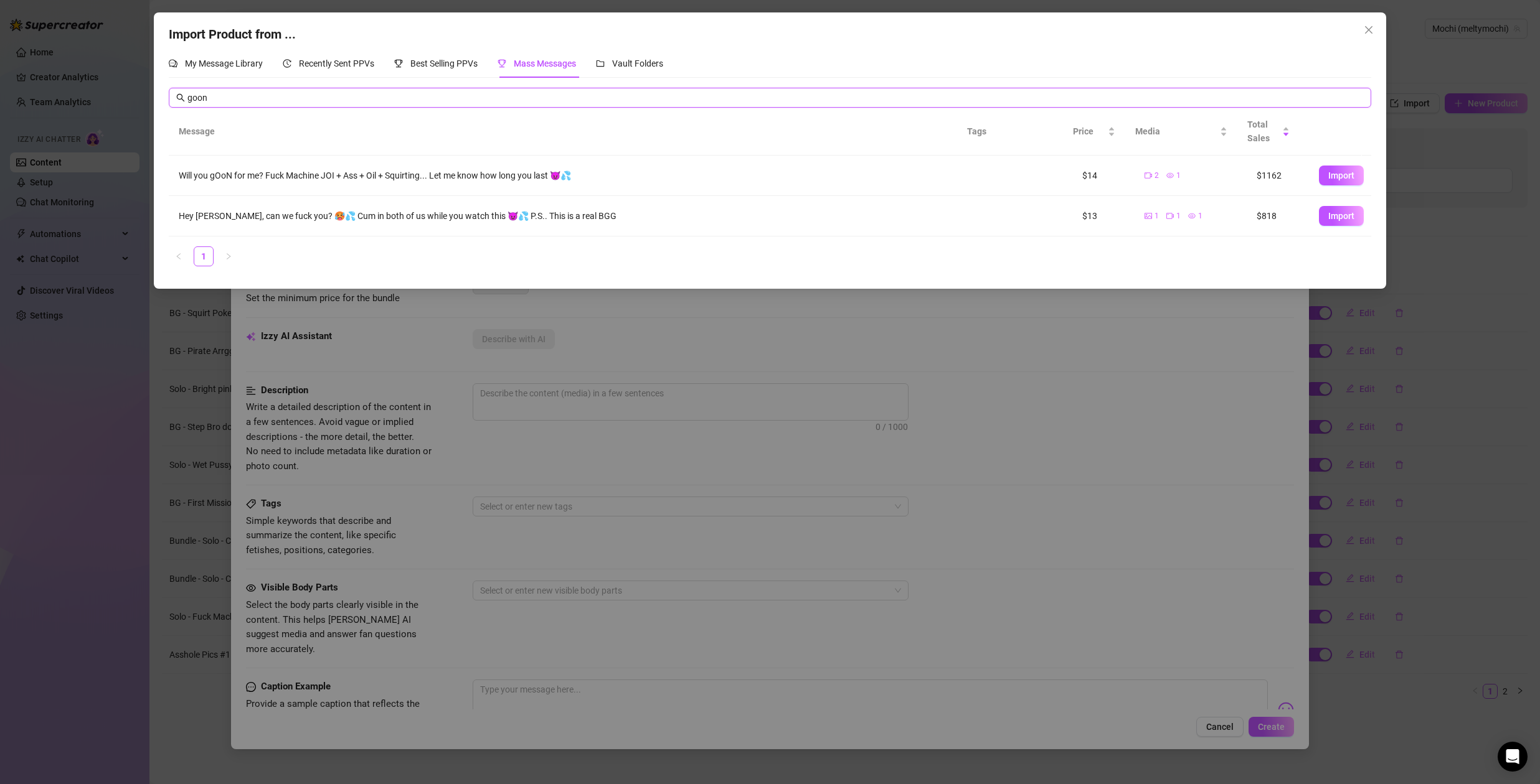
type input "goon"
click at [1368, 29] on icon "close" at bounding box center [1368, 30] width 7 height 7
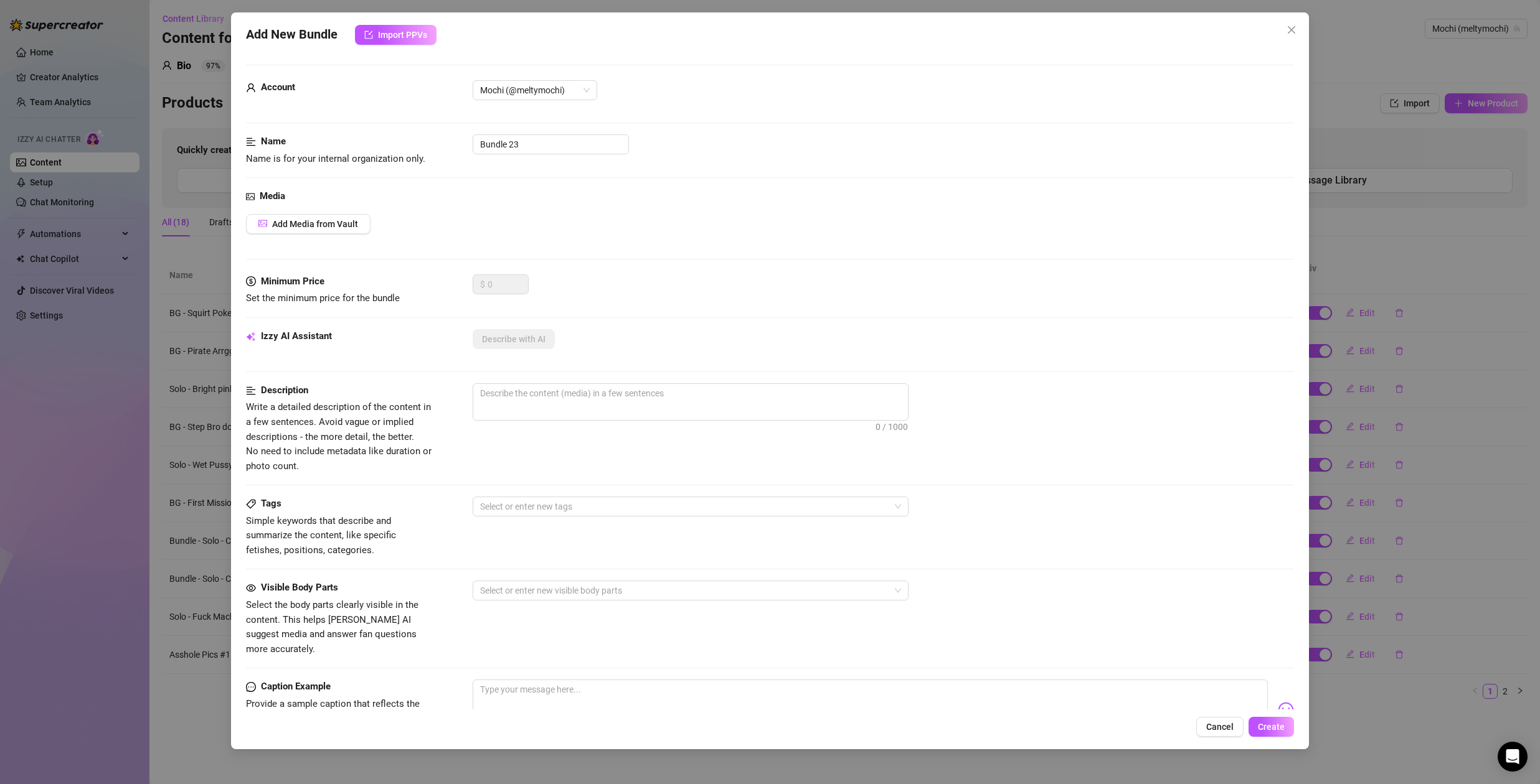
scroll to position [208, 0]
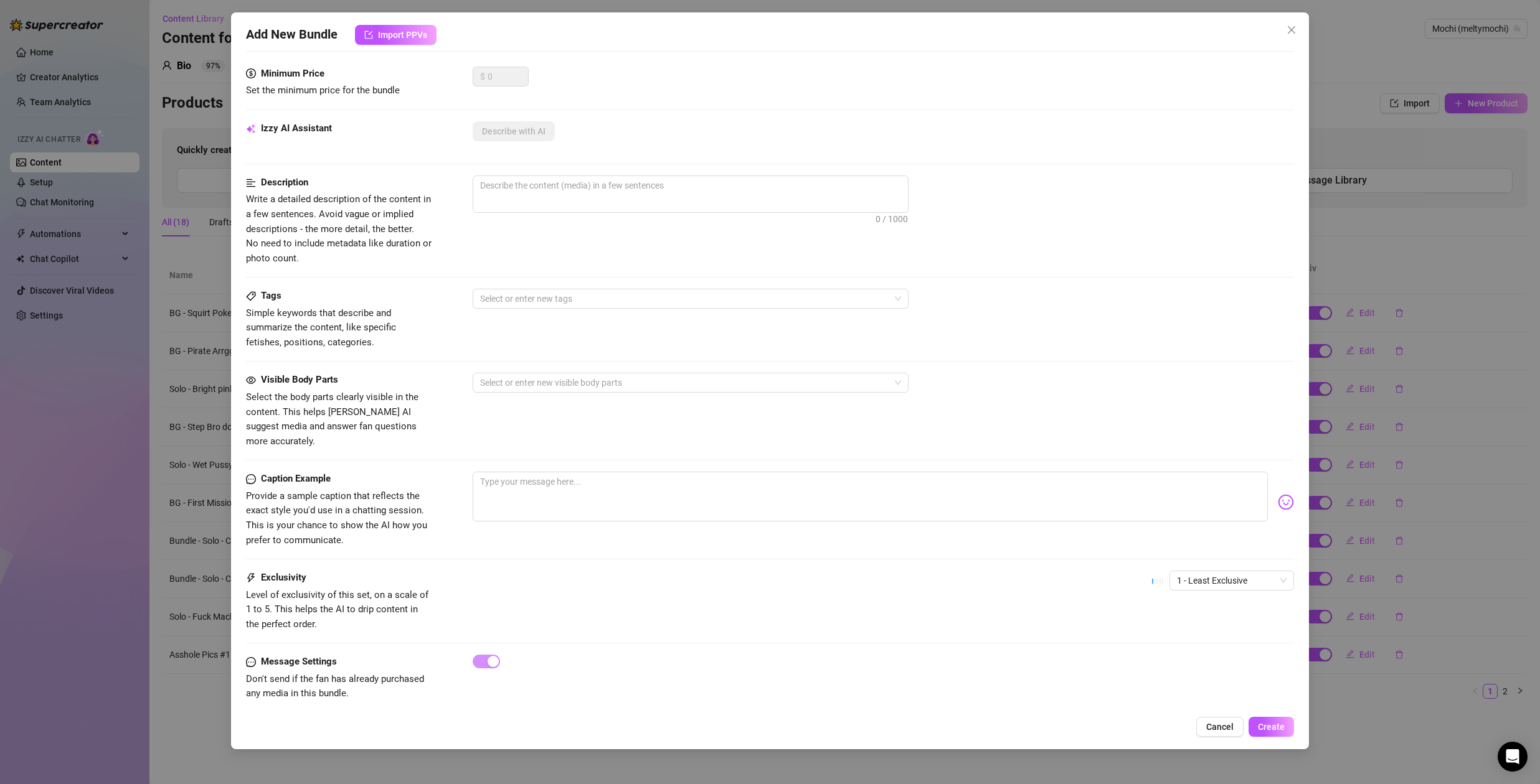
click at [1298, 31] on span "Close" at bounding box center [1292, 30] width 20 height 10
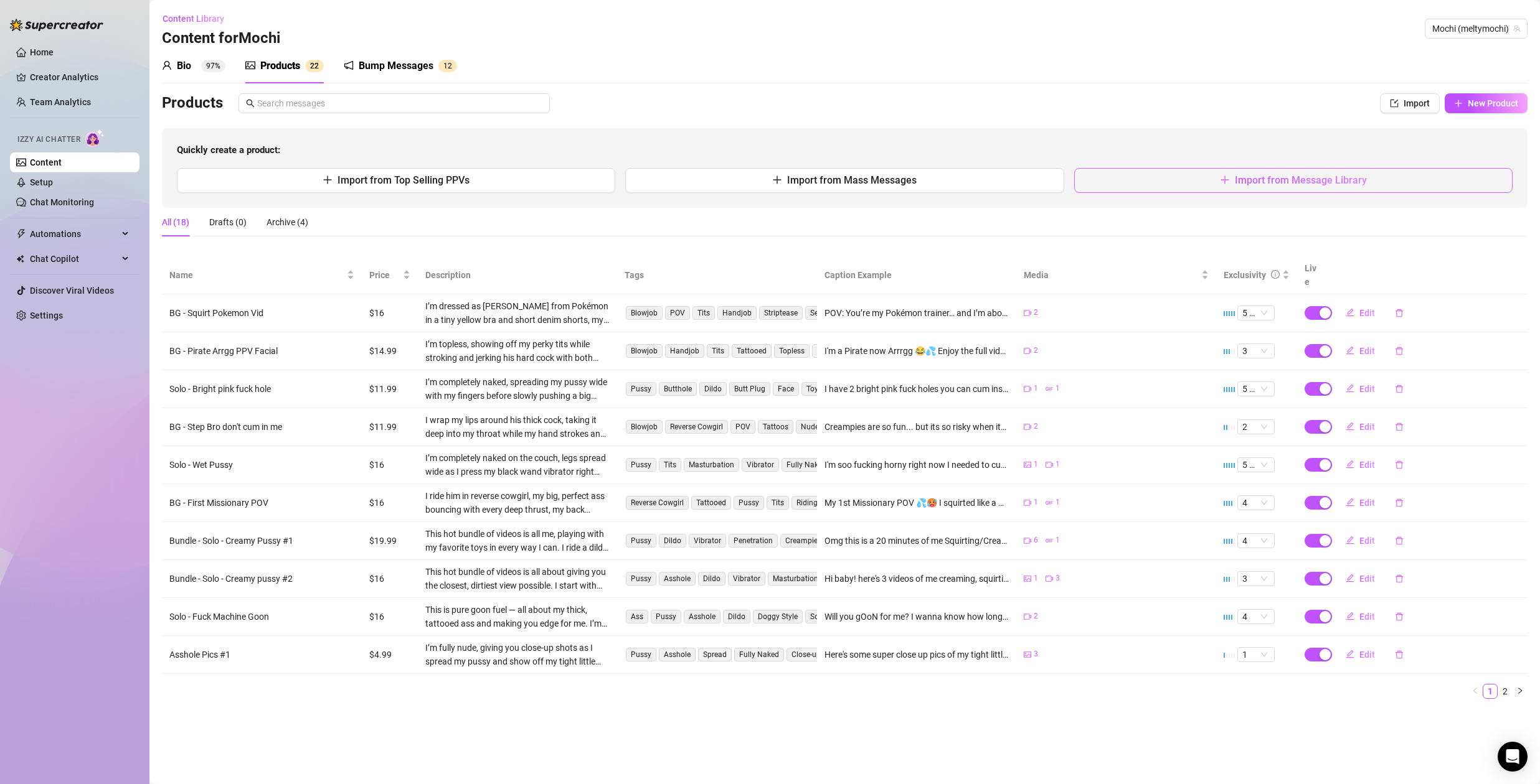
click at [1297, 176] on span "Import from Message Library" at bounding box center [1301, 180] width 132 height 12
type textarea "Type your message here..."
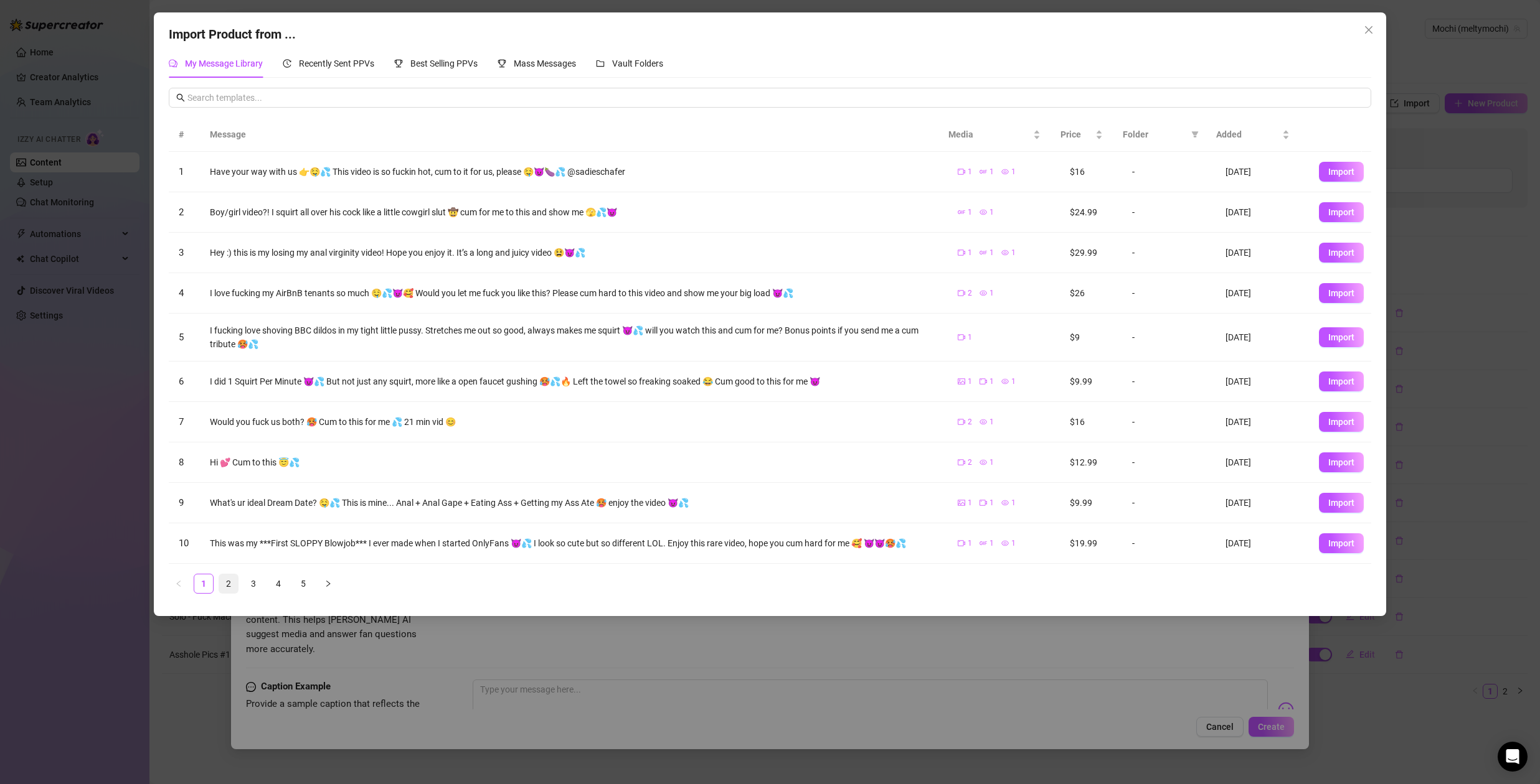
click at [232, 581] on link "2" at bounding box center [228, 584] width 19 height 19
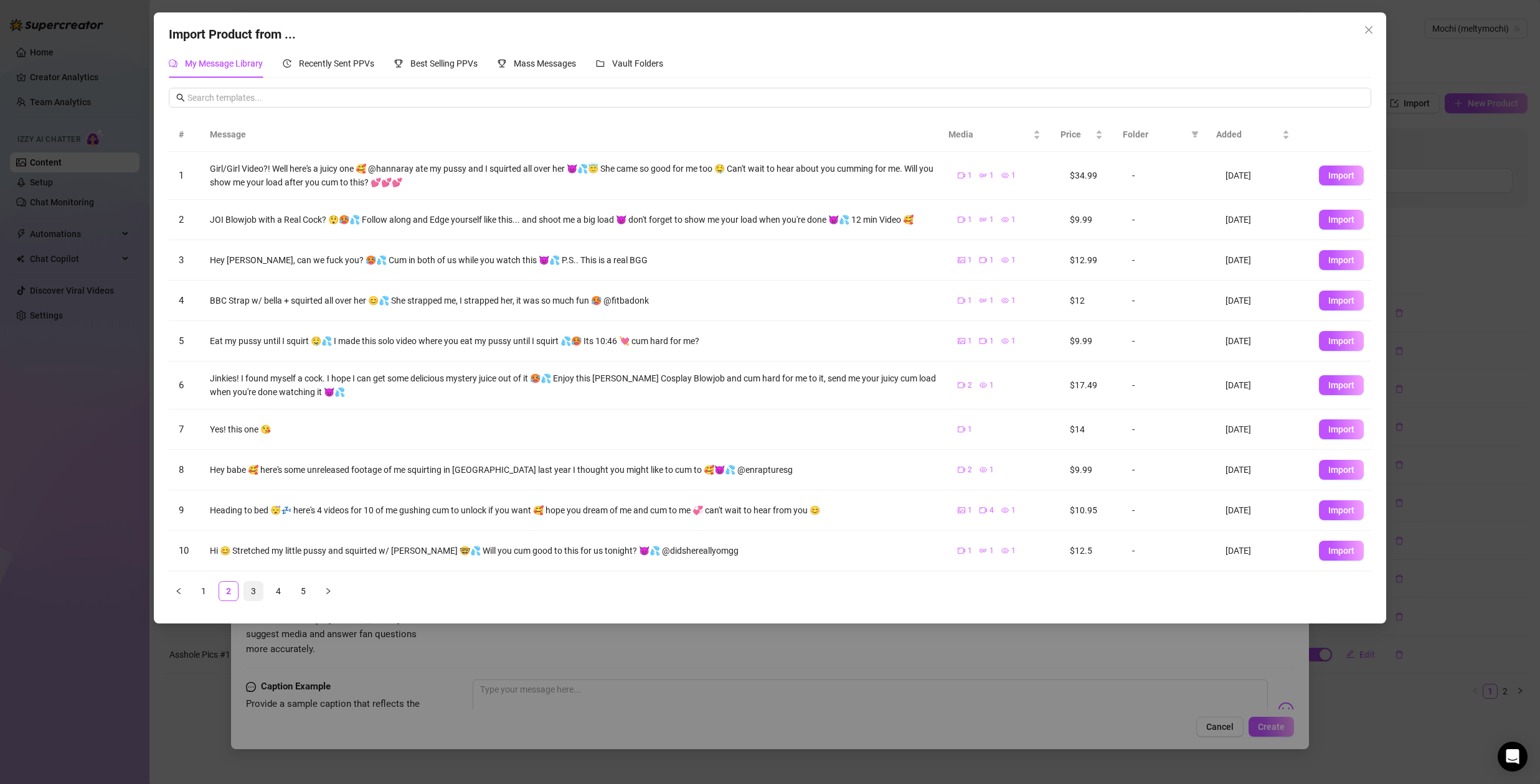
click at [256, 591] on link "3" at bounding box center [253, 591] width 19 height 19
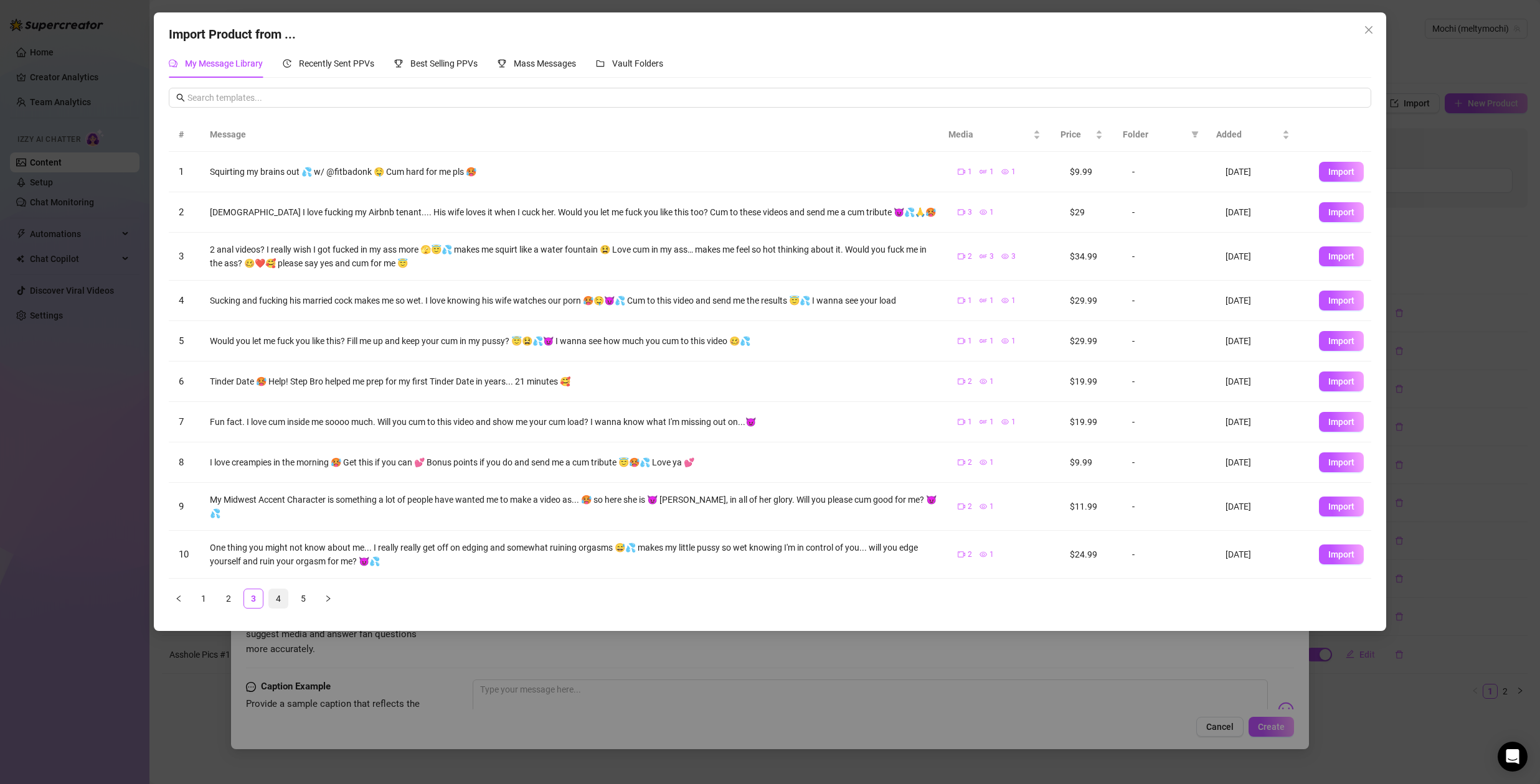
click at [277, 590] on link "4" at bounding box center [278, 599] width 19 height 19
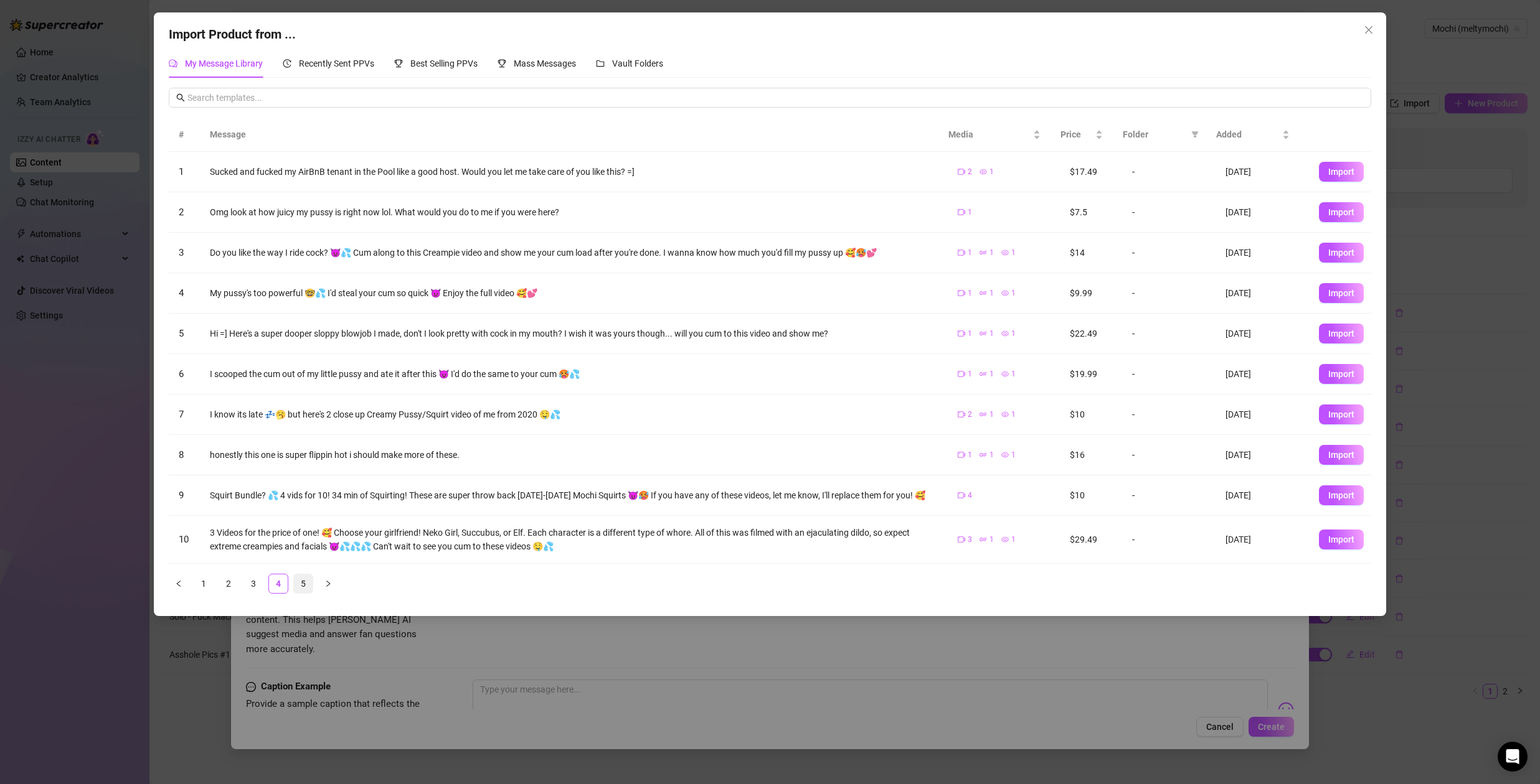
click at [307, 589] on link "5" at bounding box center [303, 584] width 19 height 19
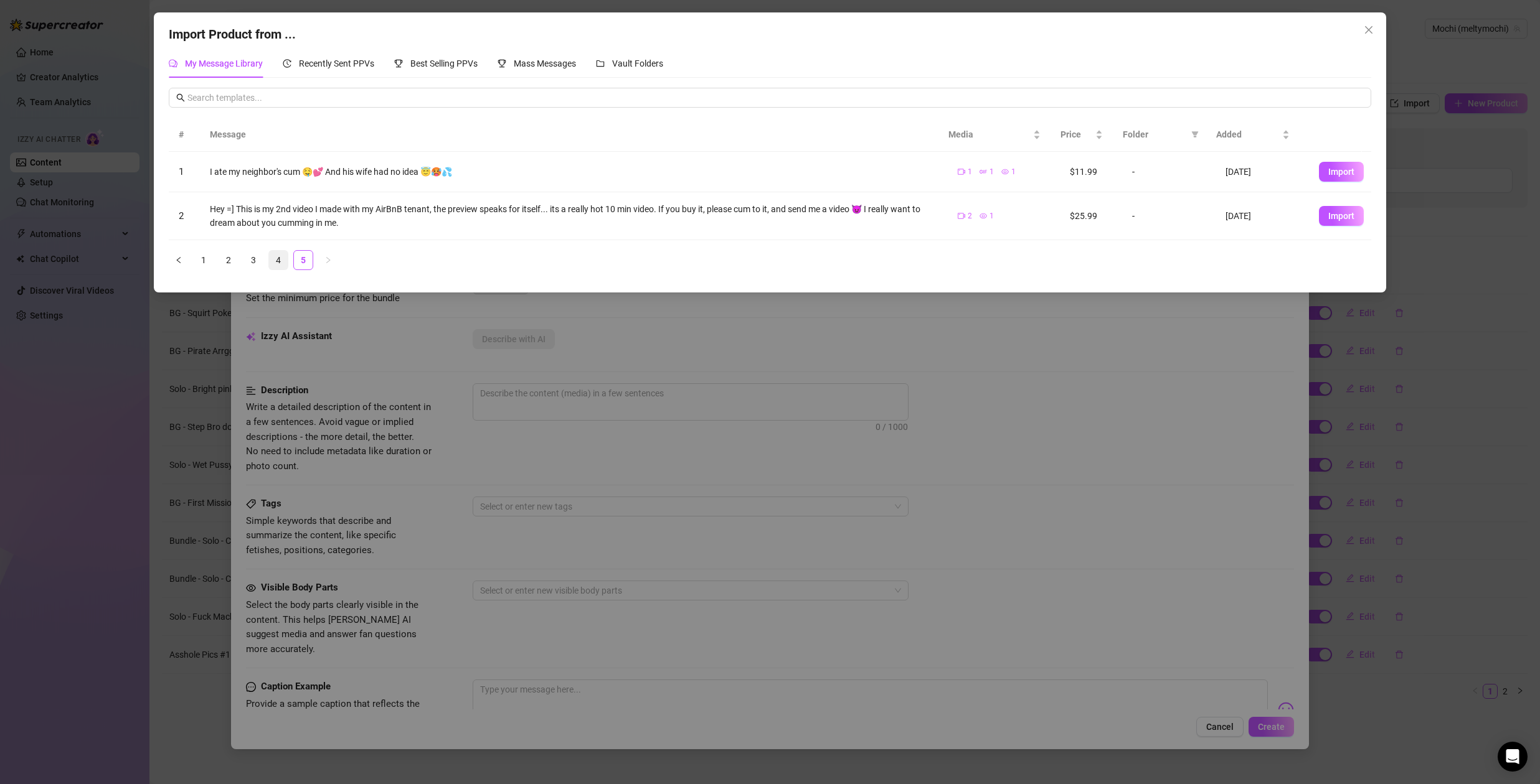
click at [277, 263] on link "4" at bounding box center [278, 260] width 19 height 19
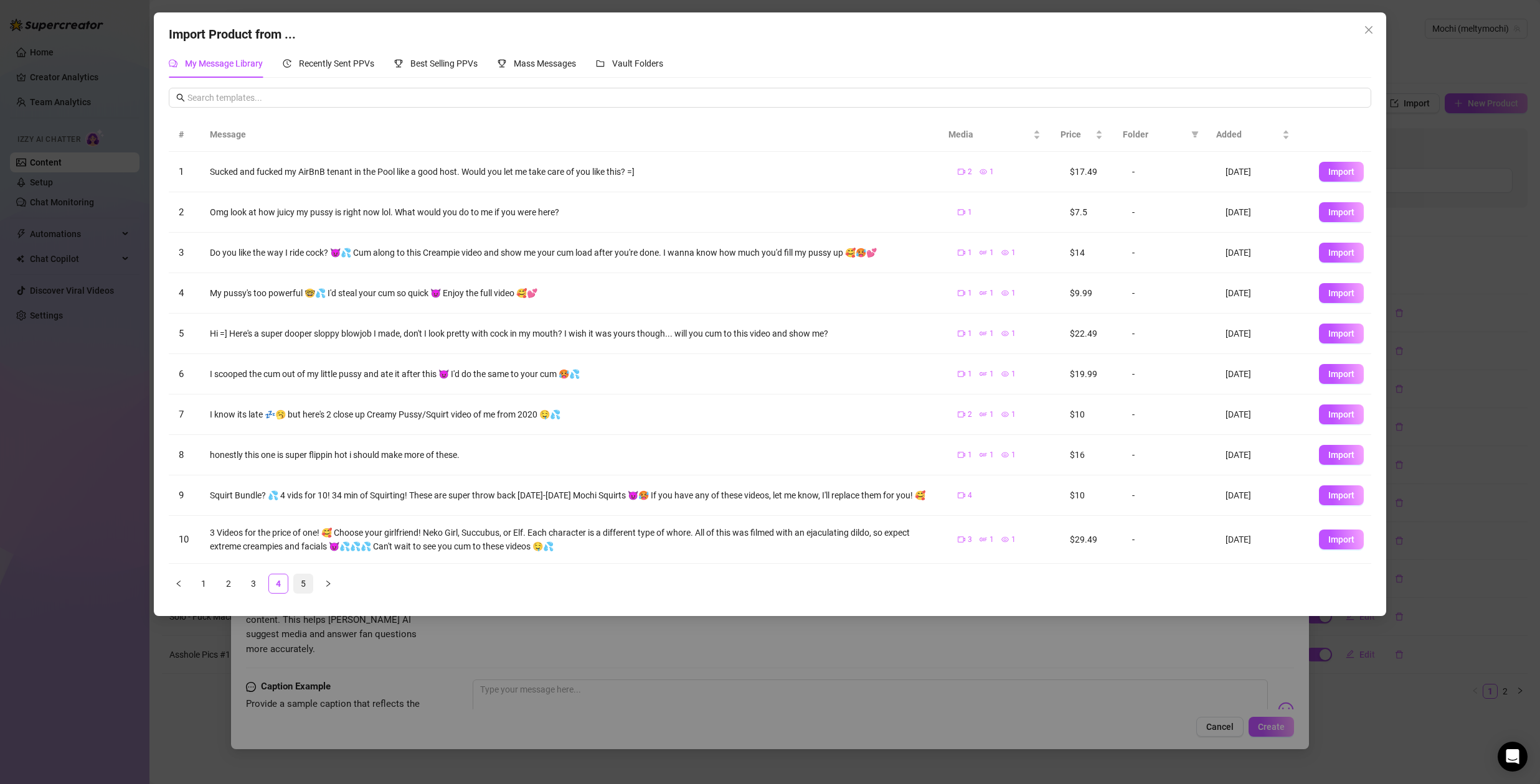
click at [305, 583] on link "5" at bounding box center [303, 584] width 19 height 19
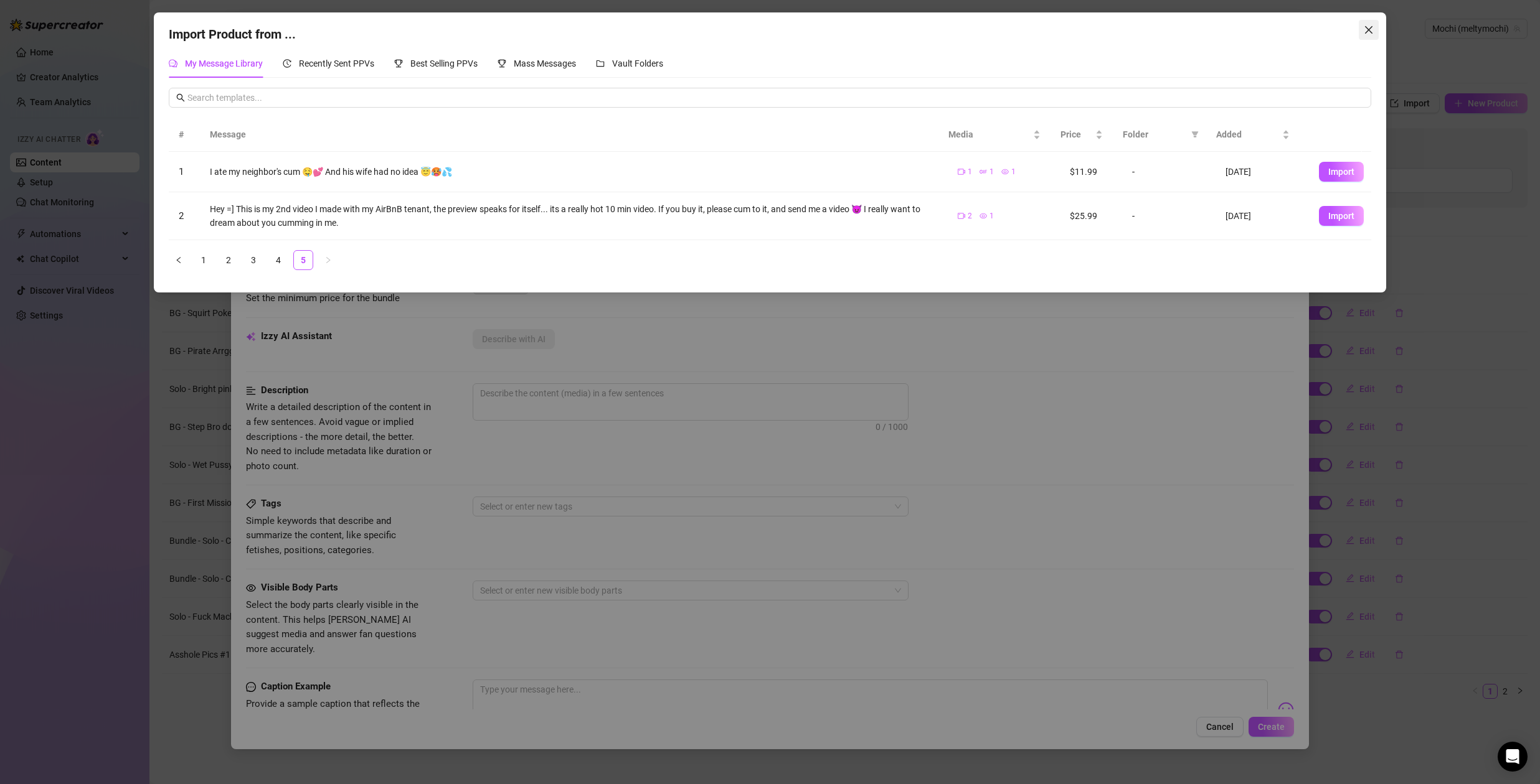
click at [1373, 29] on icon "close" at bounding box center [1368, 30] width 10 height 10
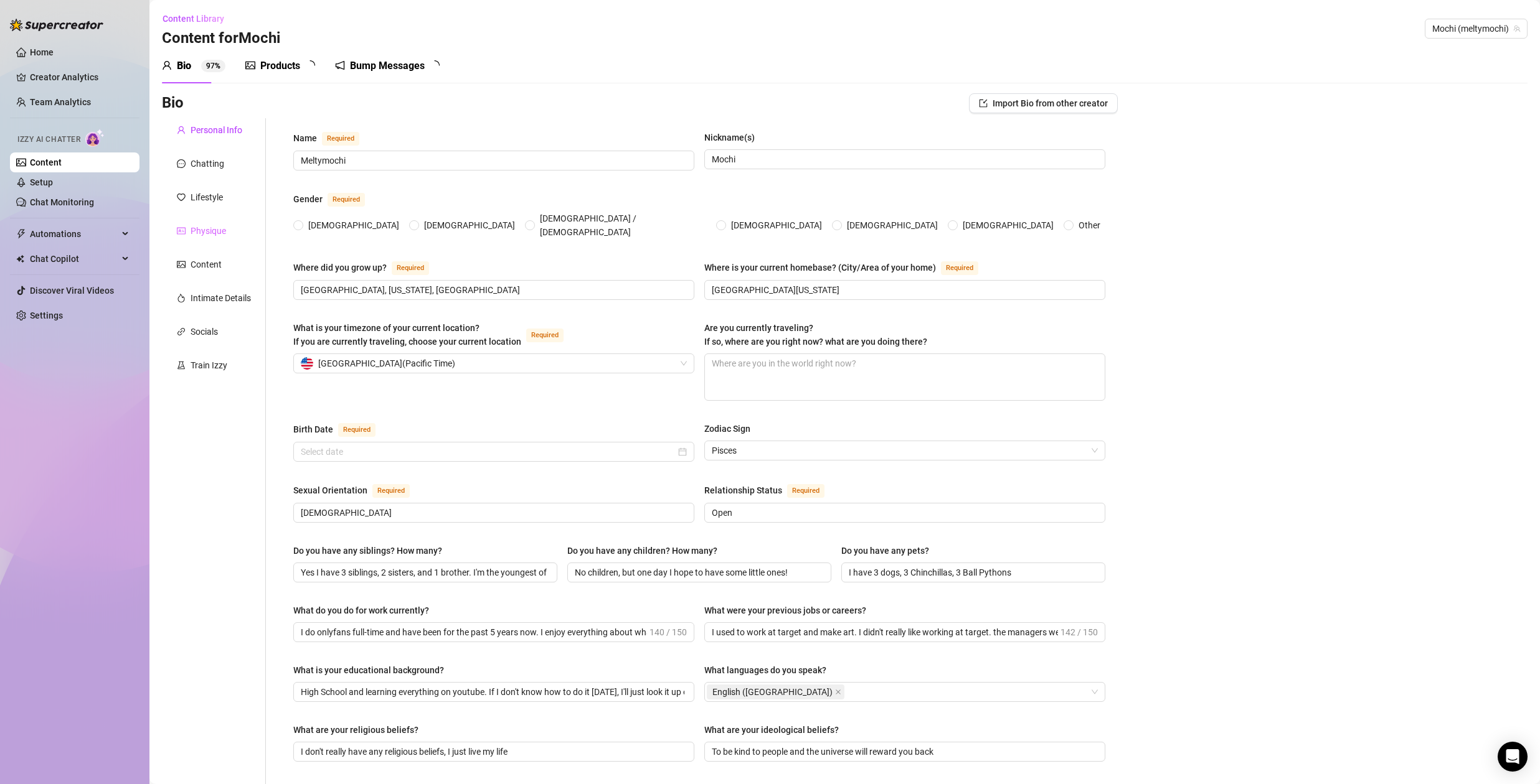
radio input "true"
type input "February 23rd, 2000"
click at [53, 184] on link "Setup" at bounding box center [41, 182] width 23 height 10
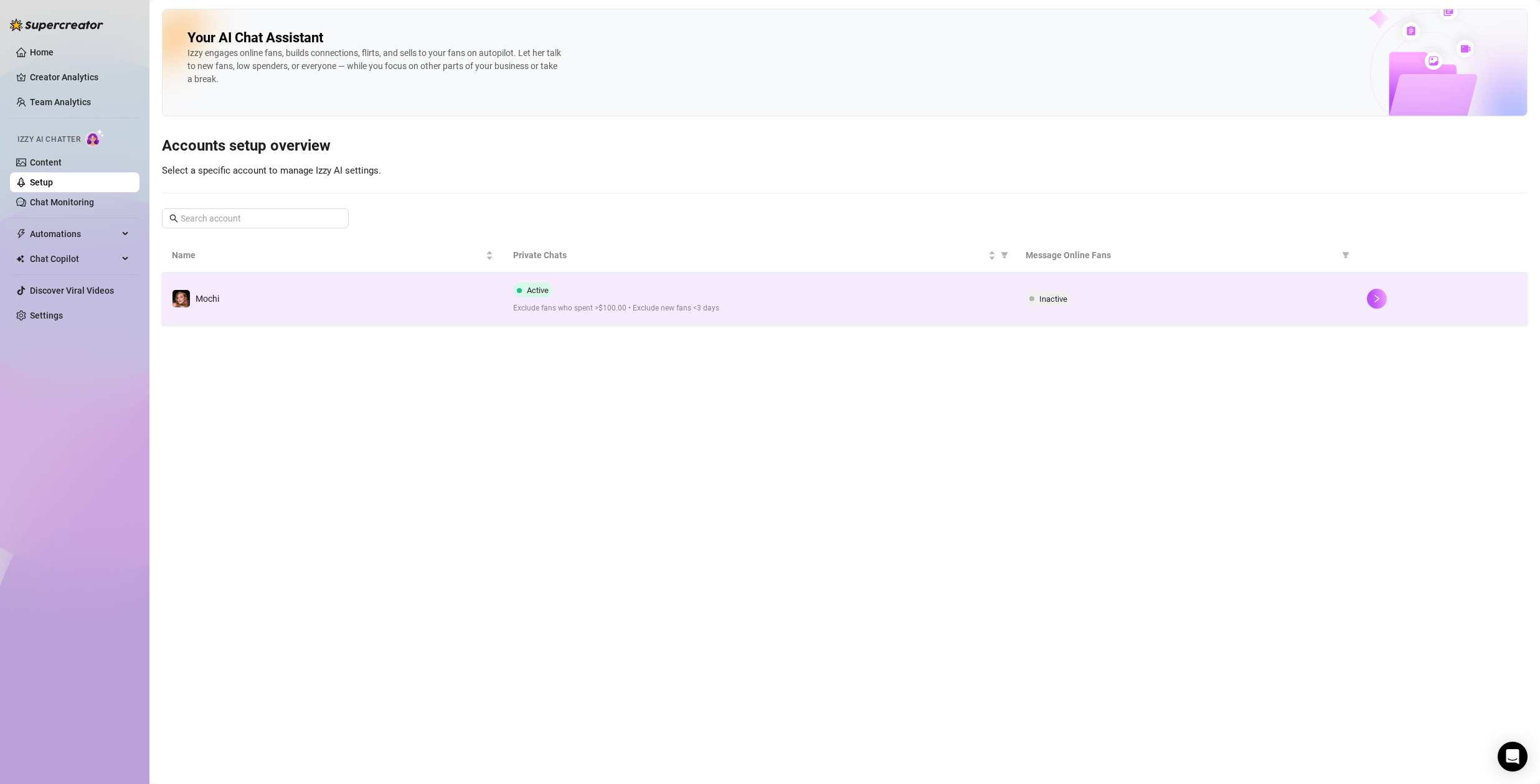
click at [765, 303] on span "Exclude fans who spent >$100.00 • Exclude new fans <3 days" at bounding box center [759, 308] width 492 height 12
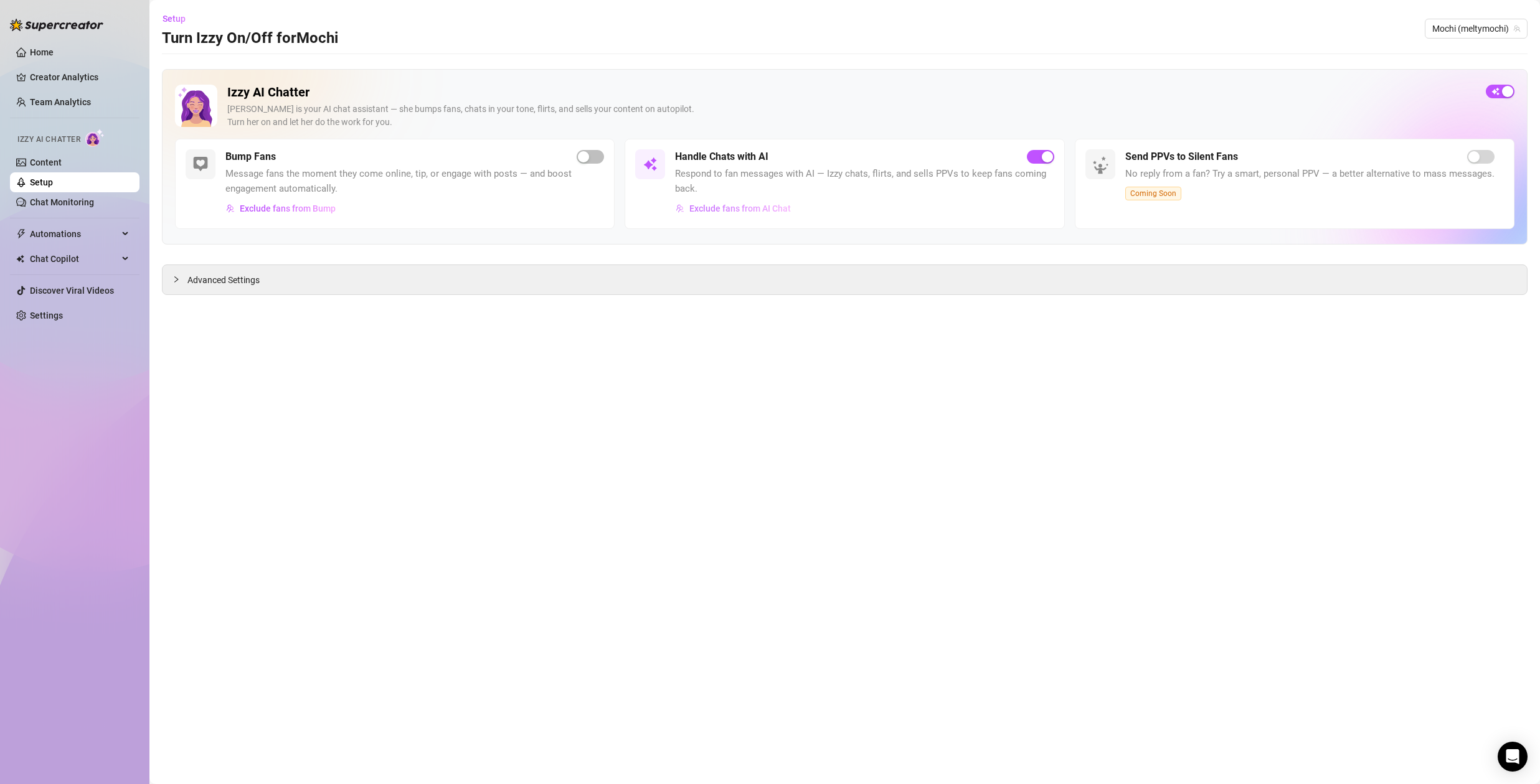
click at [718, 204] on span "Exclude fans from AI Chat" at bounding box center [740, 209] width 101 height 10
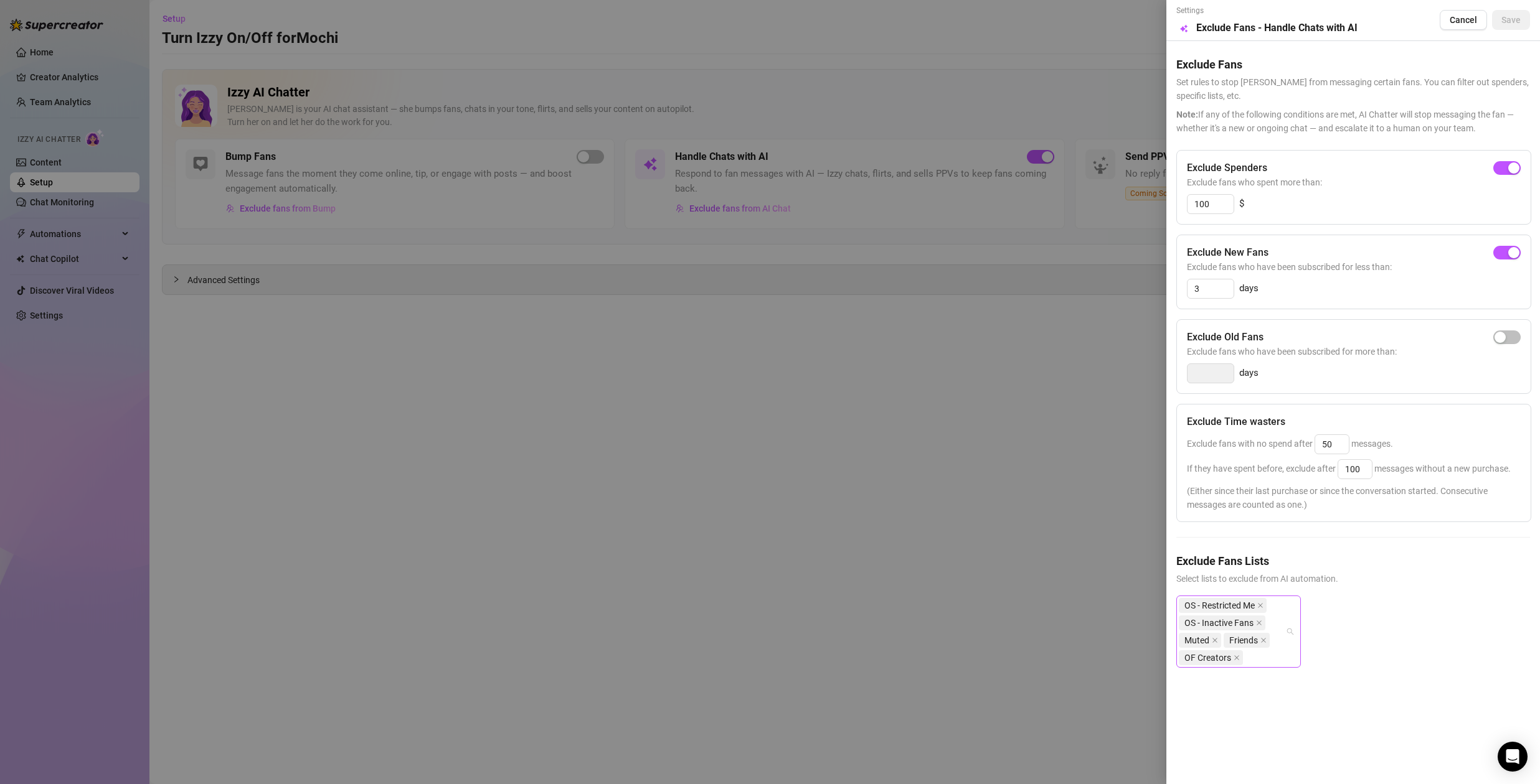
click at [1292, 627] on div "OS - Restricted Me OS - Inactive Fans Muted Friends OF Creators" at bounding box center [1238, 632] width 125 height 73
click at [1236, 503] on div "fucking idiots" at bounding box center [1238, 500] width 105 height 14
drag, startPoint x: 1394, startPoint y: 636, endPoint x: 1392, endPoint y: 655, distance: 19.1
click at [1394, 636] on div "OS - Restricted Me OS - Inactive Fans Muted Friends OF Creators fucking idiots" at bounding box center [1353, 650] width 354 height 110
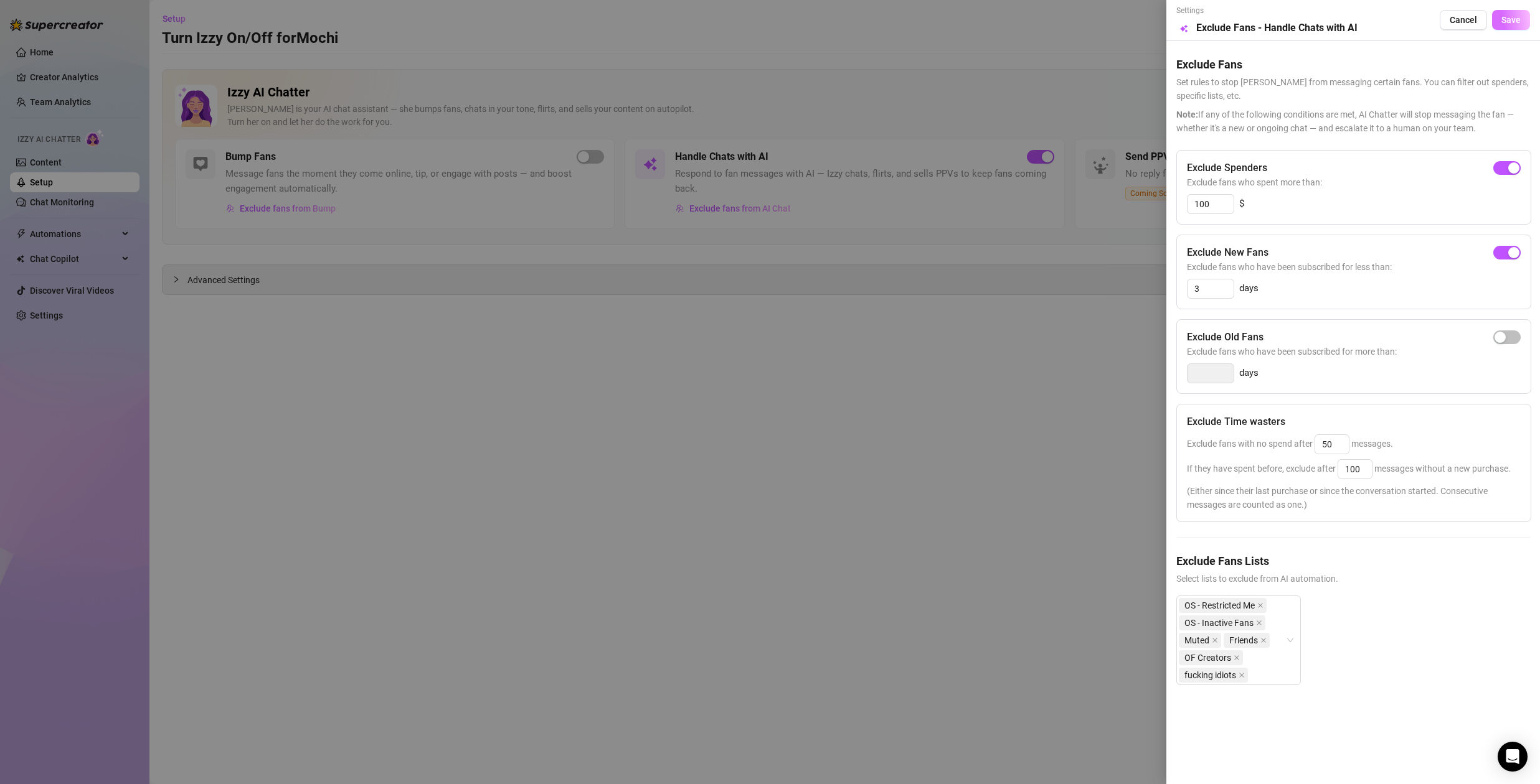
click at [1514, 18] on span "Save" at bounding box center [1510, 20] width 19 height 10
